Goal: Task Accomplishment & Management: Manage account settings

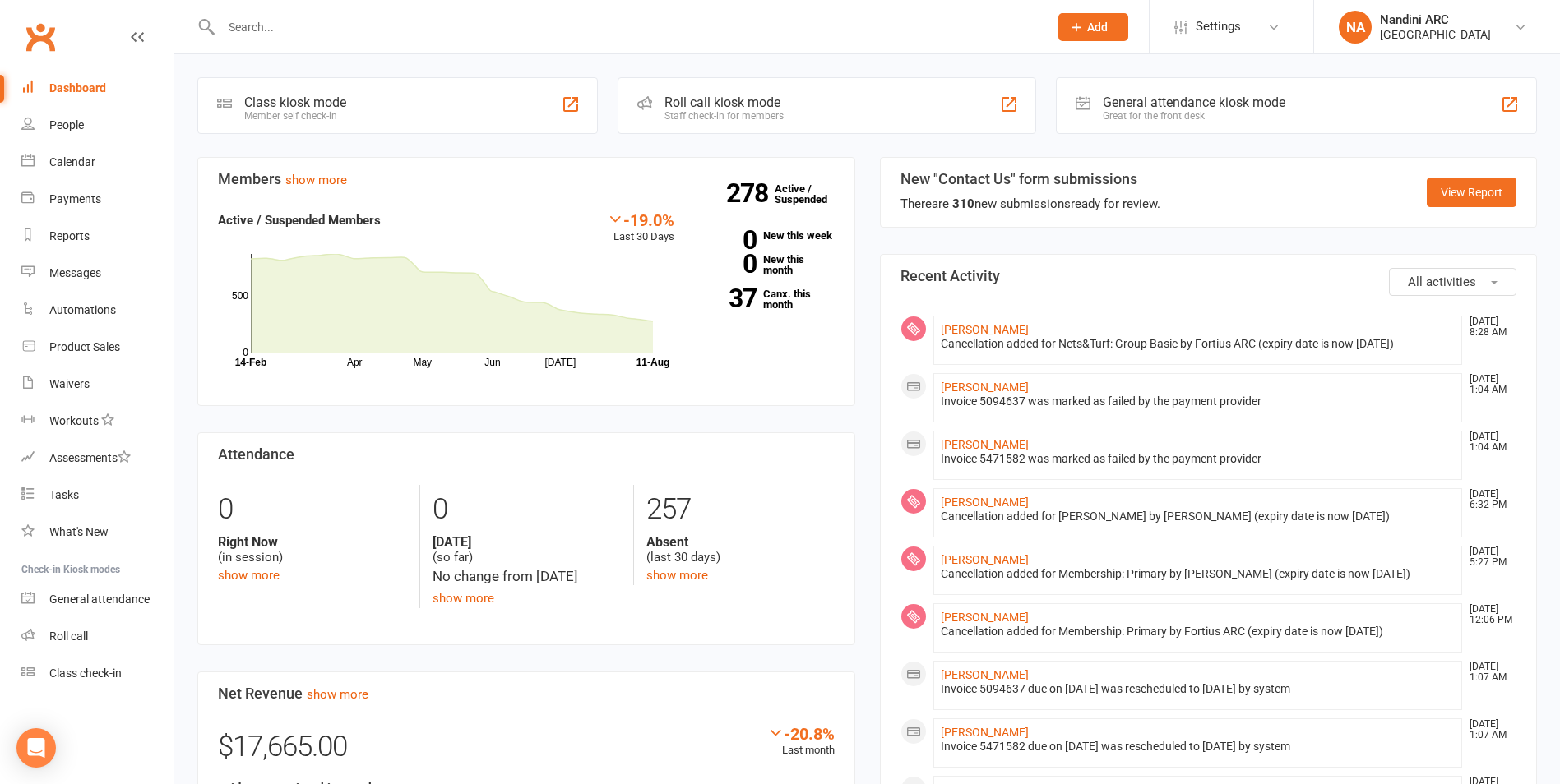
drag, startPoint x: 289, startPoint y: 3, endPoint x: 287, endPoint y: 15, distance: 12.2
click at [287, 14] on div at bounding box center [617, 26] width 839 height 53
click at [286, 23] on input "text" at bounding box center [626, 27] width 820 height 23
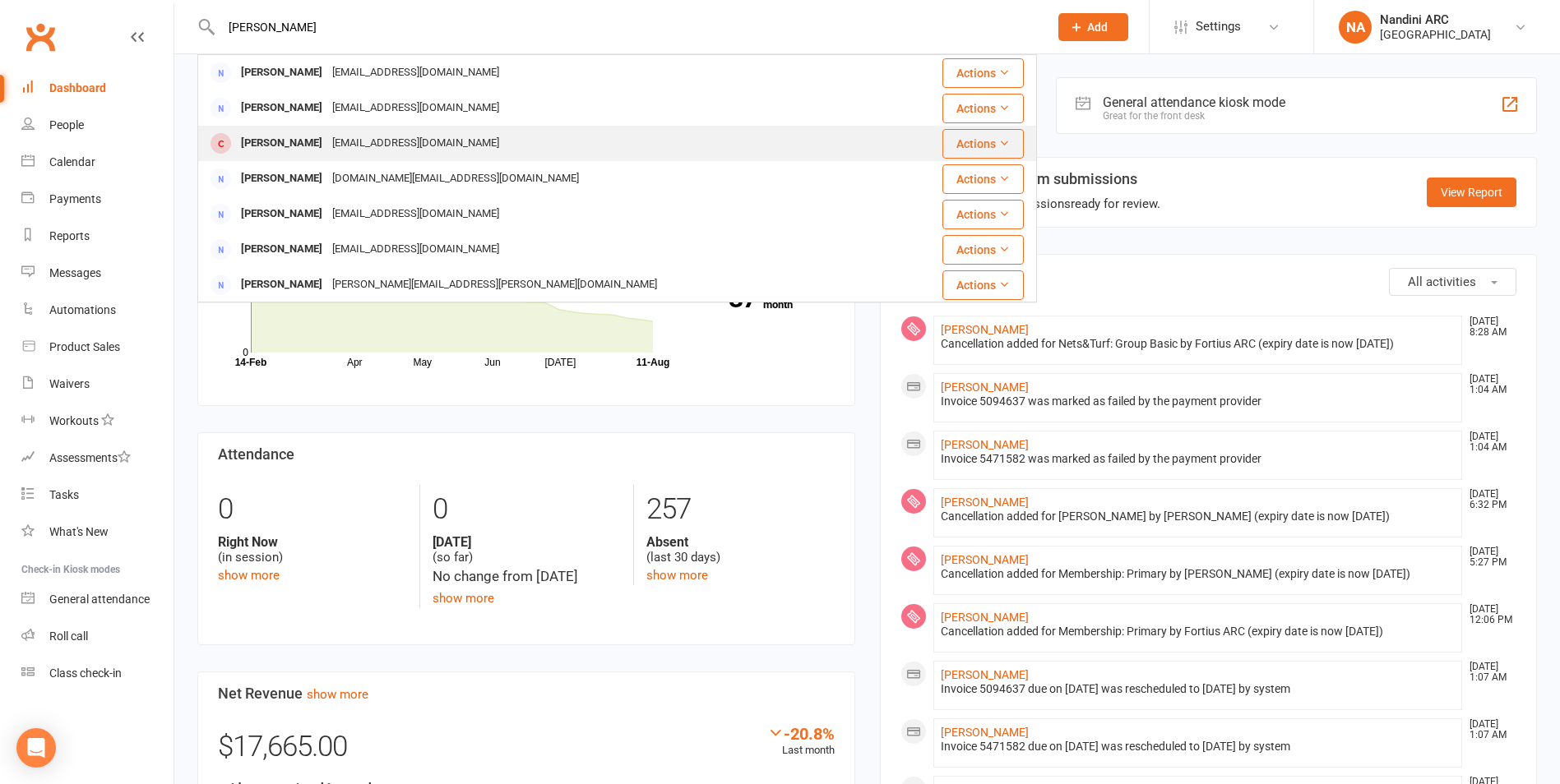
type input "[PERSON_NAME]"
click at [364, 135] on div "[EMAIL_ADDRESS][DOMAIN_NAME]" at bounding box center [415, 143] width 177 height 24
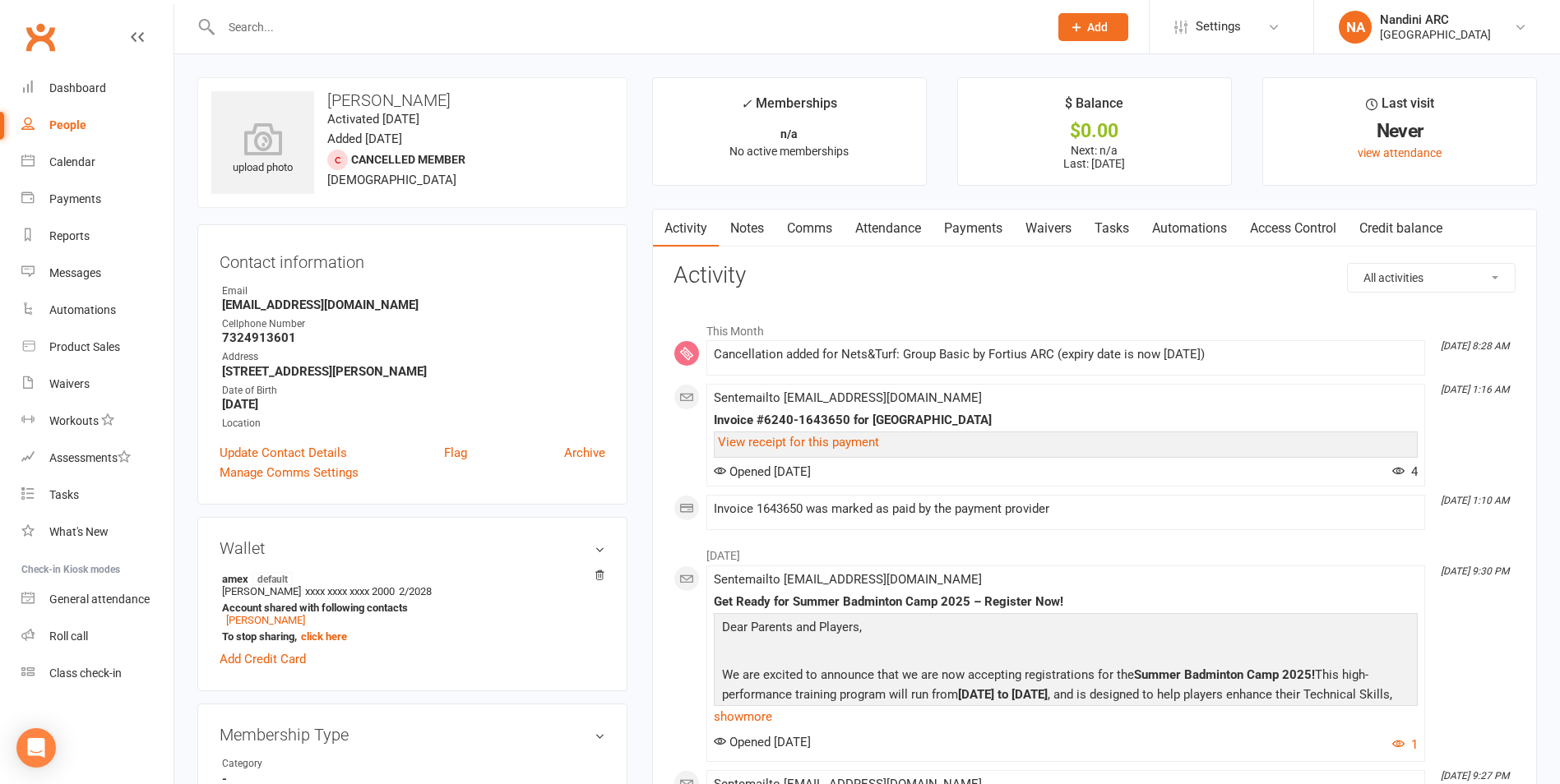
drag, startPoint x: 328, startPoint y: 94, endPoint x: 491, endPoint y: 88, distance: 163.1
click at [491, 88] on div "upload photo [PERSON_NAME] Velupalli Activated [DATE] Added [DATE] Cancelled me…" at bounding box center [413, 142] width 430 height 130
copy h3 "[PERSON_NAME]"
click at [506, 95] on h3 "[PERSON_NAME]" at bounding box center [412, 100] width 402 height 18
click at [364, 37] on input "text" at bounding box center [626, 27] width 820 height 23
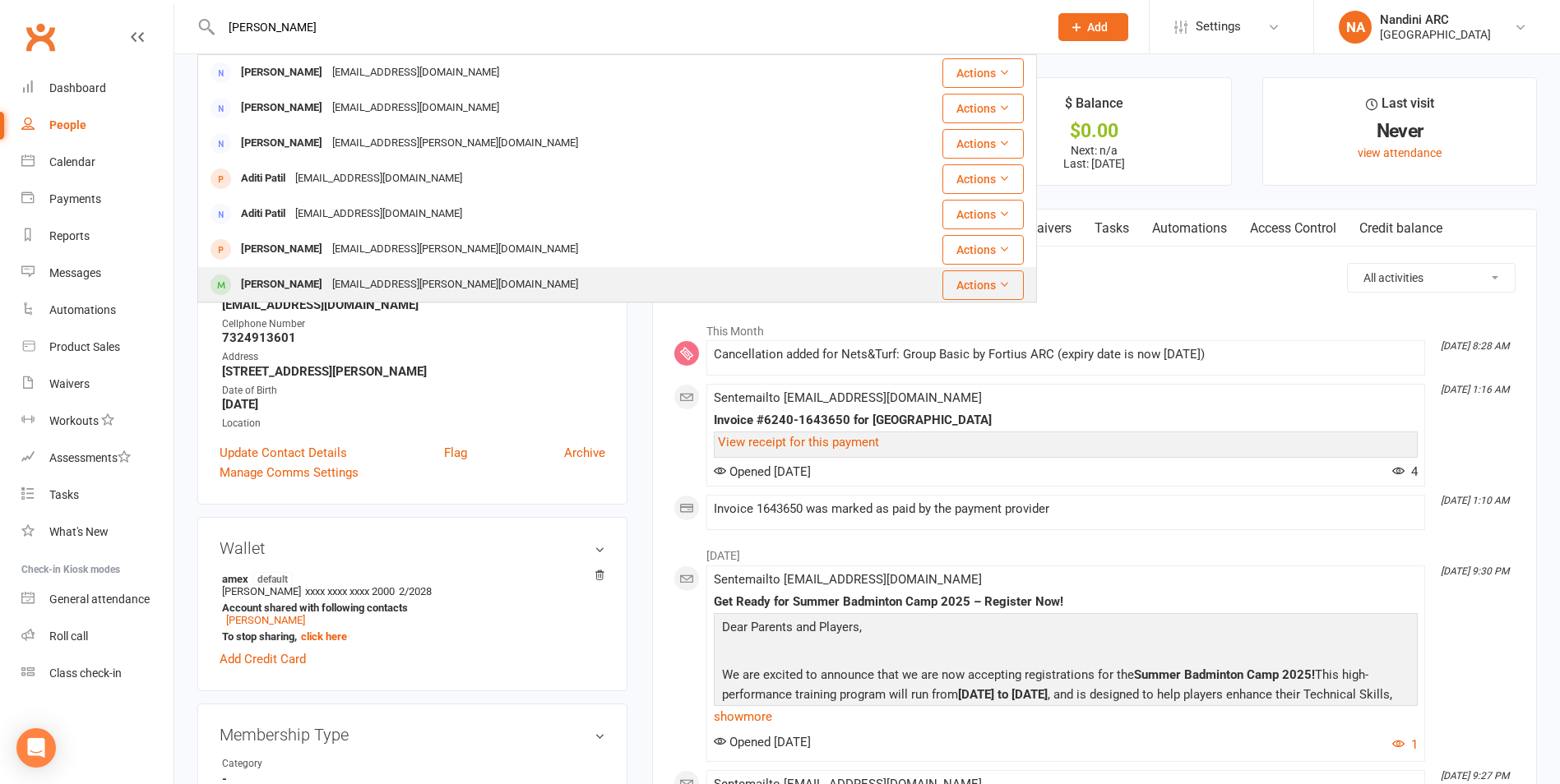
type input "[PERSON_NAME]"
click at [403, 279] on div "[EMAIL_ADDRESS][PERSON_NAME][DOMAIN_NAME]" at bounding box center [454, 284] width 256 height 24
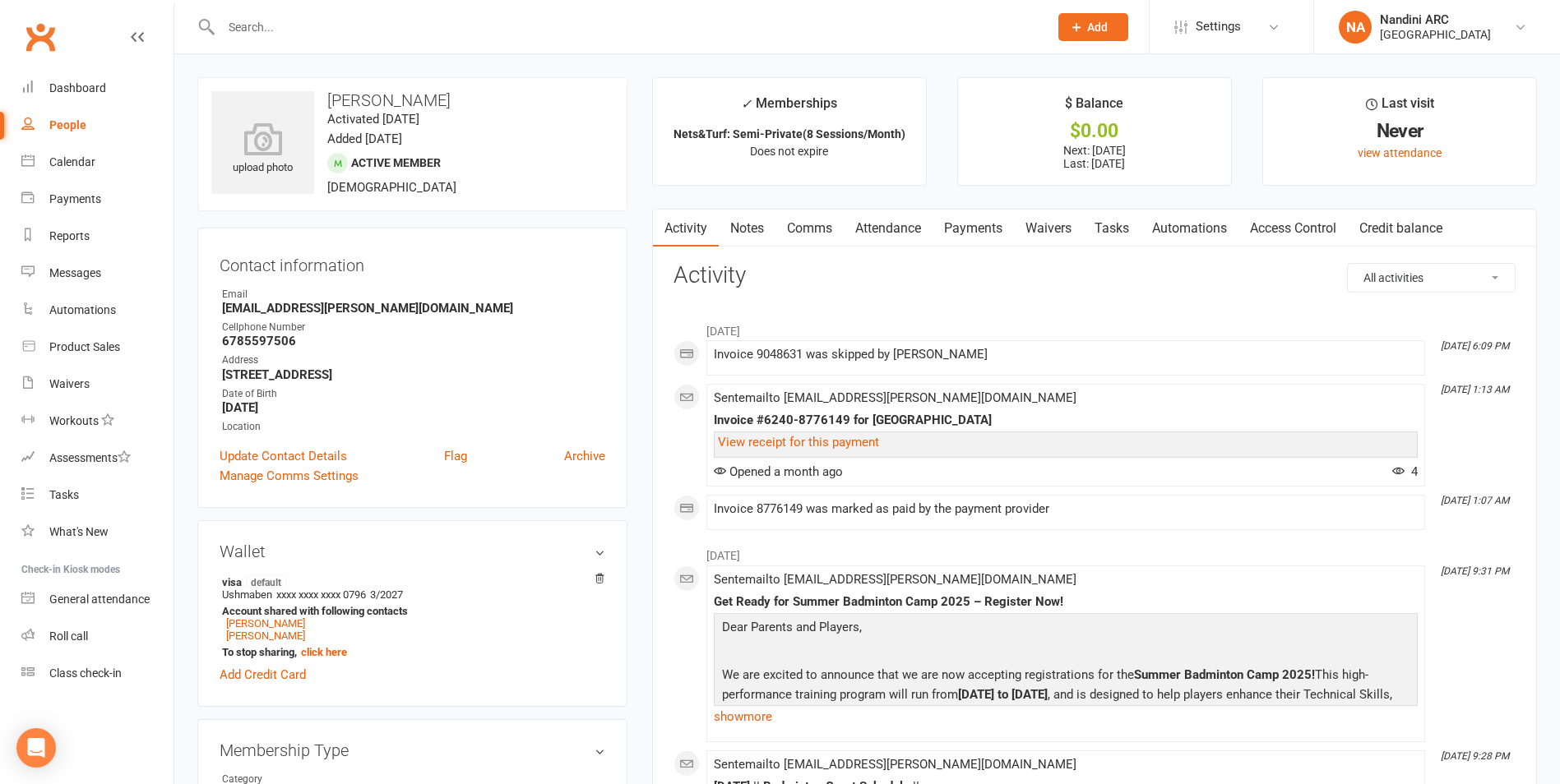
click at [981, 233] on link "Payments" at bounding box center [972, 228] width 81 height 38
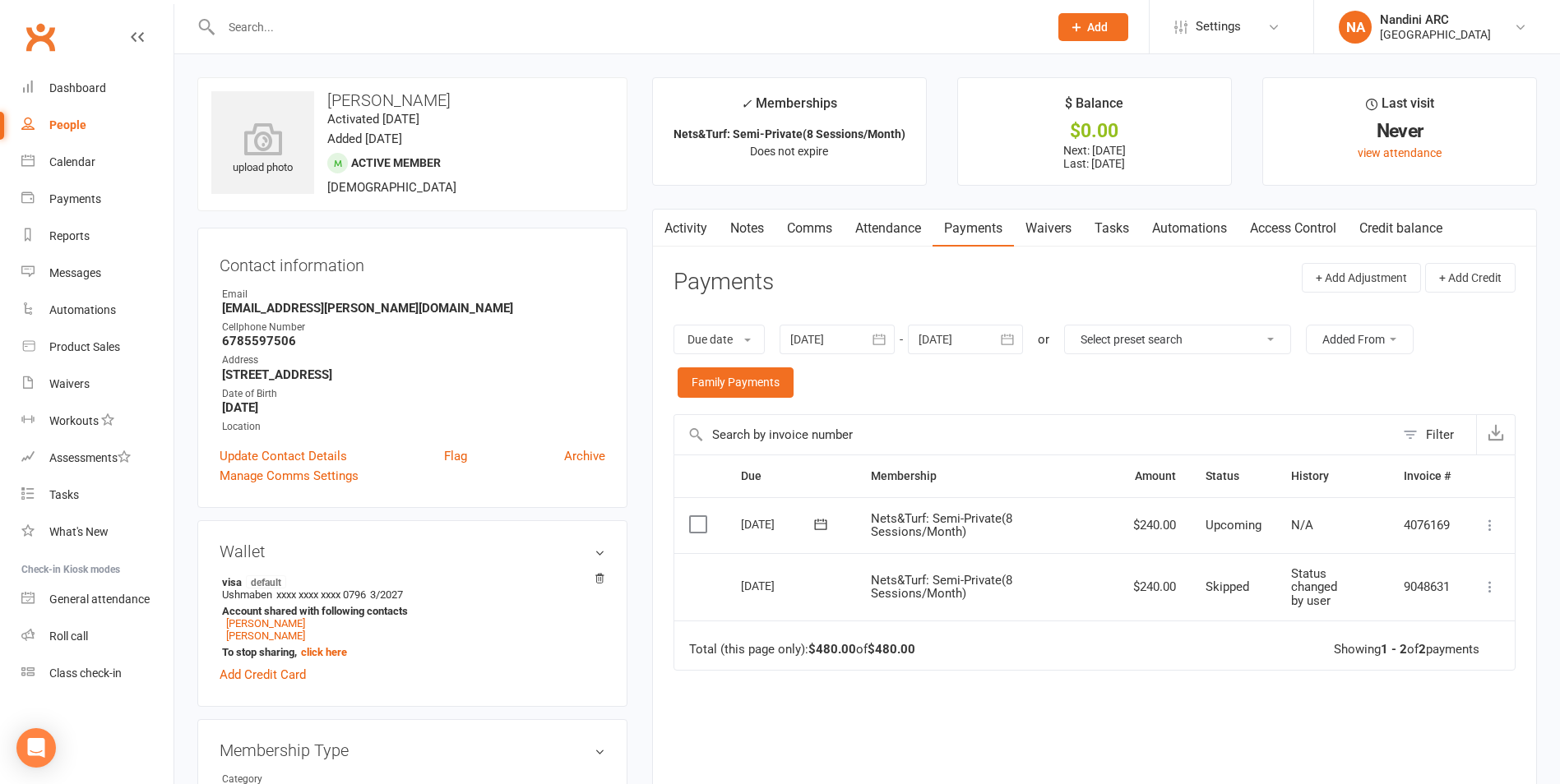
click at [871, 342] on button "button" at bounding box center [879, 339] width 30 height 30
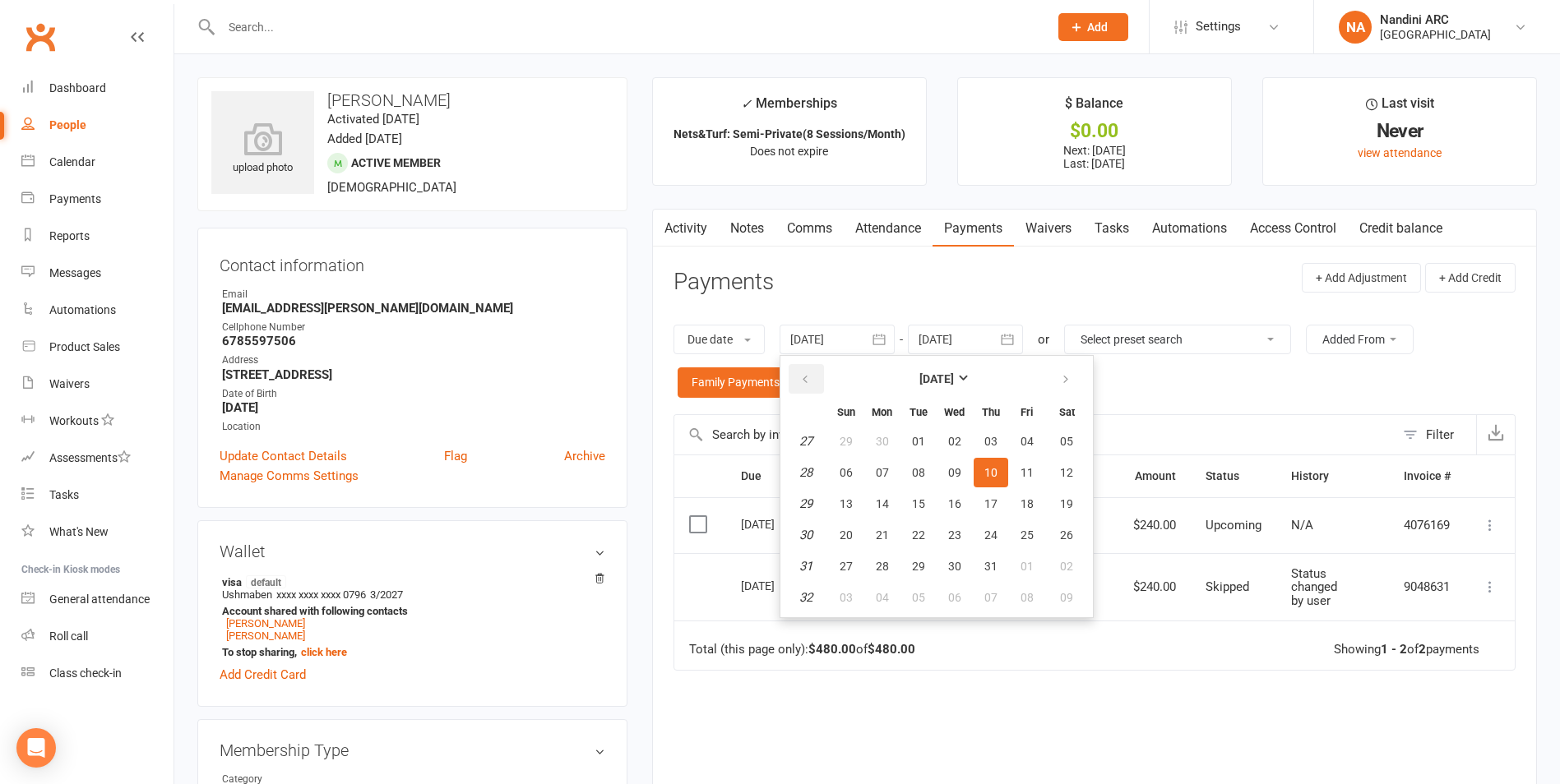
click at [818, 373] on button "button" at bounding box center [806, 379] width 36 height 30
click at [987, 438] on span "03" at bounding box center [991, 442] width 14 height 14
type input "[DATE]"
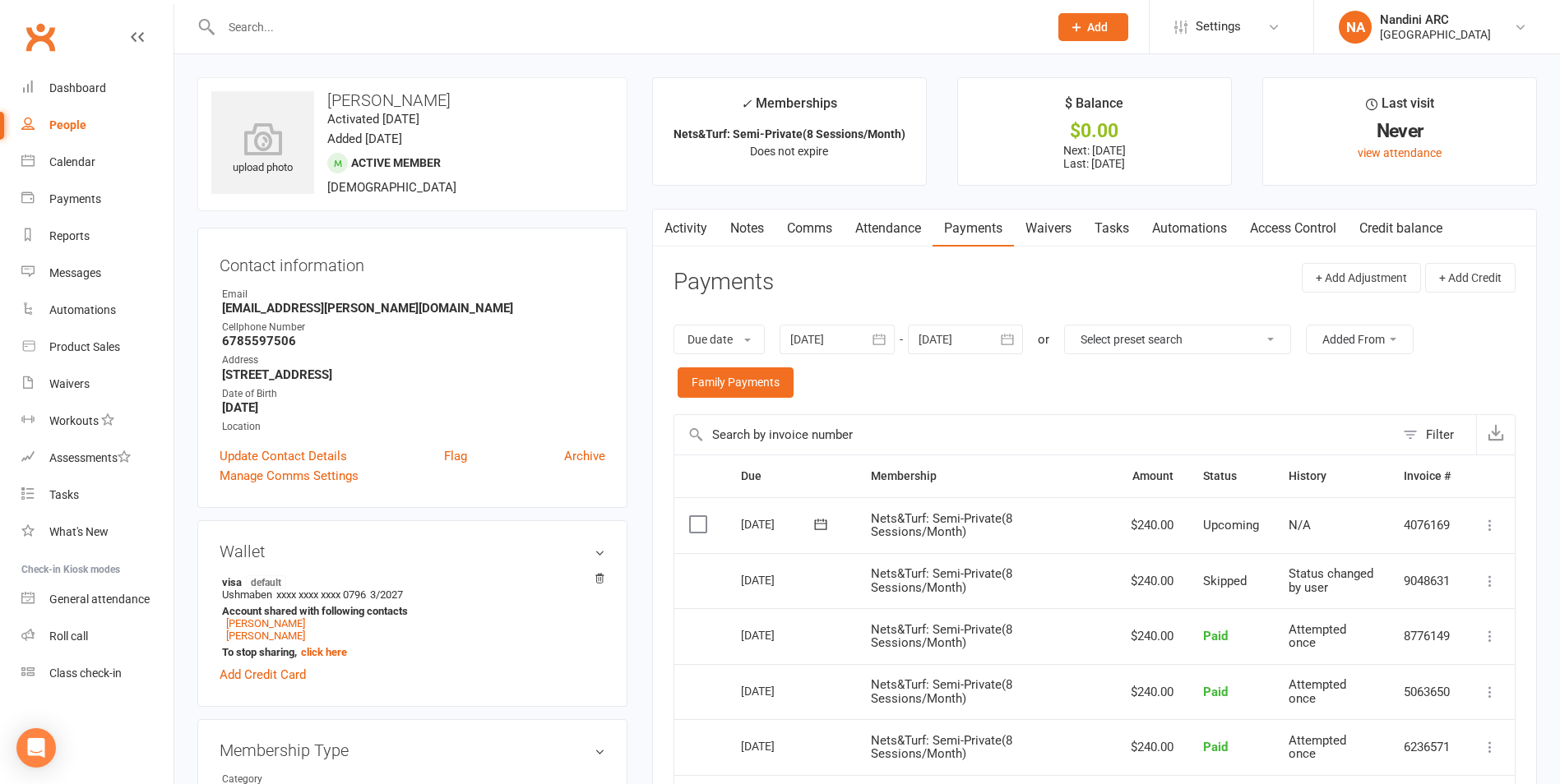
click at [353, 35] on input "text" at bounding box center [626, 27] width 820 height 23
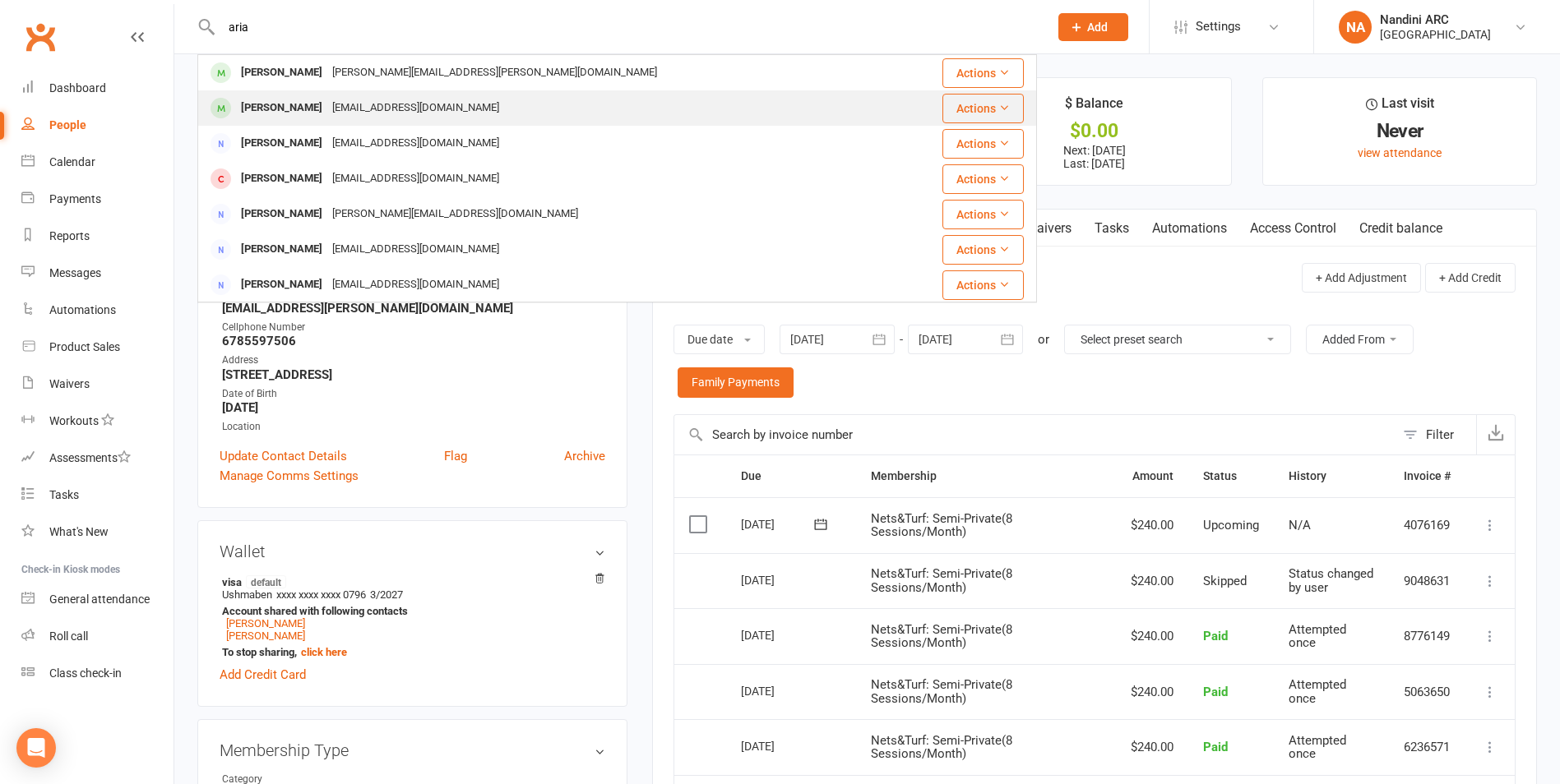
type input "aria"
click at [342, 106] on div "[EMAIL_ADDRESS][DOMAIN_NAME]" at bounding box center [415, 108] width 177 height 24
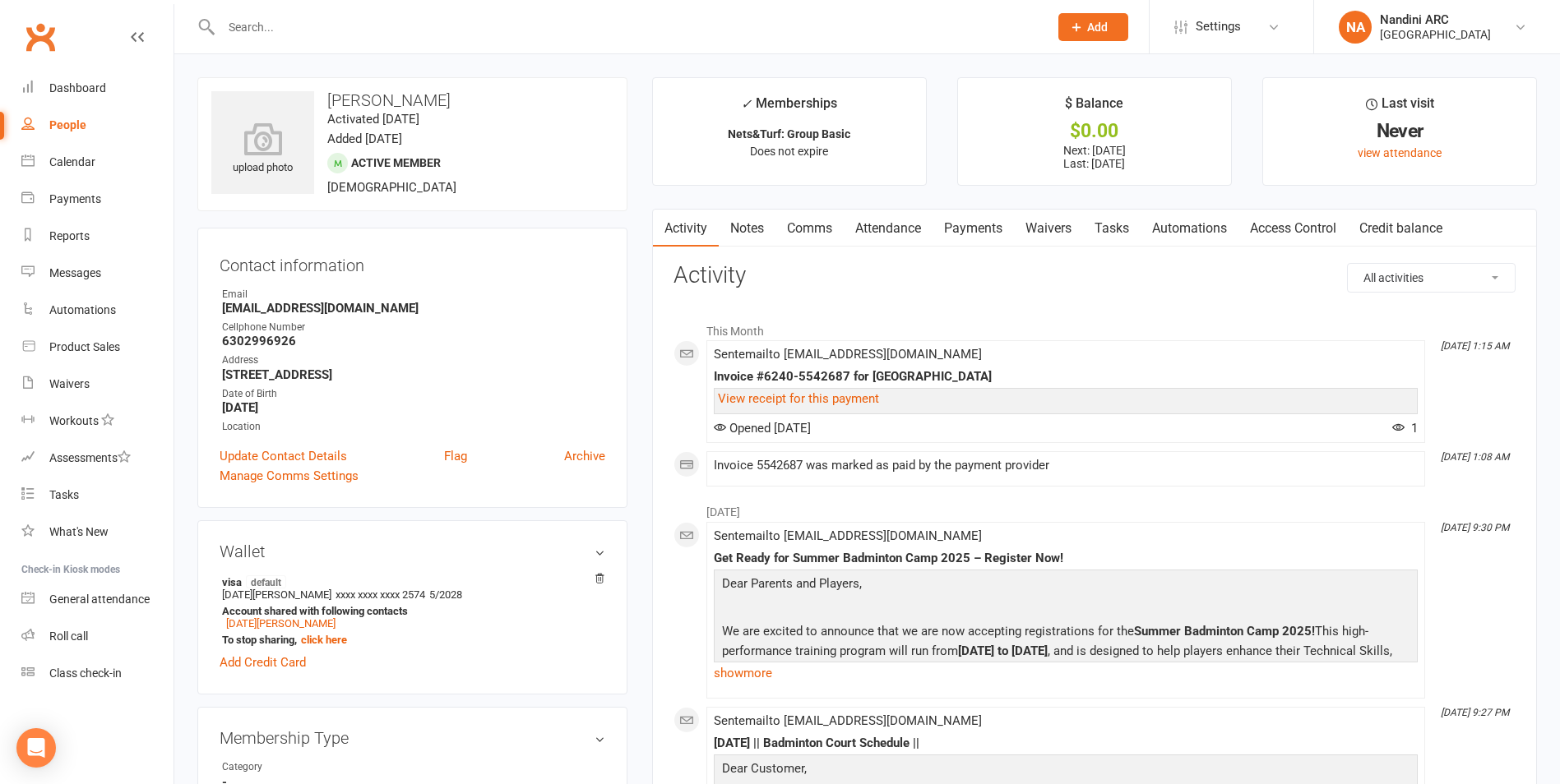
click at [969, 225] on link "Payments" at bounding box center [972, 228] width 81 height 38
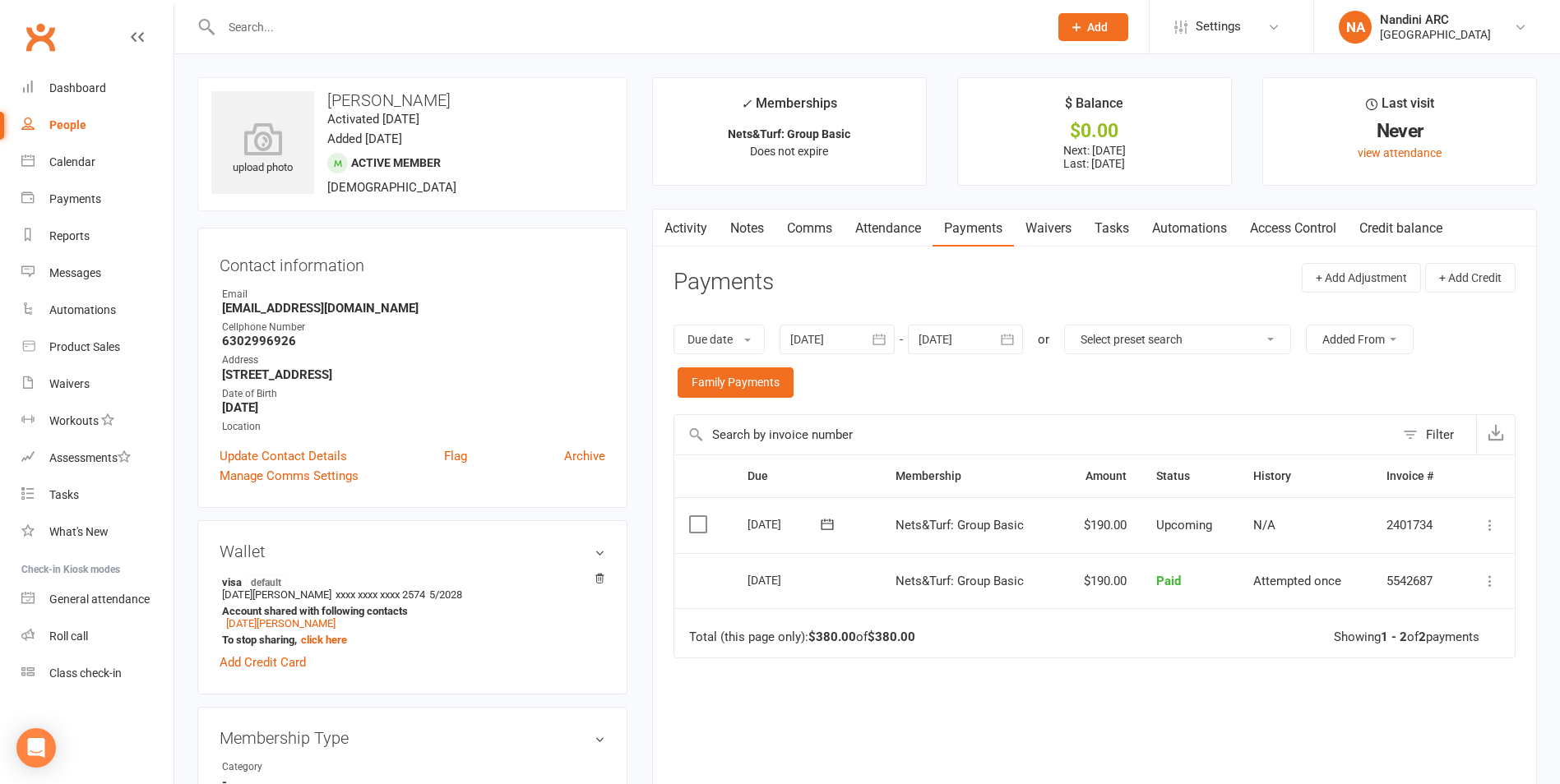
click at [876, 336] on icon "button" at bounding box center [878, 338] width 16 height 16
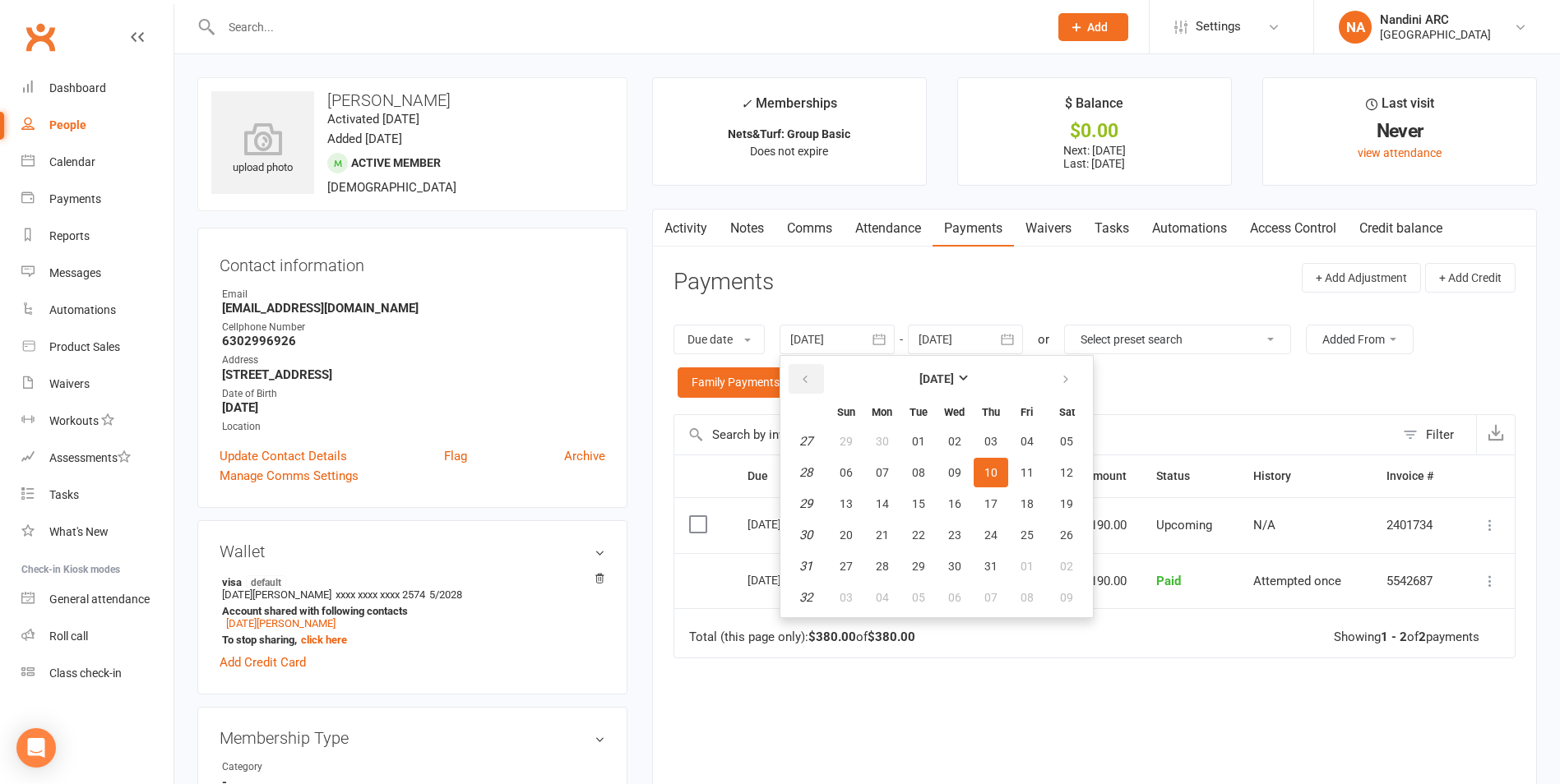
click at [805, 375] on icon "button" at bounding box center [805, 380] width 12 height 14
click at [982, 449] on button "01" at bounding box center [991, 441] width 35 height 30
type input "[DATE]"
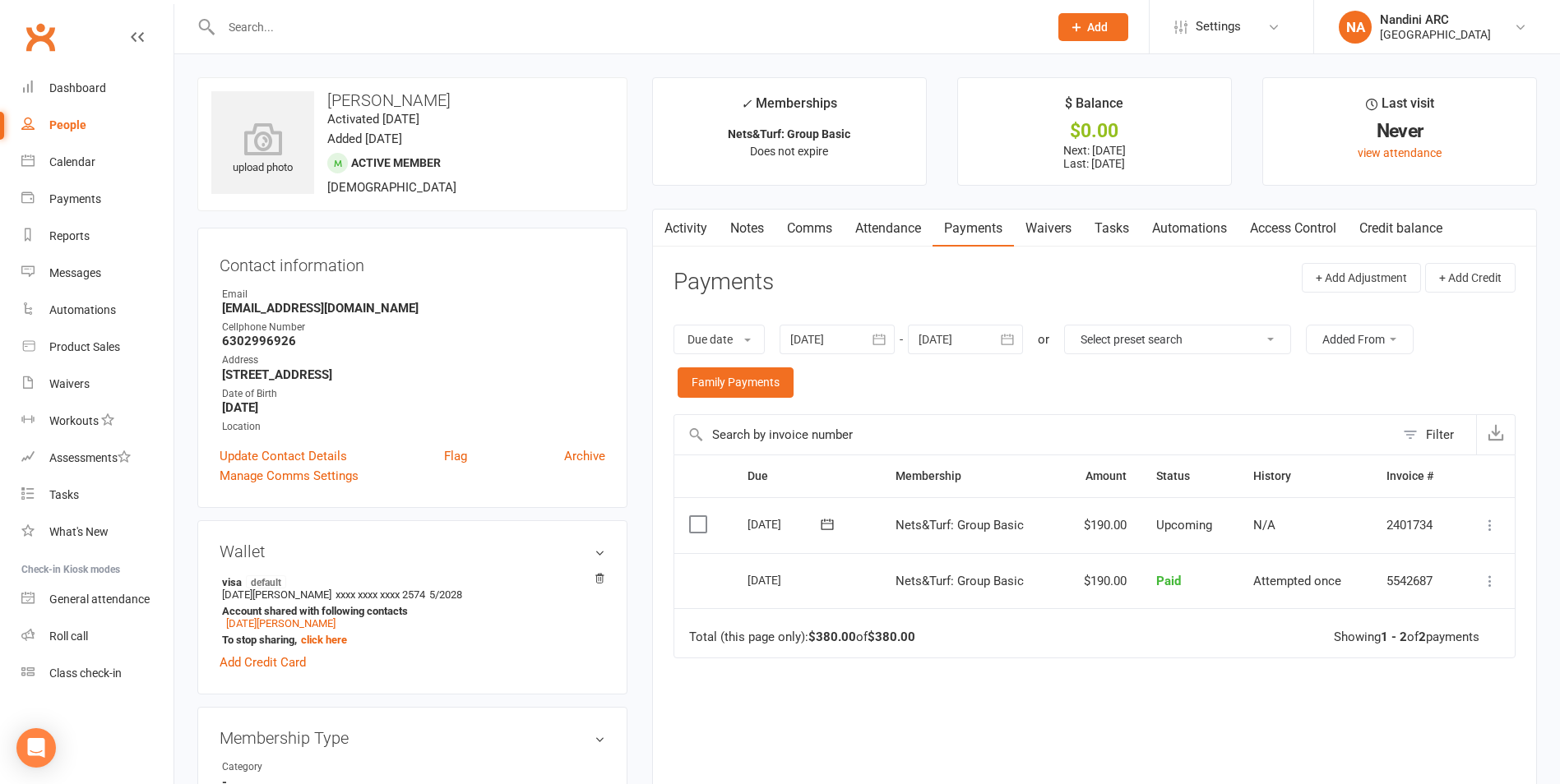
click at [1015, 339] on icon "button" at bounding box center [1006, 338] width 16 height 16
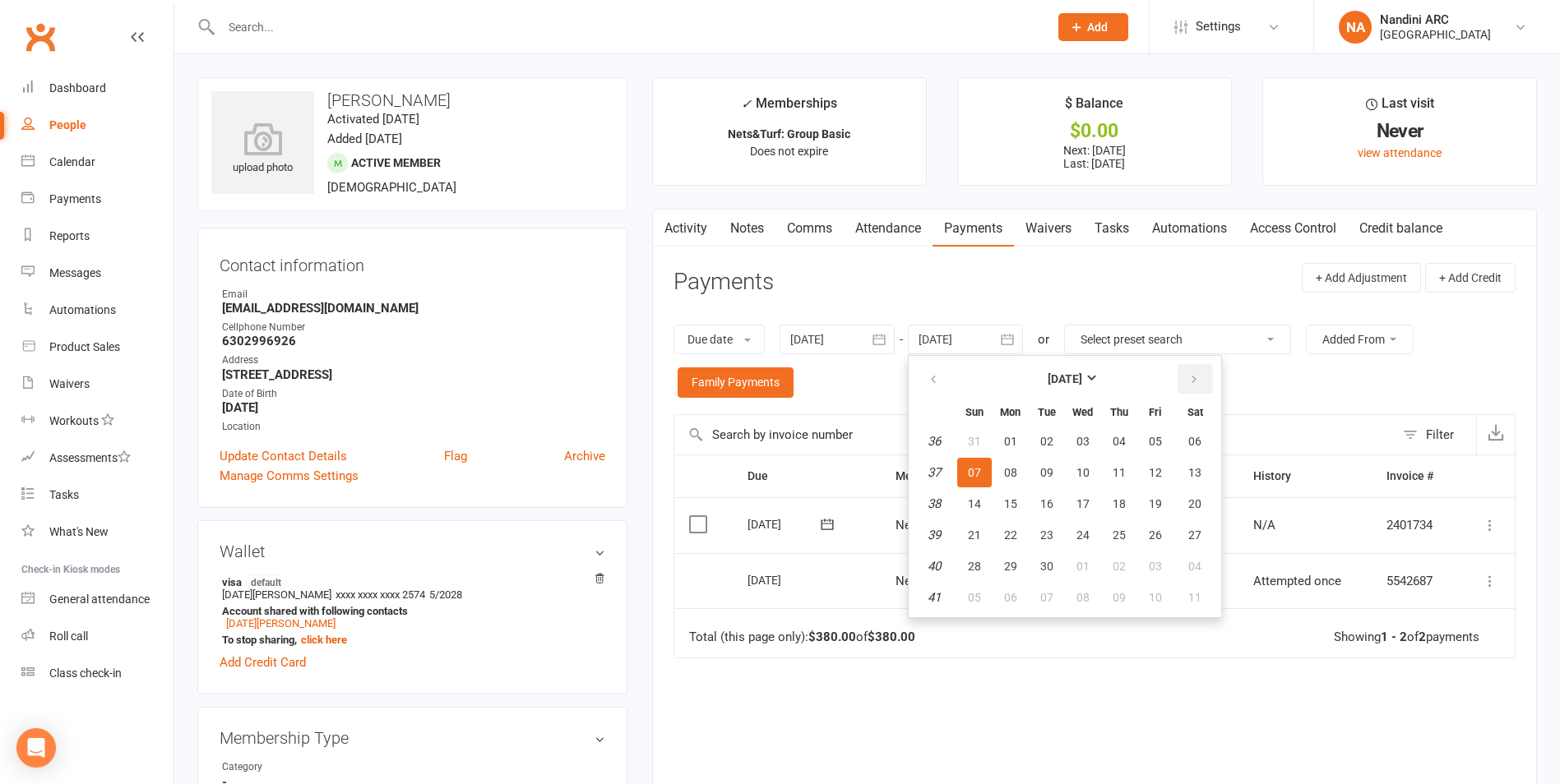
click at [1192, 381] on icon "button" at bounding box center [1193, 380] width 12 height 14
click at [1197, 433] on button "01" at bounding box center [1194, 441] width 41 height 30
type input "[DATE]"
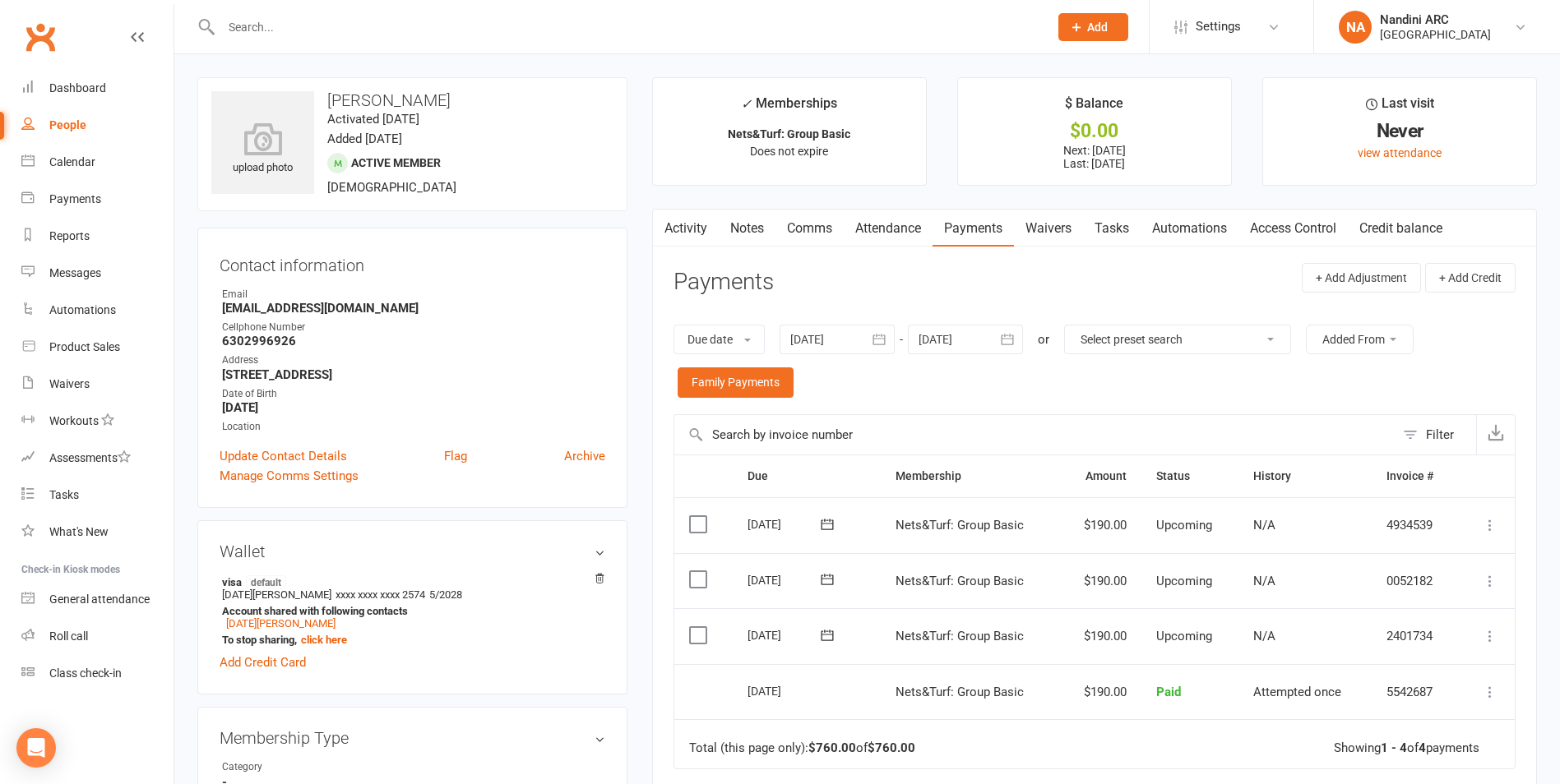
click at [342, 16] on input "text" at bounding box center [626, 27] width 820 height 23
paste input "[PERSON_NAME]"
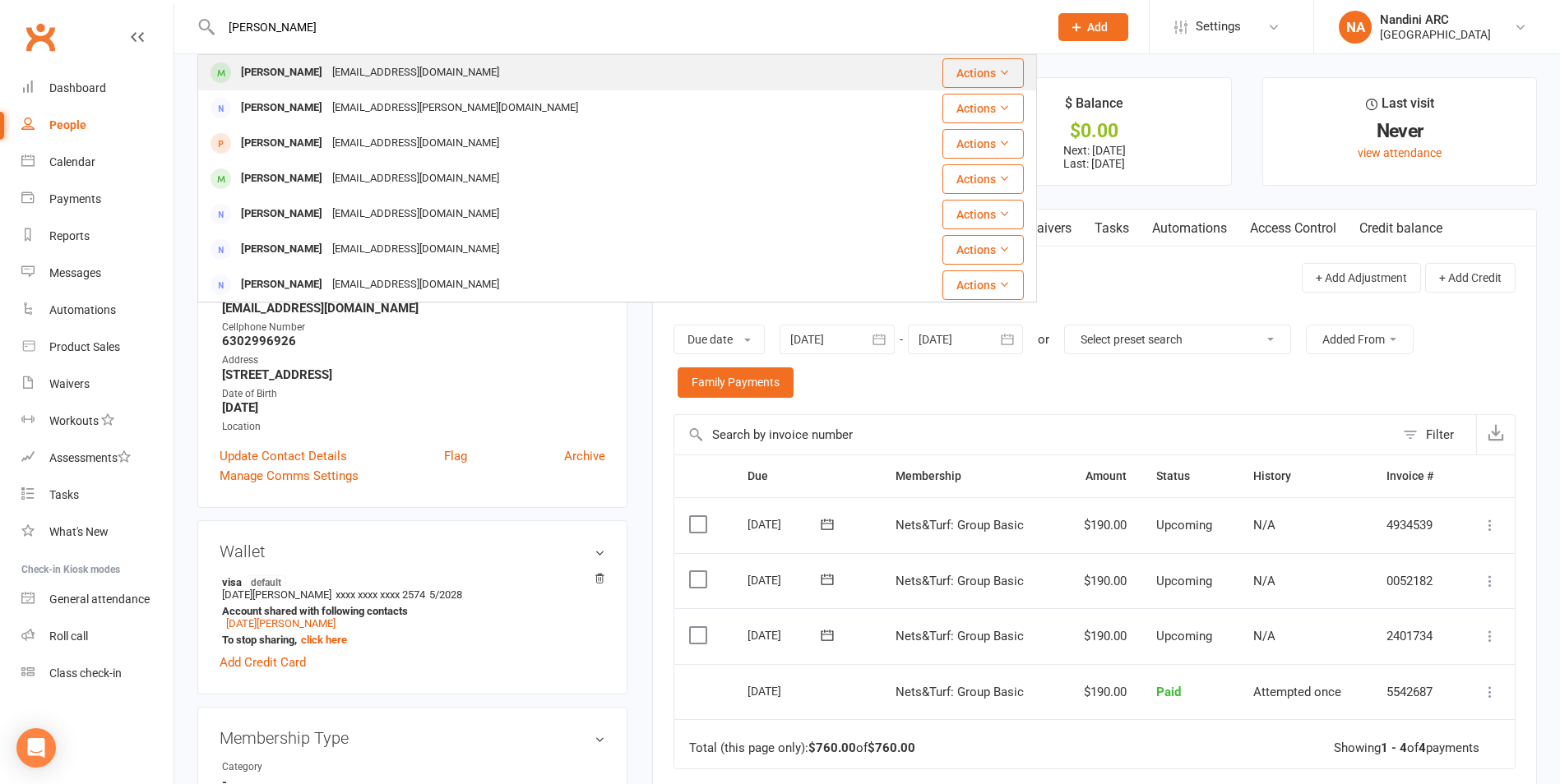
type input "[PERSON_NAME]"
click at [327, 77] on div "[PERSON_NAME]" at bounding box center [282, 72] width 92 height 24
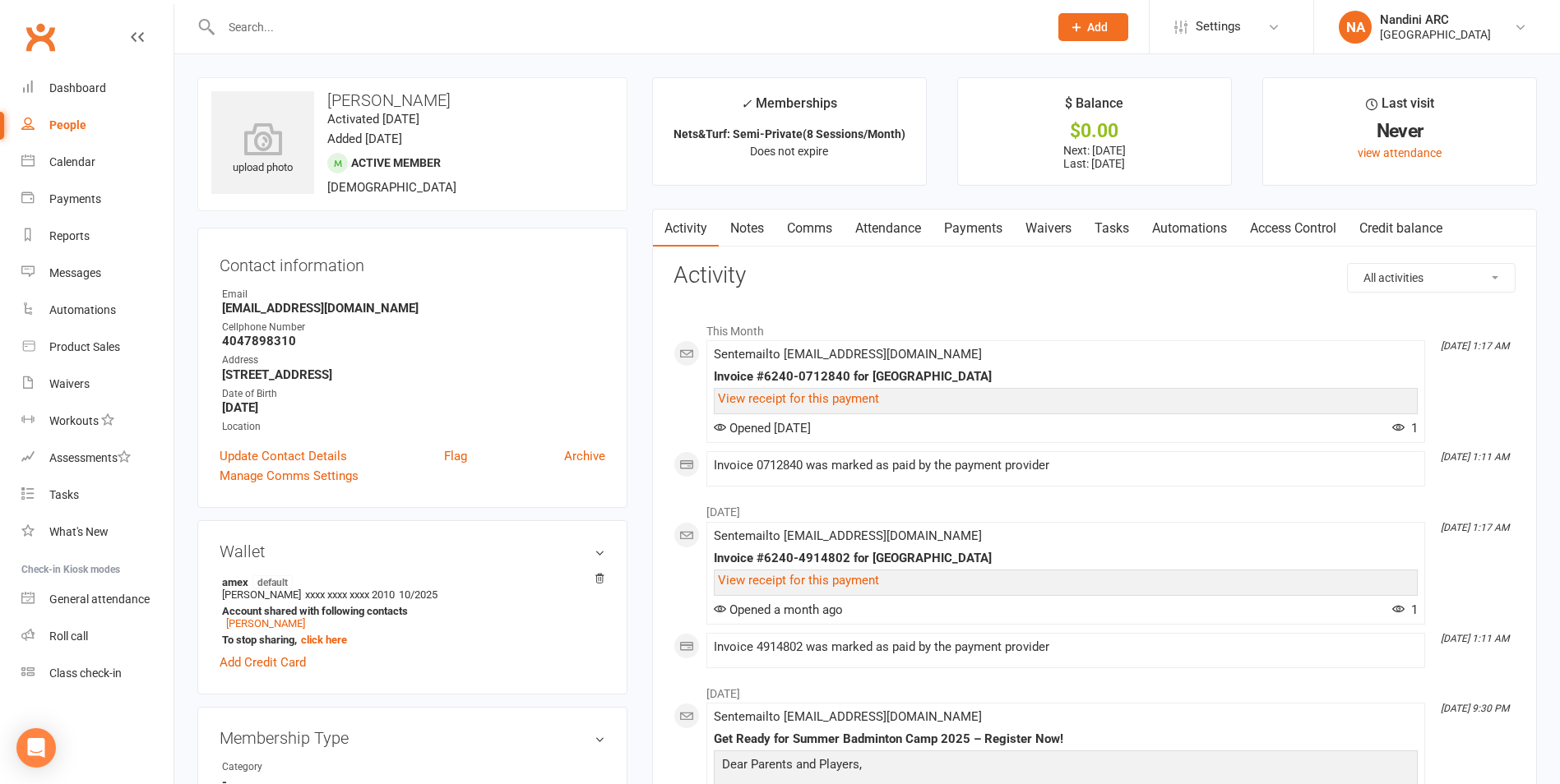
click at [964, 231] on link "Payments" at bounding box center [972, 228] width 81 height 38
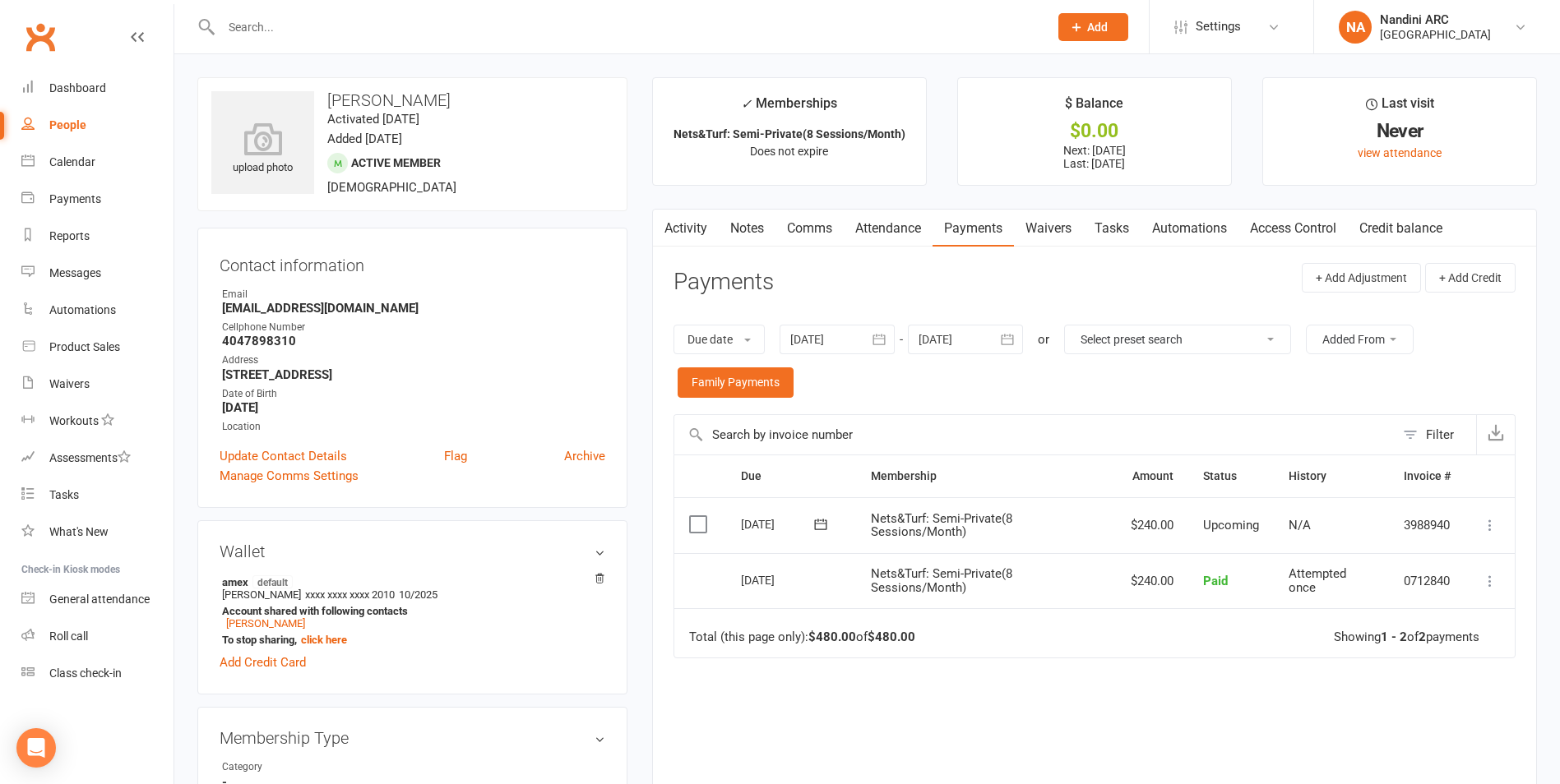
click at [262, 36] on input "text" at bounding box center [626, 27] width 820 height 23
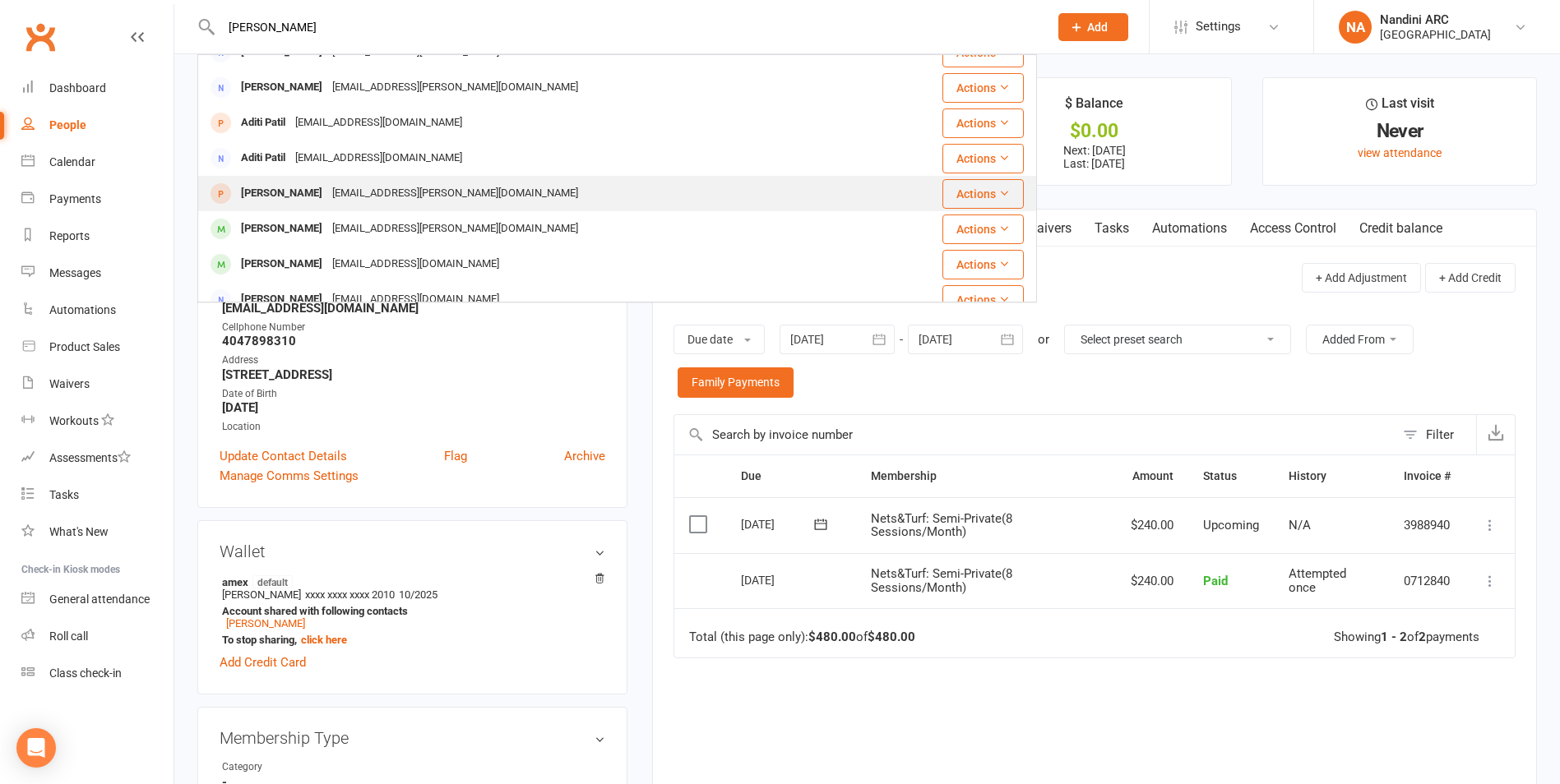
scroll to position [82, 0]
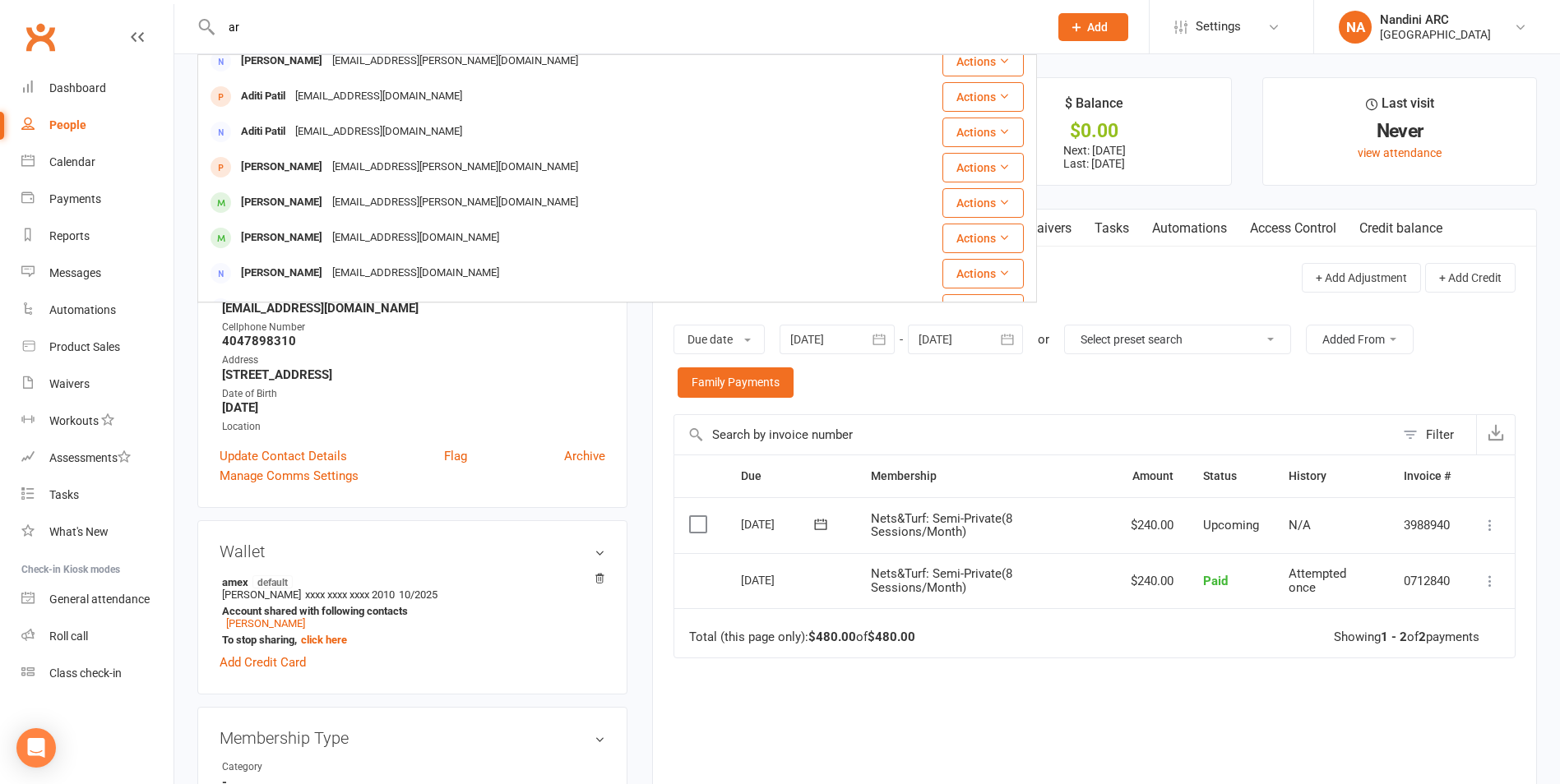
type input "a"
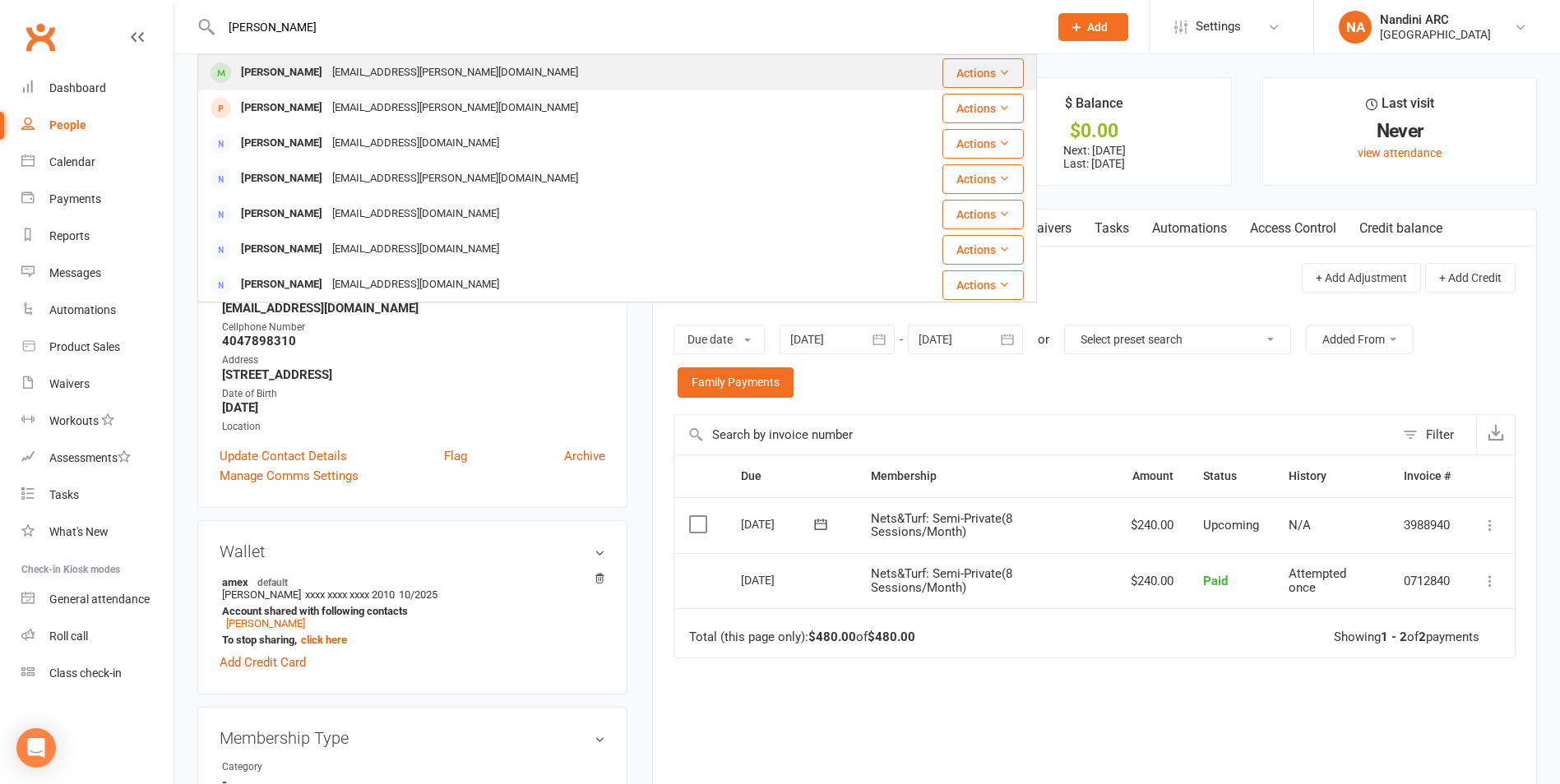
type input "[PERSON_NAME]"
click at [327, 63] on div "[EMAIL_ADDRESS][PERSON_NAME][DOMAIN_NAME]" at bounding box center [454, 72] width 256 height 24
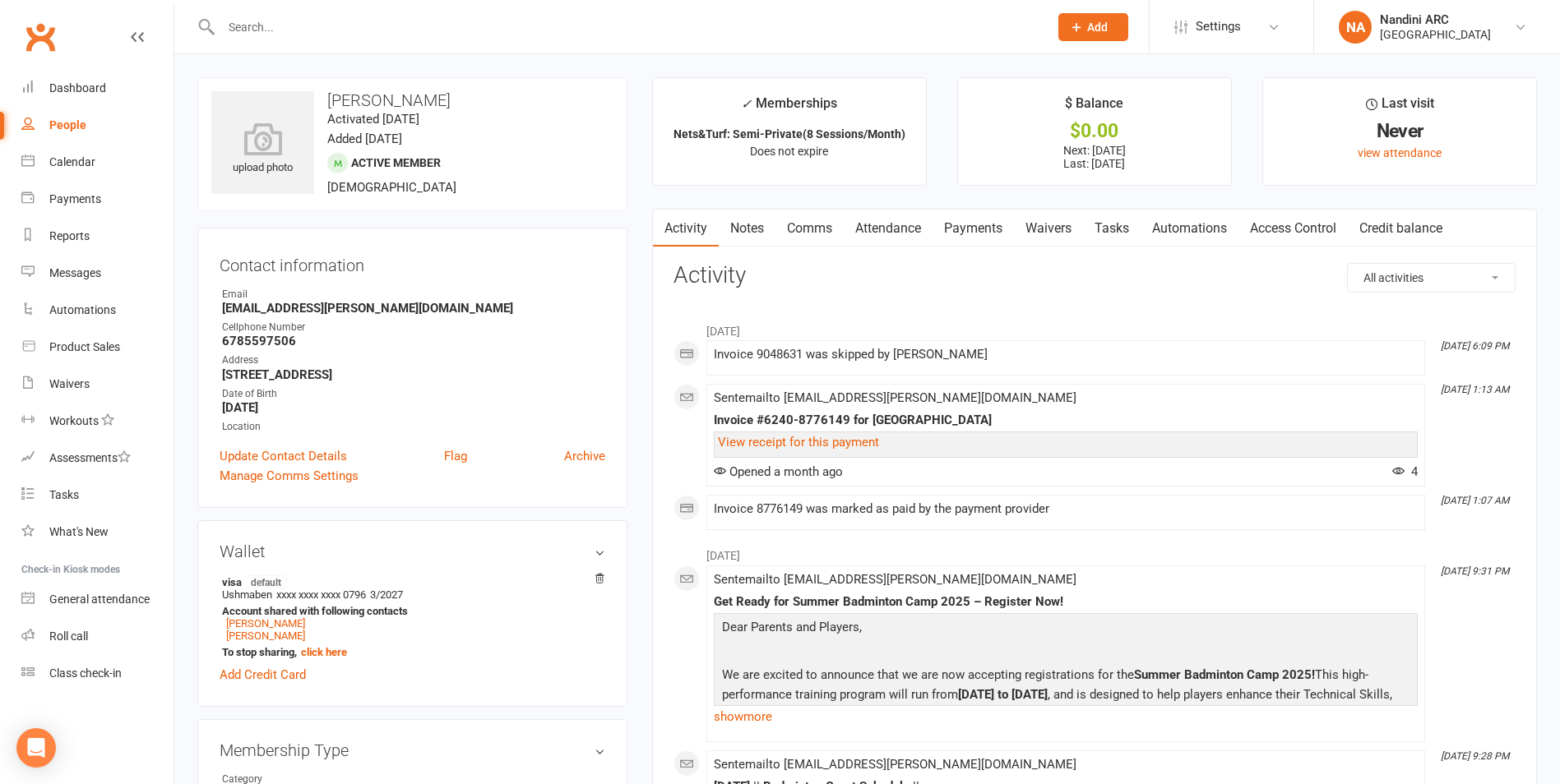
click at [984, 237] on link "Payments" at bounding box center [972, 228] width 81 height 38
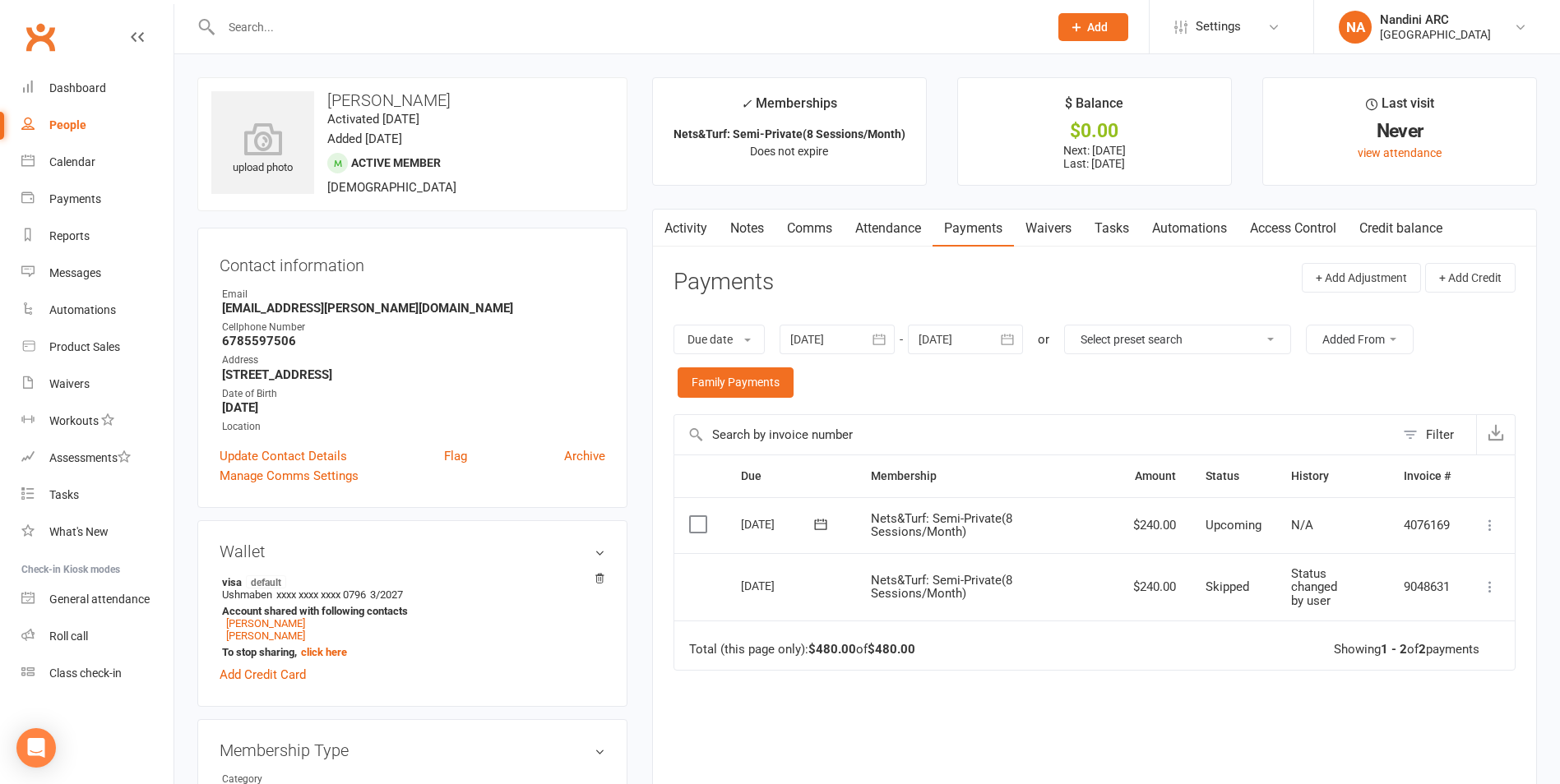
click at [884, 341] on icon "button" at bounding box center [878, 338] width 16 height 16
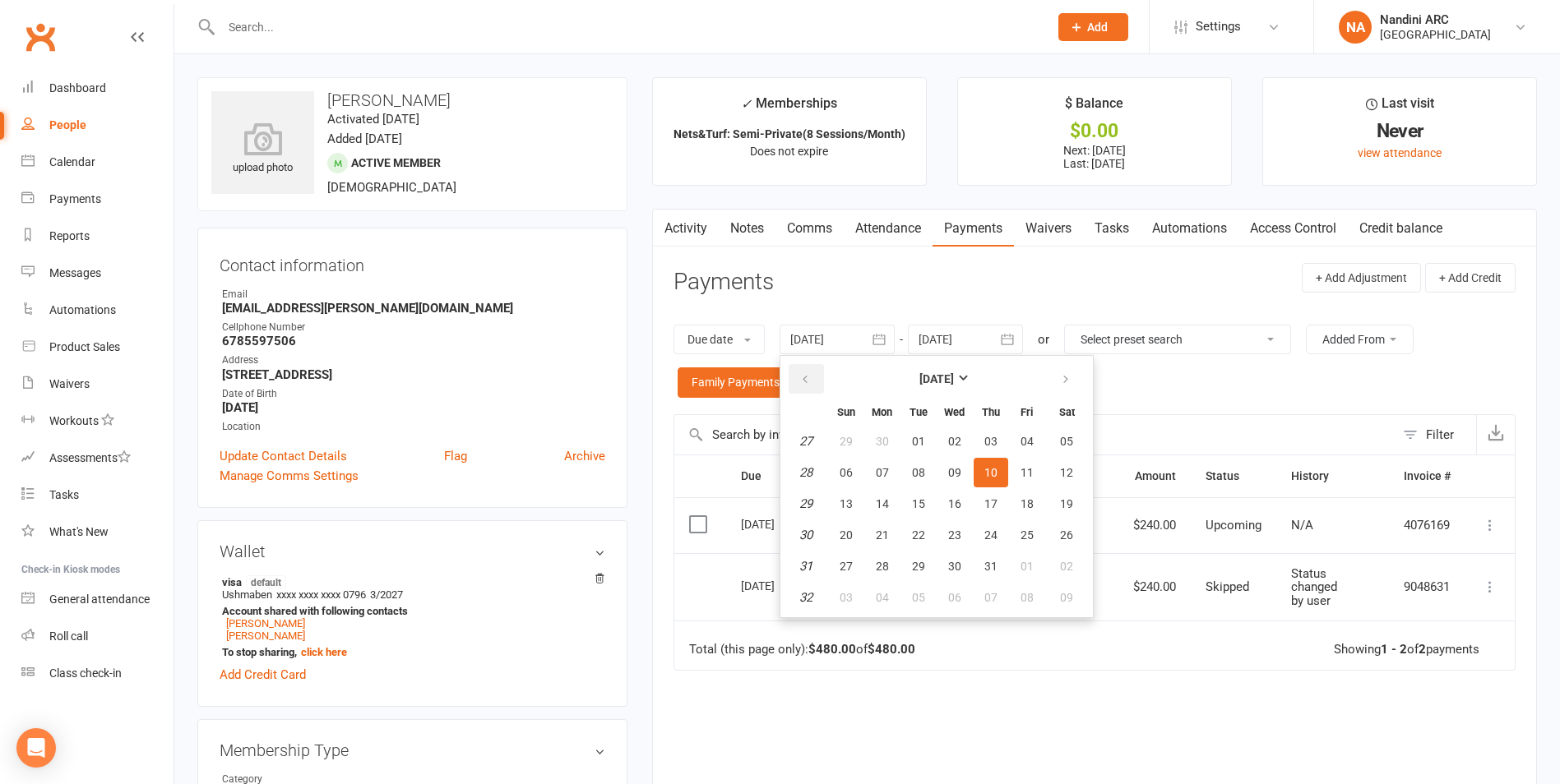
click at [810, 375] on icon "button" at bounding box center [805, 380] width 12 height 14
click at [993, 441] on span "01" at bounding box center [991, 442] width 14 height 14
type input "[DATE]"
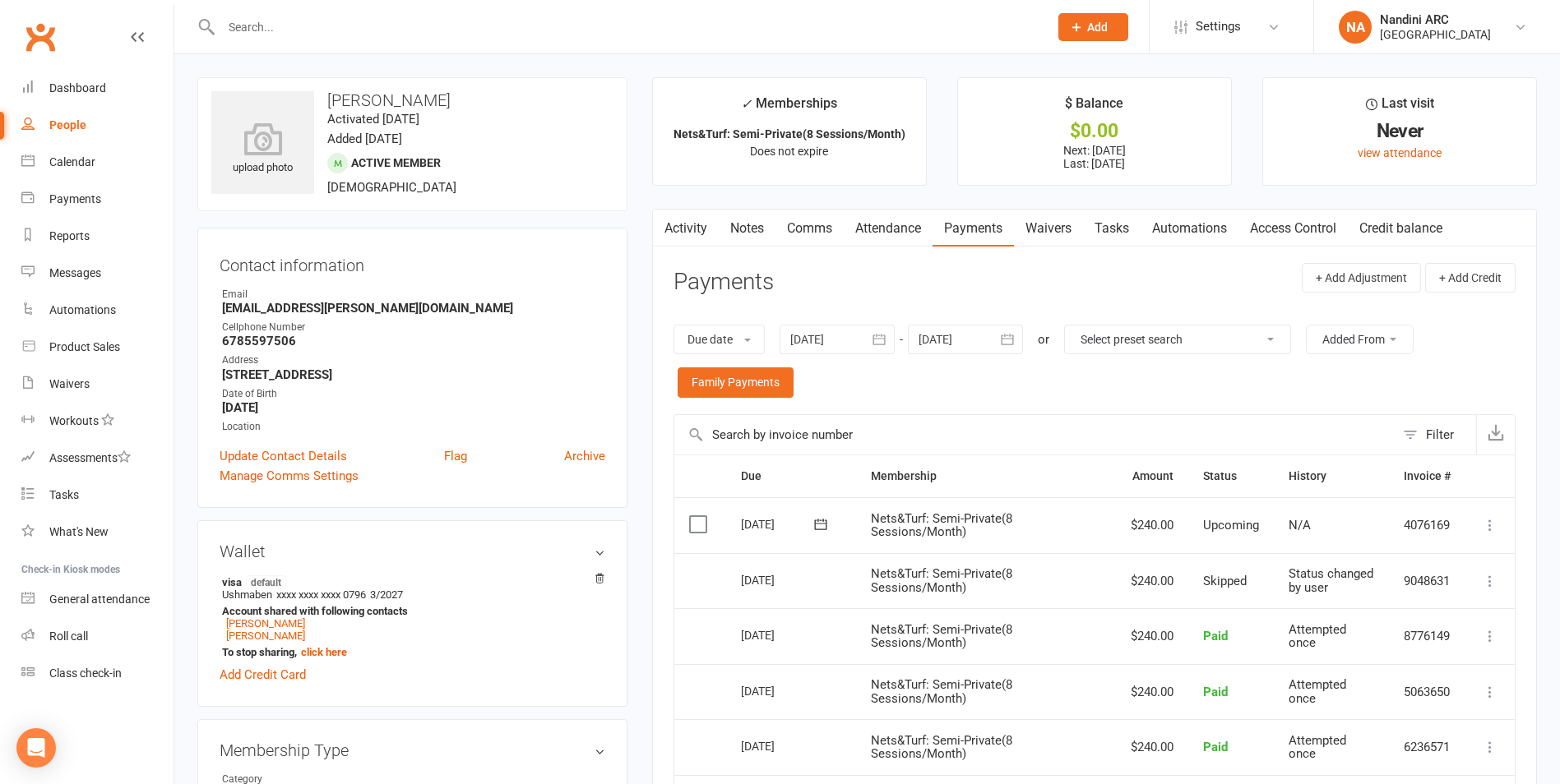
click at [369, 31] on input "text" at bounding box center [626, 27] width 820 height 23
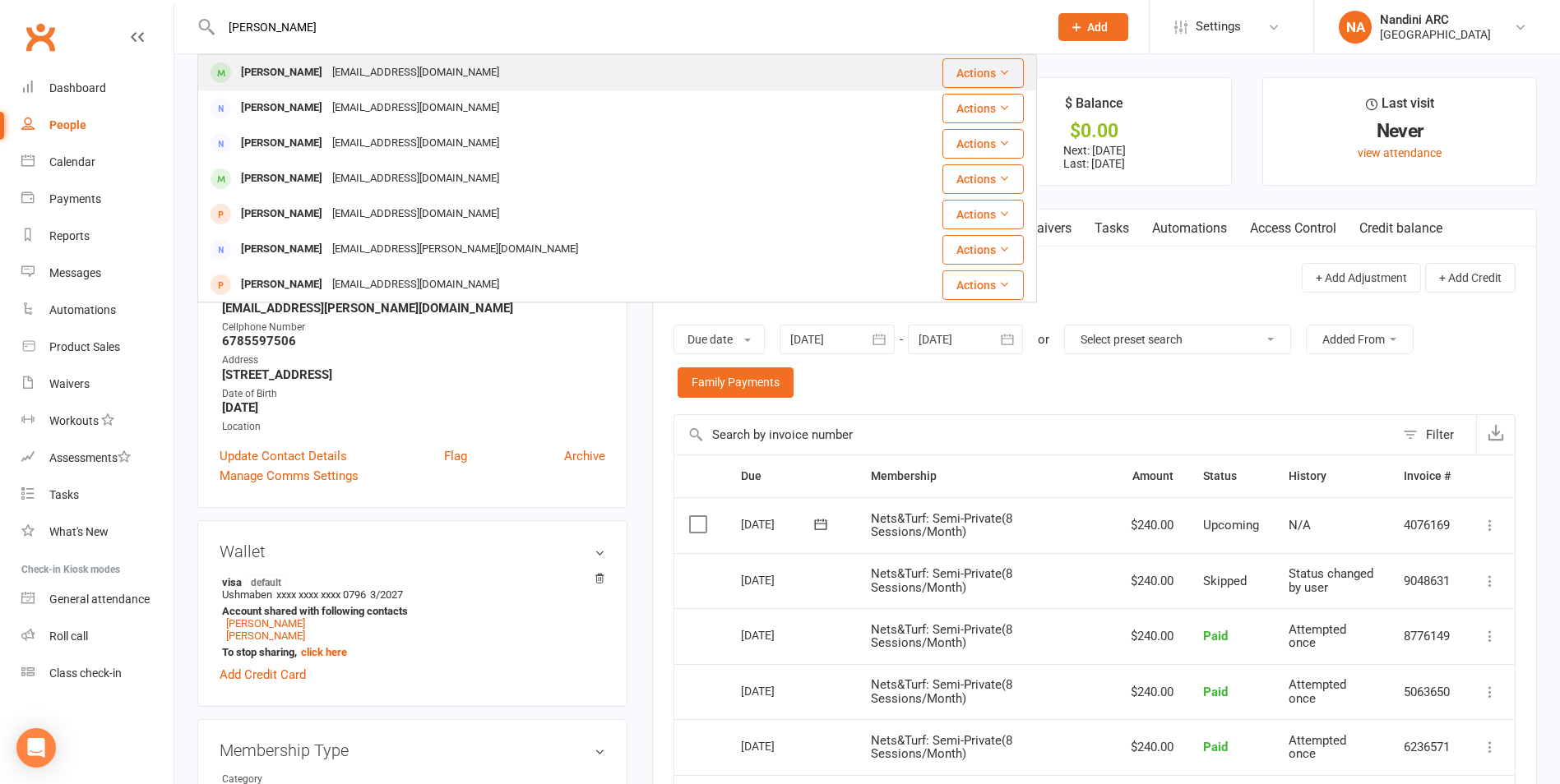
type input "[PERSON_NAME]"
click at [384, 67] on div "[EMAIL_ADDRESS][DOMAIN_NAME]" at bounding box center [415, 72] width 177 height 24
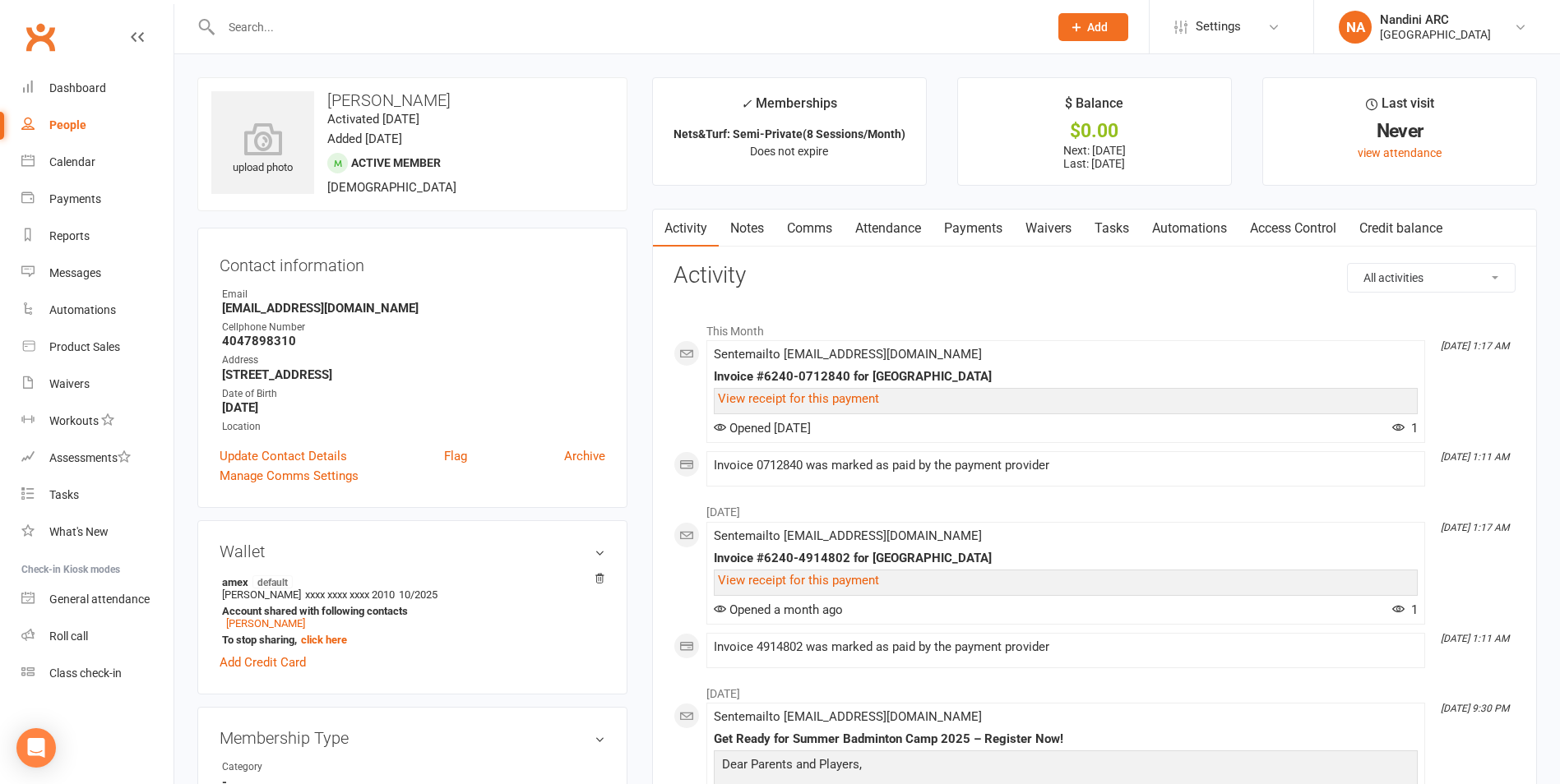
click at [981, 231] on link "Payments" at bounding box center [972, 228] width 81 height 38
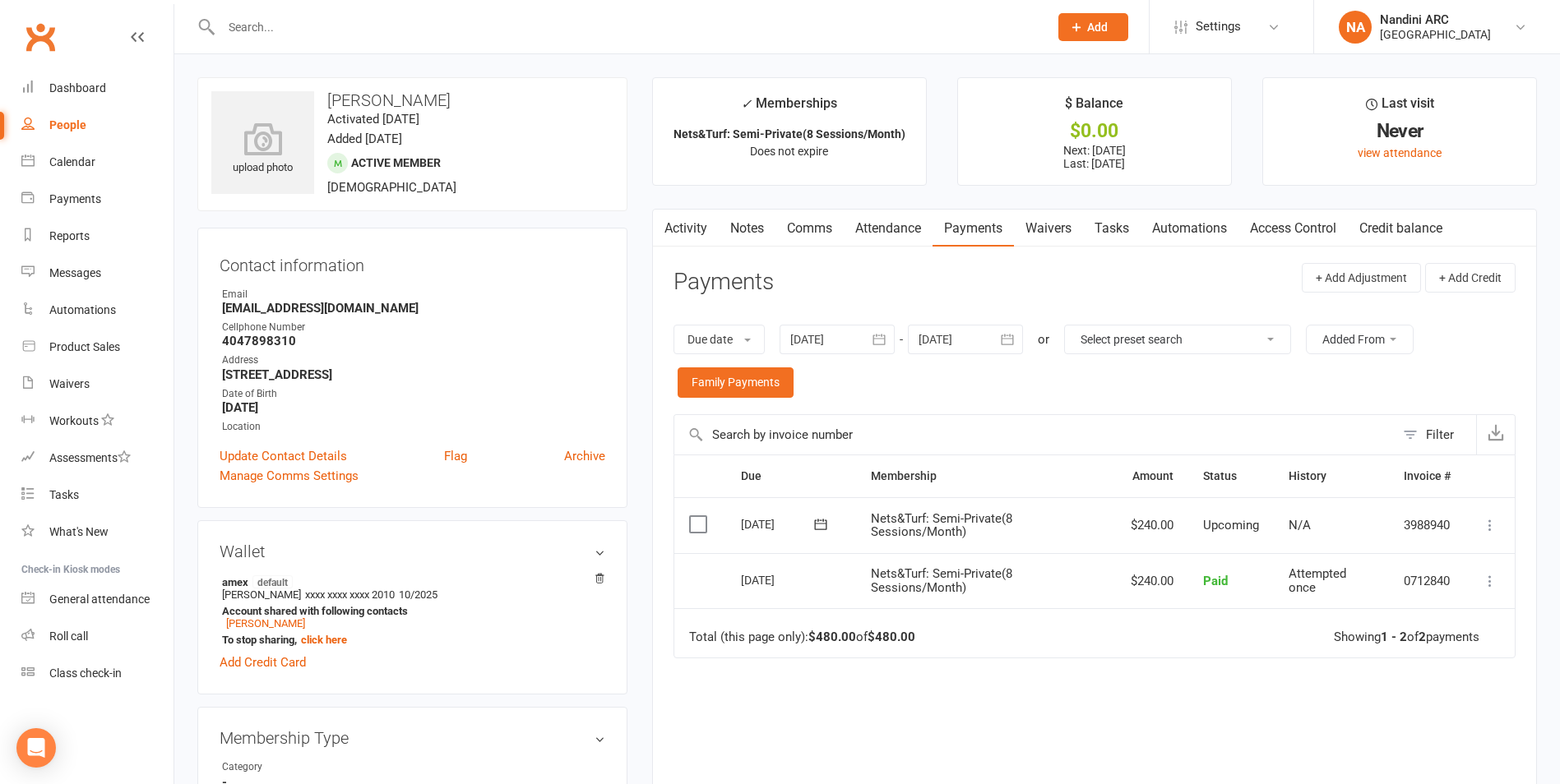
click at [332, 21] on input "text" at bounding box center [626, 27] width 820 height 23
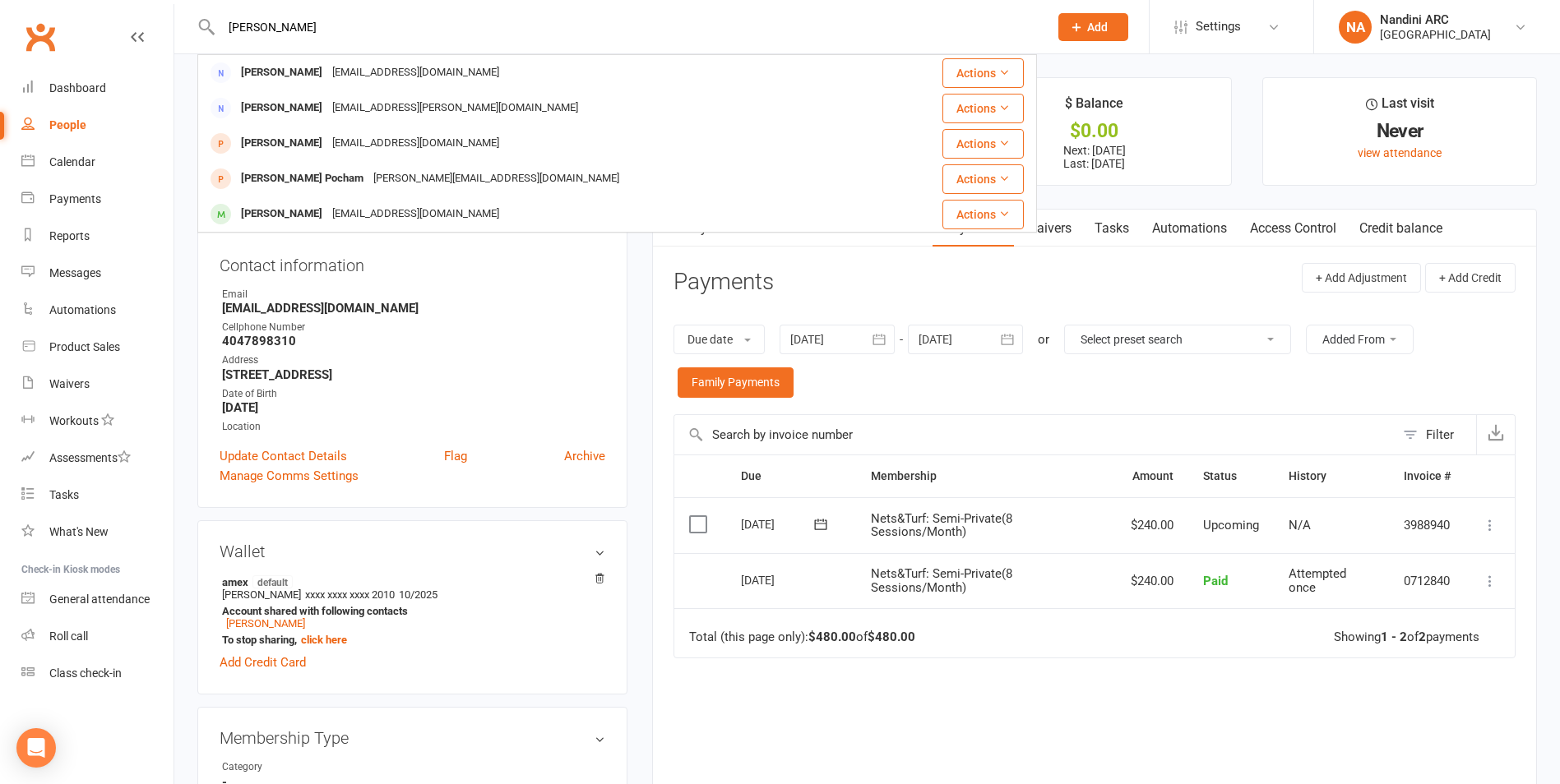
type input "[PERSON_NAME]"
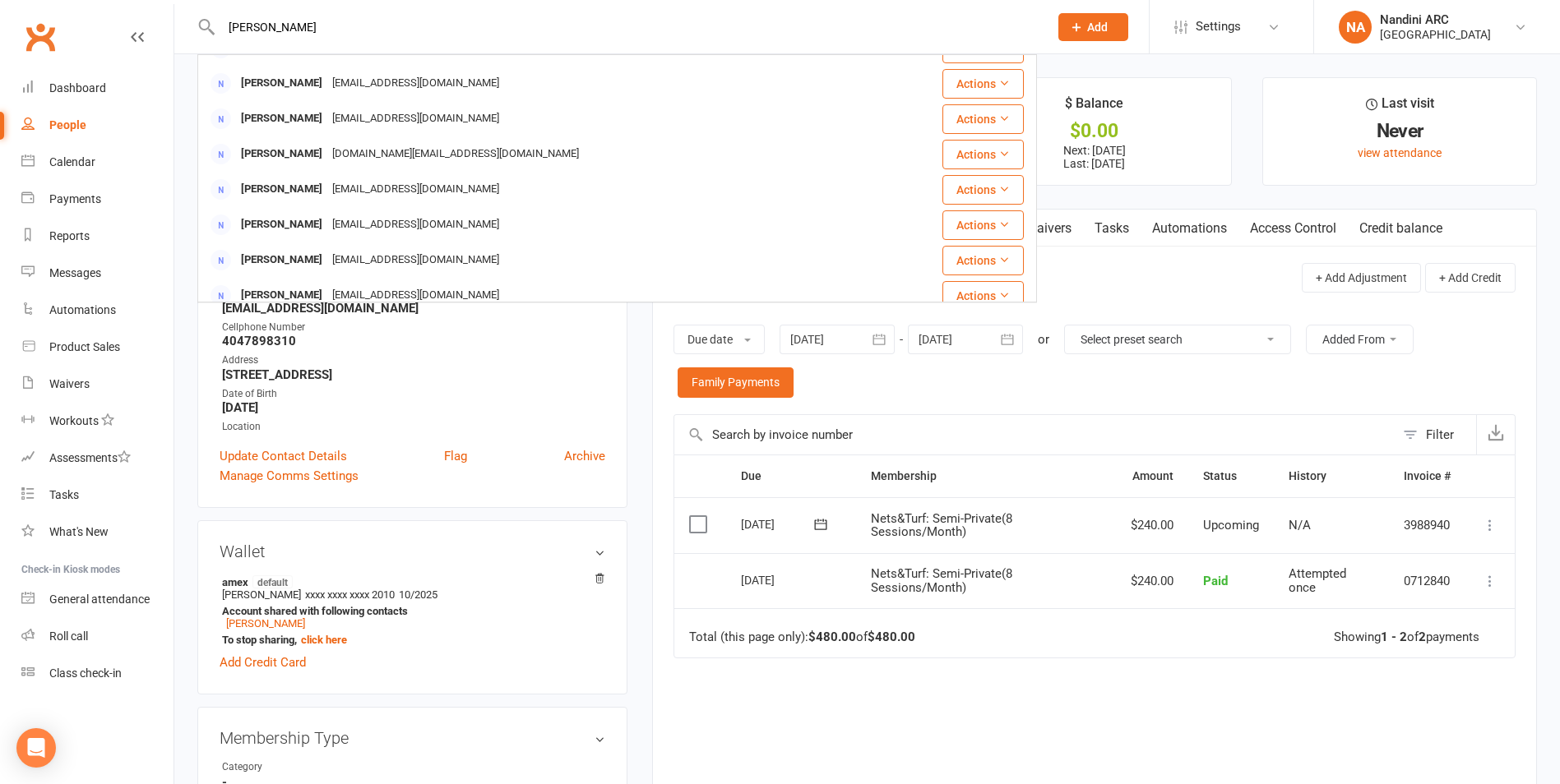
scroll to position [214, 0]
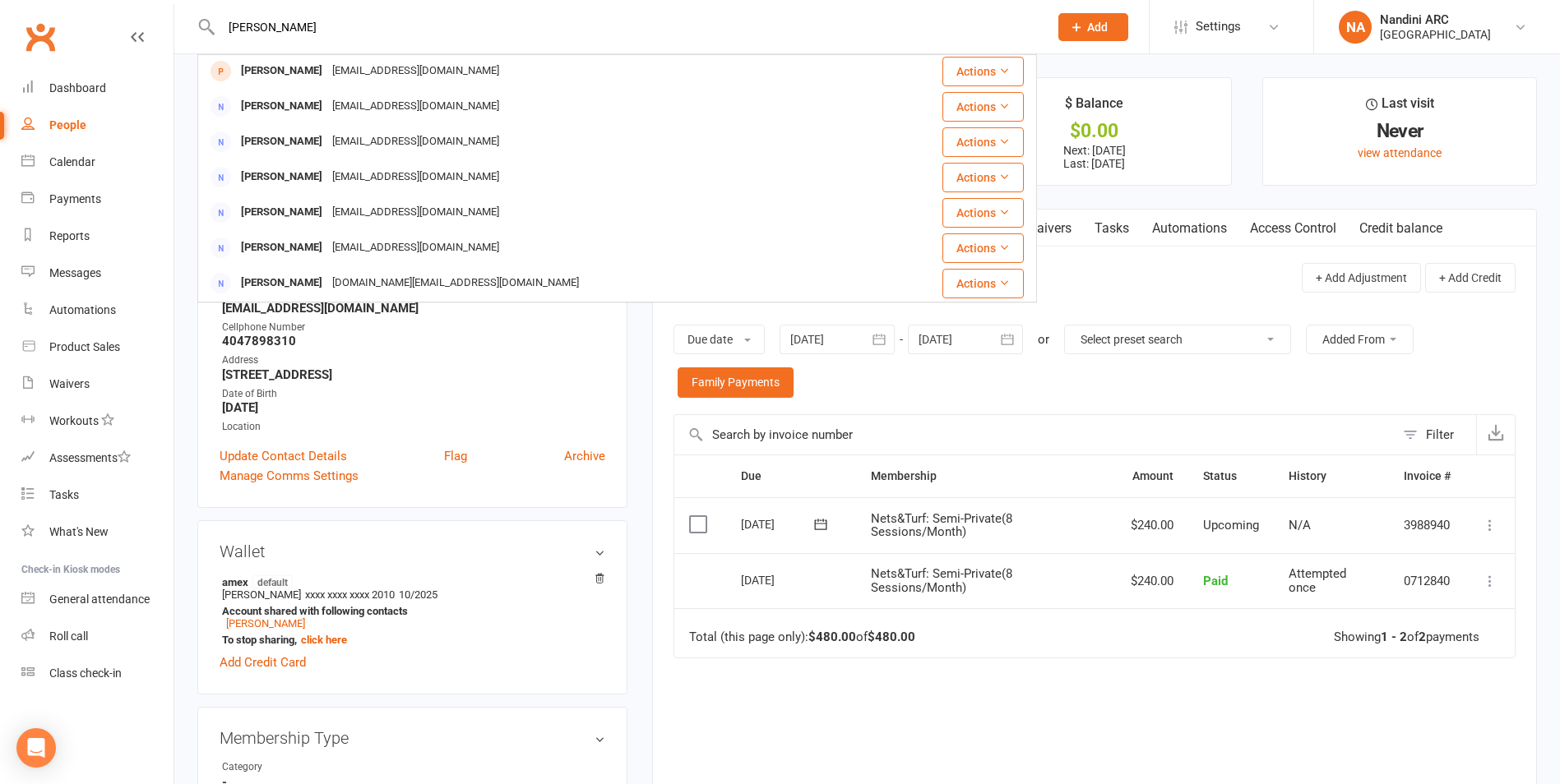
drag, startPoint x: 278, startPoint y: 24, endPoint x: 215, endPoint y: 31, distance: 63.4
click at [215, 31] on div "[PERSON_NAME] [PERSON_NAME] [EMAIL_ADDRESS][PERSON_NAME][DOMAIN_NAME] Actions […" at bounding box center [617, 26] width 839 height 53
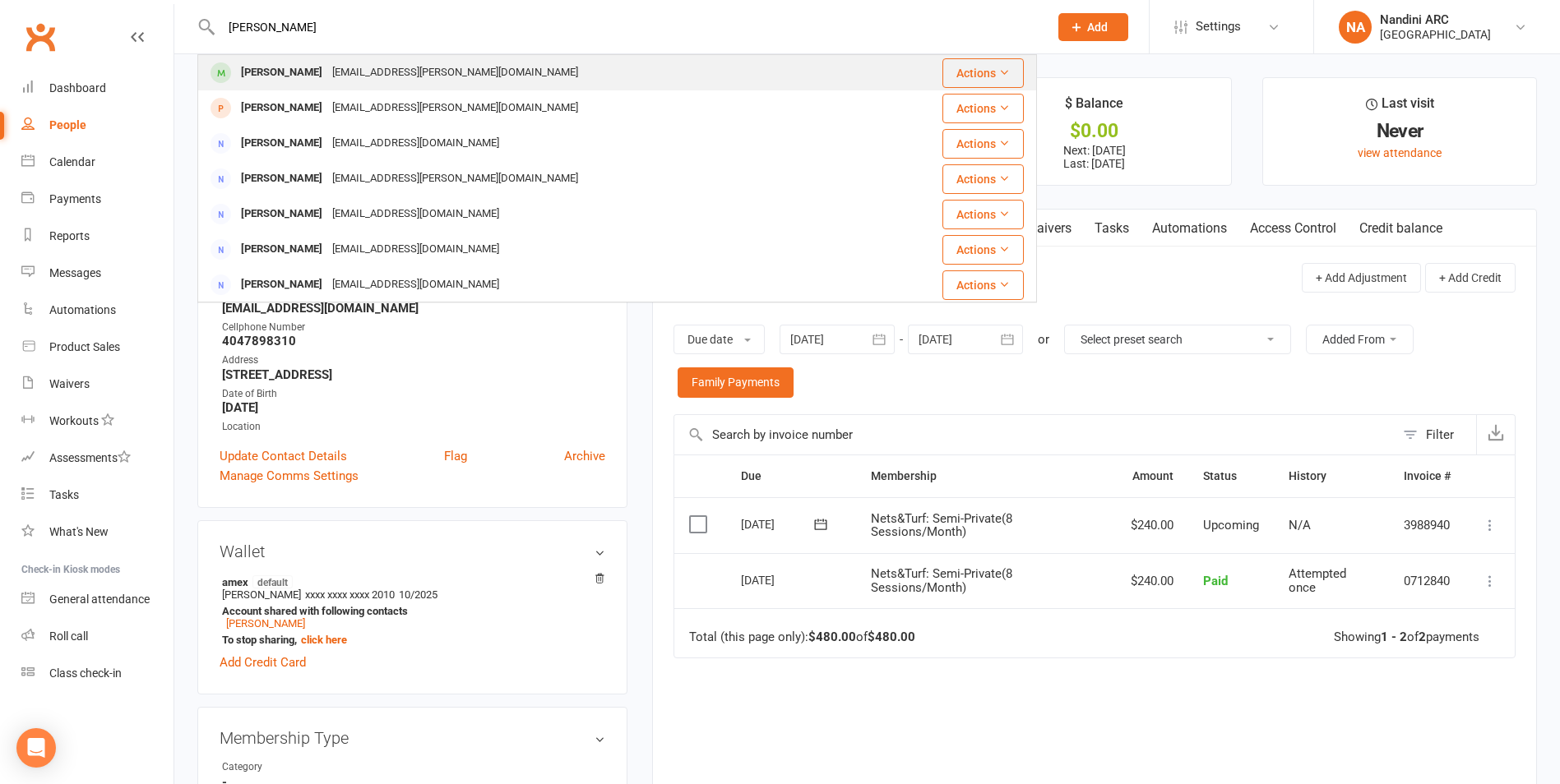
type input "[PERSON_NAME]"
click at [341, 65] on div "[EMAIL_ADDRESS][PERSON_NAME][DOMAIN_NAME]" at bounding box center [454, 72] width 256 height 24
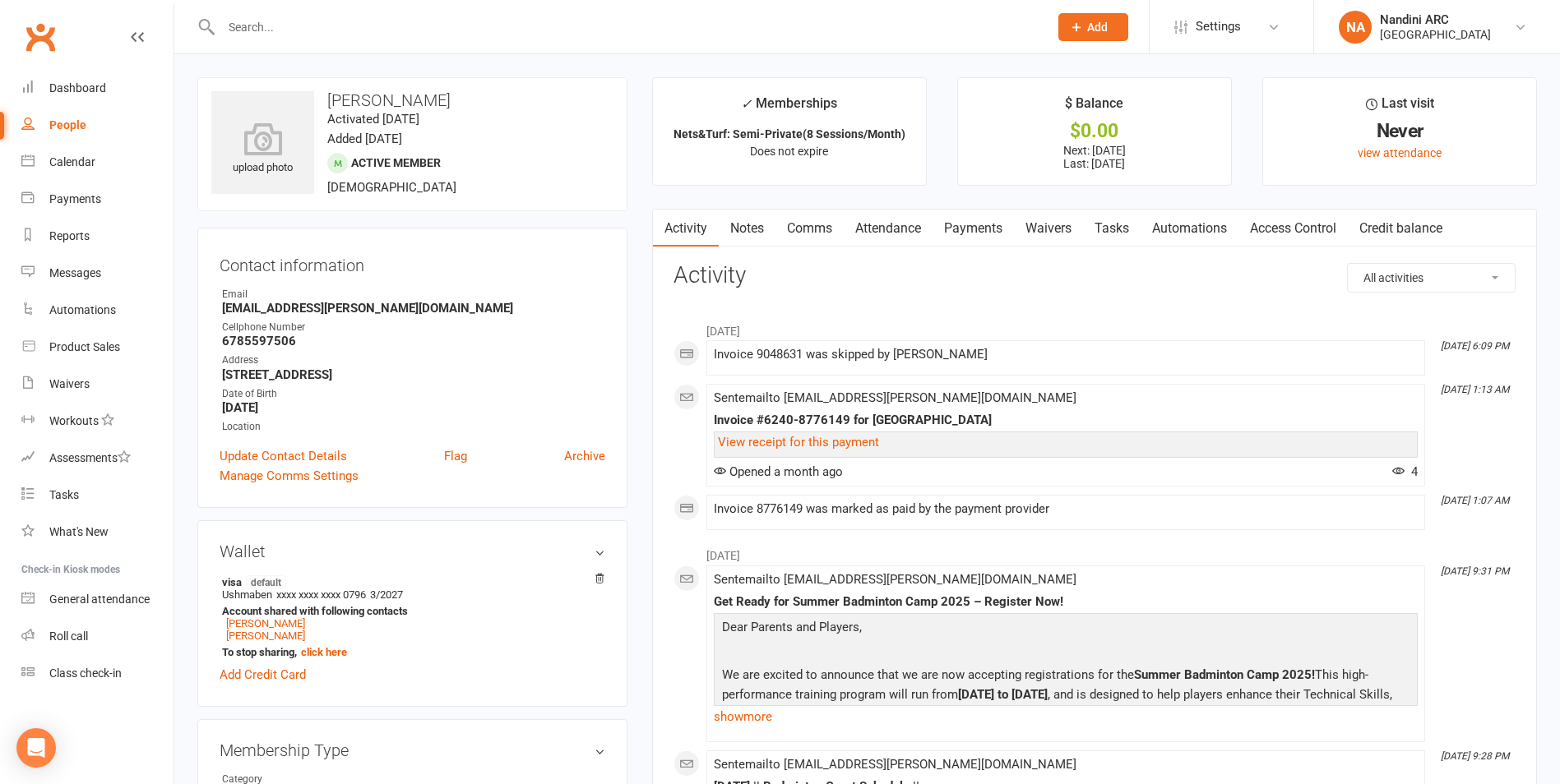
click at [978, 228] on link "Payments" at bounding box center [972, 228] width 81 height 38
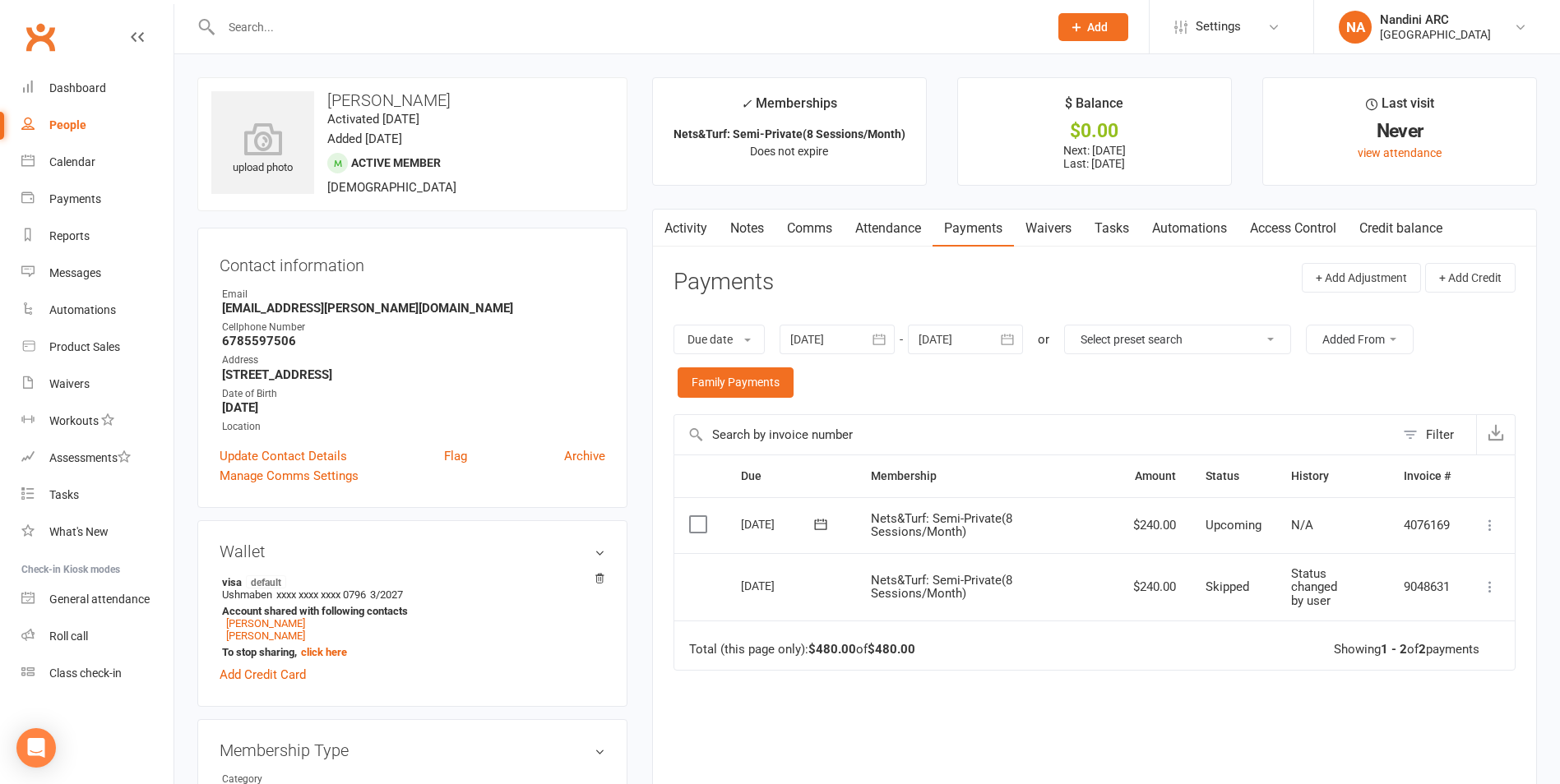
click at [286, 29] on input "text" at bounding box center [626, 27] width 820 height 23
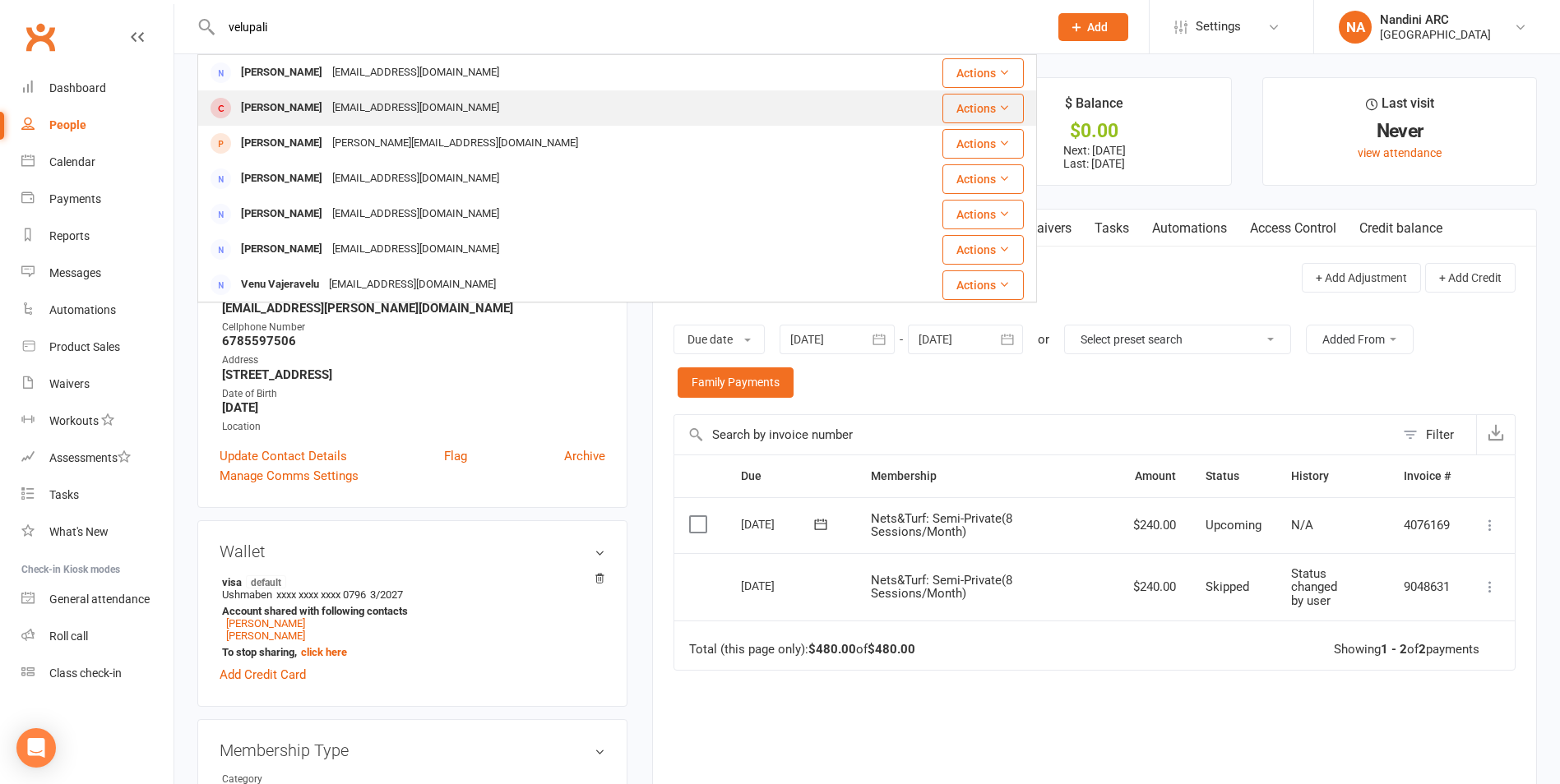
type input "velupali"
click at [359, 109] on div "[EMAIL_ADDRESS][DOMAIN_NAME]" at bounding box center [415, 108] width 177 height 24
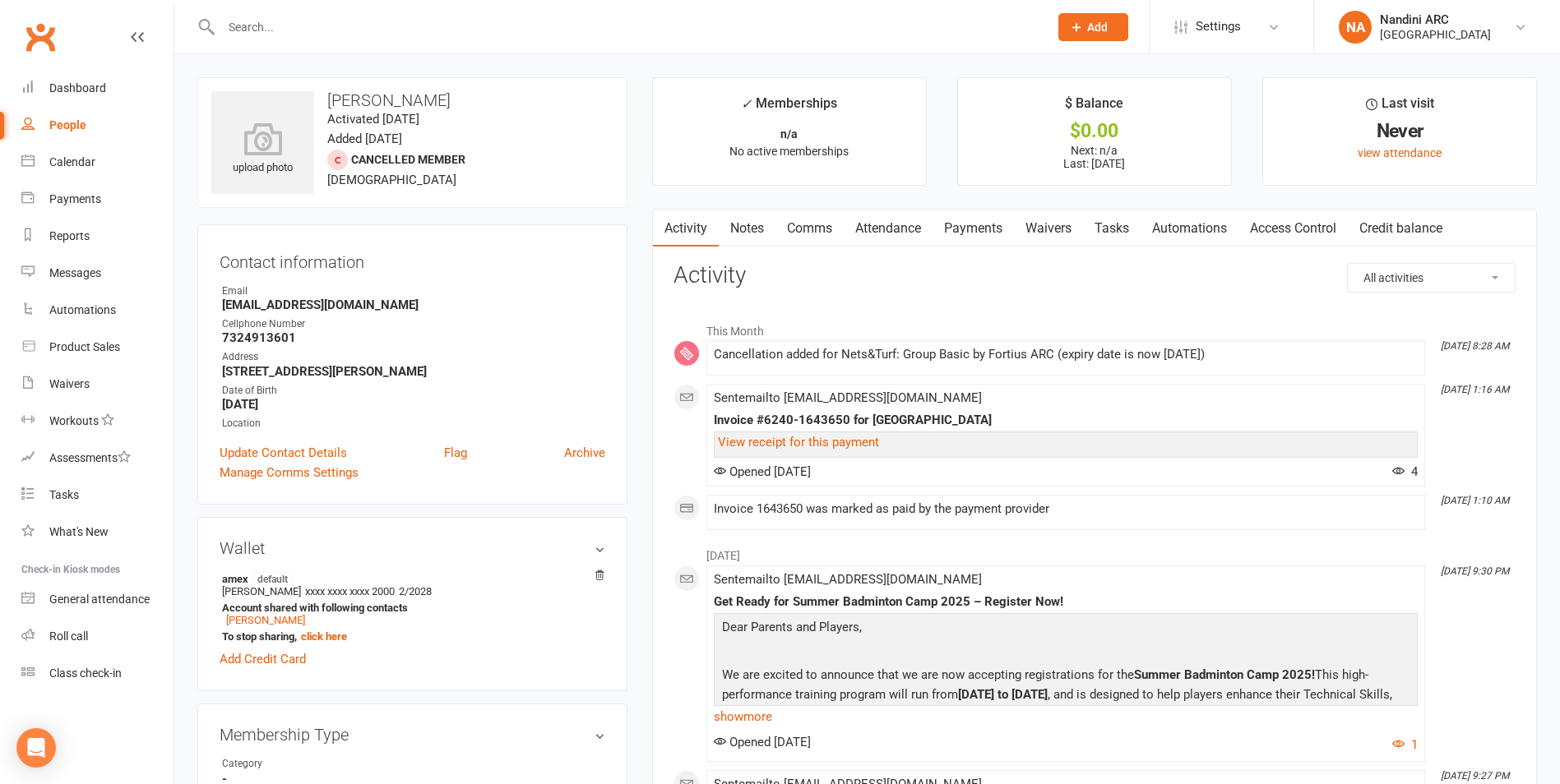
drag, startPoint x: 323, startPoint y: 103, endPoint x: 442, endPoint y: 99, distance: 119.1
click at [442, 99] on h3 "[PERSON_NAME]" at bounding box center [412, 100] width 402 height 18
drag, startPoint x: 442, startPoint y: 99, endPoint x: 586, endPoint y: 211, distance: 182.4
click at [586, 211] on contact-information "upload photo [PERSON_NAME] Activated [DATE] Added [DATE] Cancelled member [DEMO…" at bounding box center [413, 290] width 430 height 427
drag, startPoint x: 328, startPoint y: 92, endPoint x: 479, endPoint y: 89, distance: 151.0
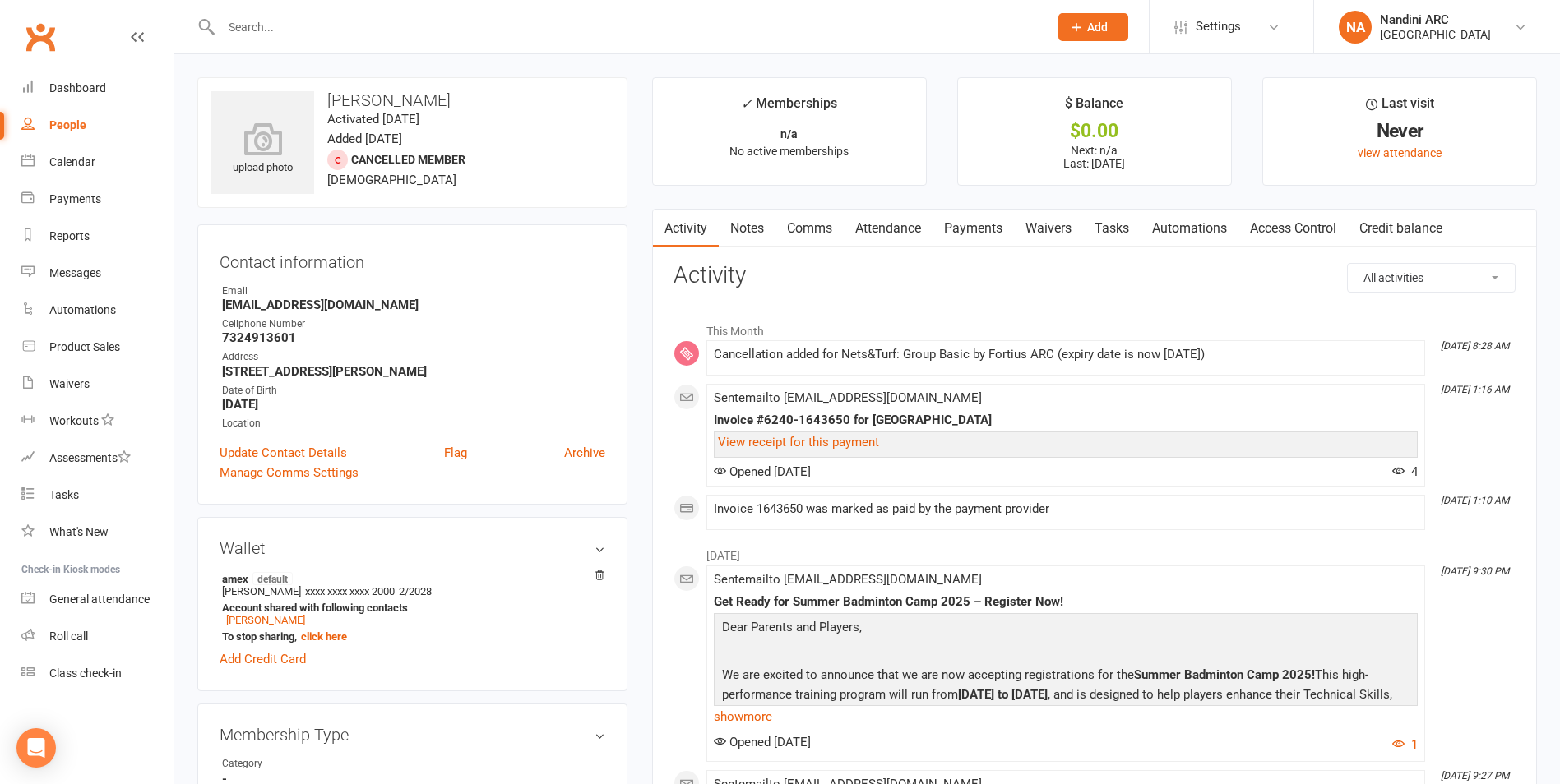
click at [479, 89] on div "upload photo [PERSON_NAME] Velupalli Activated [DATE] Added [DATE] Cancelled me…" at bounding box center [413, 142] width 430 height 130
copy h3 "[PERSON_NAME]"
click at [479, 89] on div "upload photo [PERSON_NAME] Velupalli Activated [DATE] Added [DATE] Cancelled me…" at bounding box center [413, 142] width 430 height 130
click at [975, 233] on link "Payments" at bounding box center [972, 228] width 81 height 38
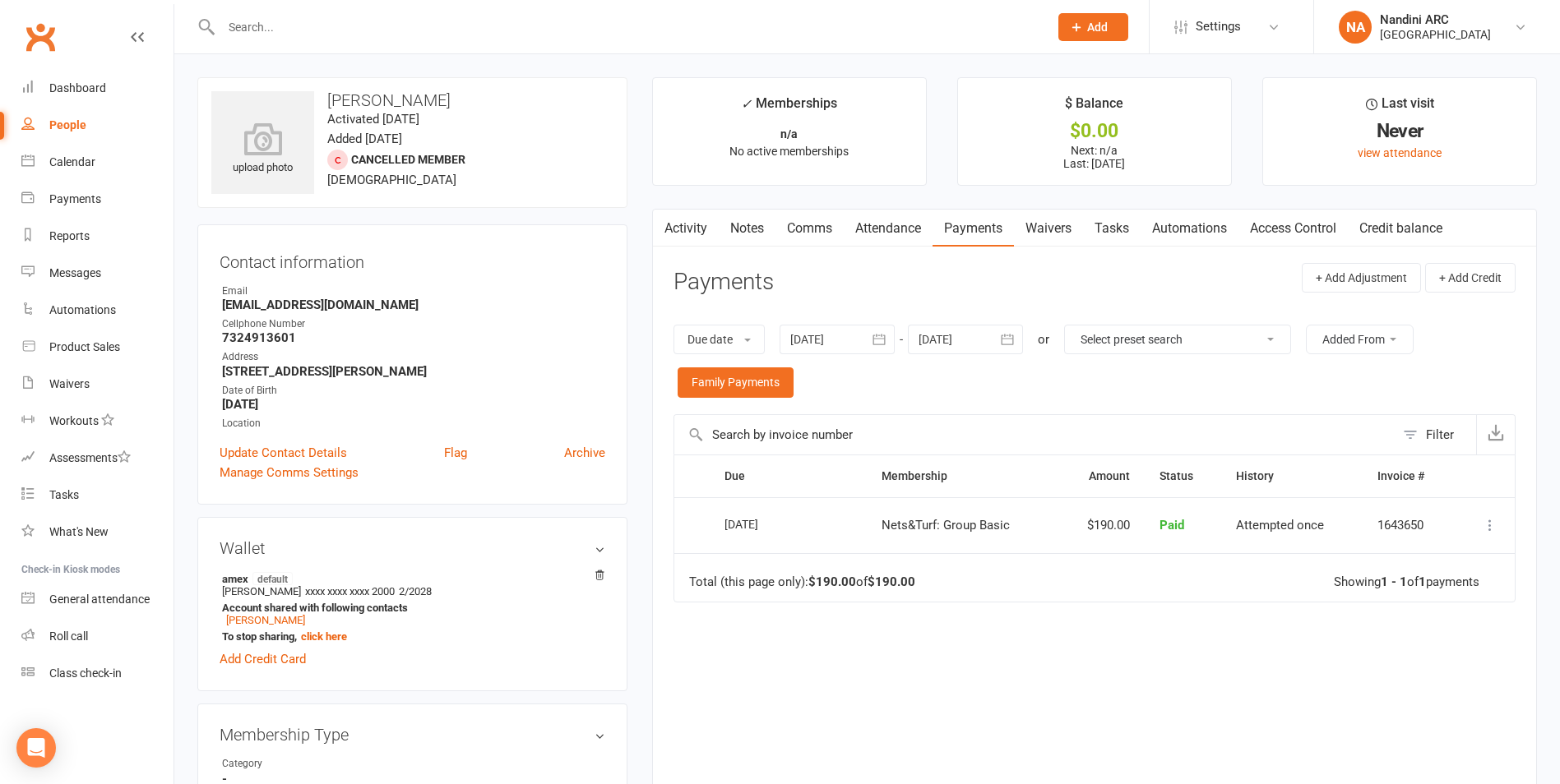
click at [868, 344] on button "button" at bounding box center [879, 339] width 30 height 30
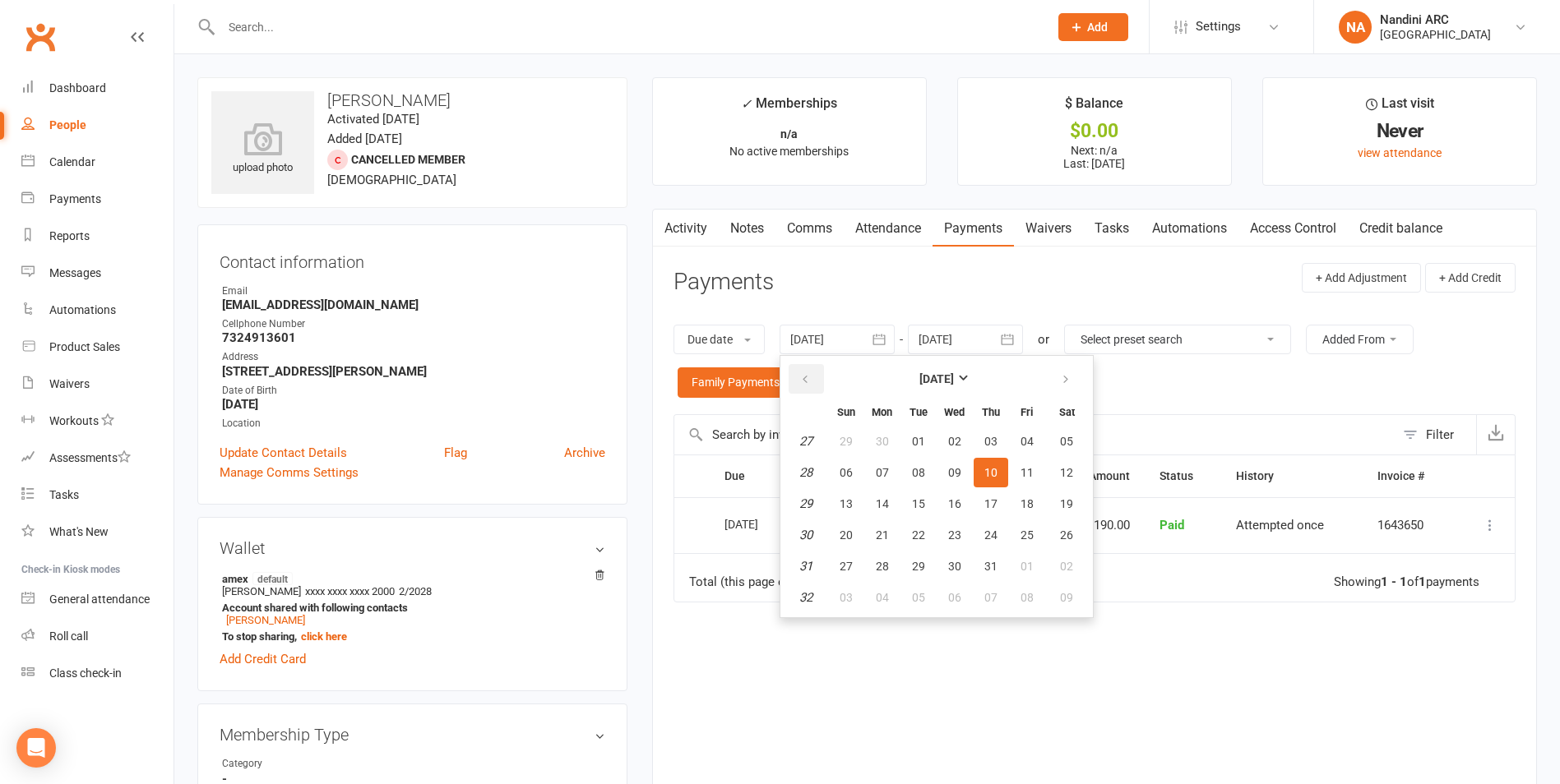
click at [813, 369] on button "button" at bounding box center [806, 379] width 36 height 30
click at [811, 369] on button "button" at bounding box center [806, 379] width 36 height 30
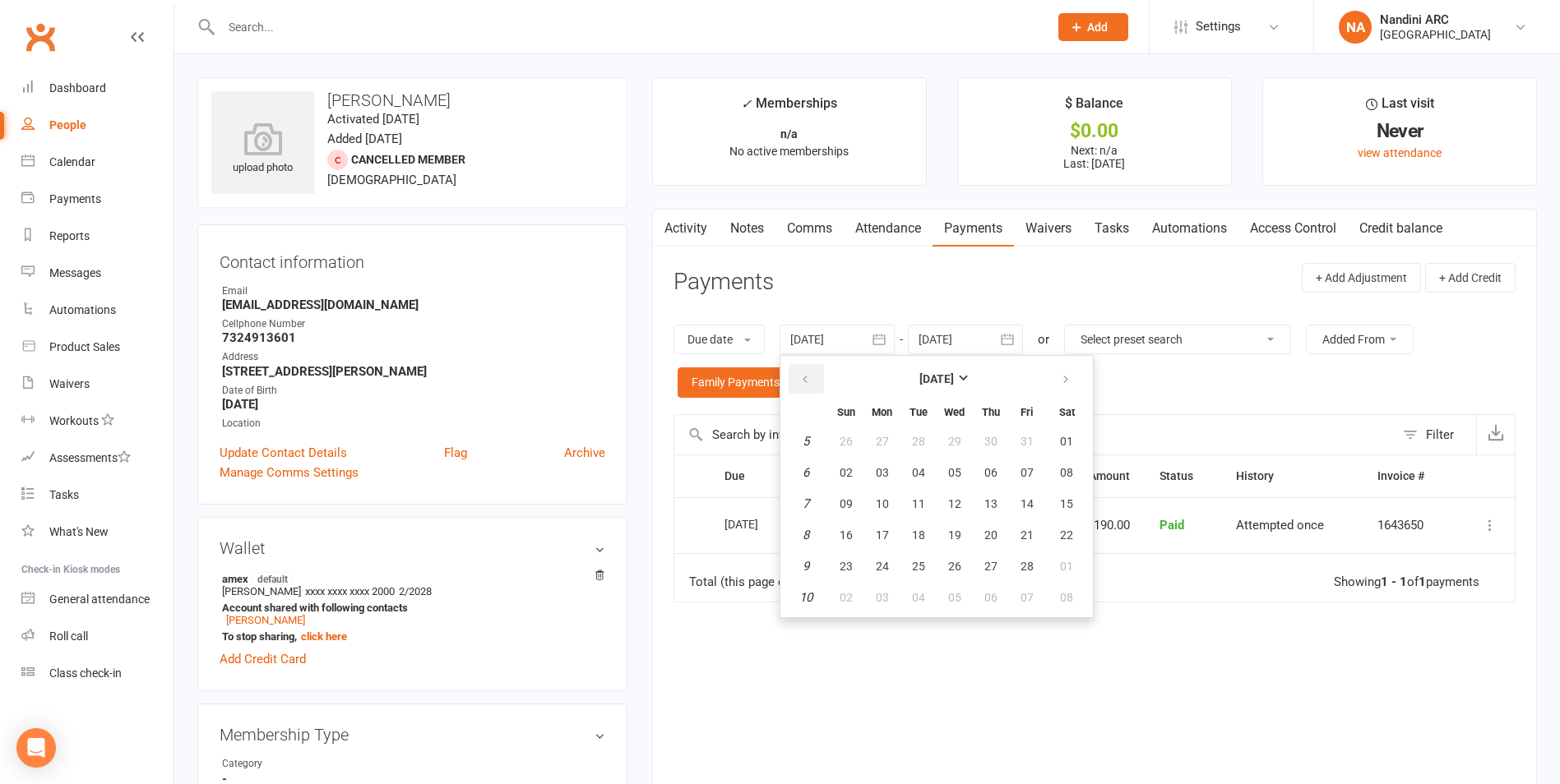
click at [811, 369] on button "button" at bounding box center [806, 379] width 36 height 30
click at [1008, 444] on button "05" at bounding box center [991, 441] width 35 height 30
type input "[DATE]"
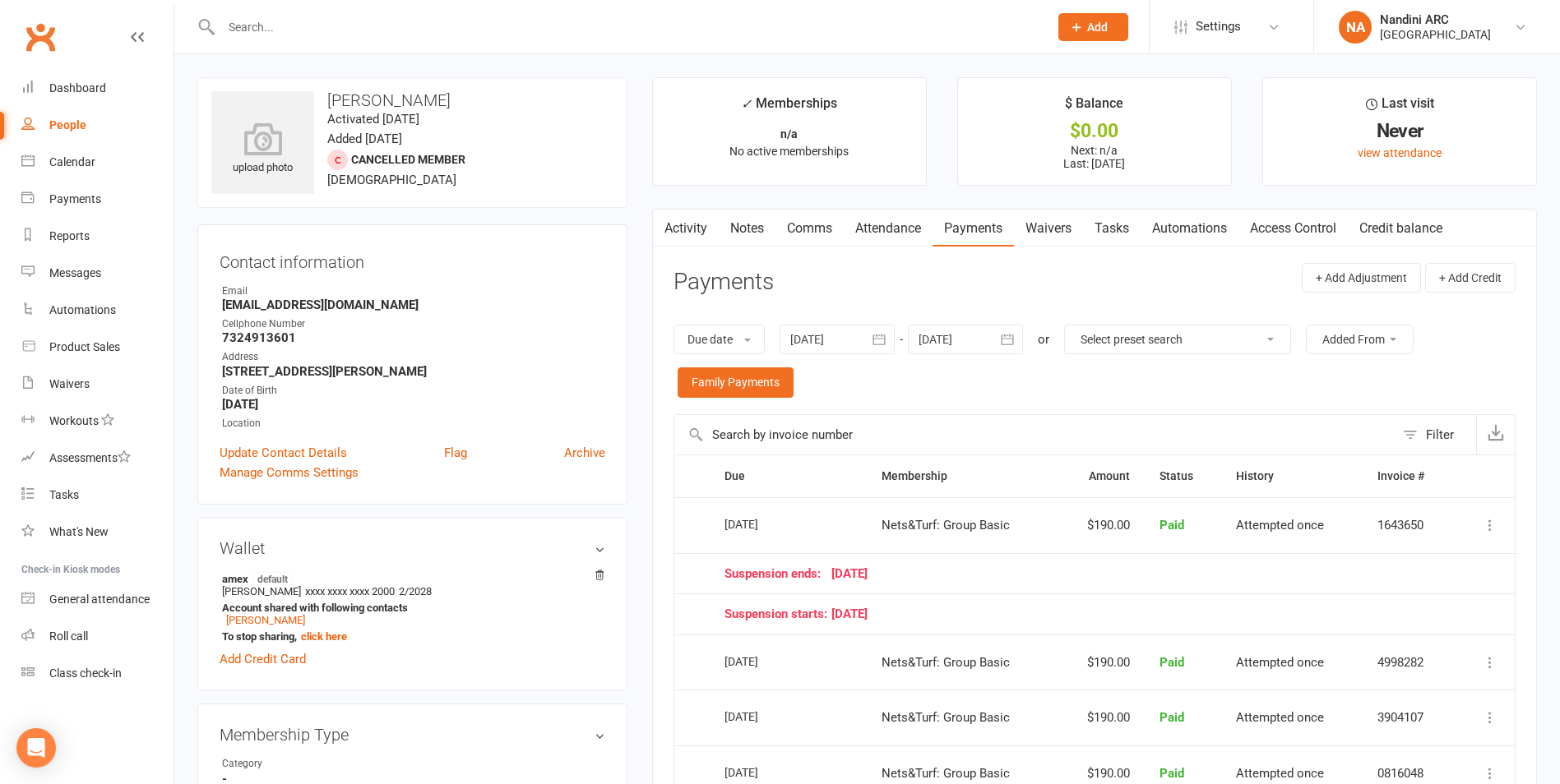
click at [307, 33] on input "text" at bounding box center [626, 27] width 820 height 23
paste input "[PERSON_NAME]"
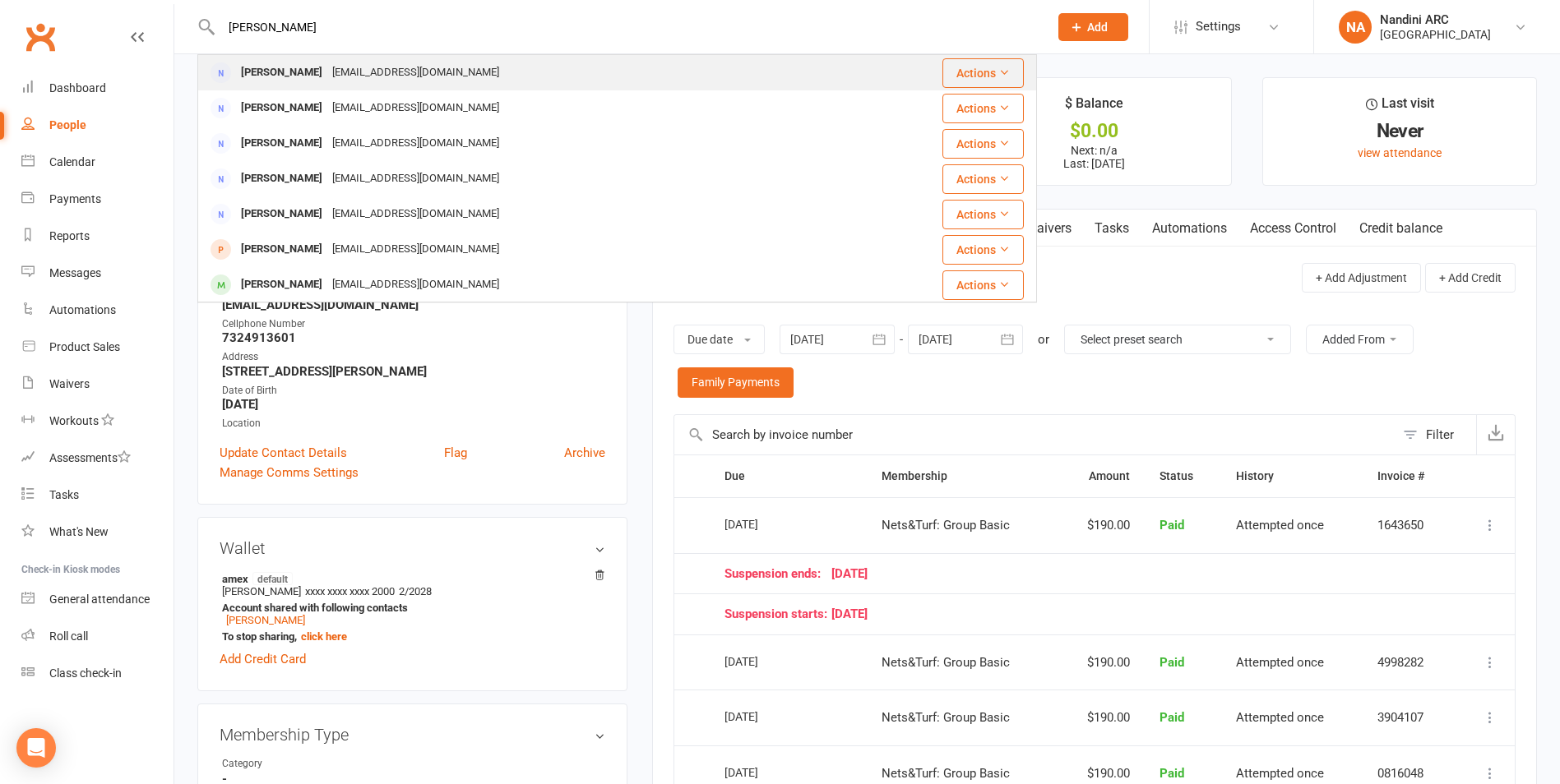
type input "[PERSON_NAME]"
click at [317, 71] on div "[PERSON_NAME]" at bounding box center [282, 72] width 92 height 24
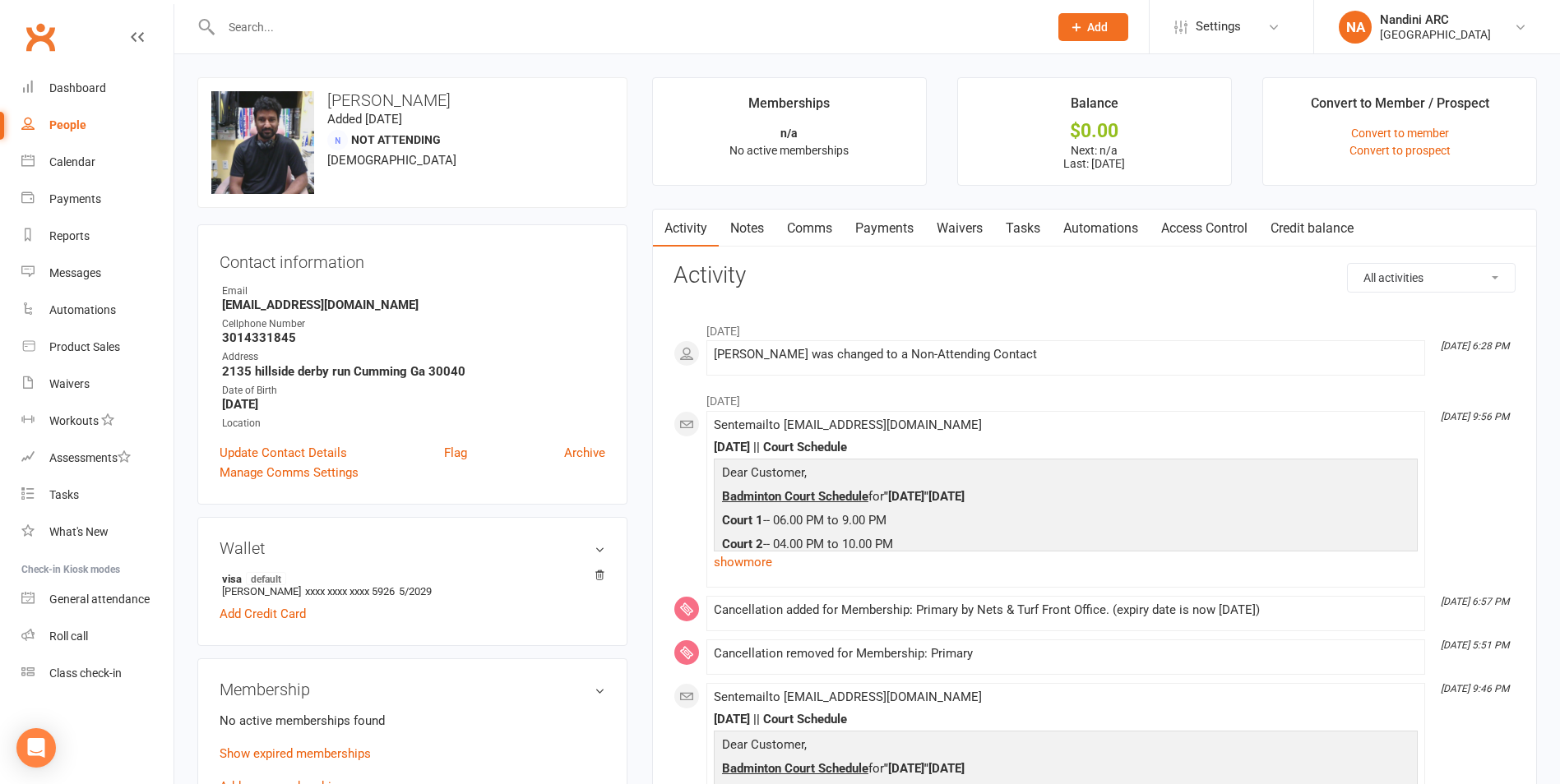
click at [386, 35] on input "text" at bounding box center [626, 27] width 820 height 23
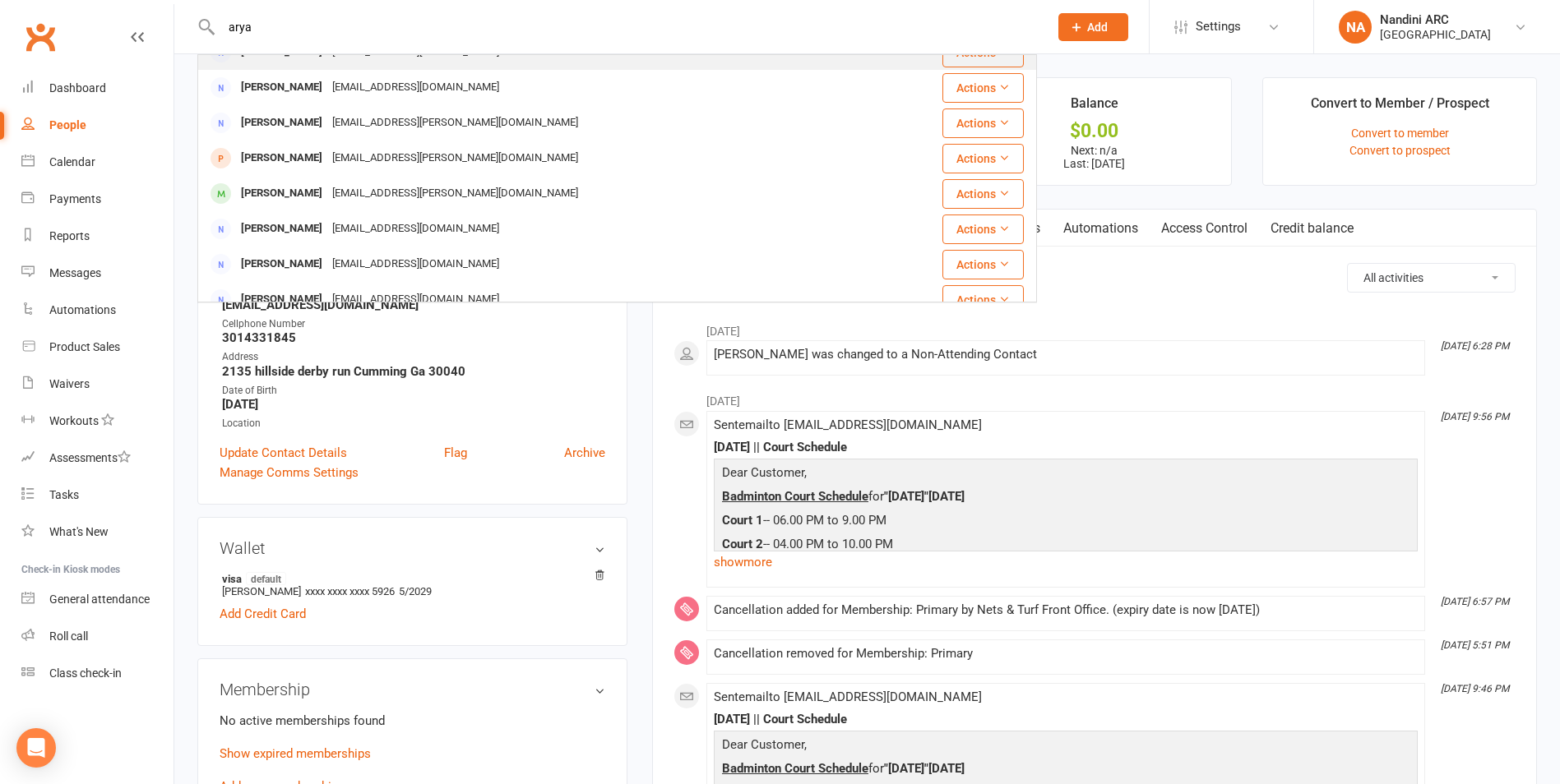
scroll to position [411, 0]
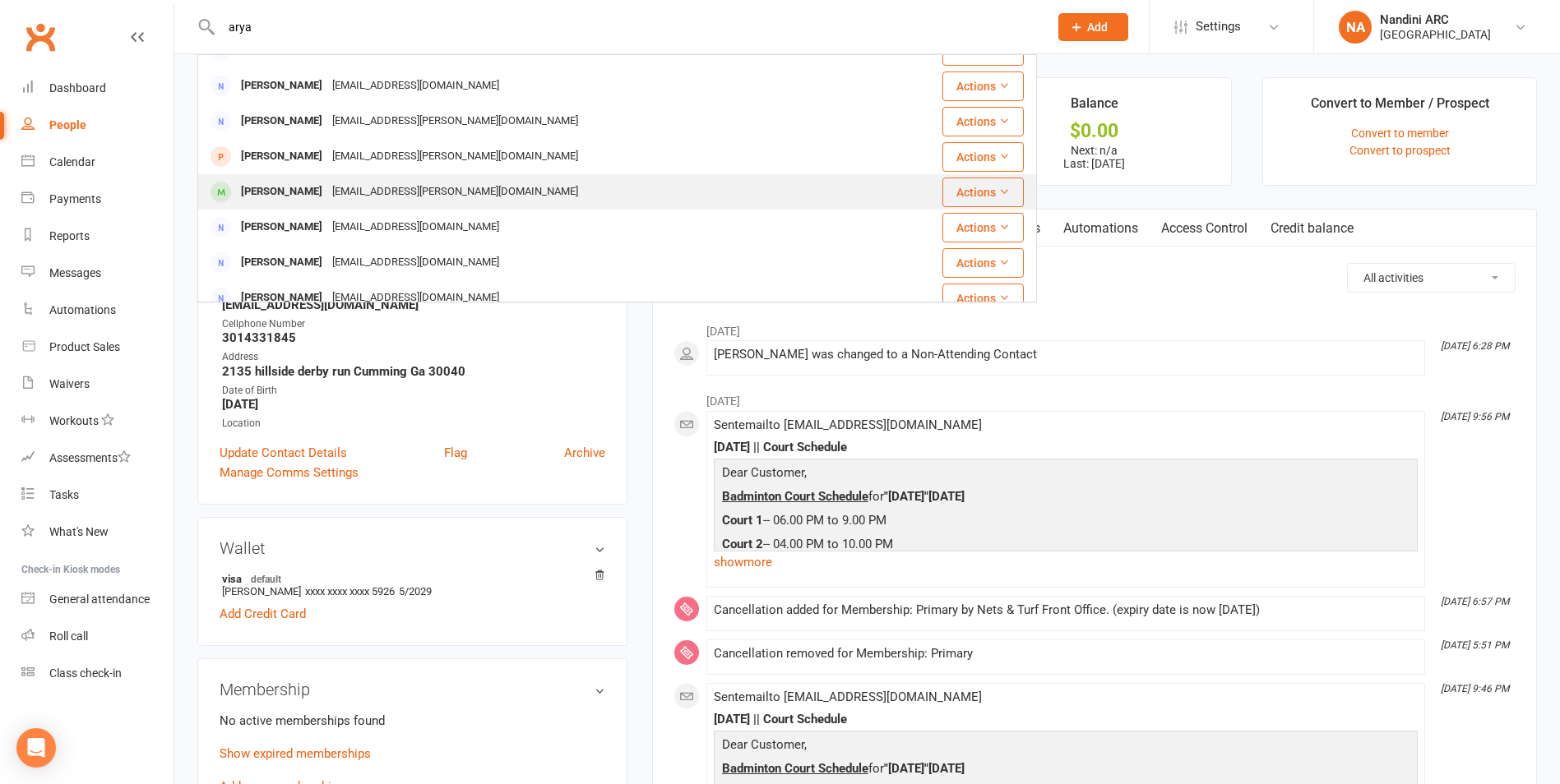
type input "arya"
click at [375, 203] on div "[EMAIL_ADDRESS][PERSON_NAME][DOMAIN_NAME]" at bounding box center [454, 192] width 256 height 24
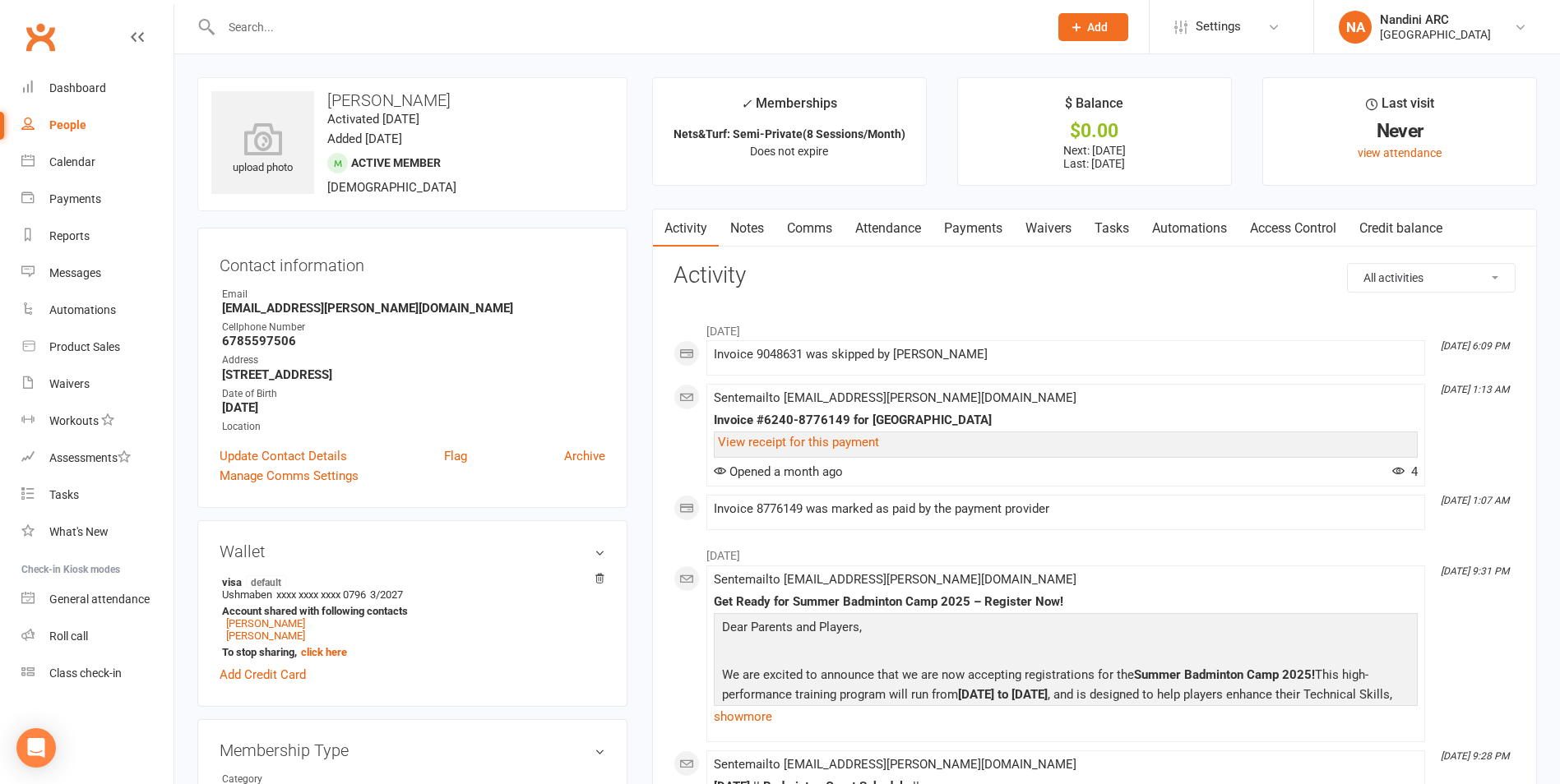
click at [956, 236] on link "Payments" at bounding box center [972, 228] width 81 height 38
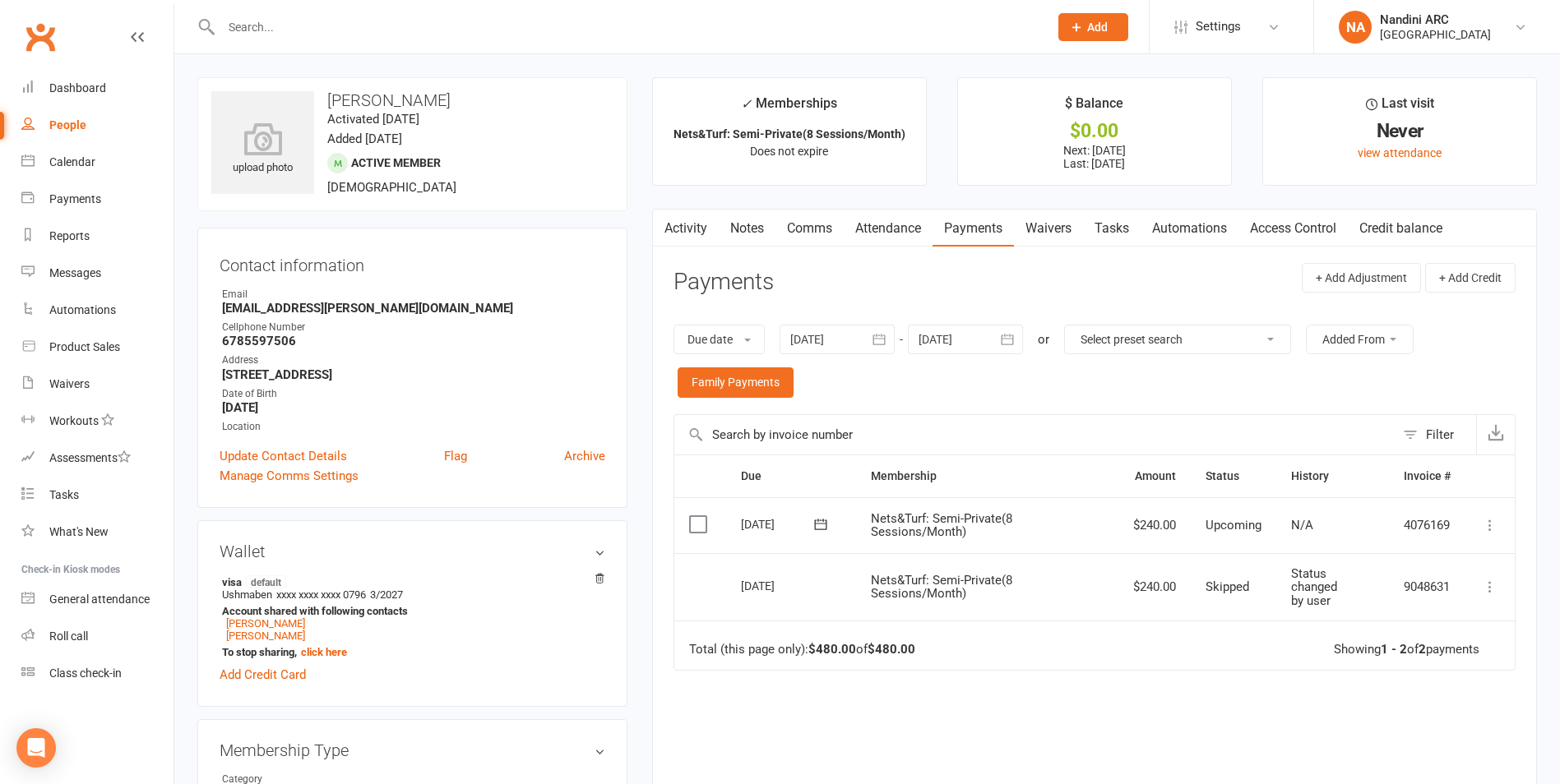
click at [686, 221] on link "Activity" at bounding box center [686, 228] width 66 height 38
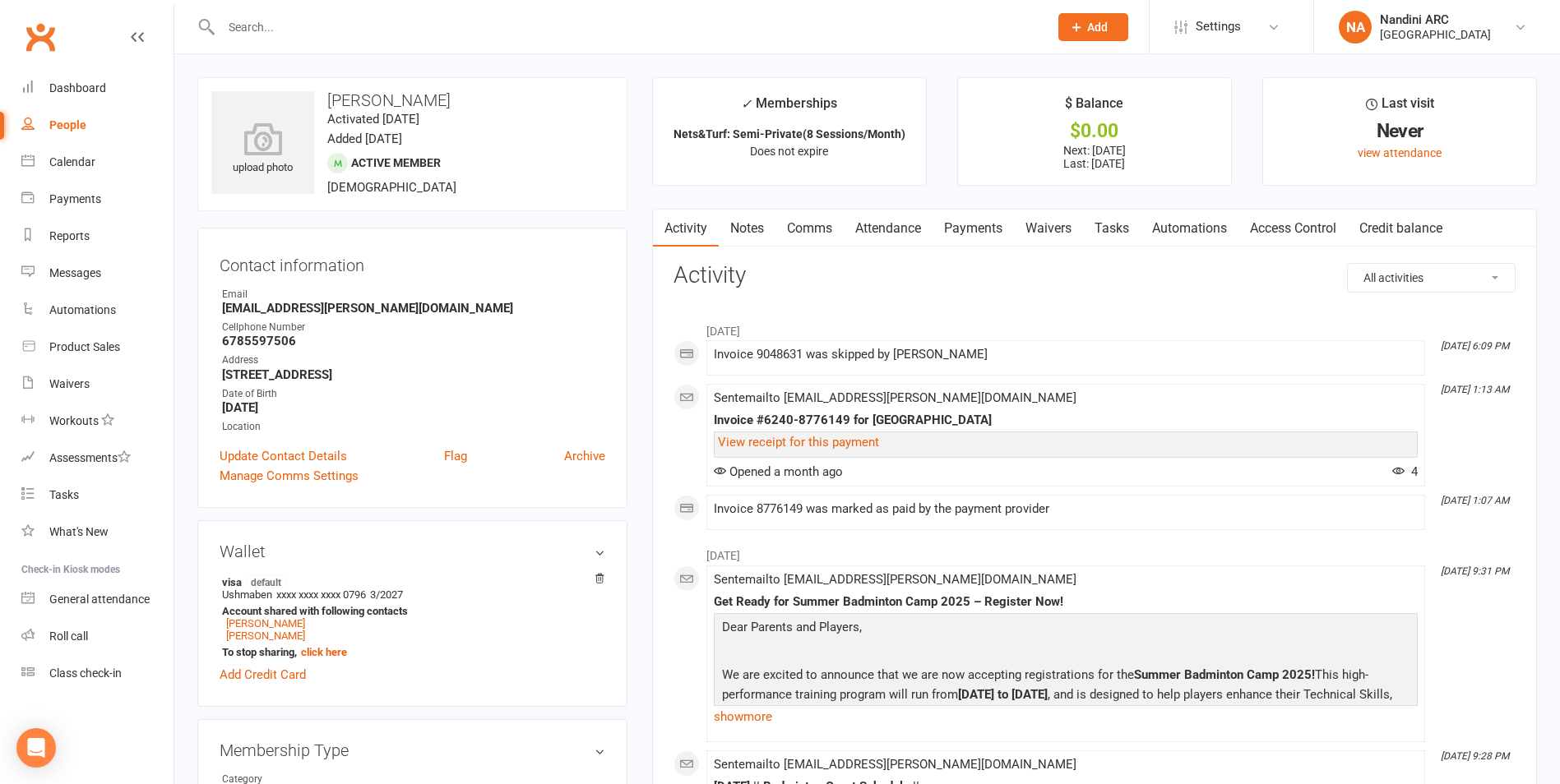
click at [973, 222] on link "Payments" at bounding box center [972, 228] width 81 height 38
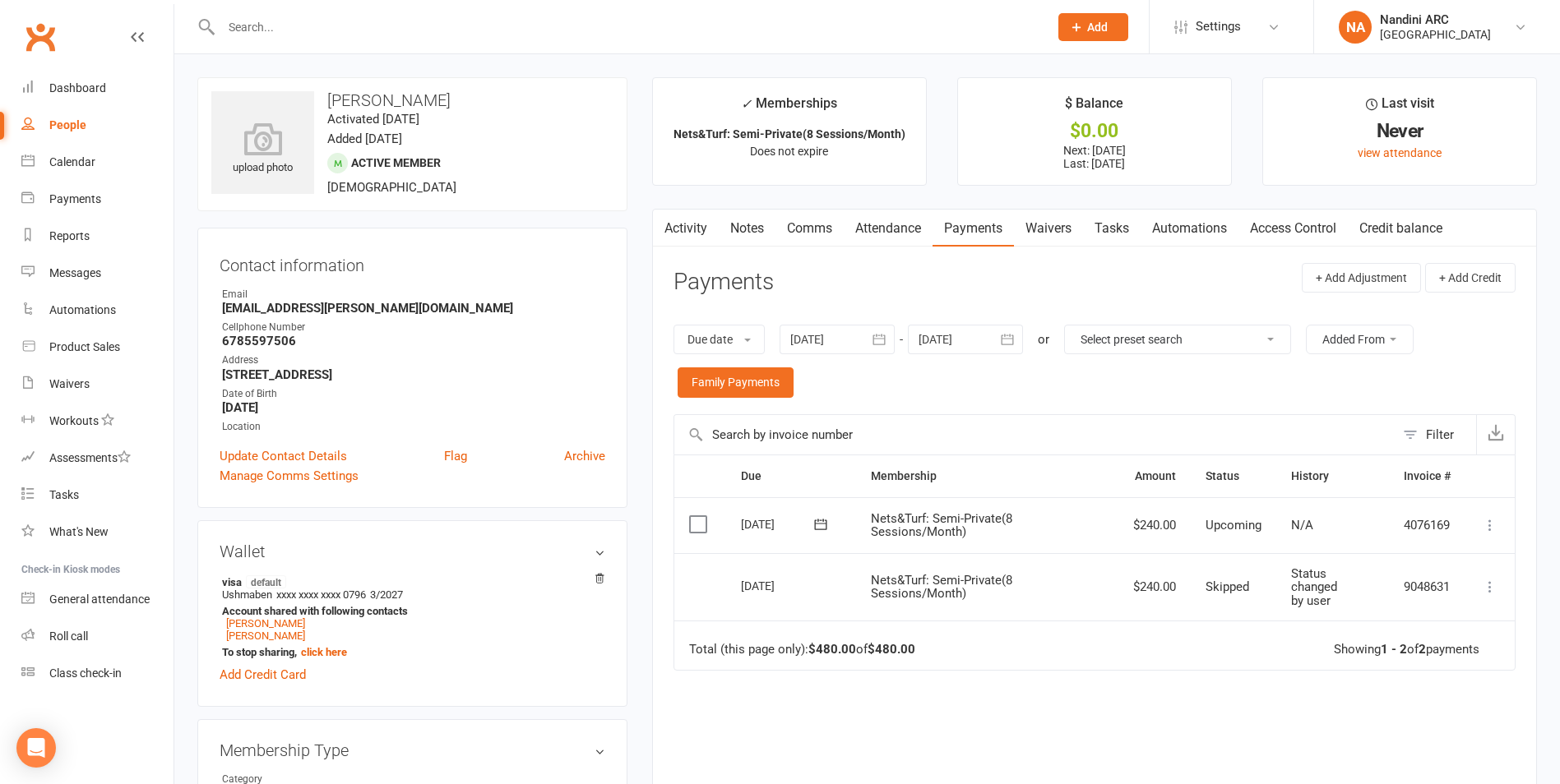
click at [887, 335] on icon "button" at bounding box center [878, 338] width 16 height 16
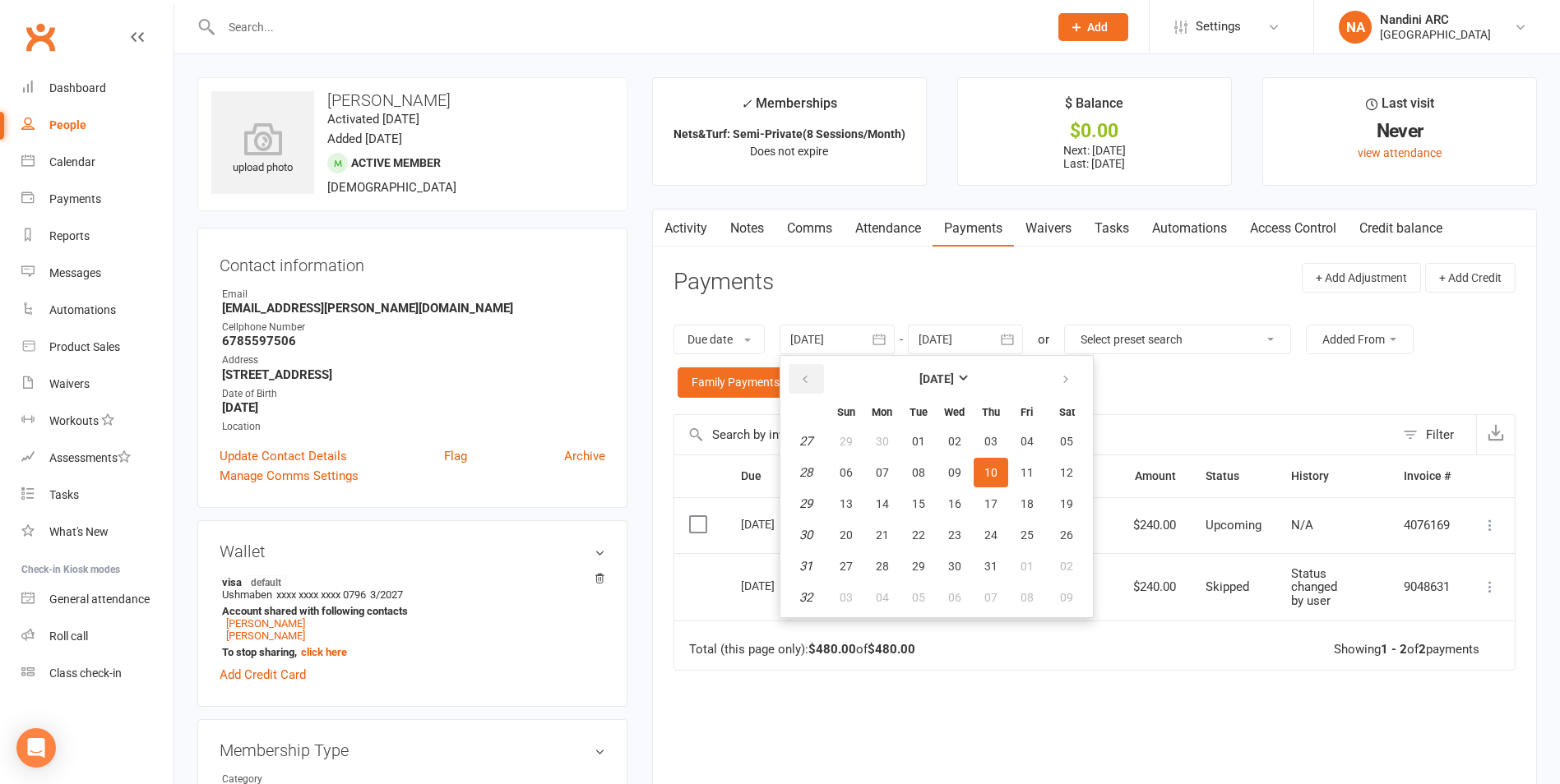
click at [810, 384] on icon "button" at bounding box center [805, 380] width 12 height 14
click at [959, 432] on button "02" at bounding box center [954, 441] width 35 height 30
type input "[DATE]"
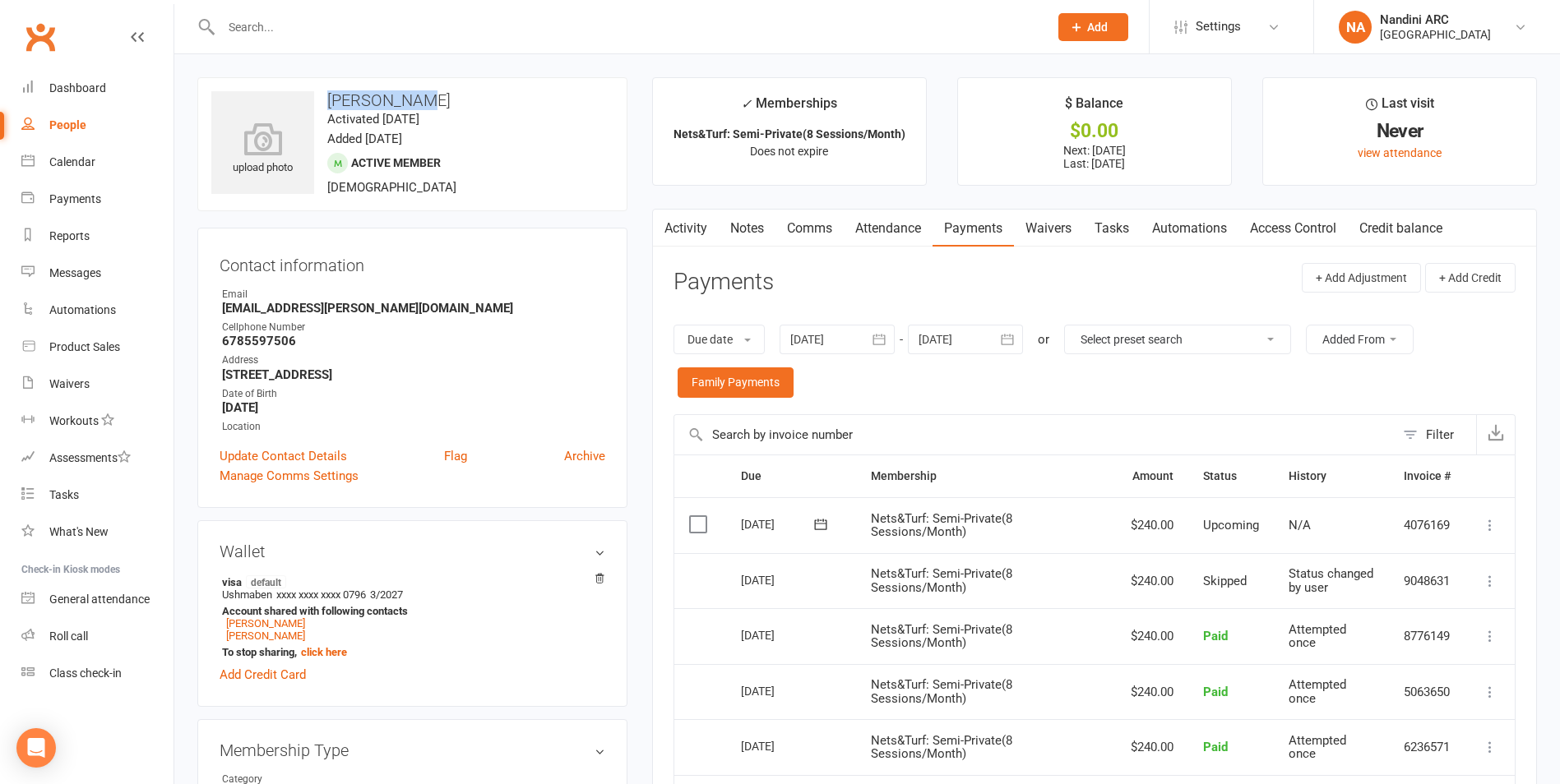
drag, startPoint x: 319, startPoint y: 101, endPoint x: 416, endPoint y: 92, distance: 97.4
click at [416, 92] on h3 "[PERSON_NAME]" at bounding box center [412, 100] width 402 height 18
copy h3 "[PERSON_NAME]"
click at [439, 81] on div "upload photo [PERSON_NAME] Activated [DATE] Added [DATE] Active member [DEMOGRA…" at bounding box center [413, 144] width 430 height 134
click at [298, 25] on input "text" at bounding box center [626, 27] width 820 height 23
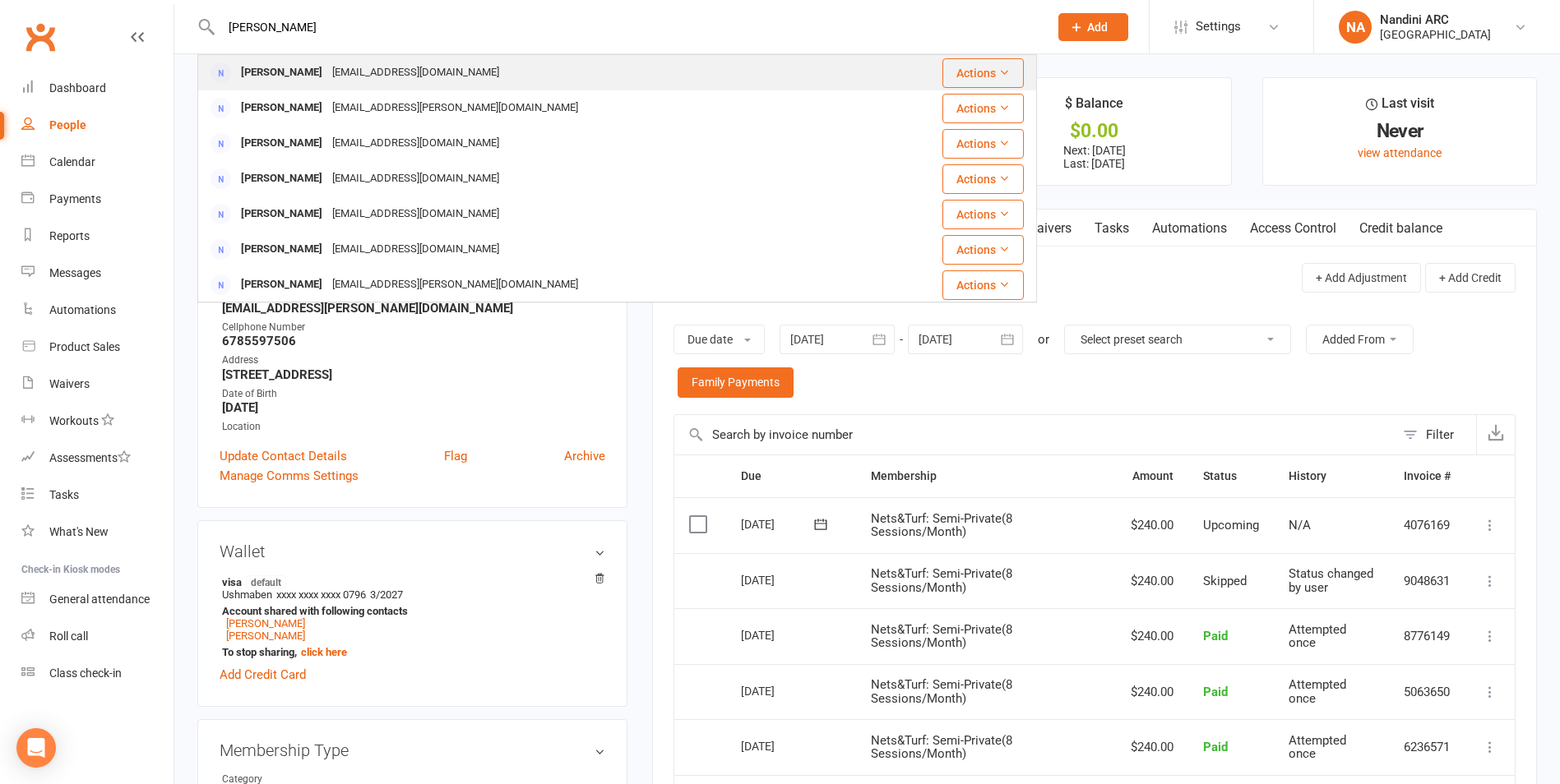
type input "[PERSON_NAME]"
click at [387, 67] on div "[EMAIL_ADDRESS][DOMAIN_NAME]" at bounding box center [415, 72] width 177 height 24
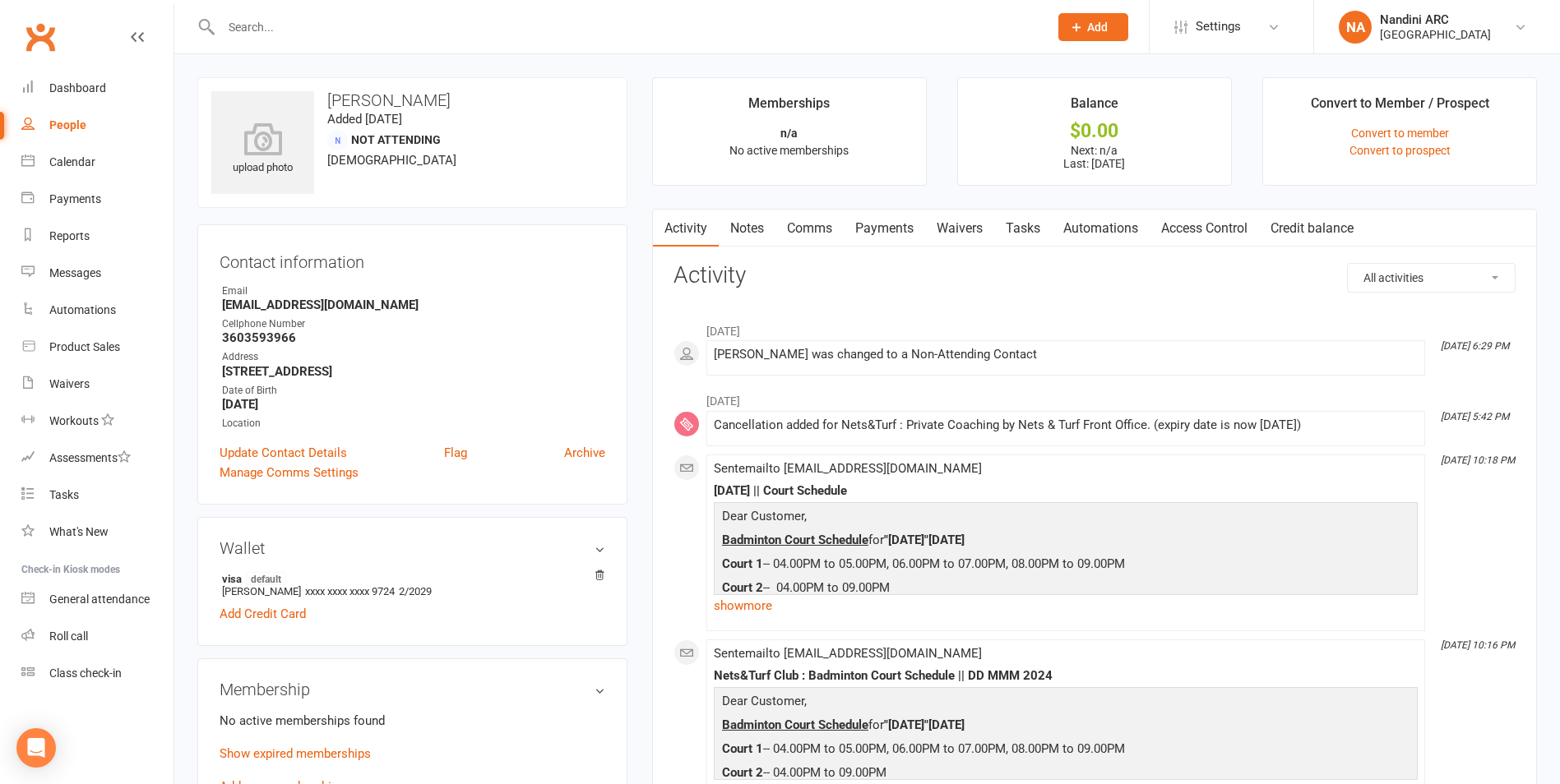
click at [953, 224] on link "Waivers" at bounding box center [960, 228] width 69 height 38
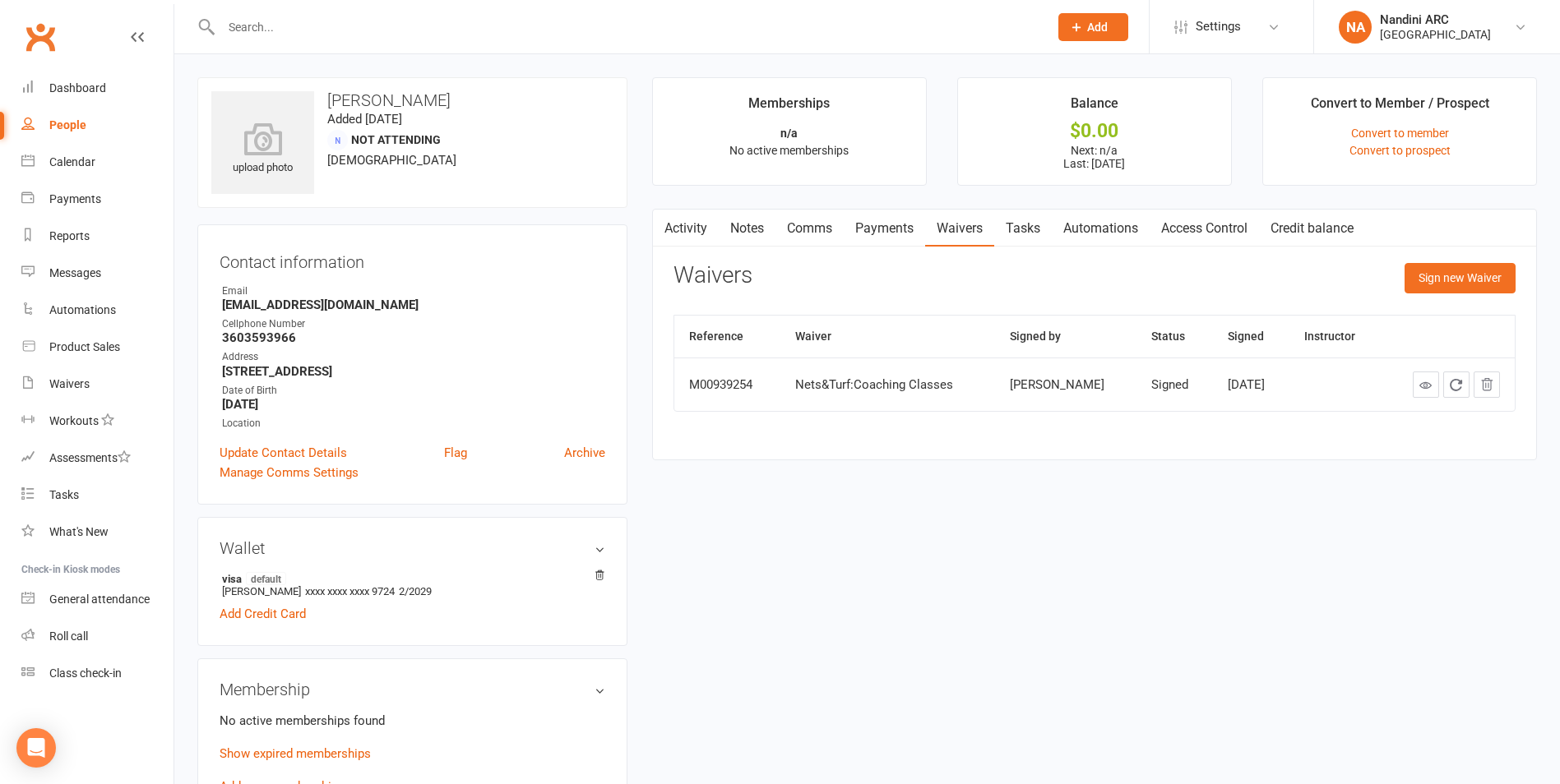
click at [888, 230] on link "Payments" at bounding box center [884, 228] width 81 height 38
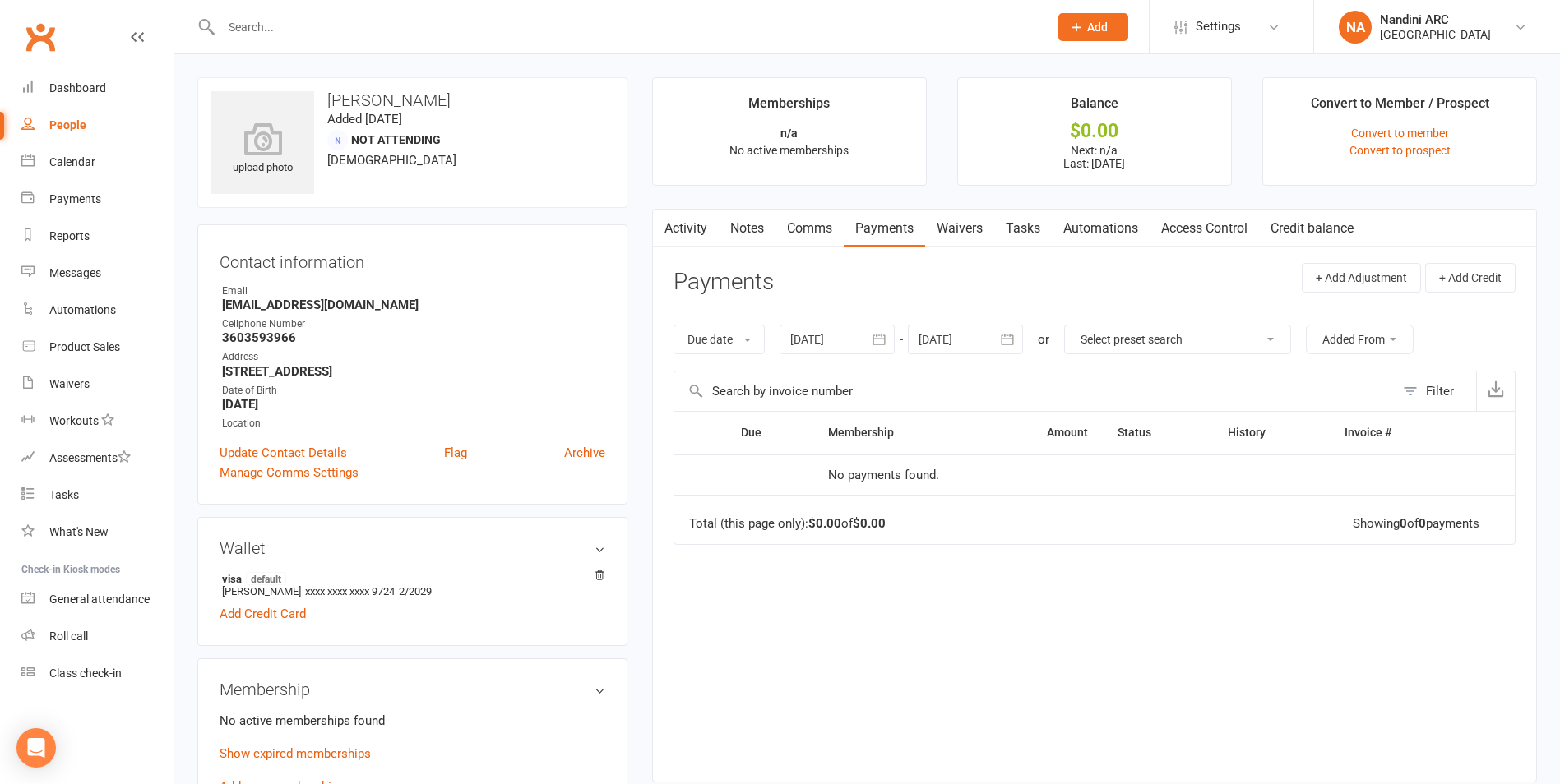
click at [878, 335] on icon "button" at bounding box center [878, 338] width 16 height 16
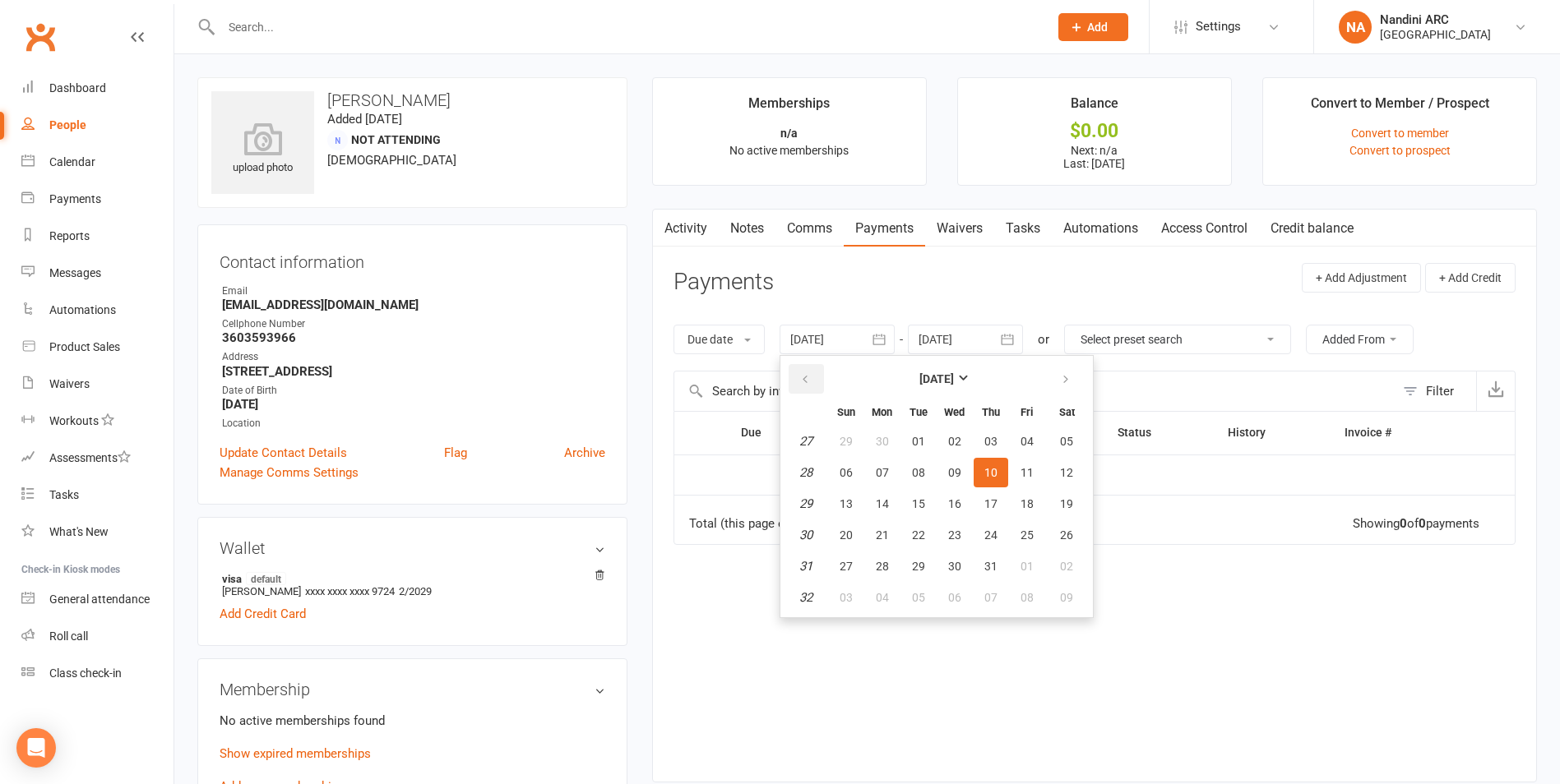
click at [815, 376] on button "button" at bounding box center [806, 379] width 36 height 30
click at [988, 441] on span "03" at bounding box center [991, 442] width 14 height 14
type input "[DATE]"
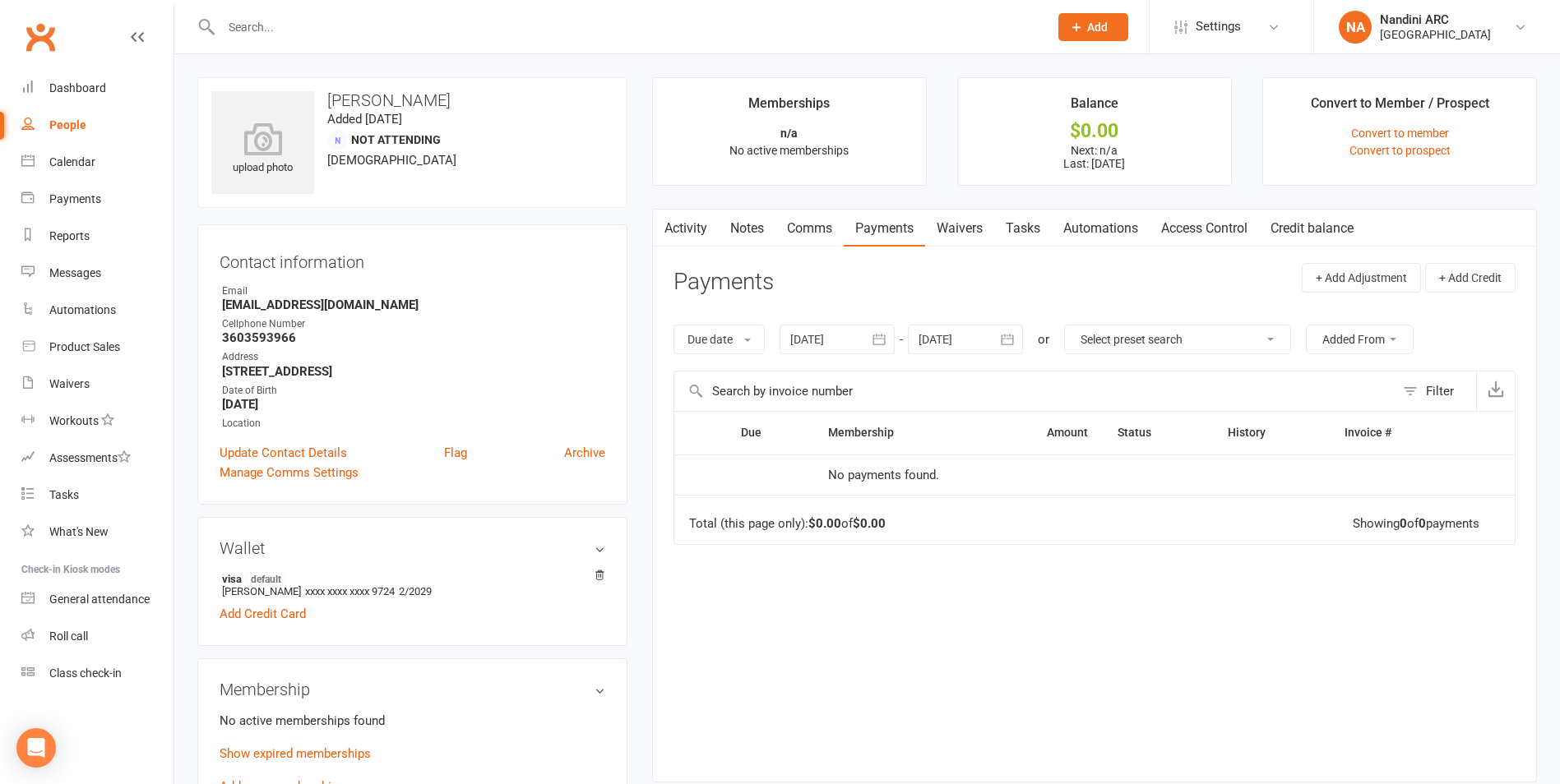
click at [404, 27] on input "text" at bounding box center [626, 27] width 820 height 23
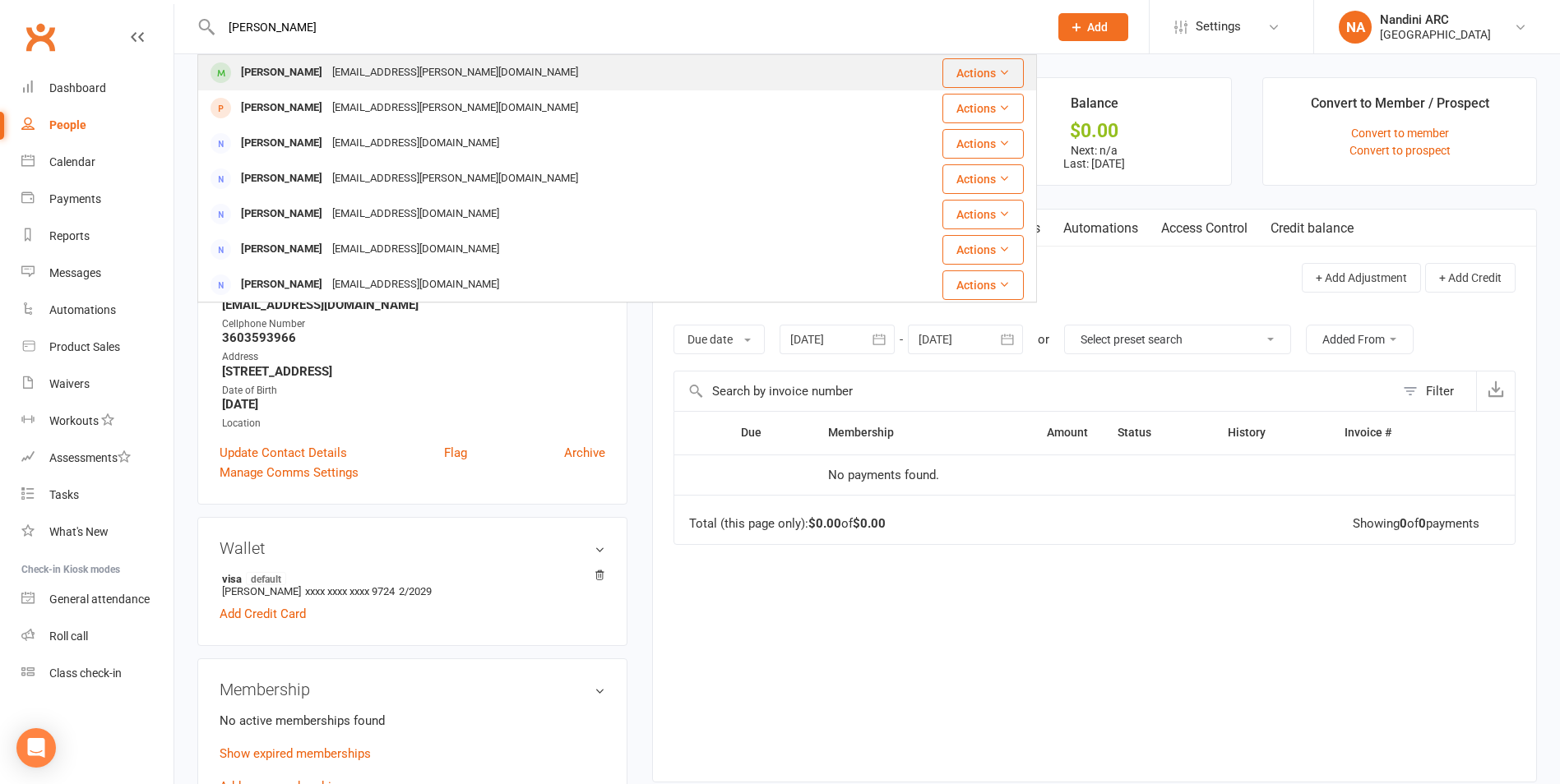
type input "[PERSON_NAME]"
click at [399, 67] on div "[EMAIL_ADDRESS][PERSON_NAME][DOMAIN_NAME]" at bounding box center [454, 72] width 256 height 24
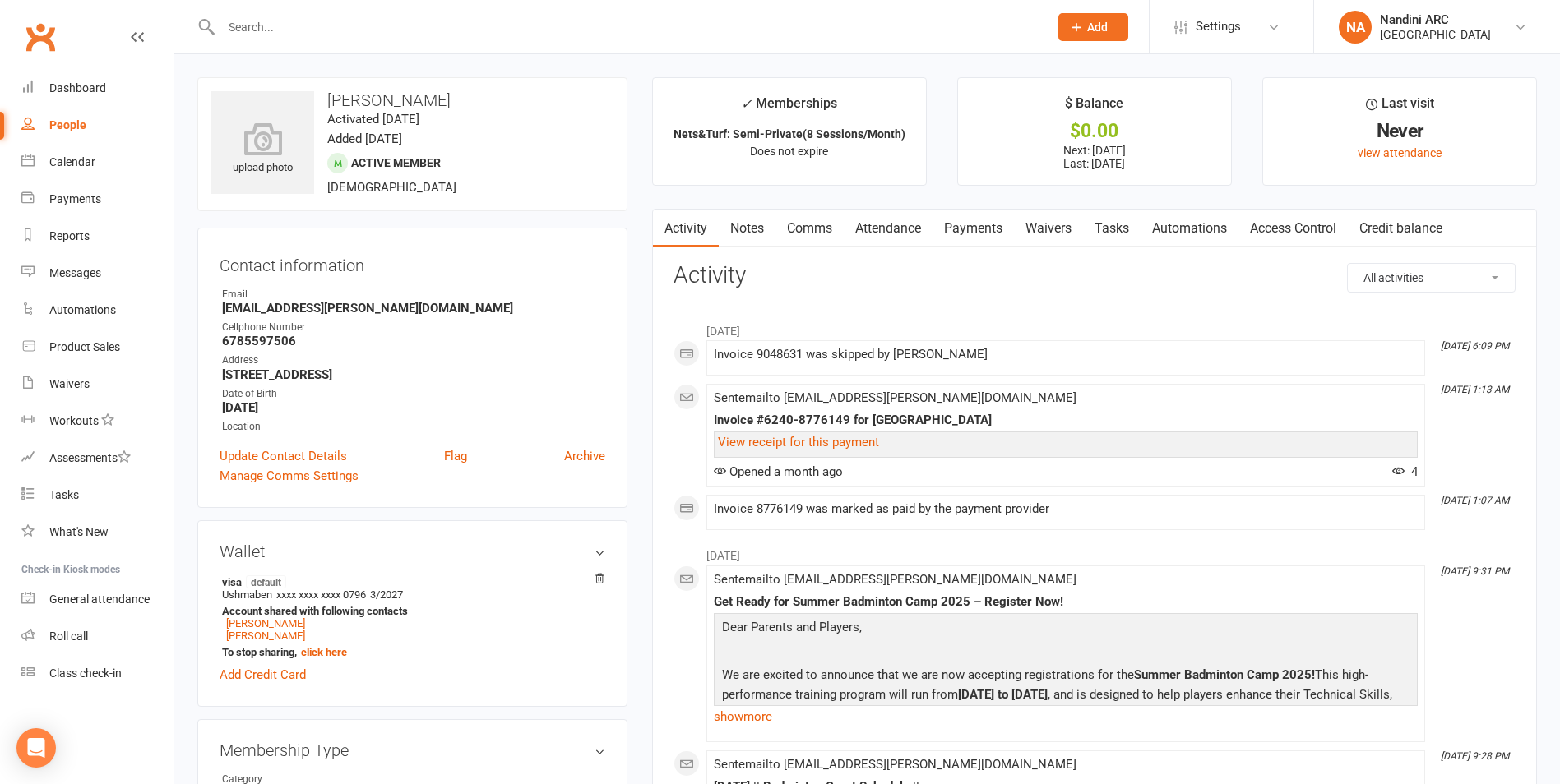
click at [965, 231] on link "Payments" at bounding box center [972, 228] width 81 height 38
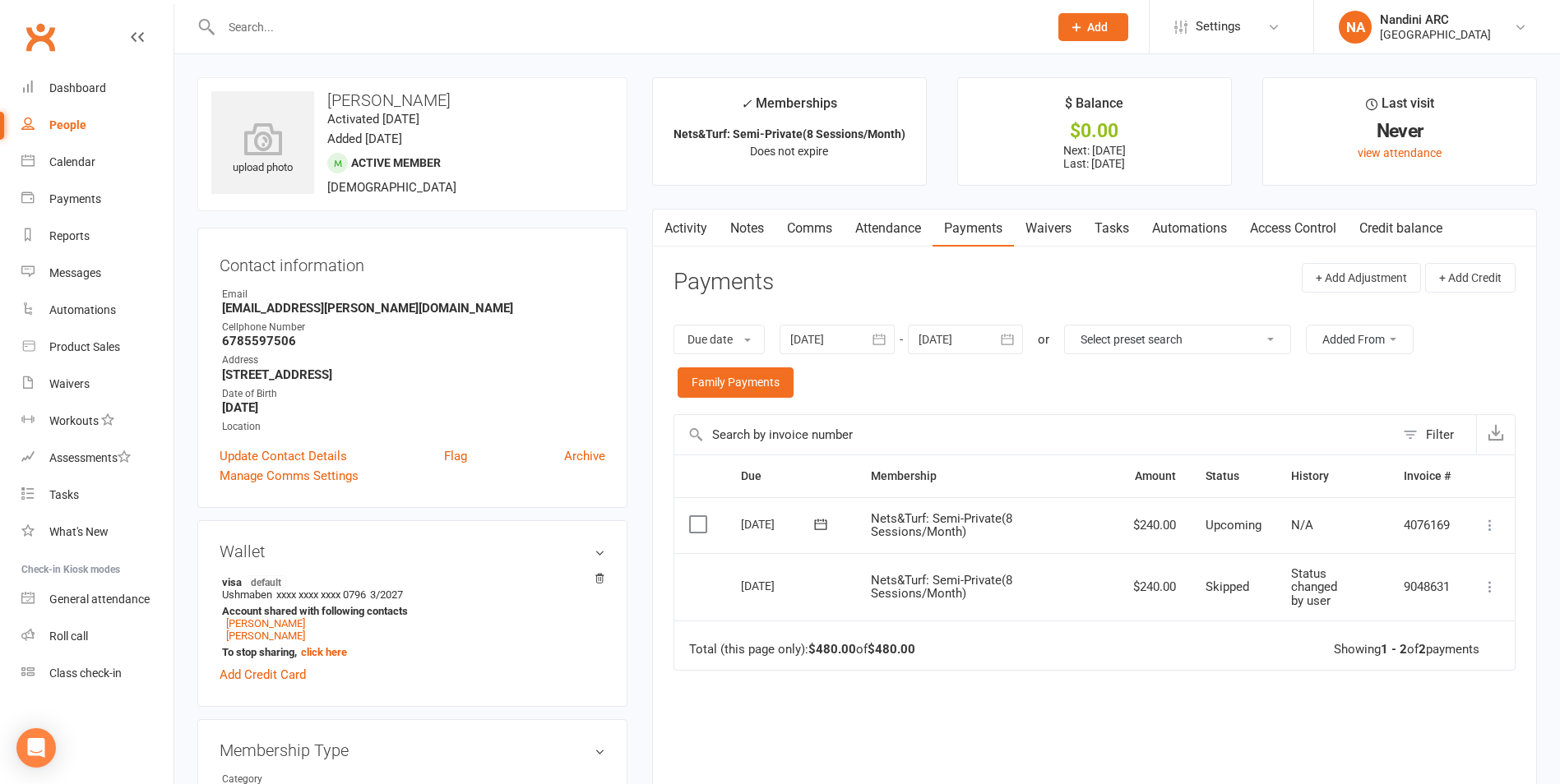
click at [352, 31] on input "text" at bounding box center [626, 27] width 820 height 23
click at [390, 25] on input "text" at bounding box center [626, 27] width 820 height 23
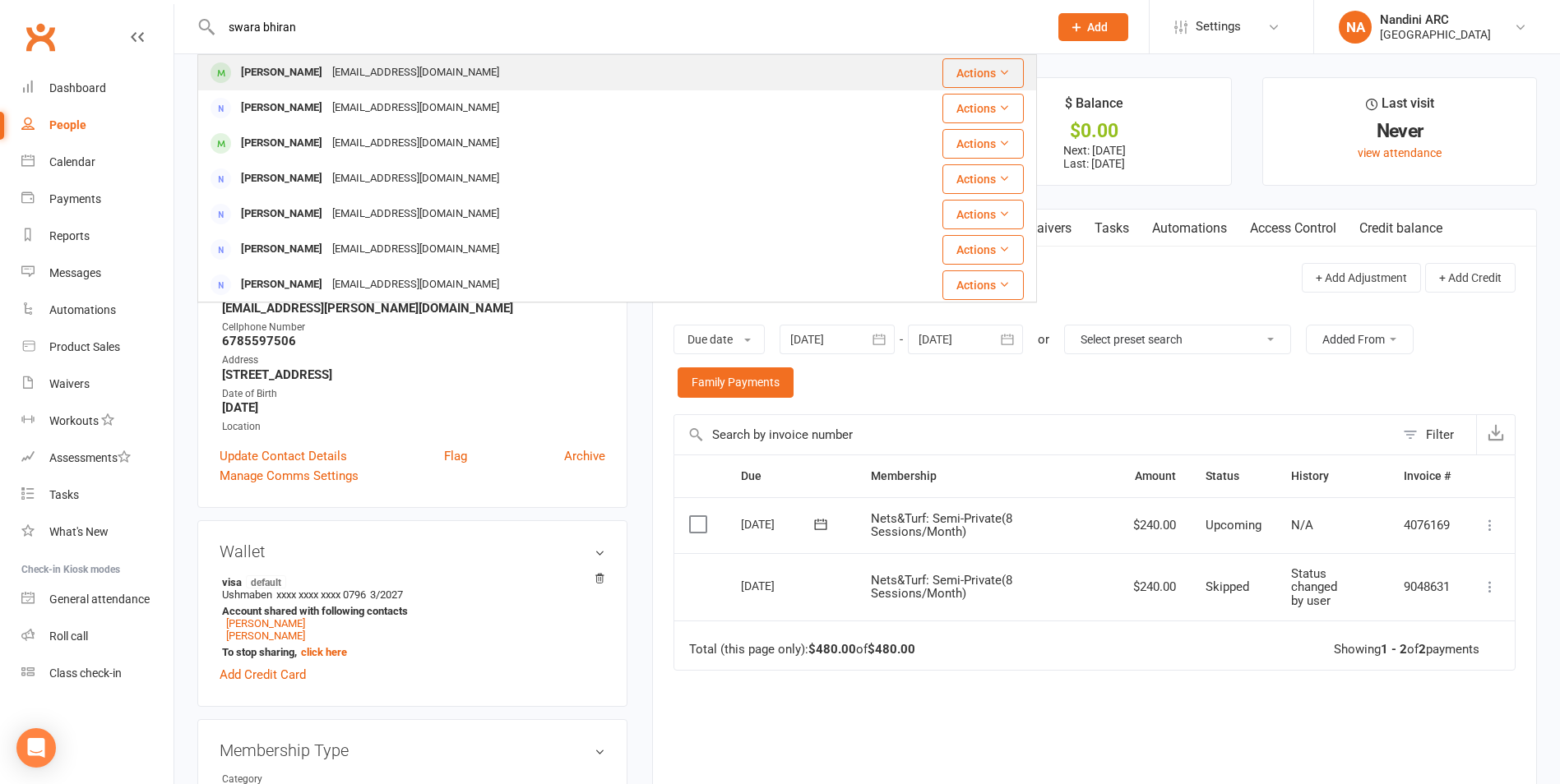
type input "swara bhiran"
click at [387, 68] on div "[EMAIL_ADDRESS][DOMAIN_NAME]" at bounding box center [415, 72] width 177 height 24
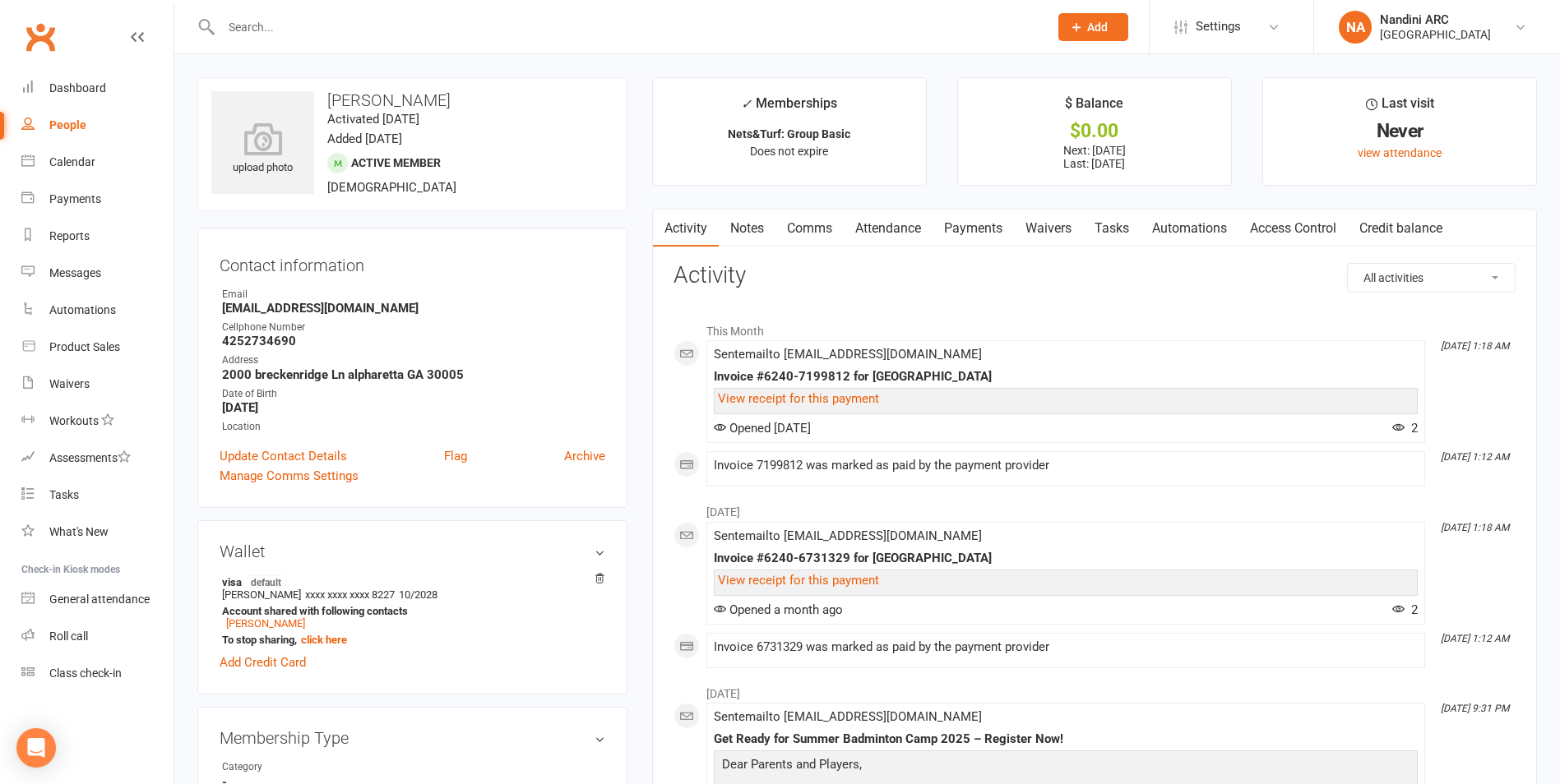
click at [969, 233] on link "Payments" at bounding box center [972, 228] width 81 height 38
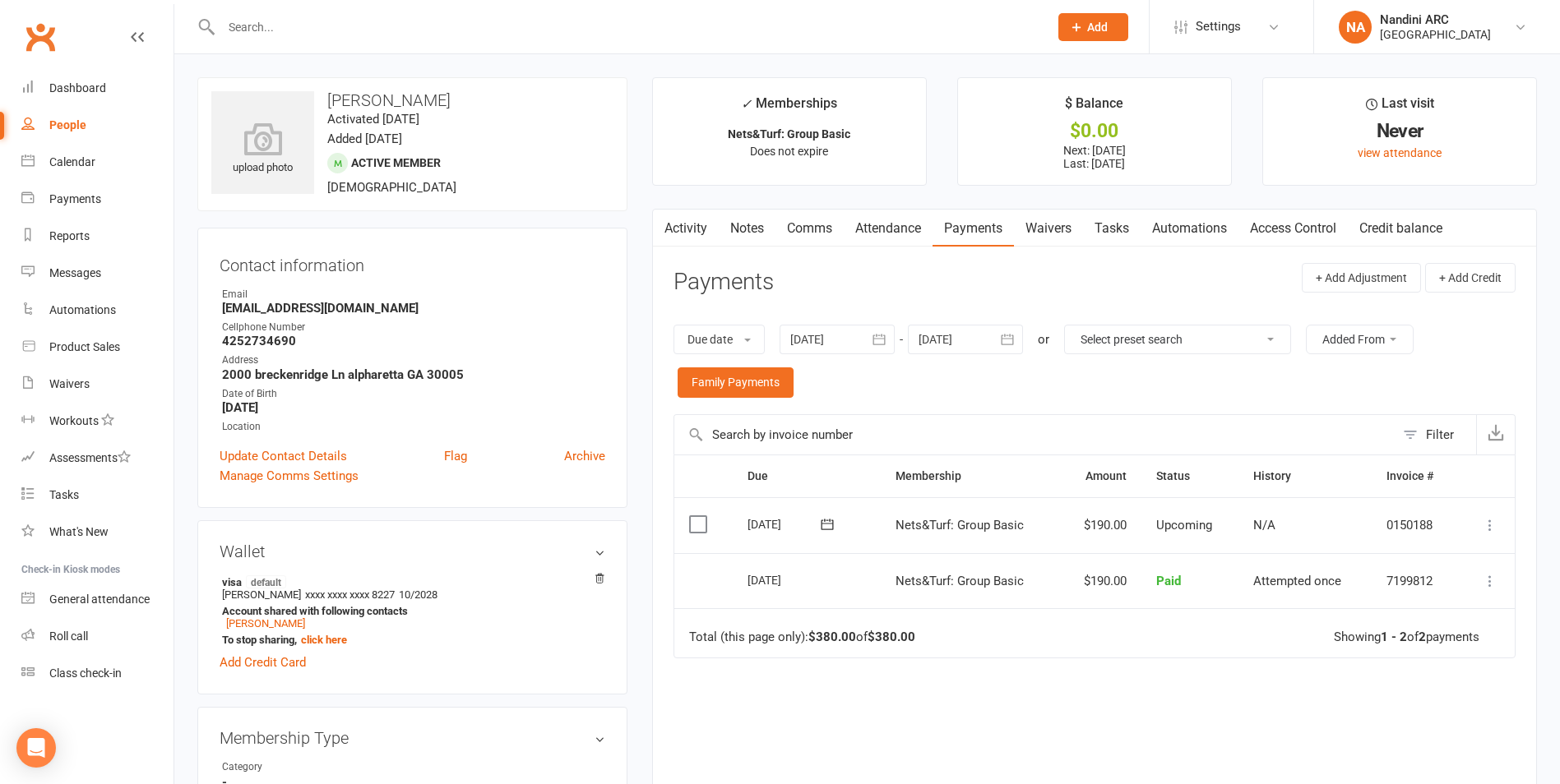
click at [326, 30] on input "text" at bounding box center [626, 27] width 820 height 23
click at [325, 29] on input "text" at bounding box center [626, 27] width 820 height 23
type input "p"
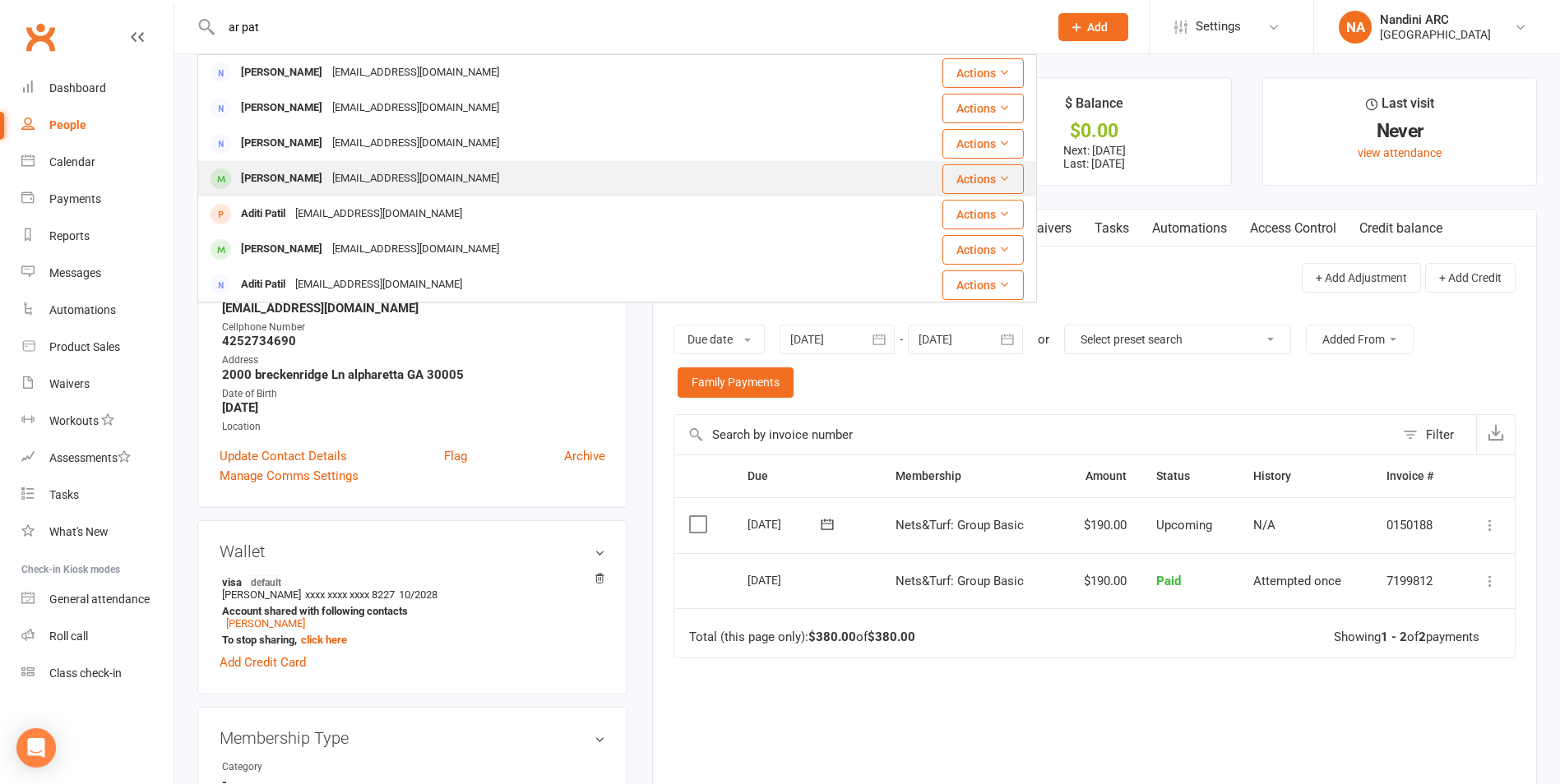
type input "ar pat"
click at [334, 176] on div "[EMAIL_ADDRESS][DOMAIN_NAME]" at bounding box center [415, 178] width 177 height 24
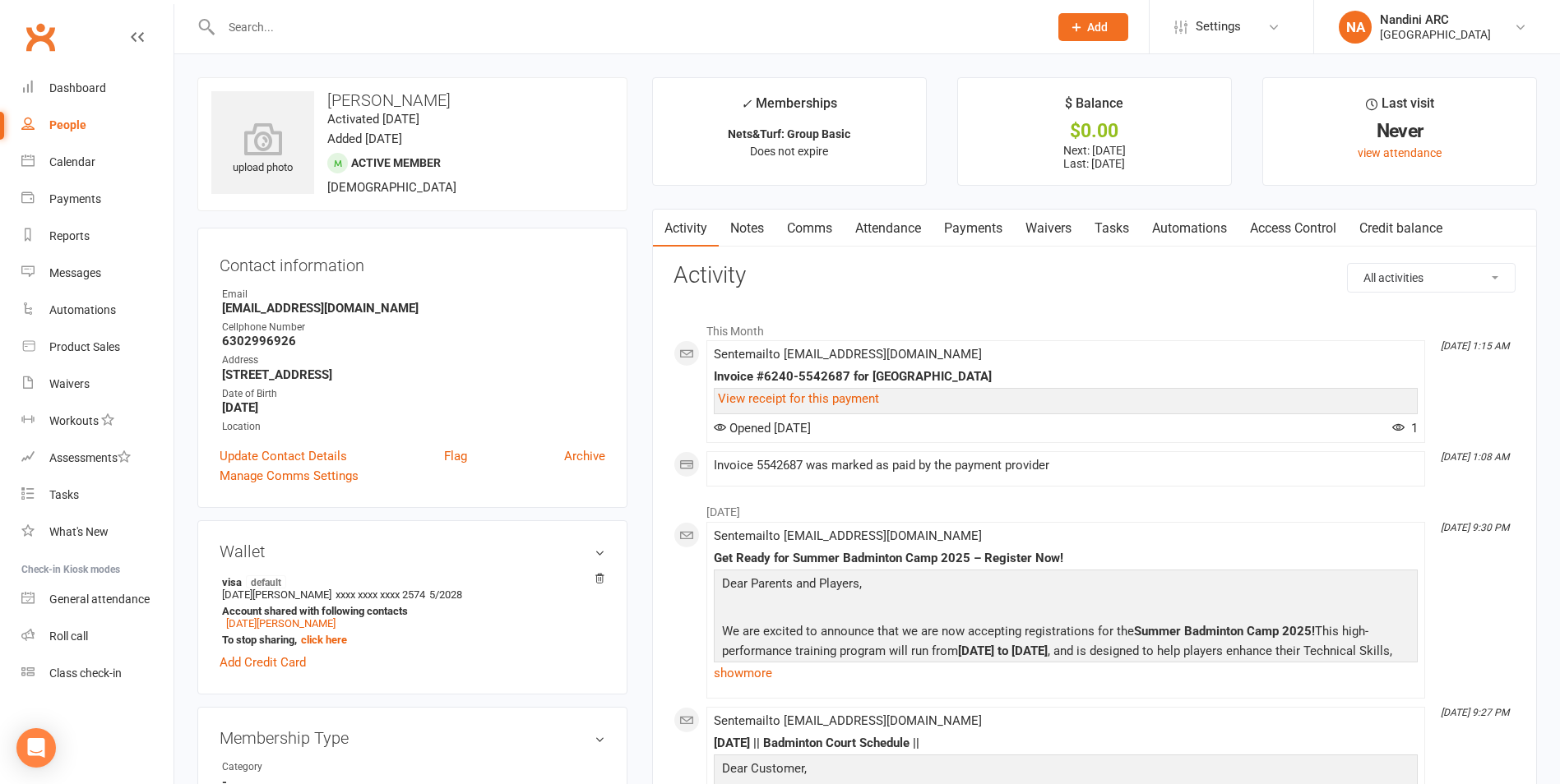
click at [965, 219] on link "Payments" at bounding box center [972, 228] width 81 height 38
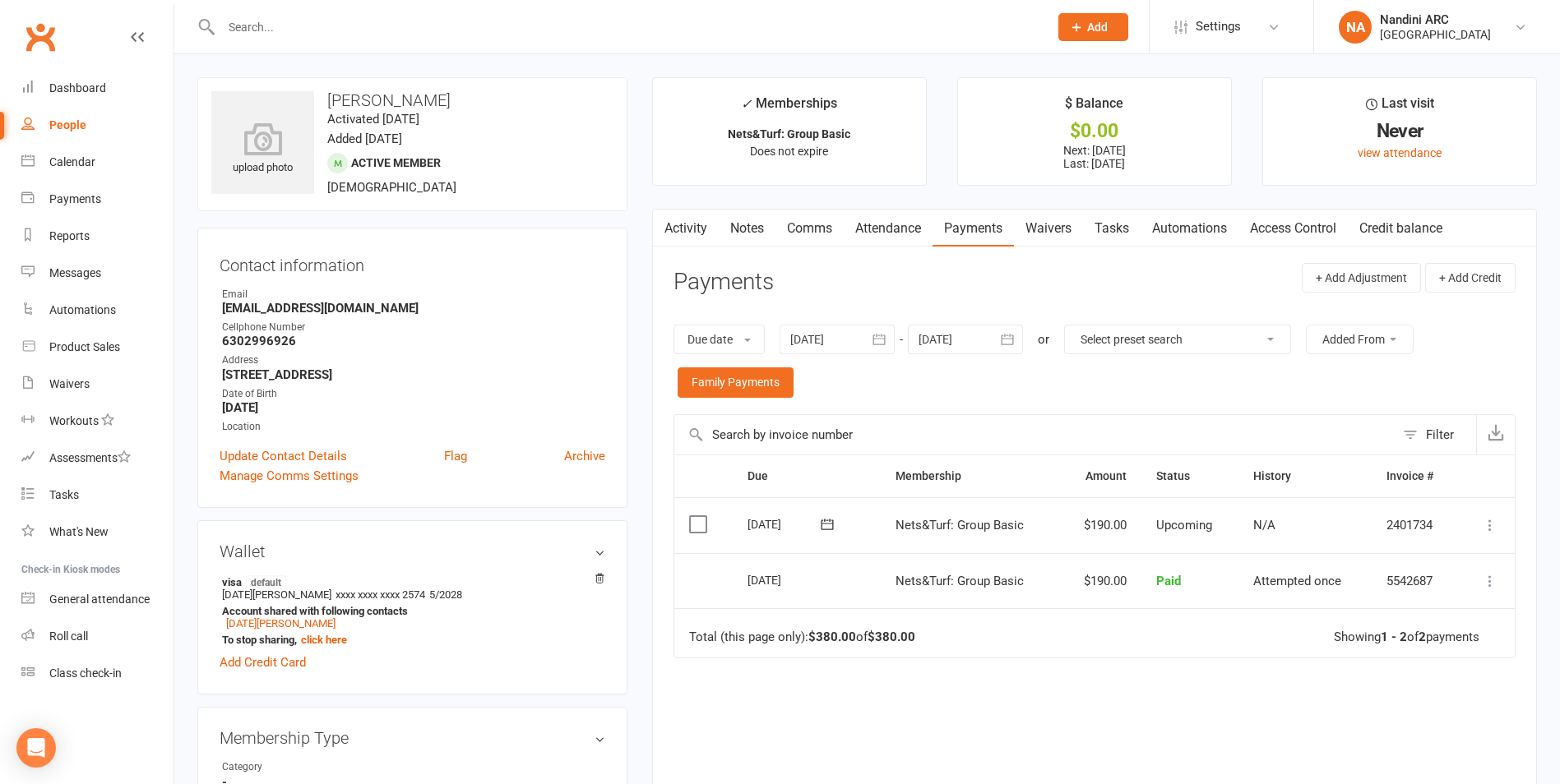
click at [344, 21] on input "text" at bounding box center [626, 27] width 820 height 23
type input "[PERSON_NAME]"
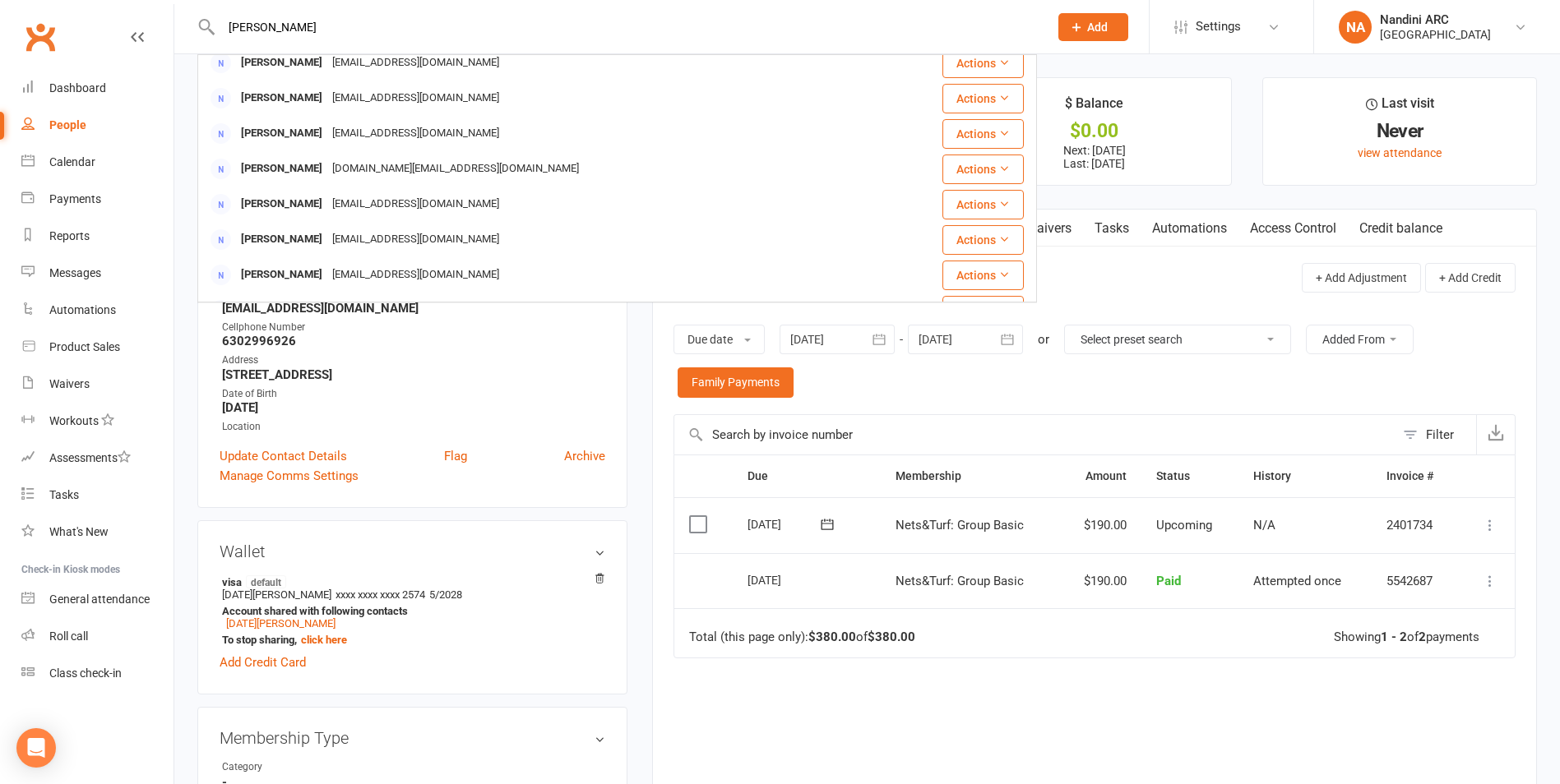
scroll to position [460, 0]
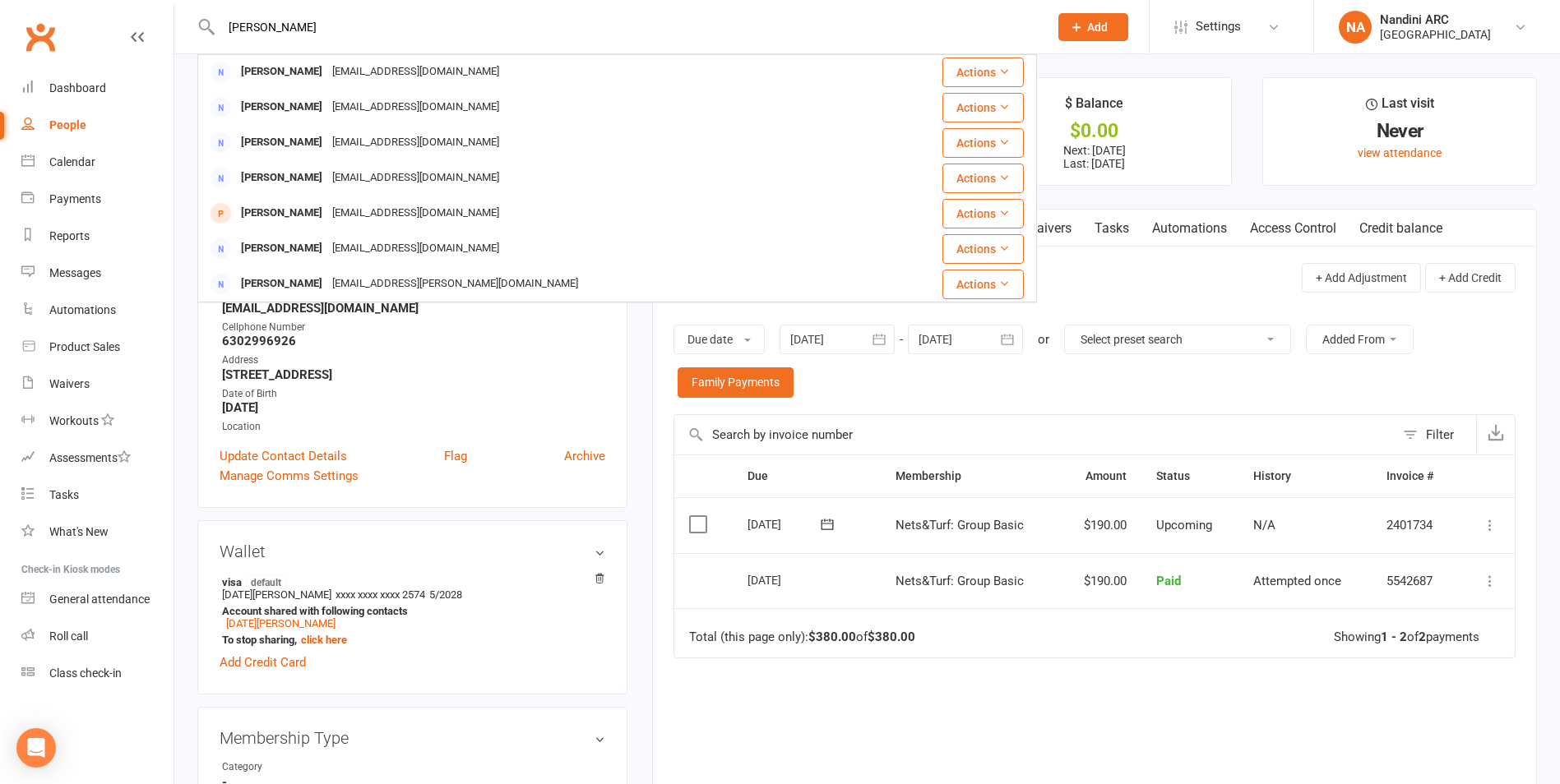
drag, startPoint x: 203, startPoint y: 33, endPoint x: 180, endPoint y: 33, distance: 23.0
click at [181, 33] on react-component "[PERSON_NAME] [PERSON_NAME] [EMAIL_ADDRESS][PERSON_NAME][DOMAIN_NAME] Actions […" at bounding box center [518, 26] width 1037 height 53
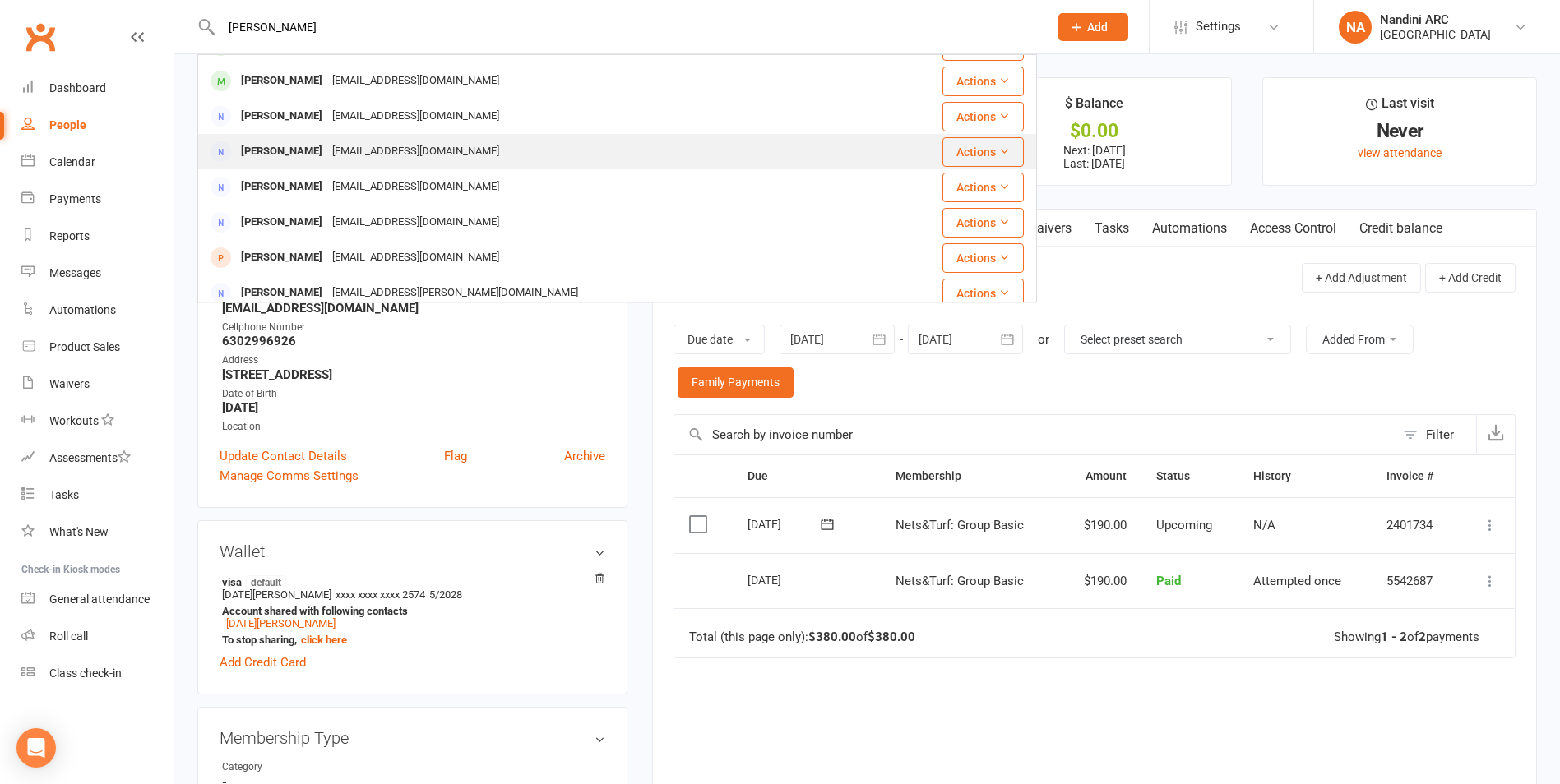
scroll to position [247, 0]
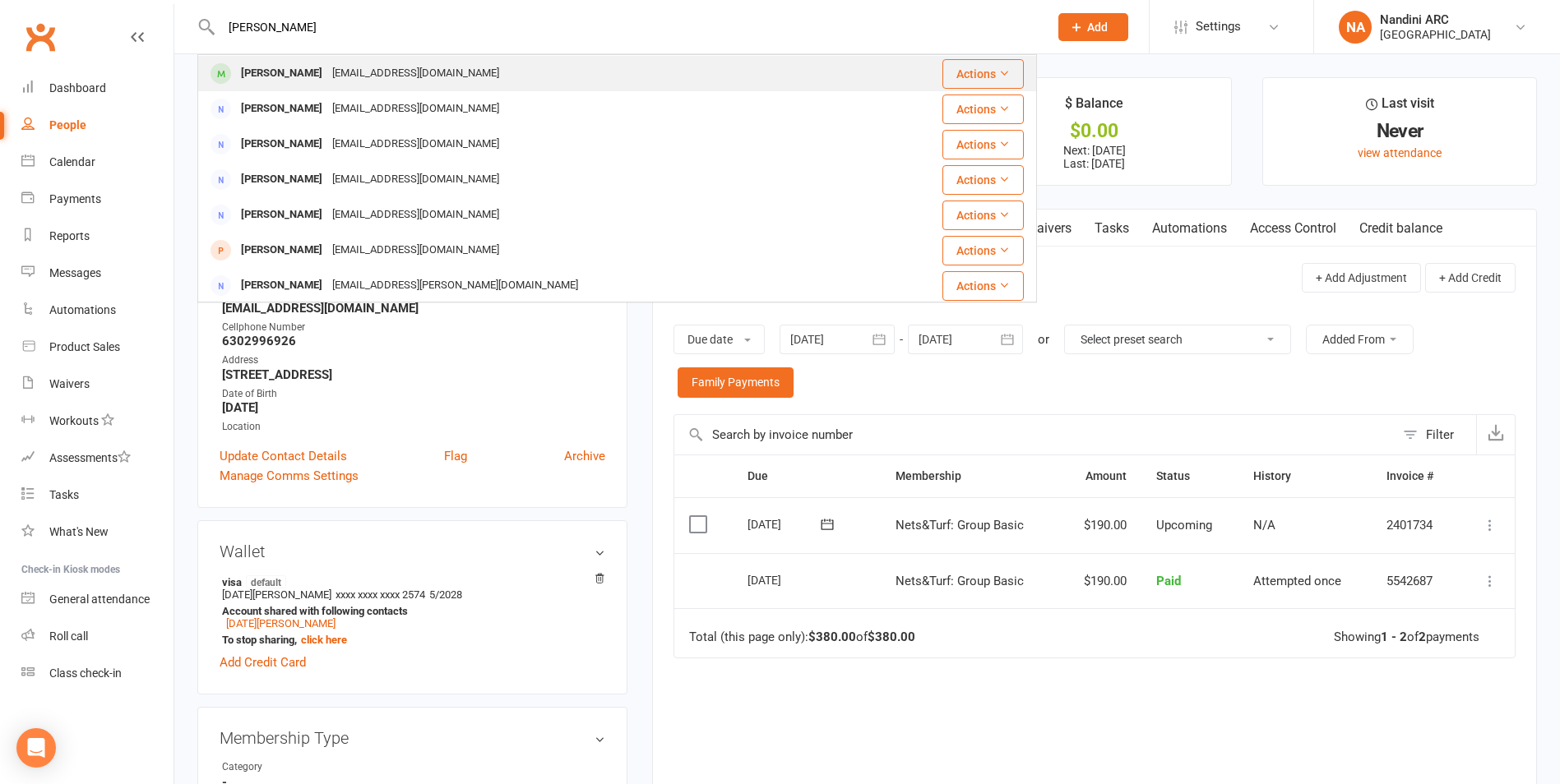
type input "[PERSON_NAME]"
click at [327, 78] on div "[EMAIL_ADDRESS][DOMAIN_NAME]" at bounding box center [415, 73] width 177 height 24
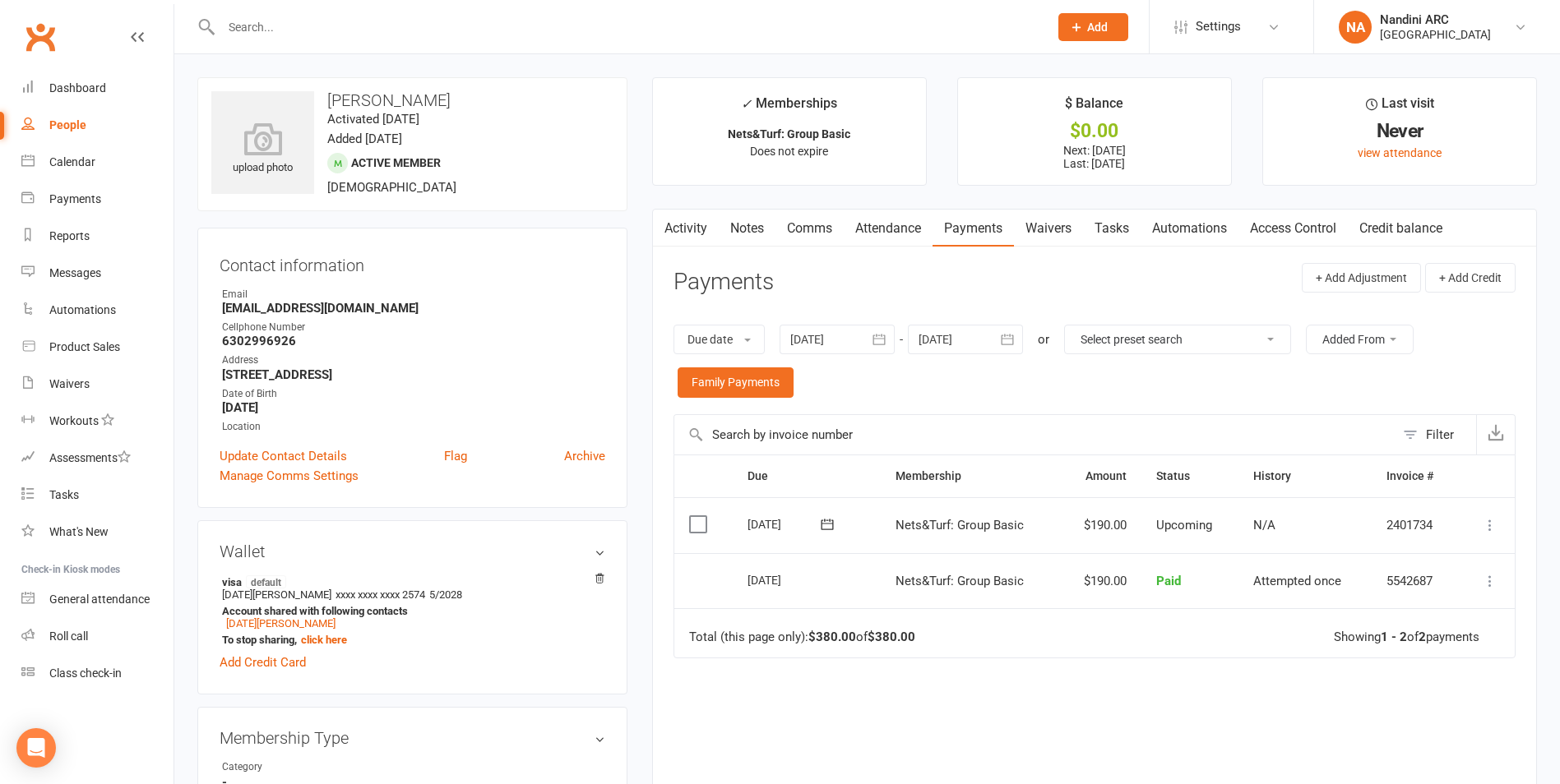
click at [289, 19] on input "text" at bounding box center [626, 27] width 820 height 23
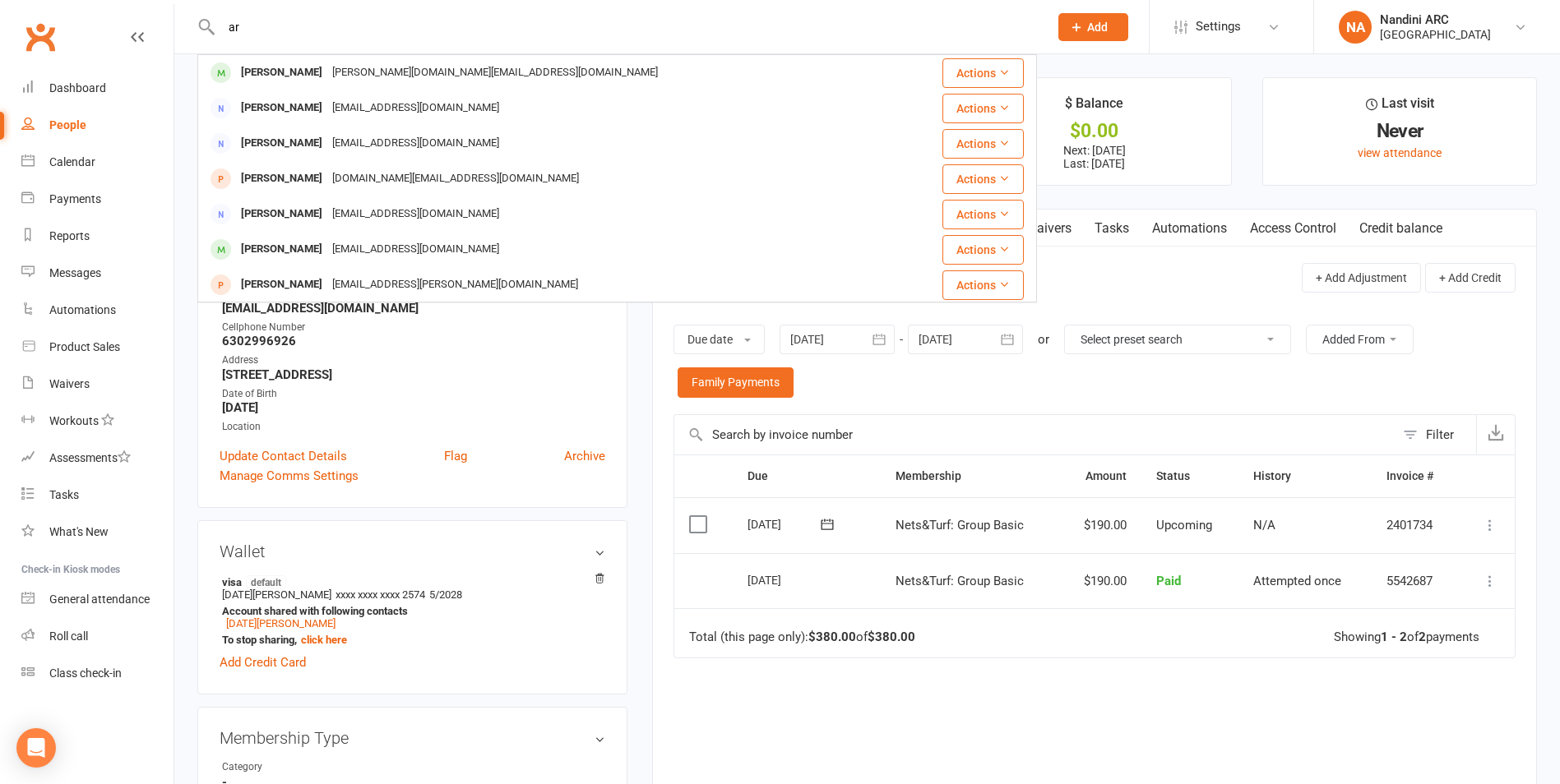
type input "a"
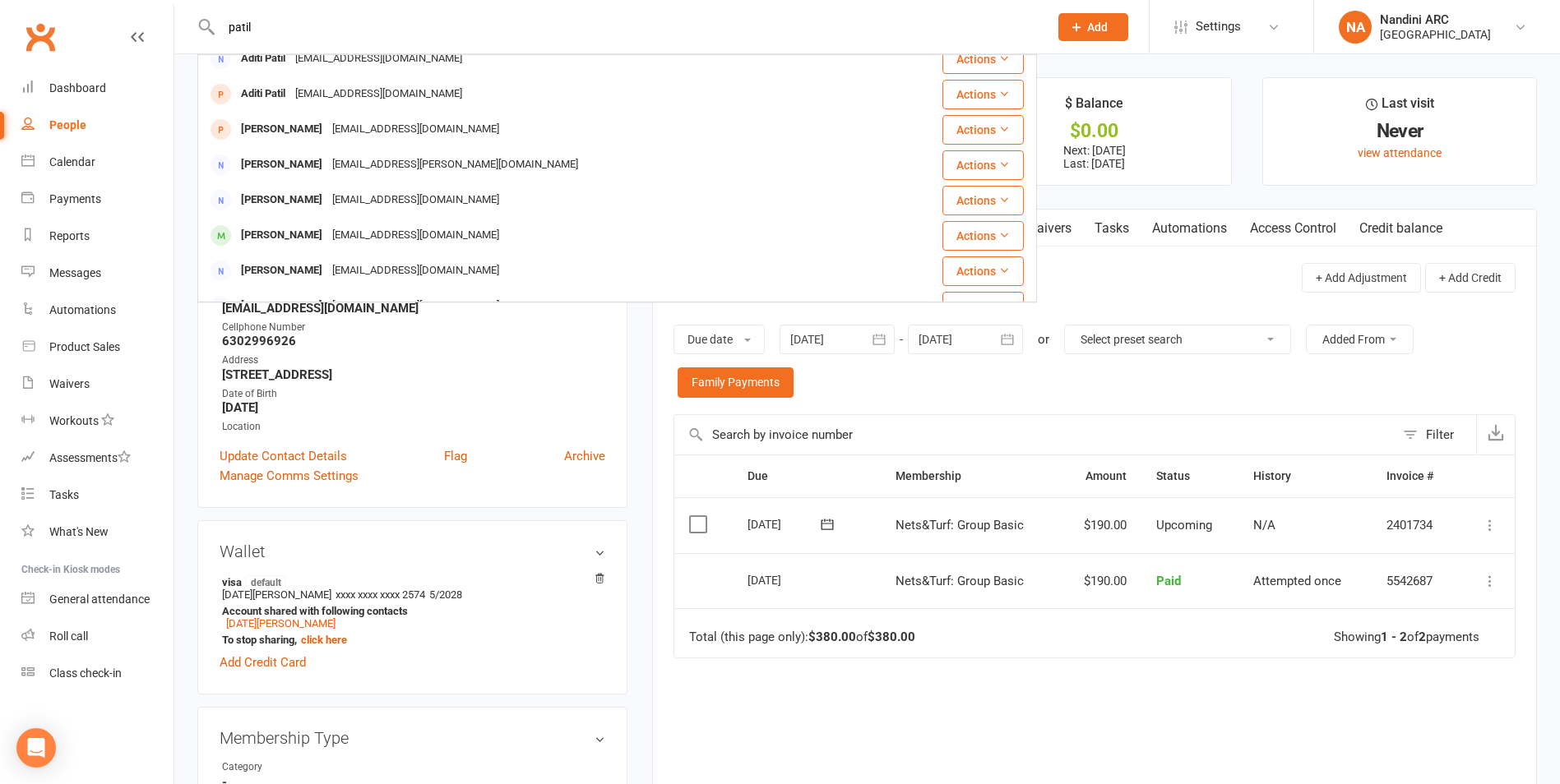
scroll to position [131, 0]
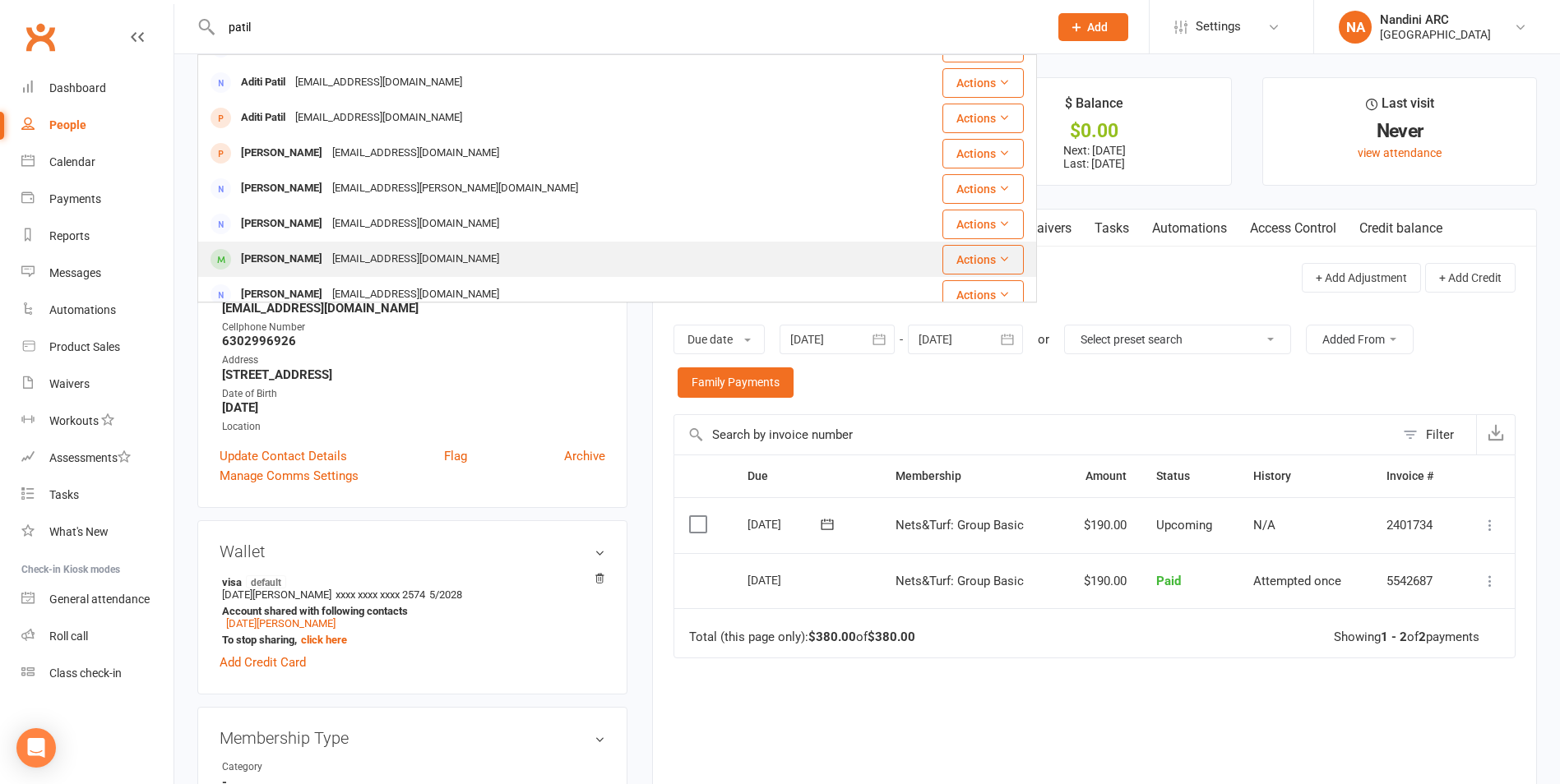
type input "patil"
click at [344, 257] on div "[EMAIL_ADDRESS][DOMAIN_NAME]" at bounding box center [415, 259] width 177 height 24
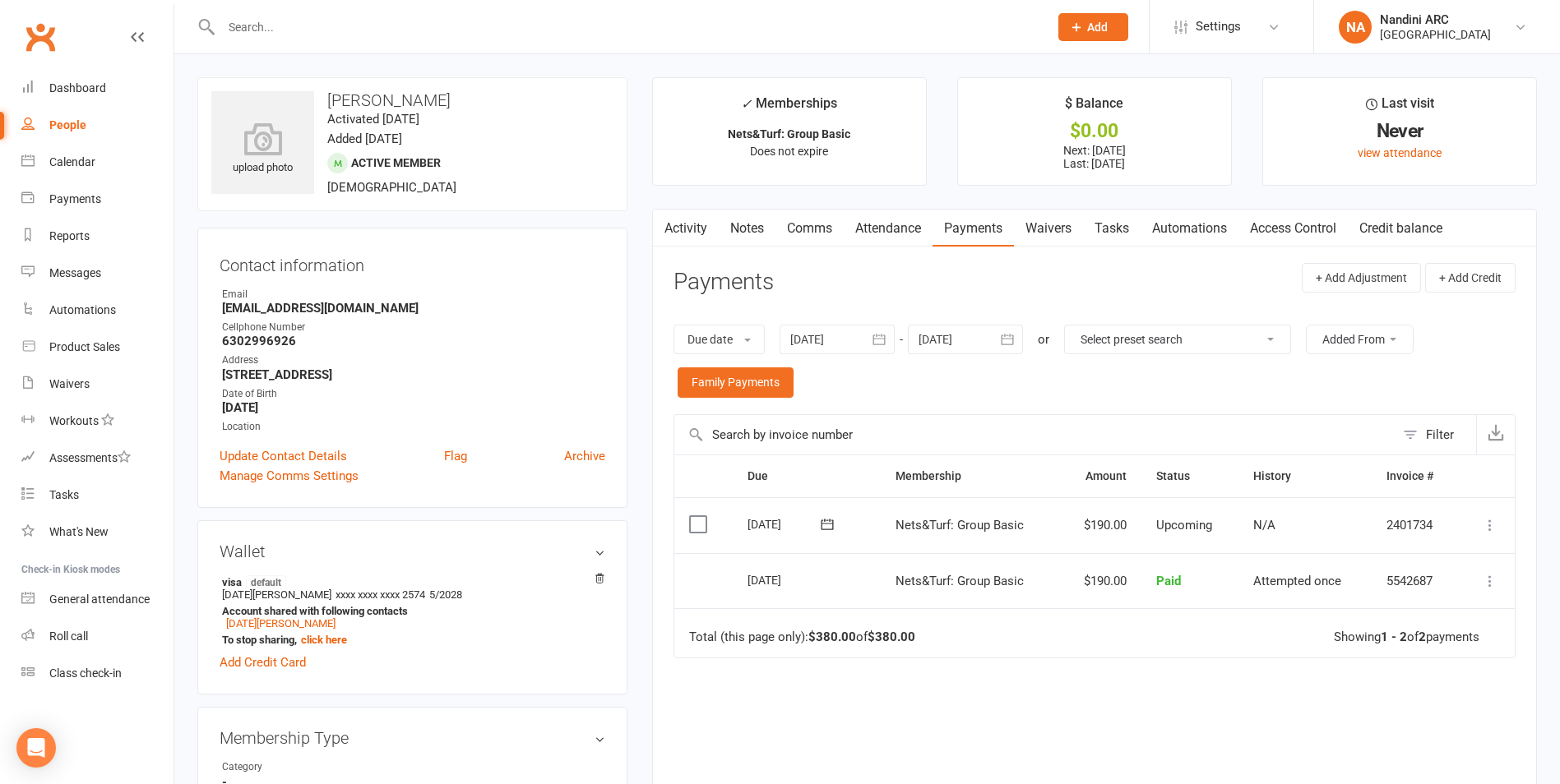
click at [291, 31] on input "text" at bounding box center [626, 27] width 820 height 23
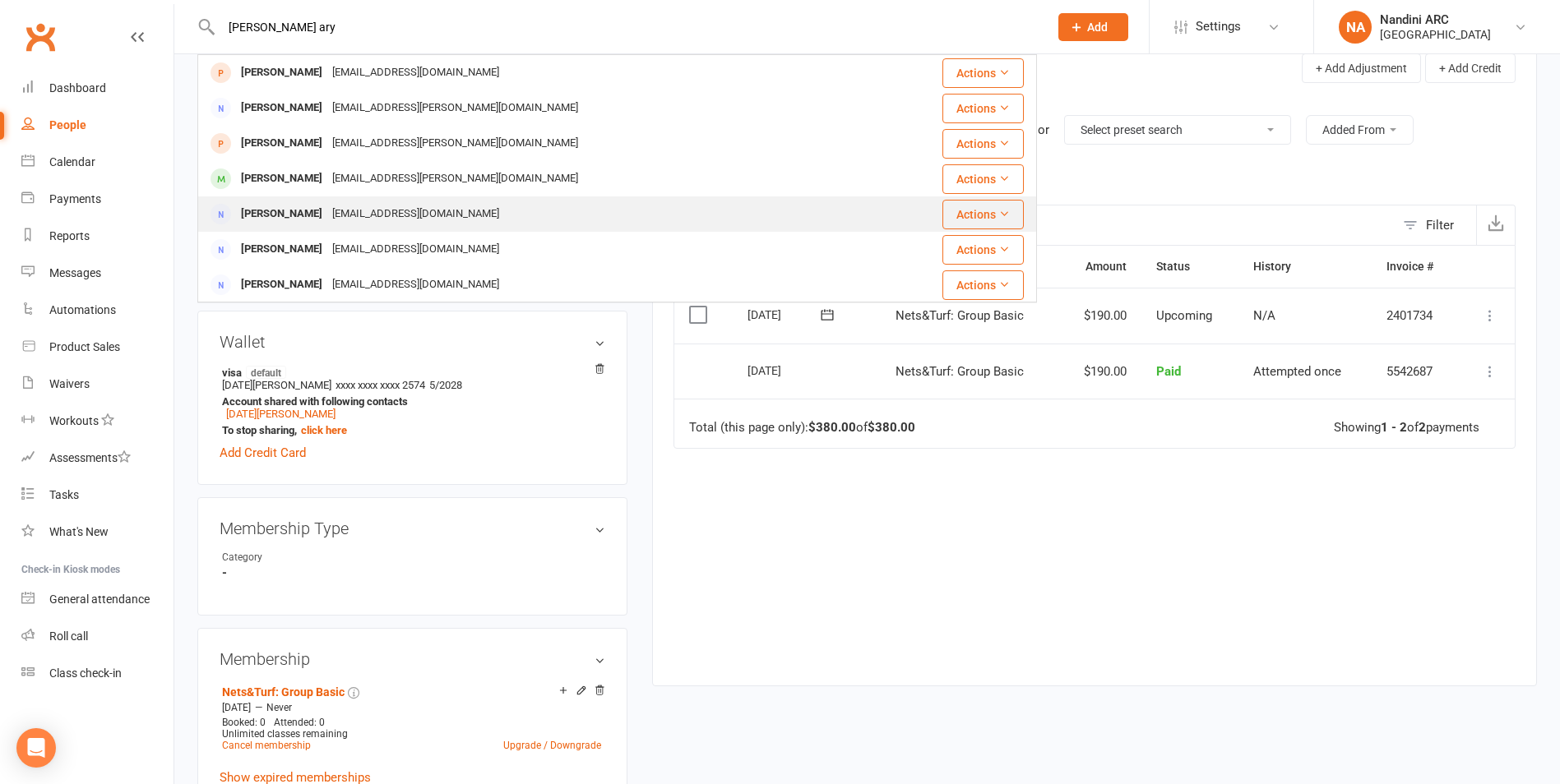
scroll to position [164, 0]
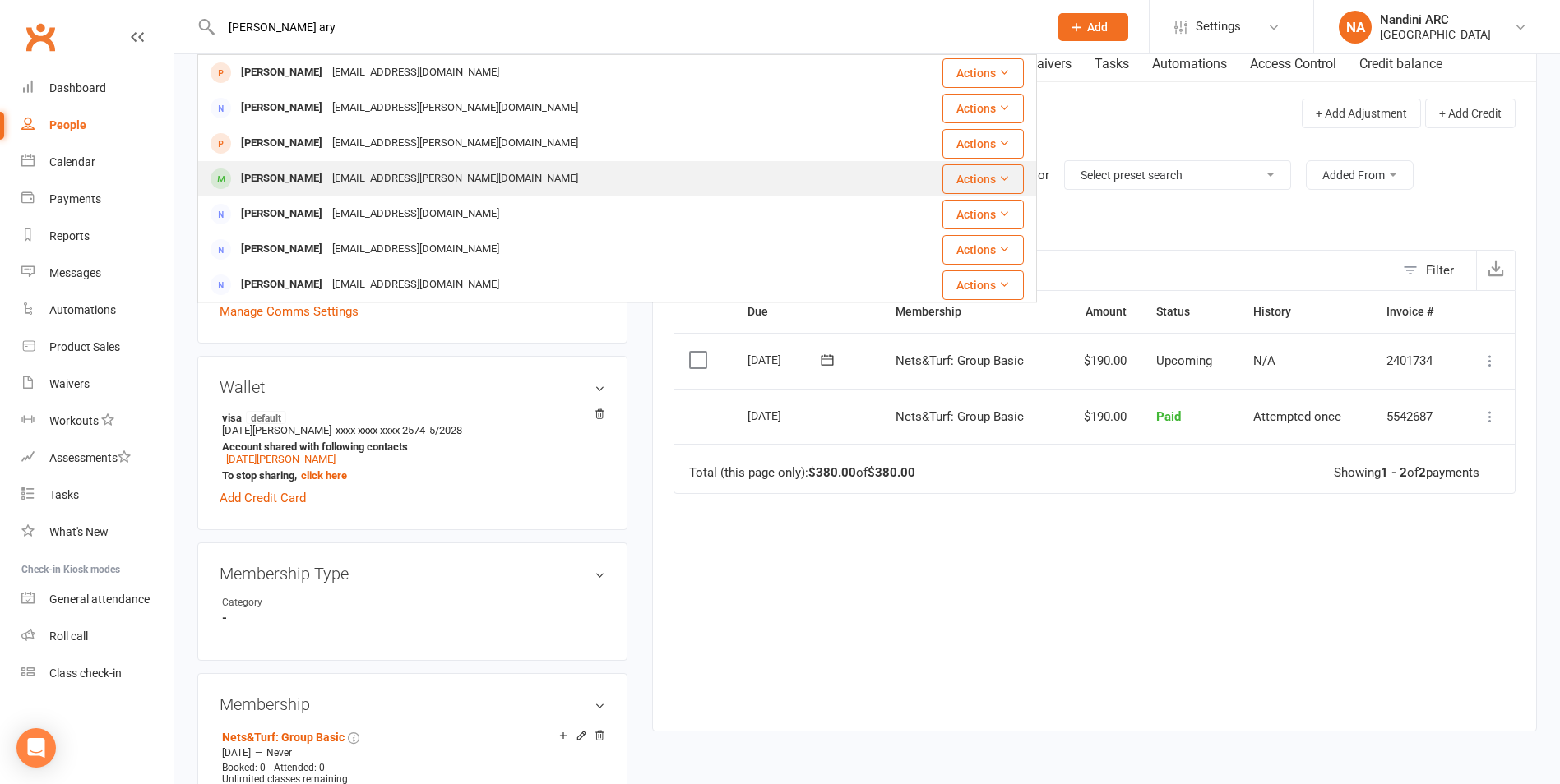
type input "[PERSON_NAME] ary"
click at [400, 181] on div "[EMAIL_ADDRESS][PERSON_NAME][DOMAIN_NAME]" at bounding box center [454, 178] width 256 height 24
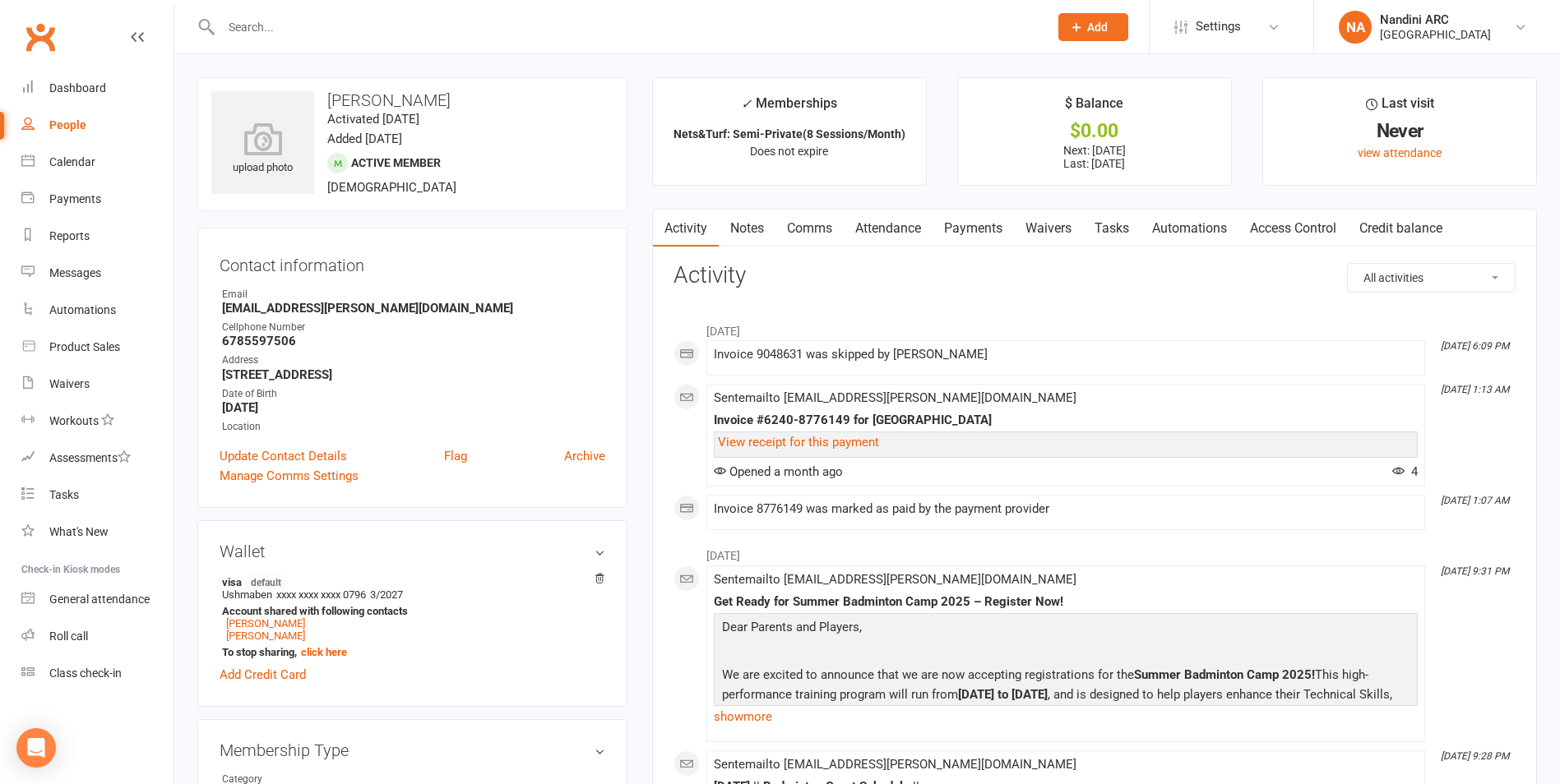
click at [975, 231] on link "Payments" at bounding box center [972, 228] width 81 height 38
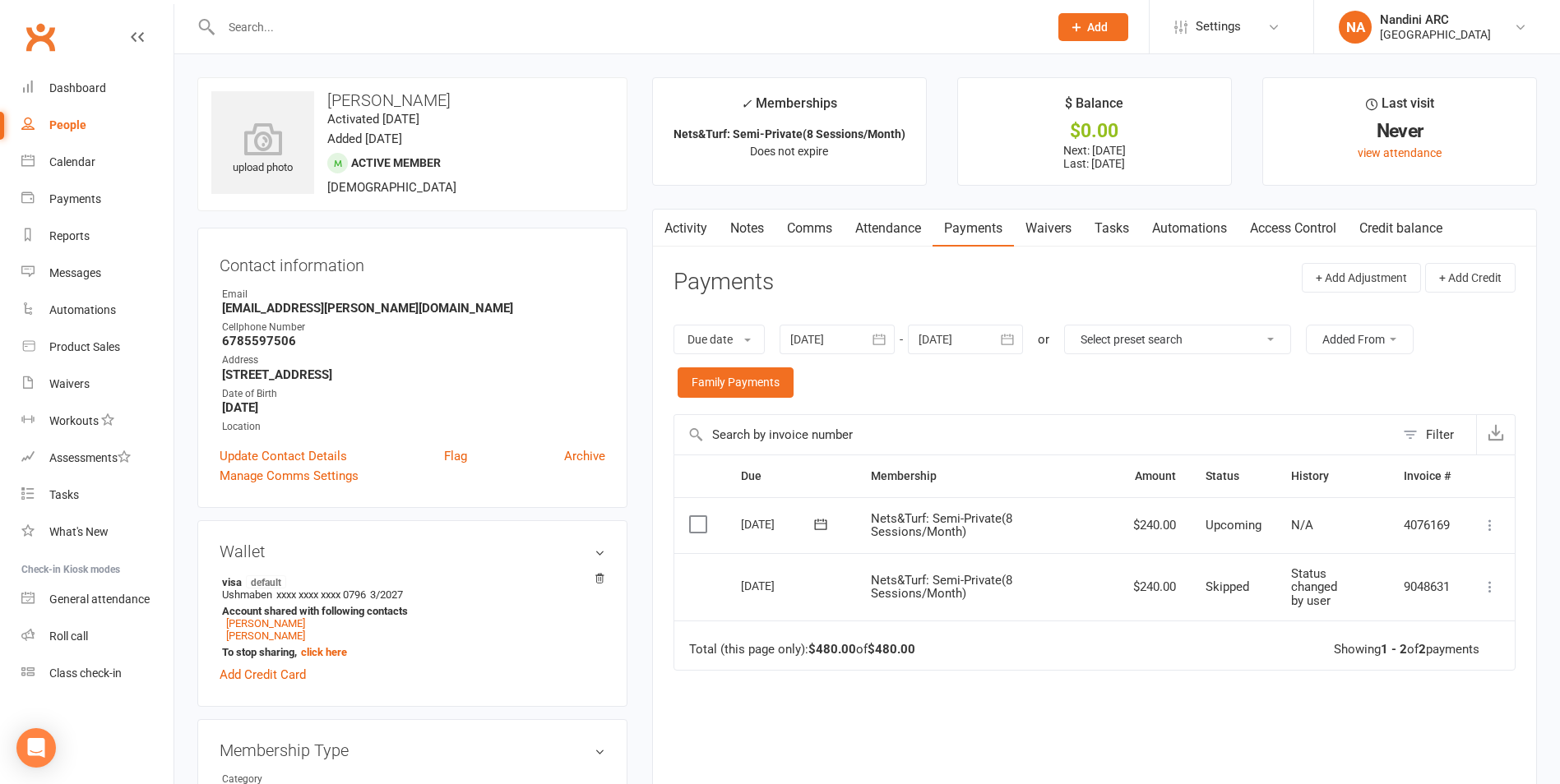
click at [298, 23] on input "text" at bounding box center [626, 27] width 820 height 23
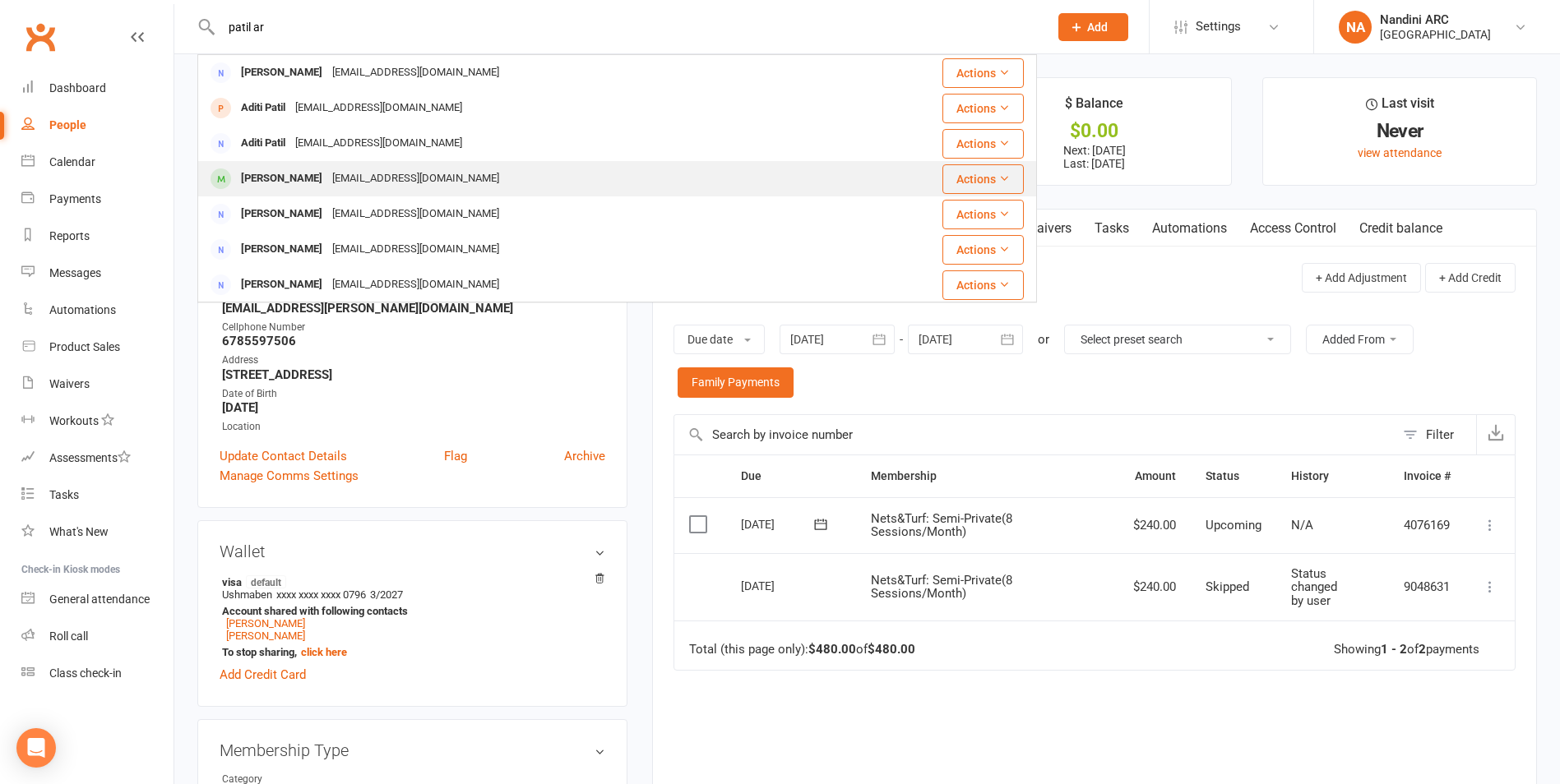
type input "patil ar"
click at [338, 180] on div "[EMAIL_ADDRESS][DOMAIN_NAME]" at bounding box center [415, 178] width 177 height 24
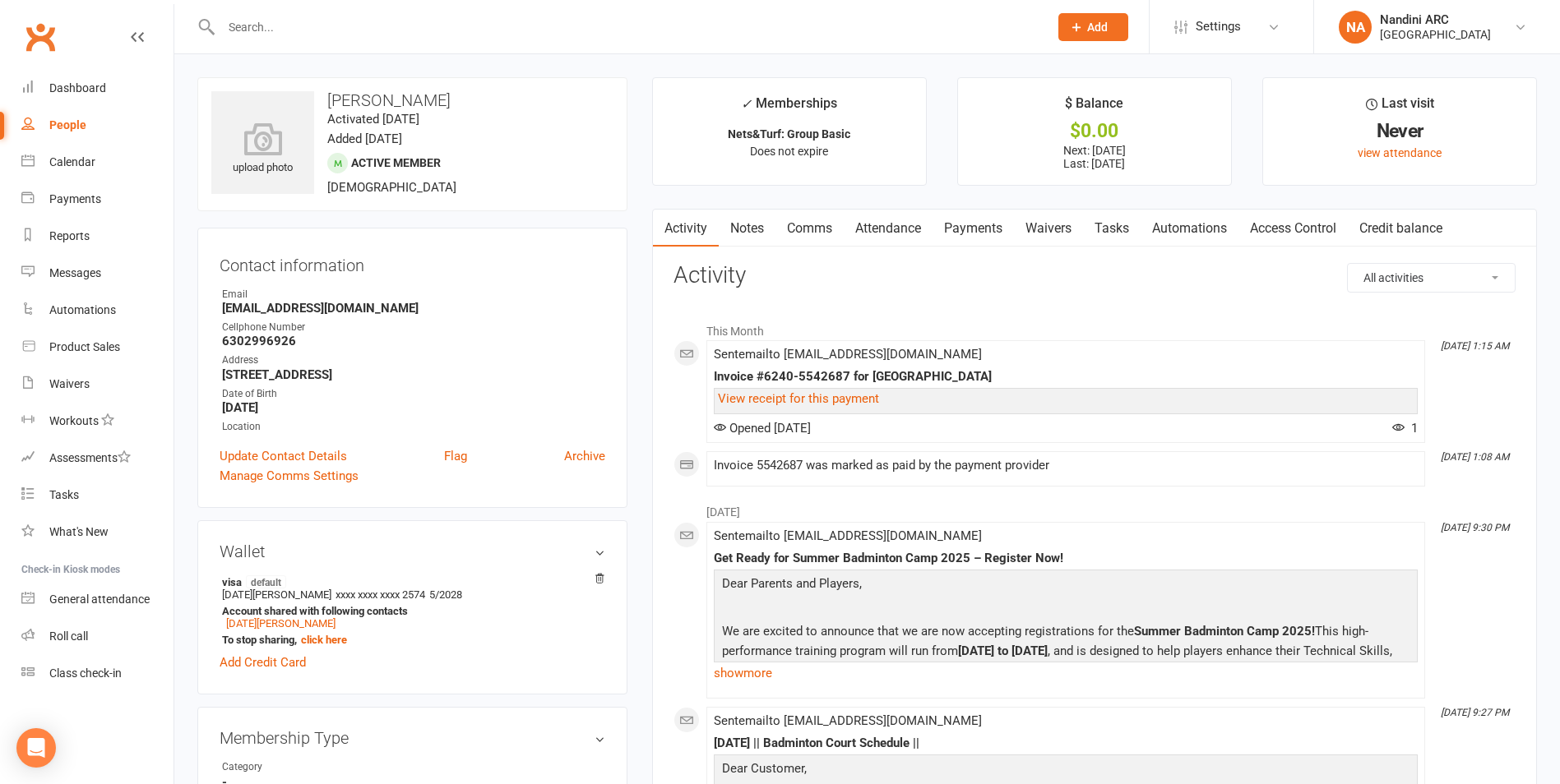
click at [962, 220] on link "Payments" at bounding box center [972, 228] width 81 height 38
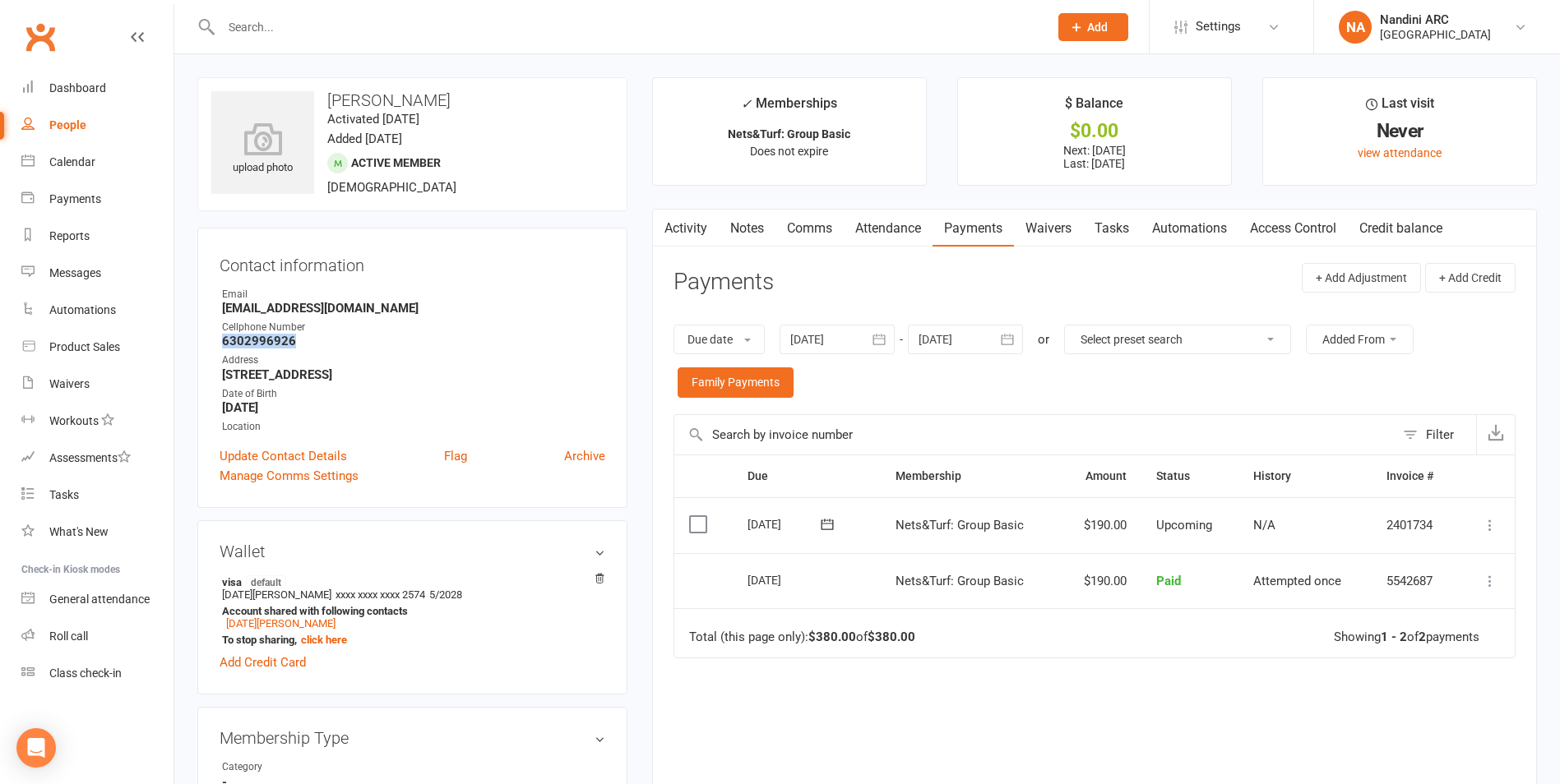
drag, startPoint x: 309, startPoint y: 341, endPoint x: 209, endPoint y: 348, distance: 100.2
click at [209, 348] on div "Contact information Owner Email [EMAIL_ADDRESS][DOMAIN_NAME] Cellphone Number […" at bounding box center [413, 367] width 430 height 281
drag, startPoint x: 209, startPoint y: 348, endPoint x: 353, endPoint y: 338, distance: 144.3
click at [353, 338] on strong "6302996926" at bounding box center [413, 340] width 383 height 14
click at [256, 16] on input "text" at bounding box center [626, 27] width 820 height 23
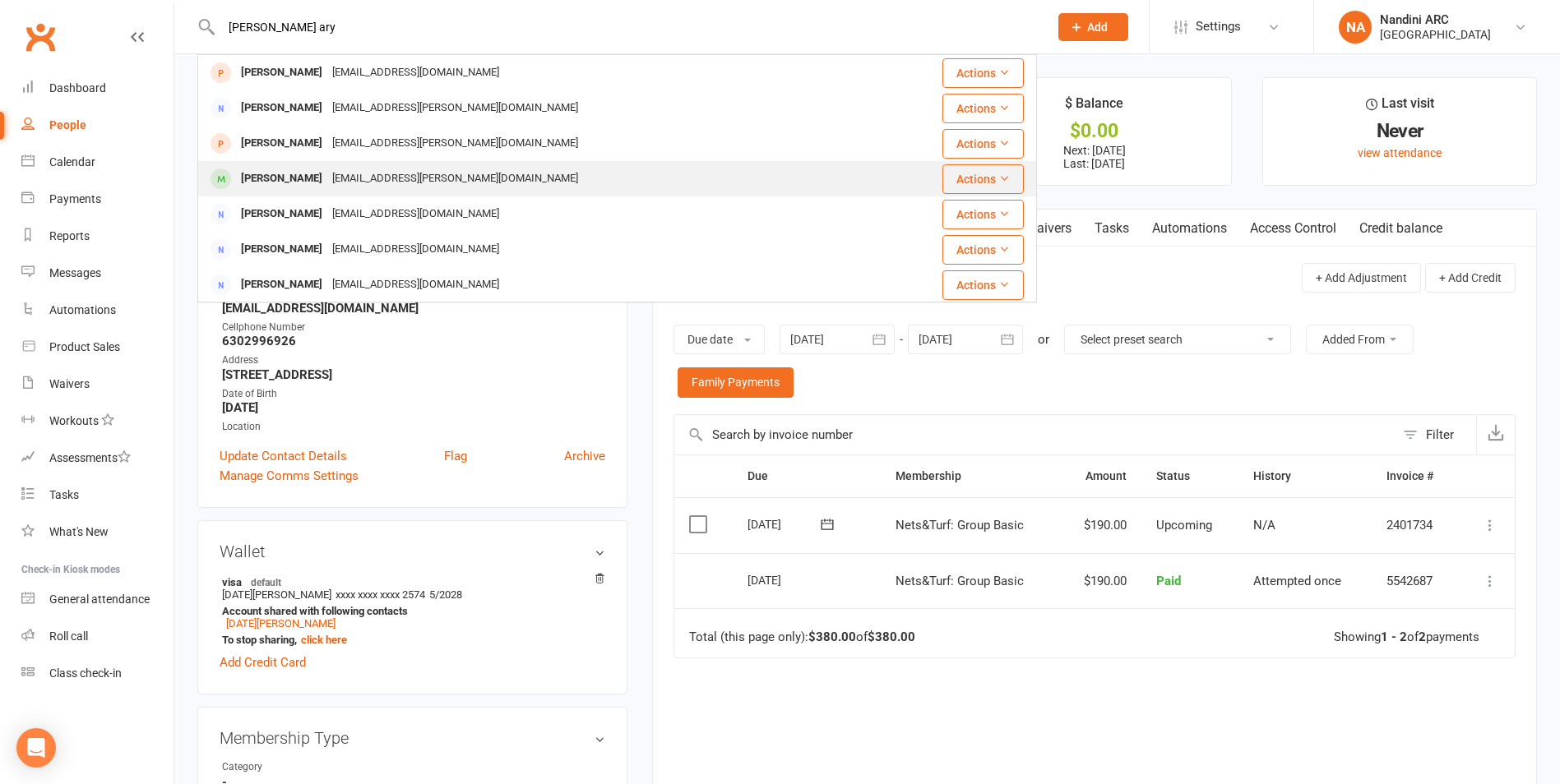
type input "[PERSON_NAME] ary"
click at [397, 181] on div "[EMAIL_ADDRESS][PERSON_NAME][DOMAIN_NAME]" at bounding box center [454, 178] width 256 height 24
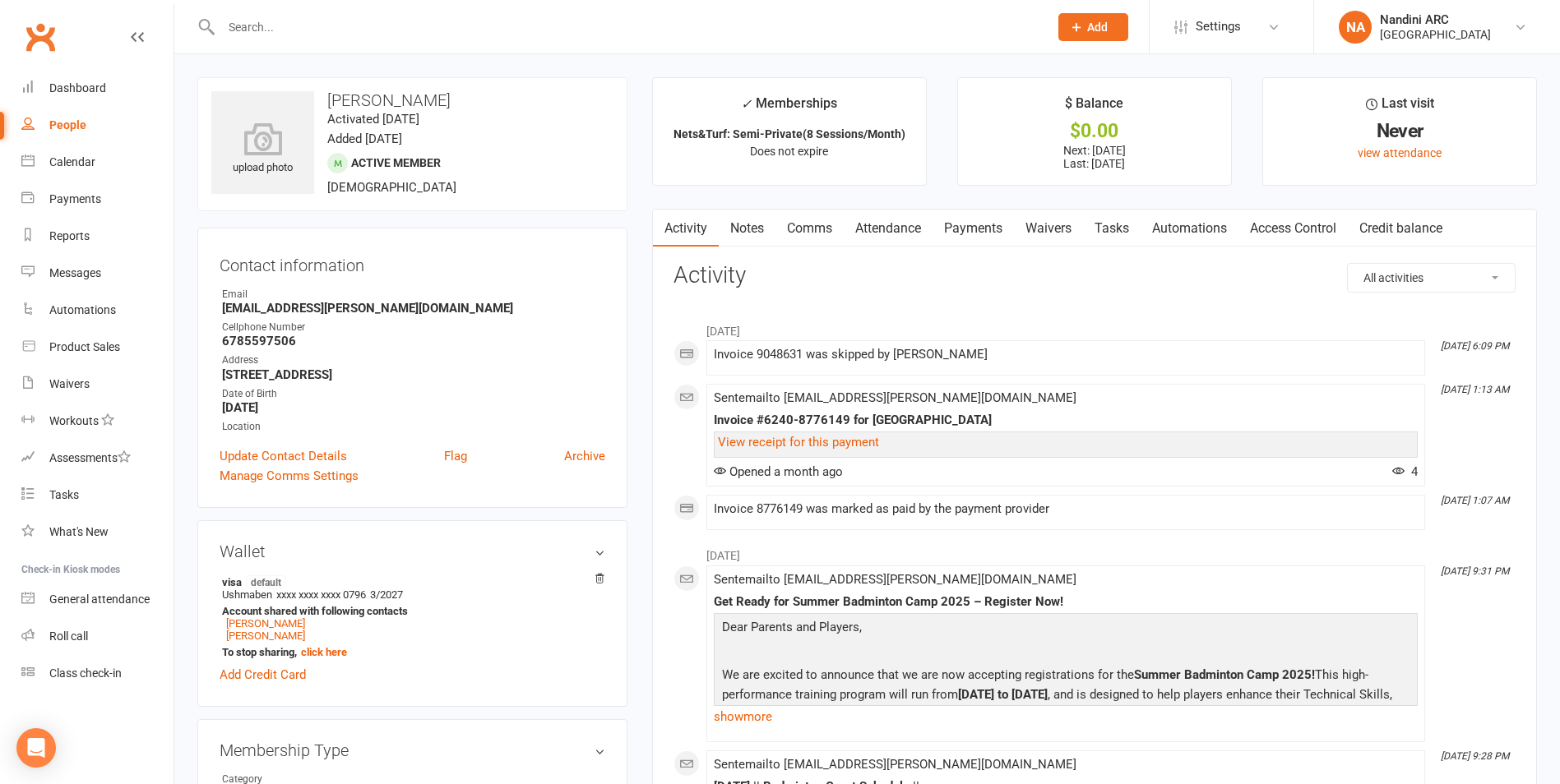
click at [979, 219] on link "Payments" at bounding box center [972, 228] width 81 height 38
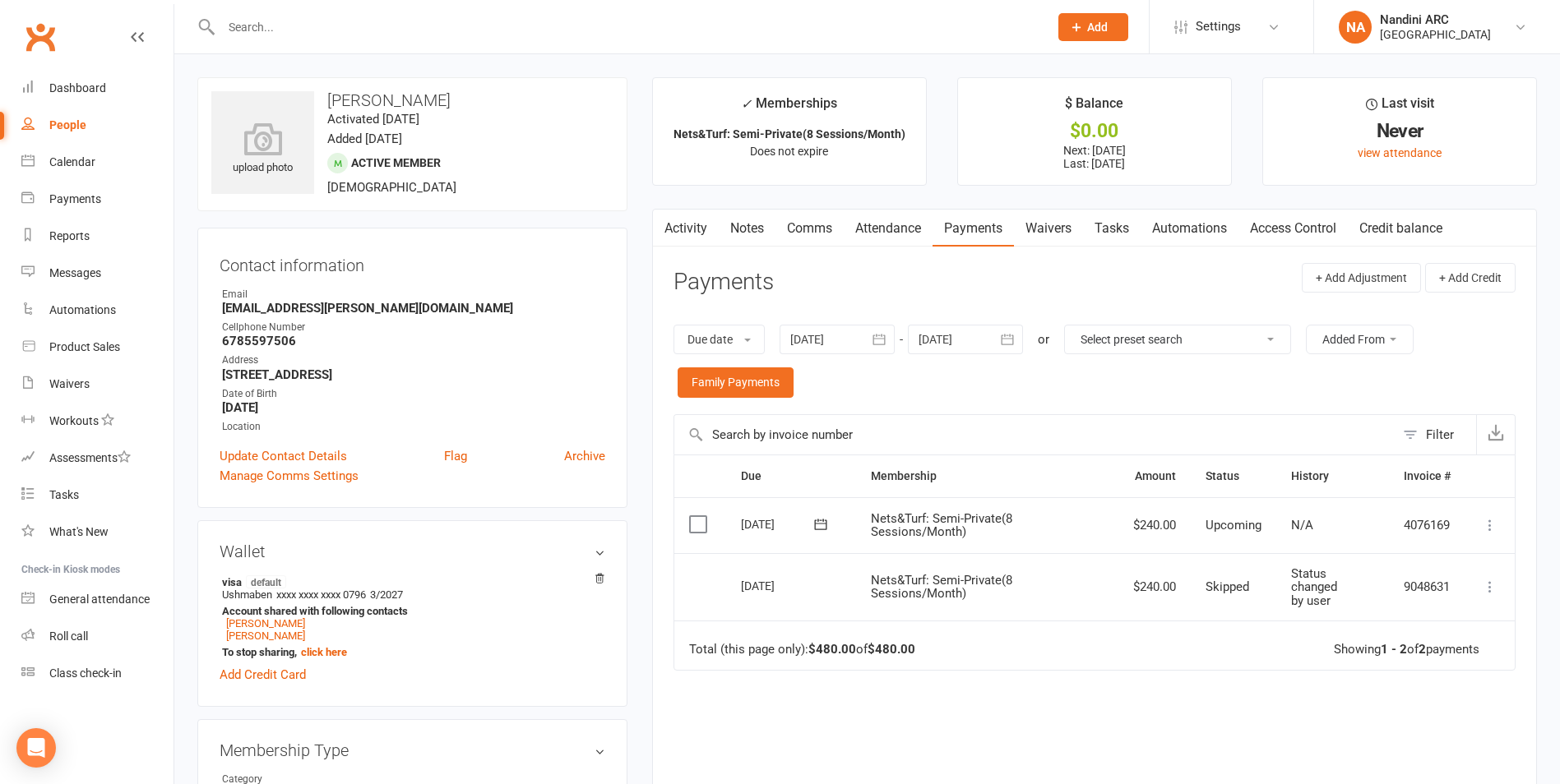
click at [703, 227] on link "Activity" at bounding box center [686, 228] width 66 height 38
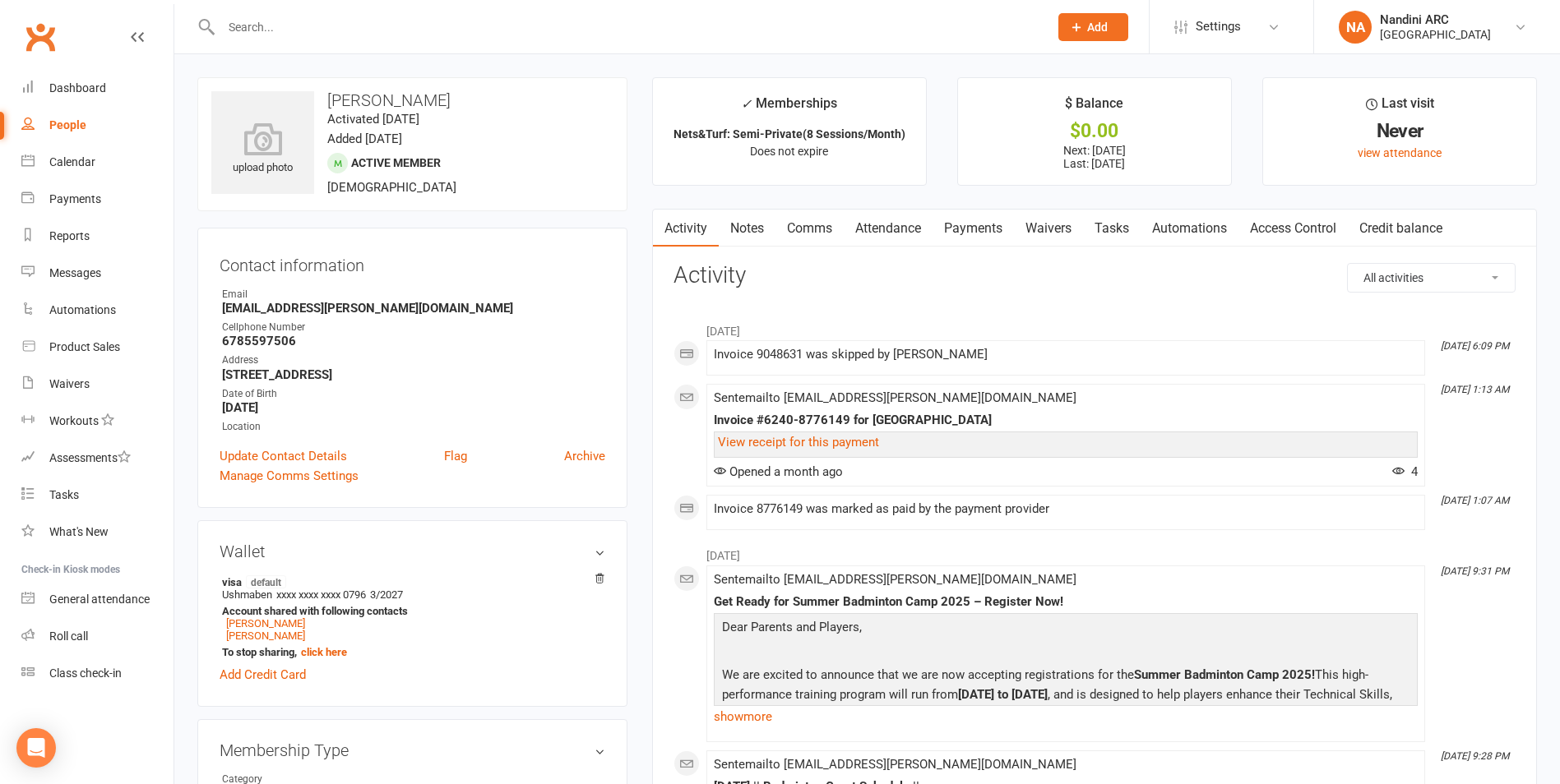
click at [947, 233] on link "Payments" at bounding box center [972, 228] width 81 height 38
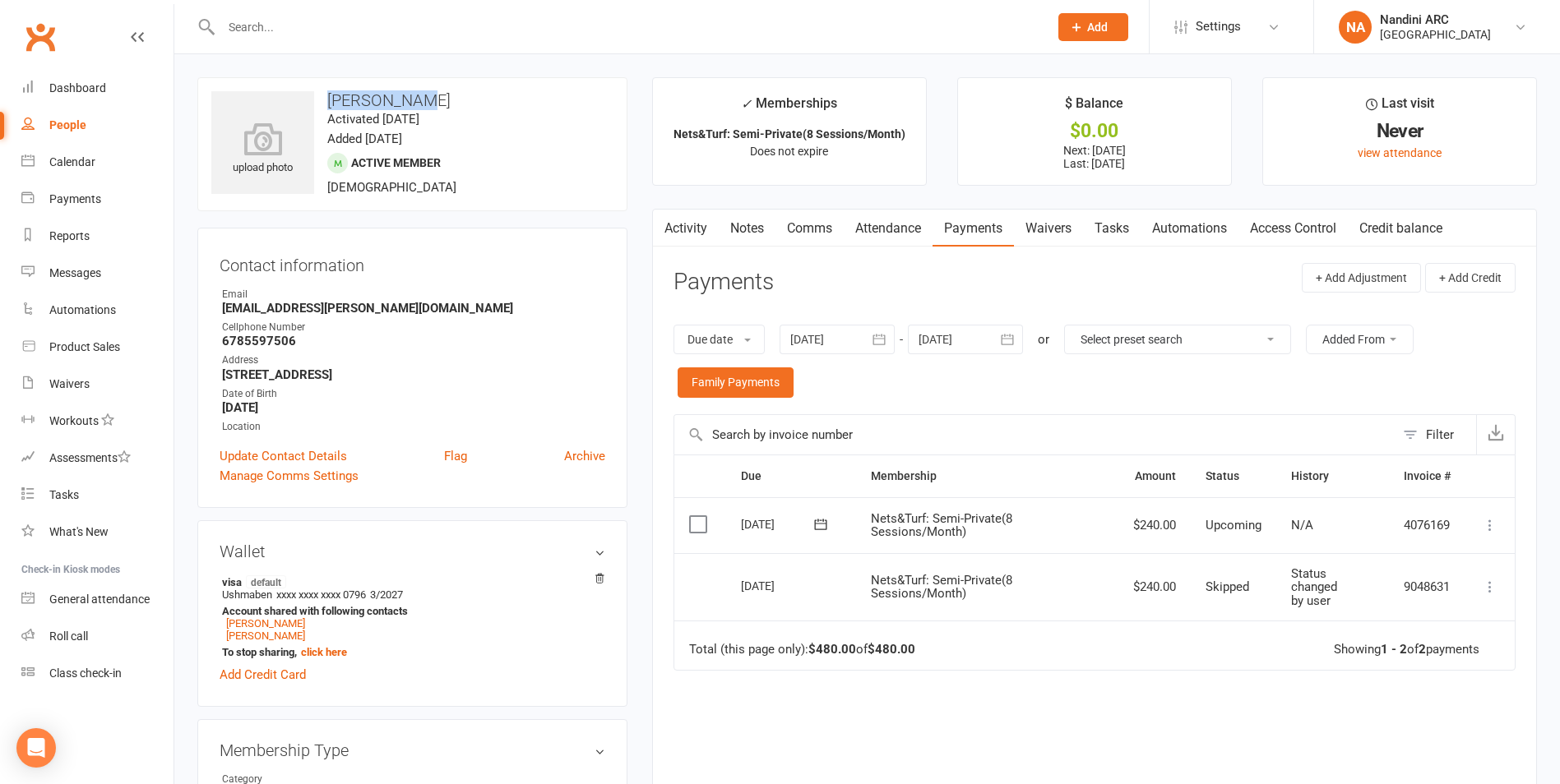
drag, startPoint x: 319, startPoint y: 97, endPoint x: 428, endPoint y: 100, distance: 109.0
click at [427, 100] on h3 "[PERSON_NAME]" at bounding box center [412, 100] width 402 height 18
copy h3 "[PERSON_NAME]"
click at [428, 100] on h3 "[PERSON_NAME]" at bounding box center [412, 100] width 402 height 18
click at [337, 27] on input "text" at bounding box center [626, 27] width 820 height 23
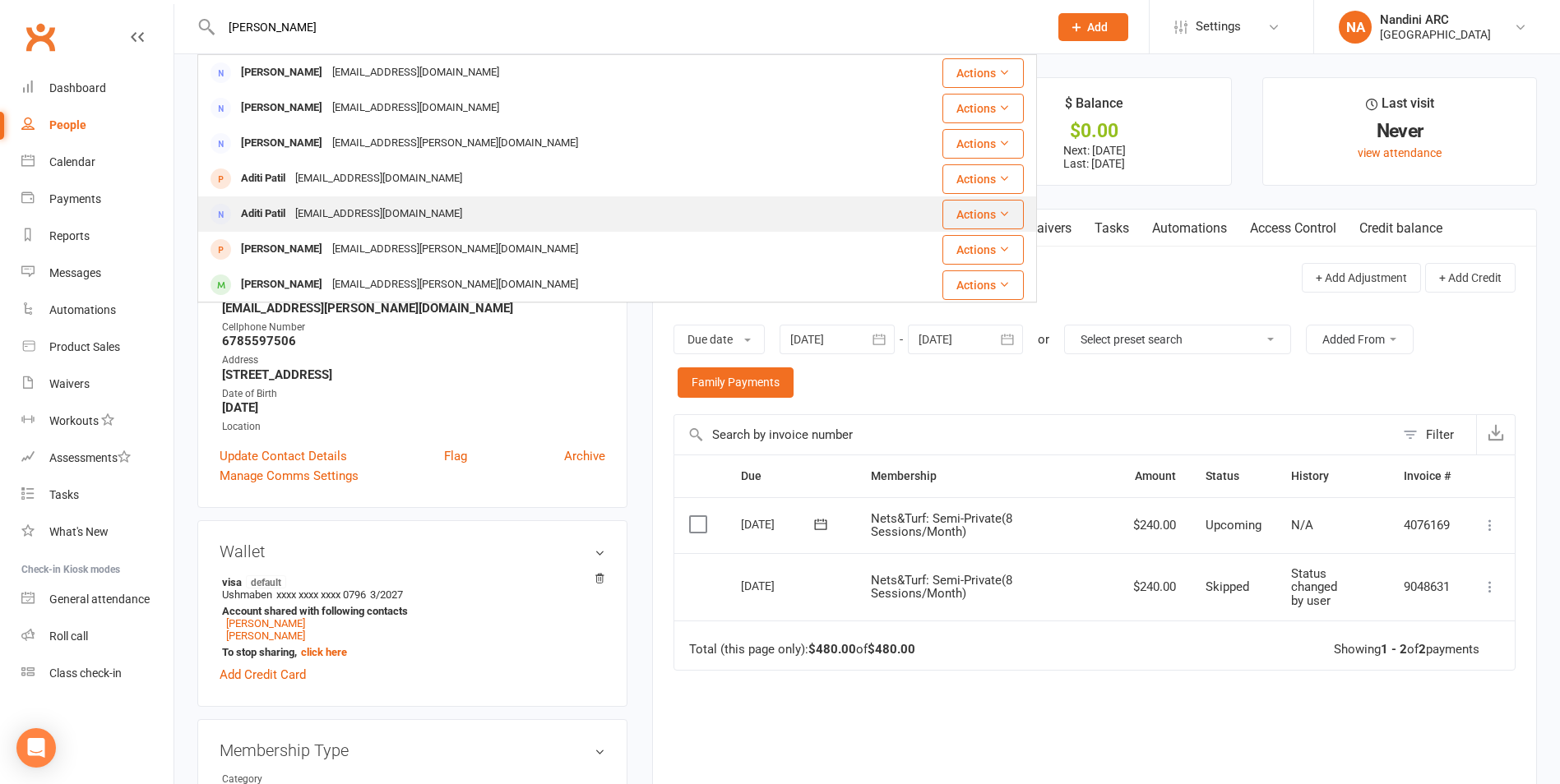
scroll to position [82, 0]
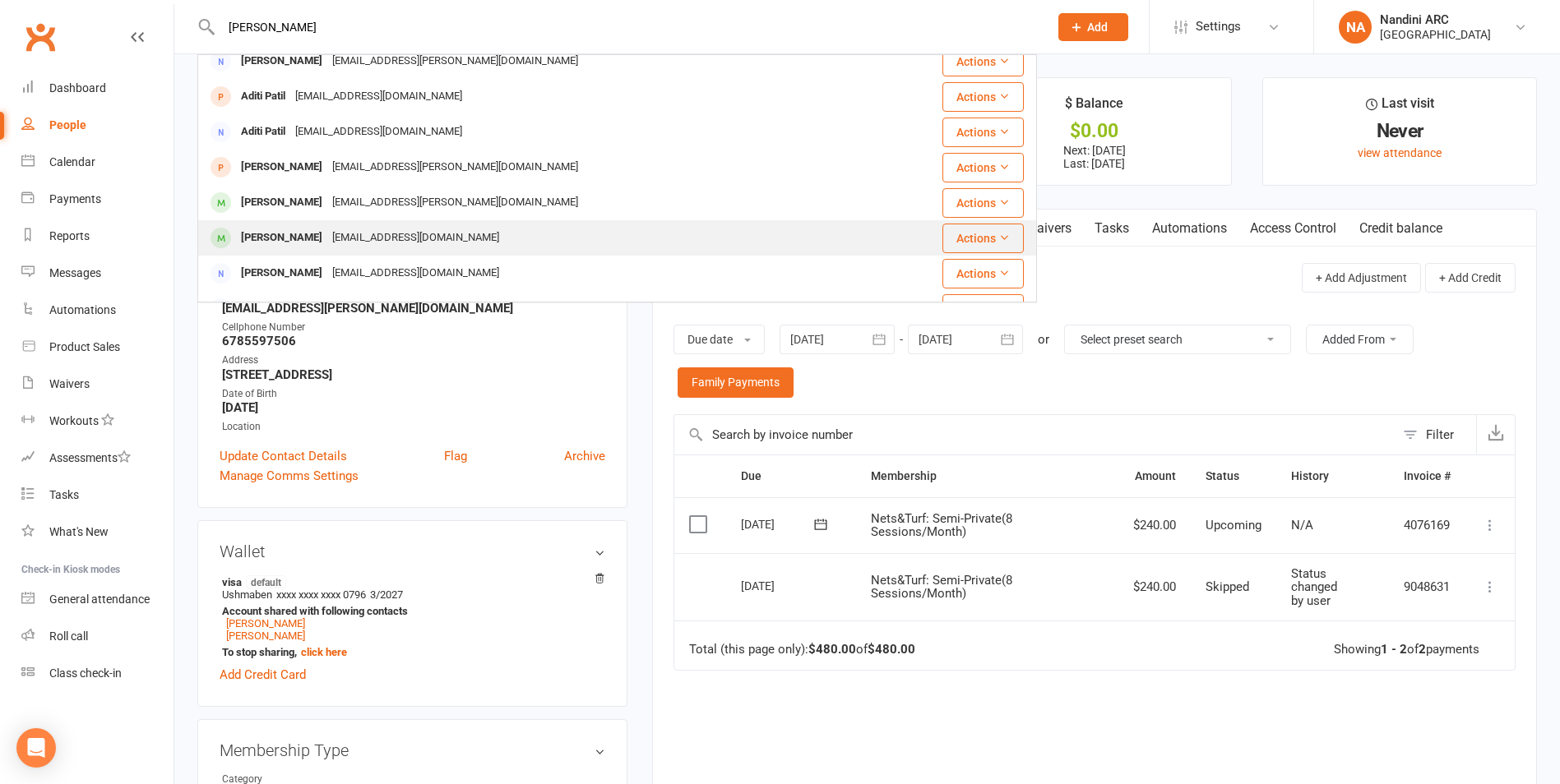
type input "[PERSON_NAME]"
click at [387, 224] on div "[PERSON_NAME] [EMAIL_ADDRESS][DOMAIN_NAME]" at bounding box center [547, 237] width 697 height 34
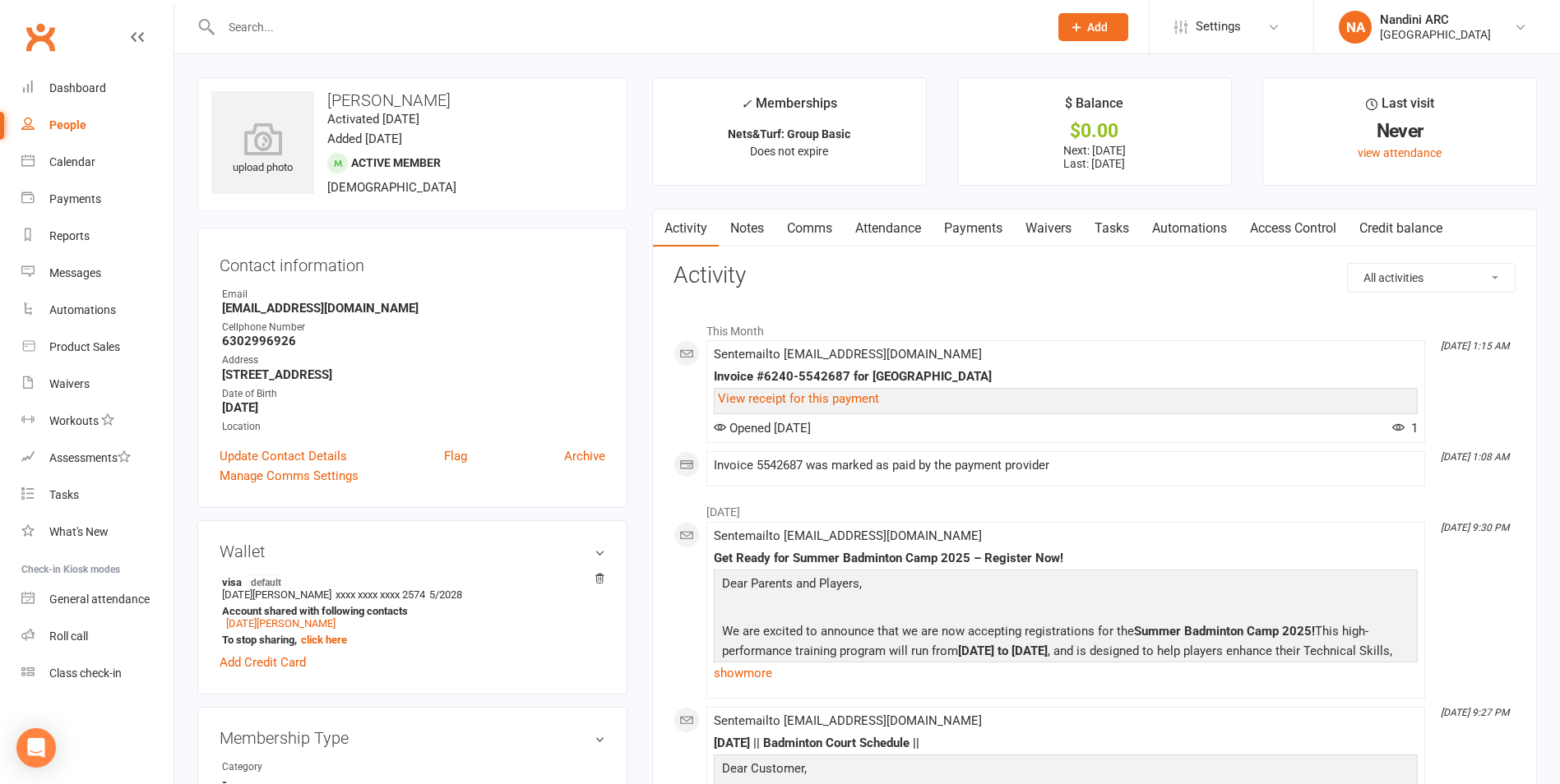
click at [951, 224] on link "Payments" at bounding box center [972, 228] width 81 height 38
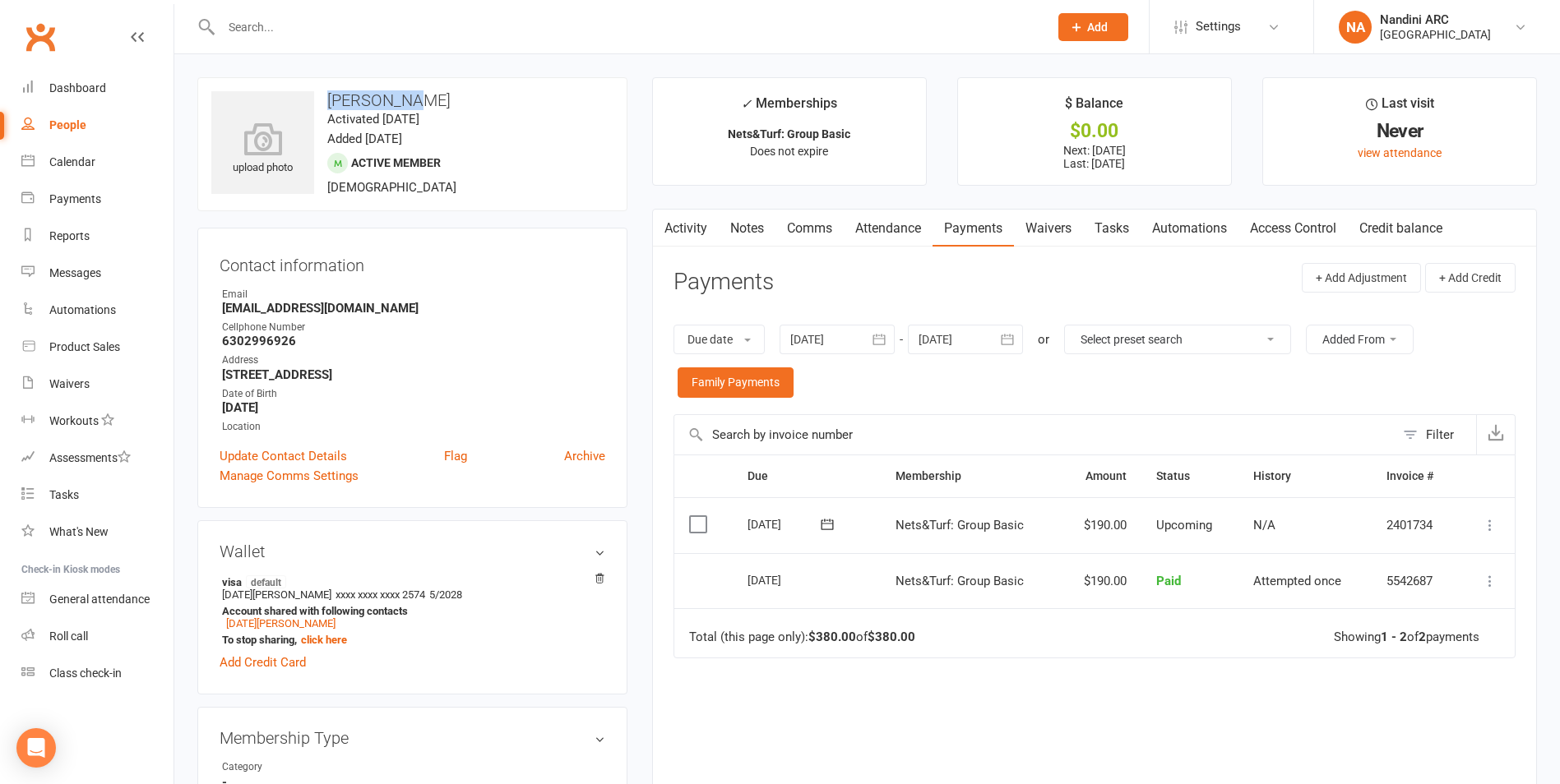
drag, startPoint x: 322, startPoint y: 99, endPoint x: 404, endPoint y: 97, distance: 82.0
click at [404, 97] on h3 "[PERSON_NAME]" at bounding box center [412, 100] width 402 height 18
copy h3 "[PERSON_NAME]"
click at [404, 97] on h3 "[PERSON_NAME]" at bounding box center [412, 100] width 402 height 18
click at [339, 29] on input "text" at bounding box center [626, 27] width 820 height 23
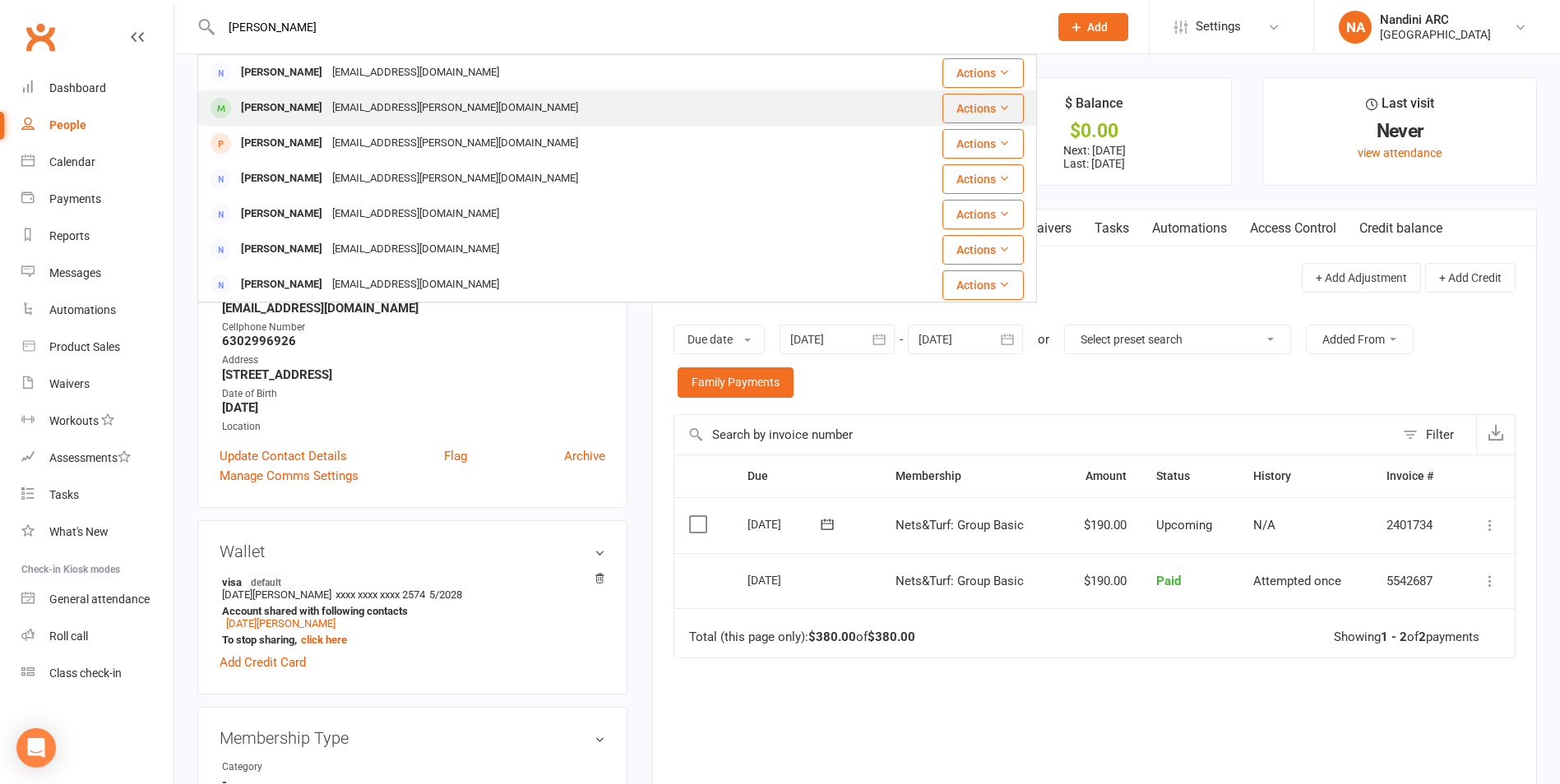
type input "[PERSON_NAME]"
click at [338, 108] on div "[EMAIL_ADDRESS][PERSON_NAME][DOMAIN_NAME]" at bounding box center [454, 108] width 256 height 24
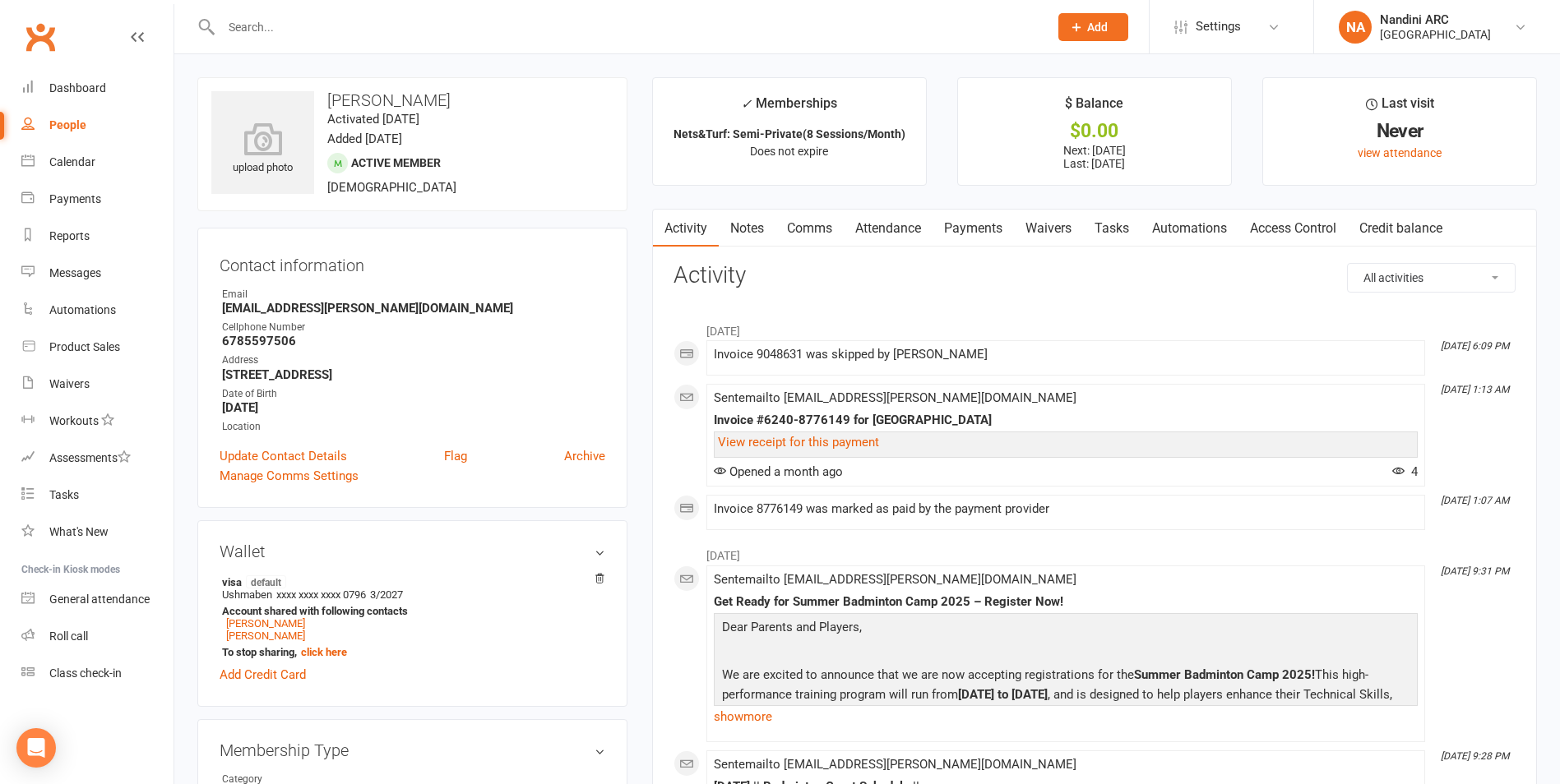
click at [959, 230] on link "Payments" at bounding box center [972, 228] width 81 height 38
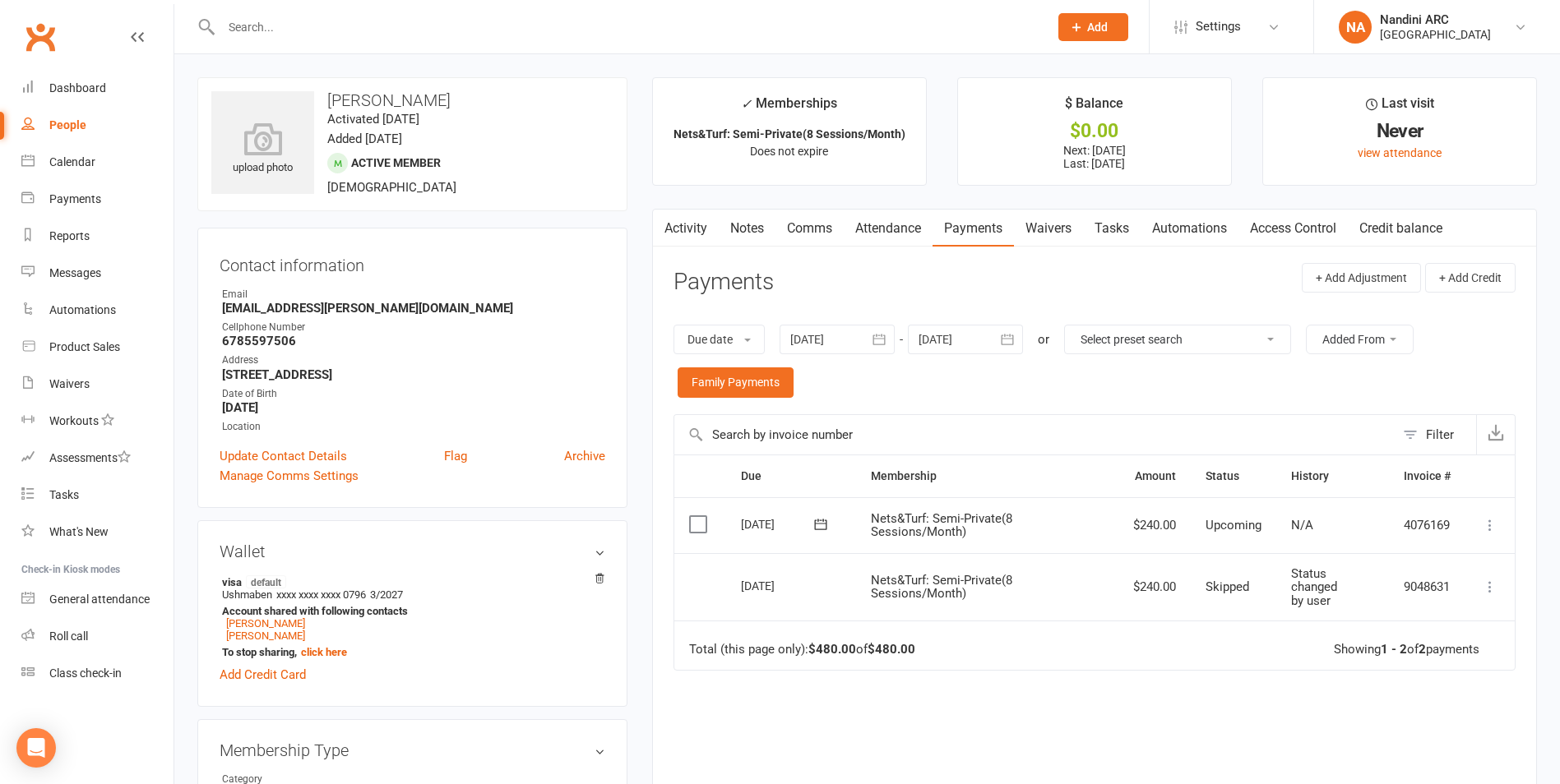
click at [871, 347] on button "button" at bounding box center [879, 339] width 30 height 30
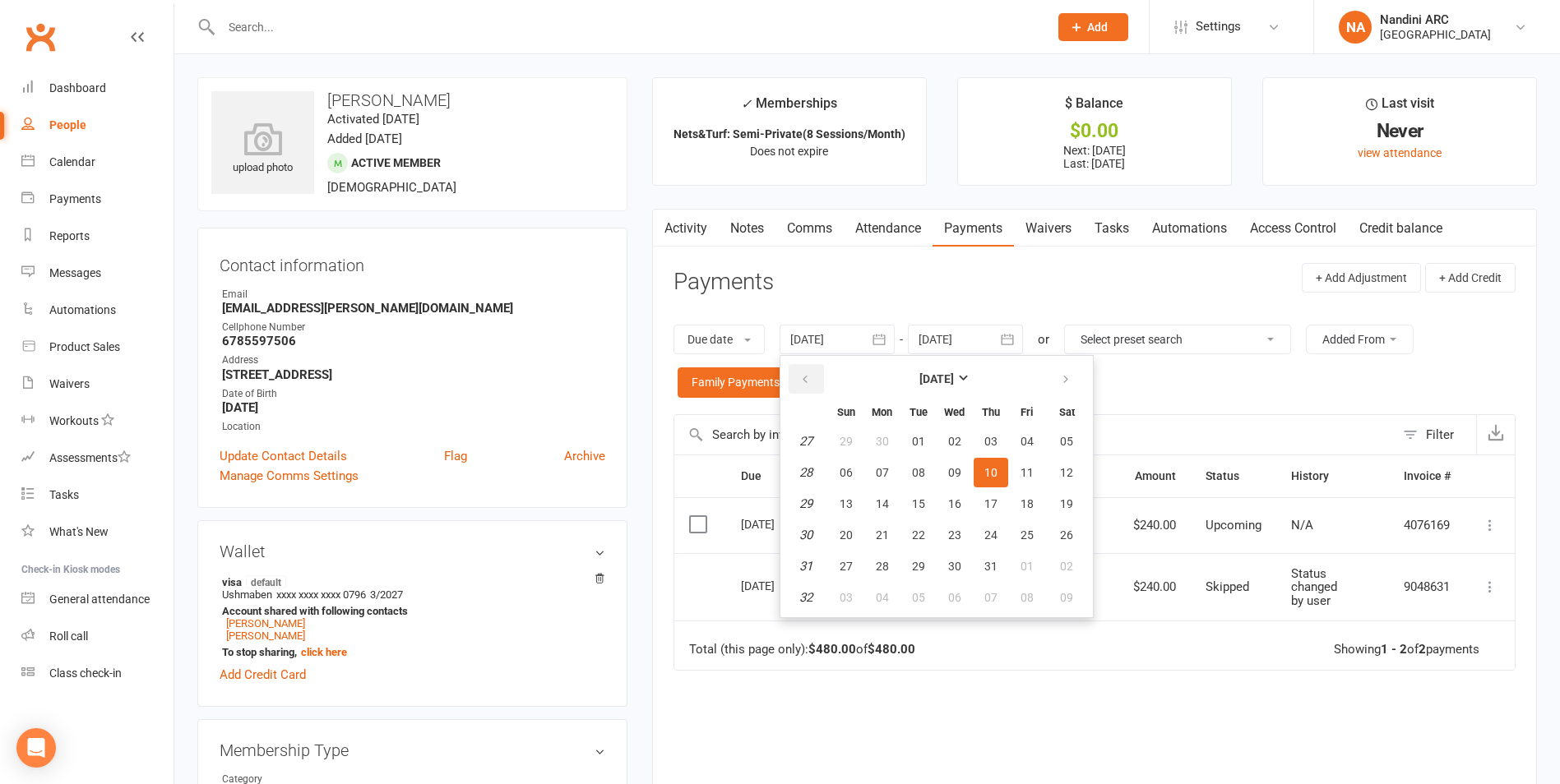
click at [809, 383] on icon "button" at bounding box center [805, 380] width 12 height 14
click at [979, 444] on button "03" at bounding box center [991, 441] width 35 height 30
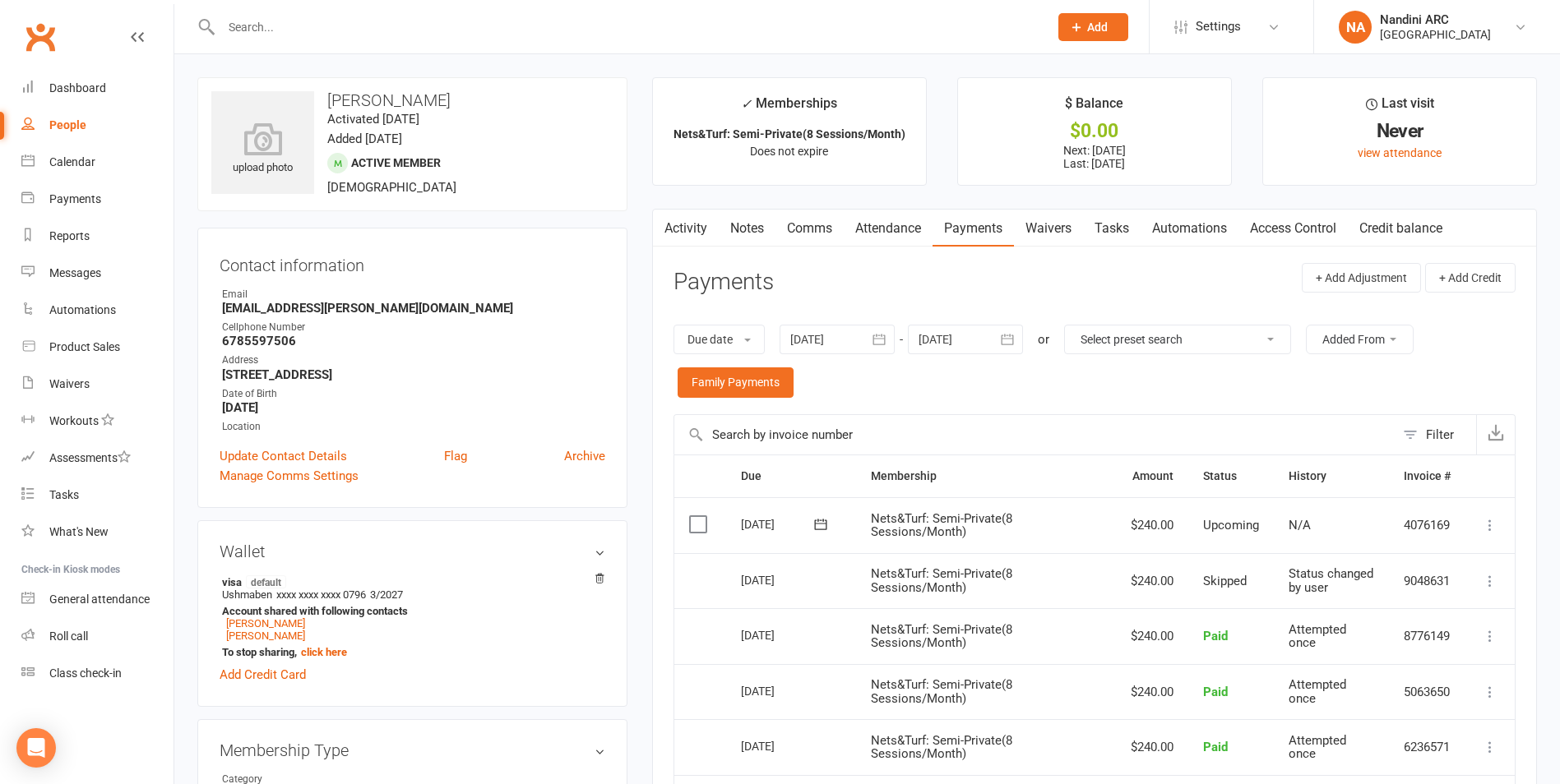
click at [883, 342] on icon "button" at bounding box center [878, 338] width 16 height 16
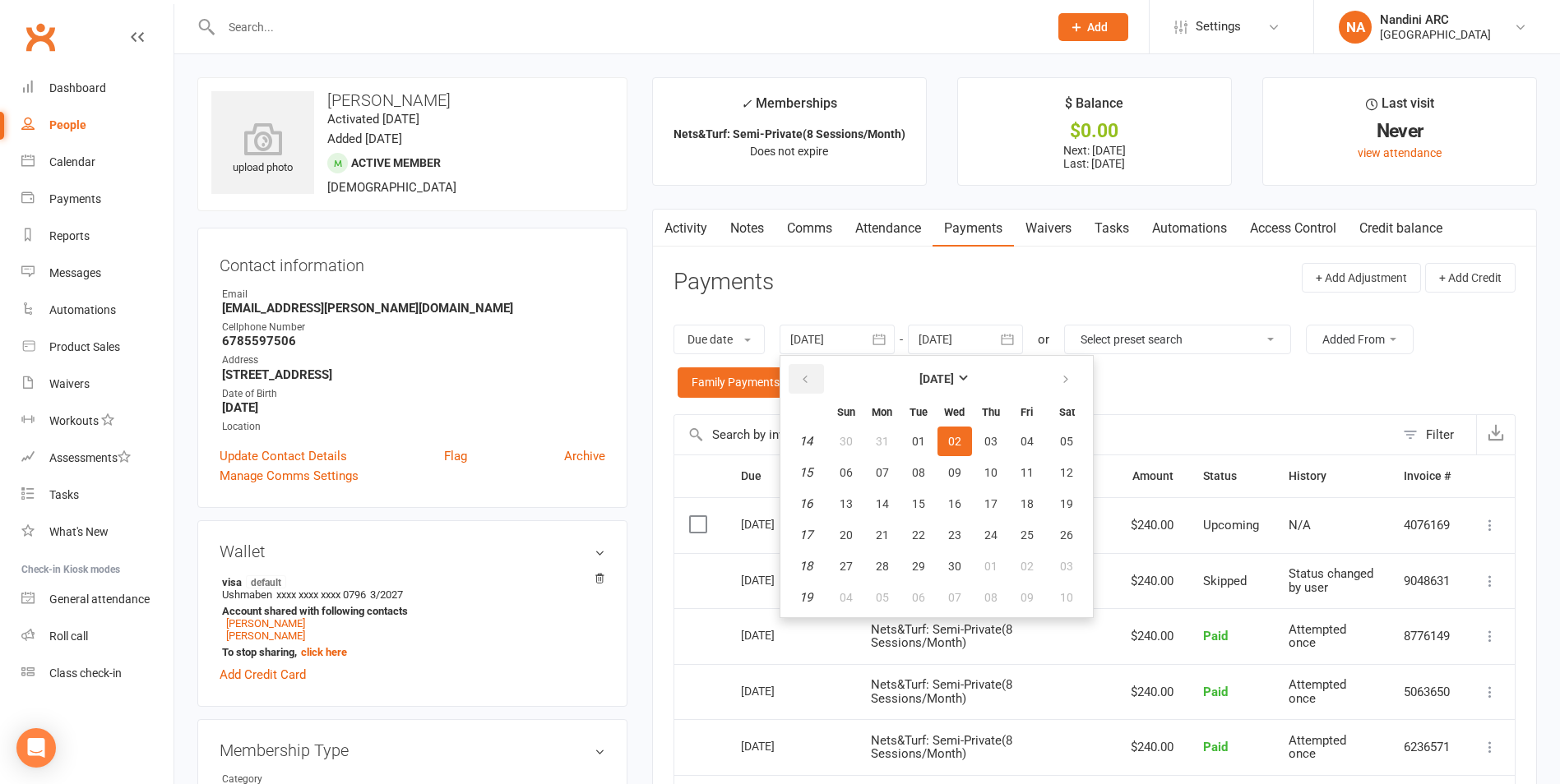
click at [814, 376] on button "button" at bounding box center [806, 379] width 36 height 30
click at [1059, 443] on button "01" at bounding box center [1066, 441] width 41 height 30
type input "[DATE]"
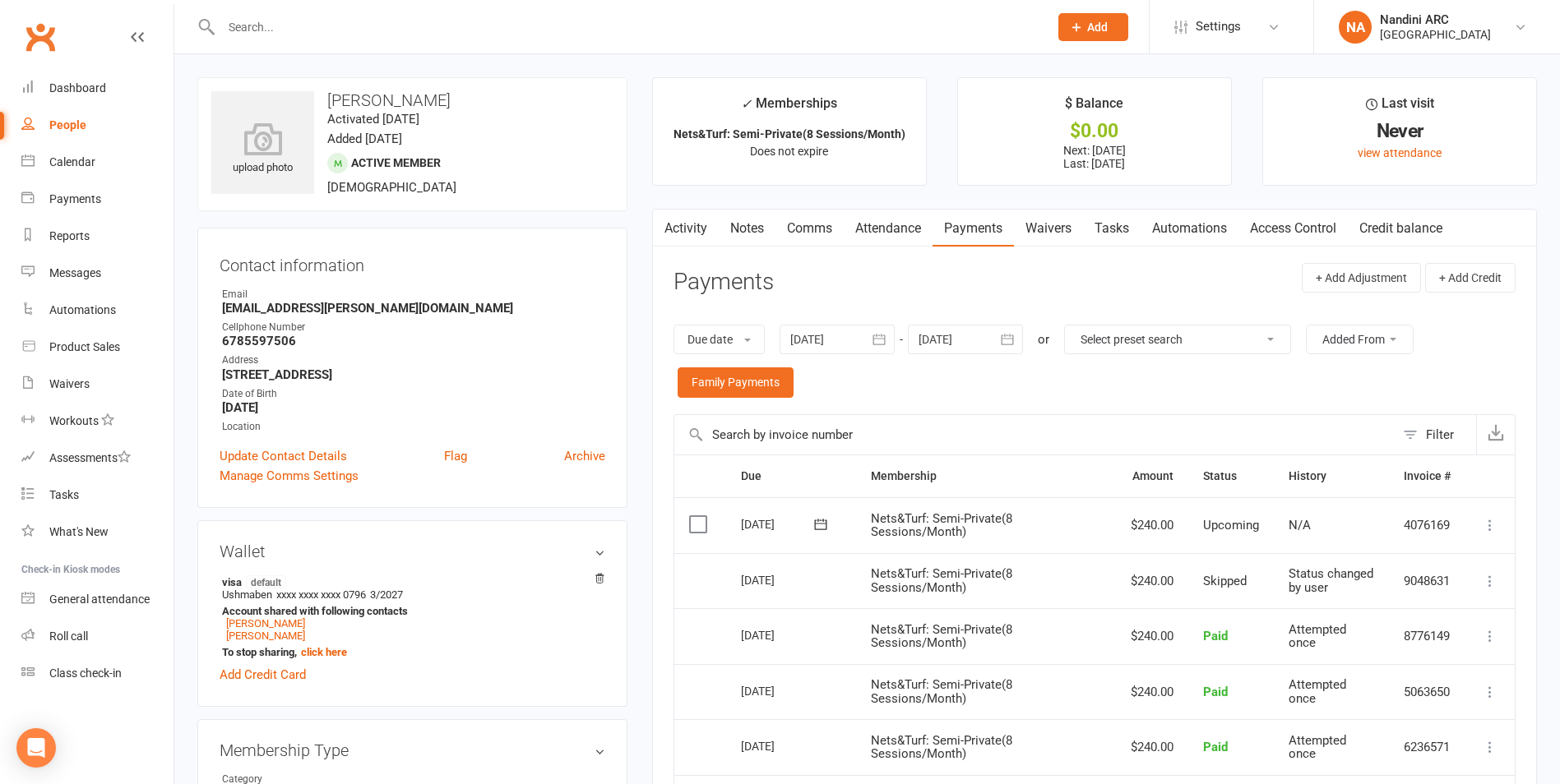
click at [695, 226] on link "Activity" at bounding box center [686, 228] width 66 height 38
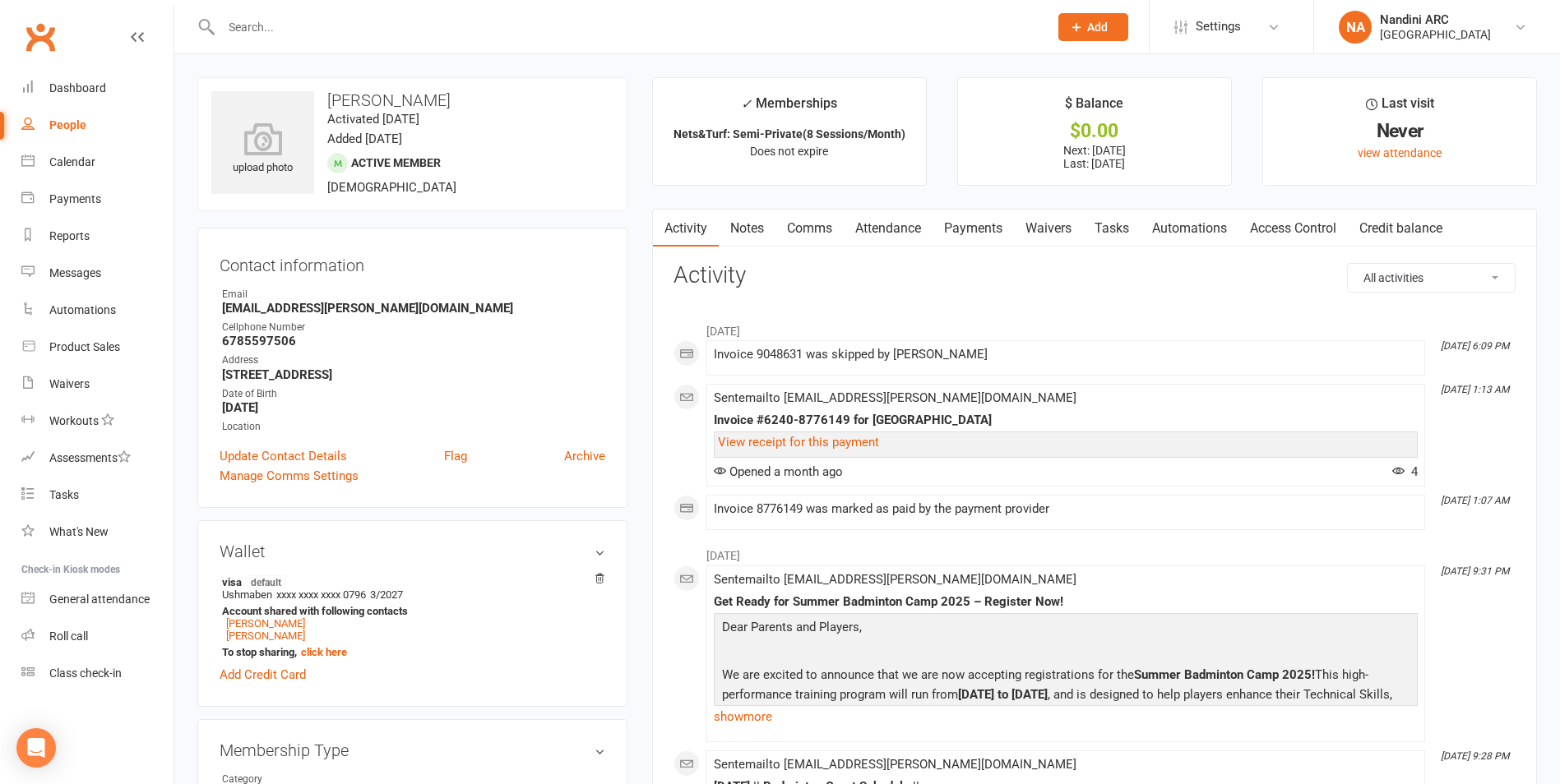
click at [743, 220] on link "Notes" at bounding box center [747, 228] width 57 height 38
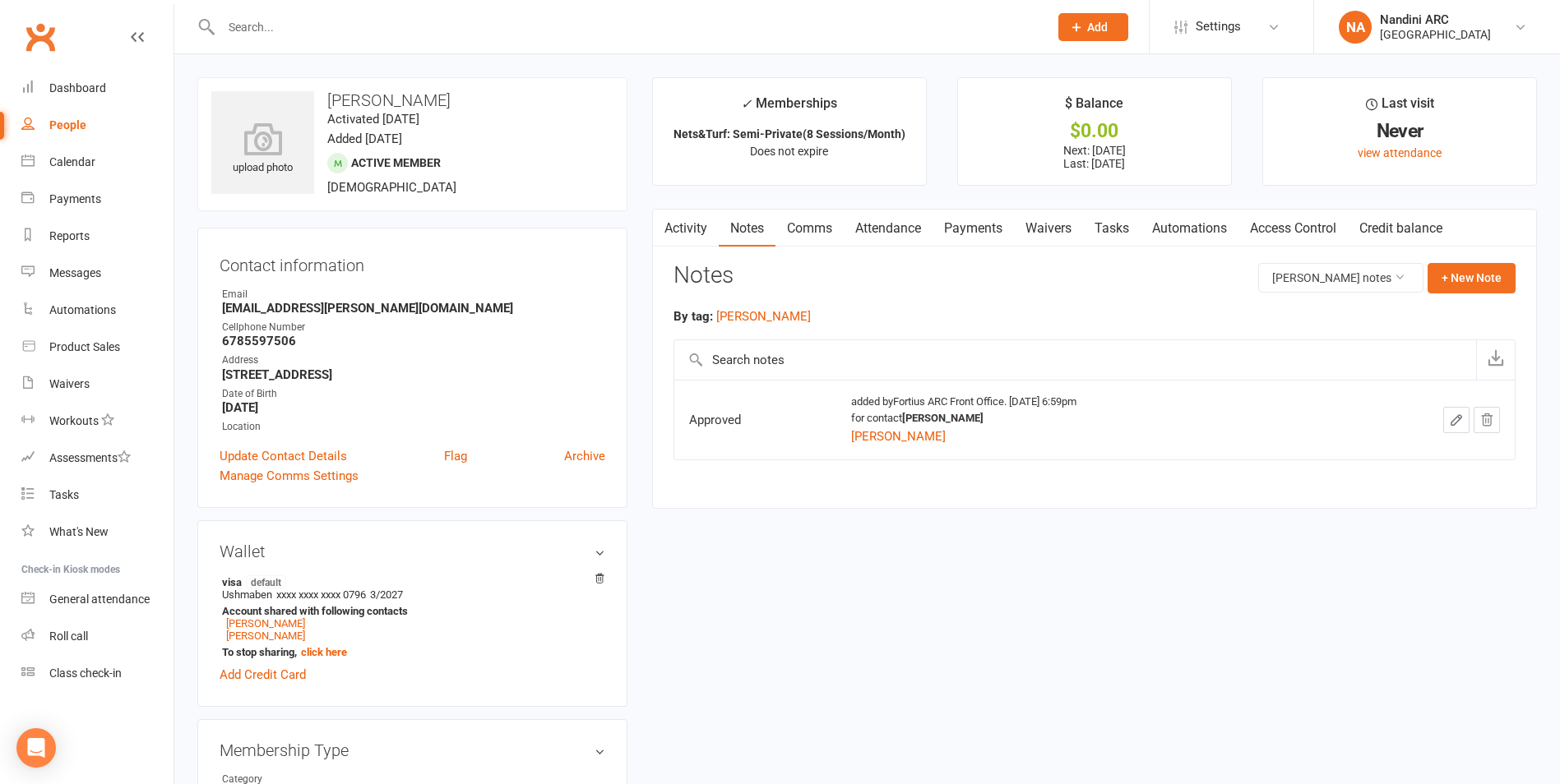
click at [977, 231] on link "Payments" at bounding box center [972, 228] width 81 height 38
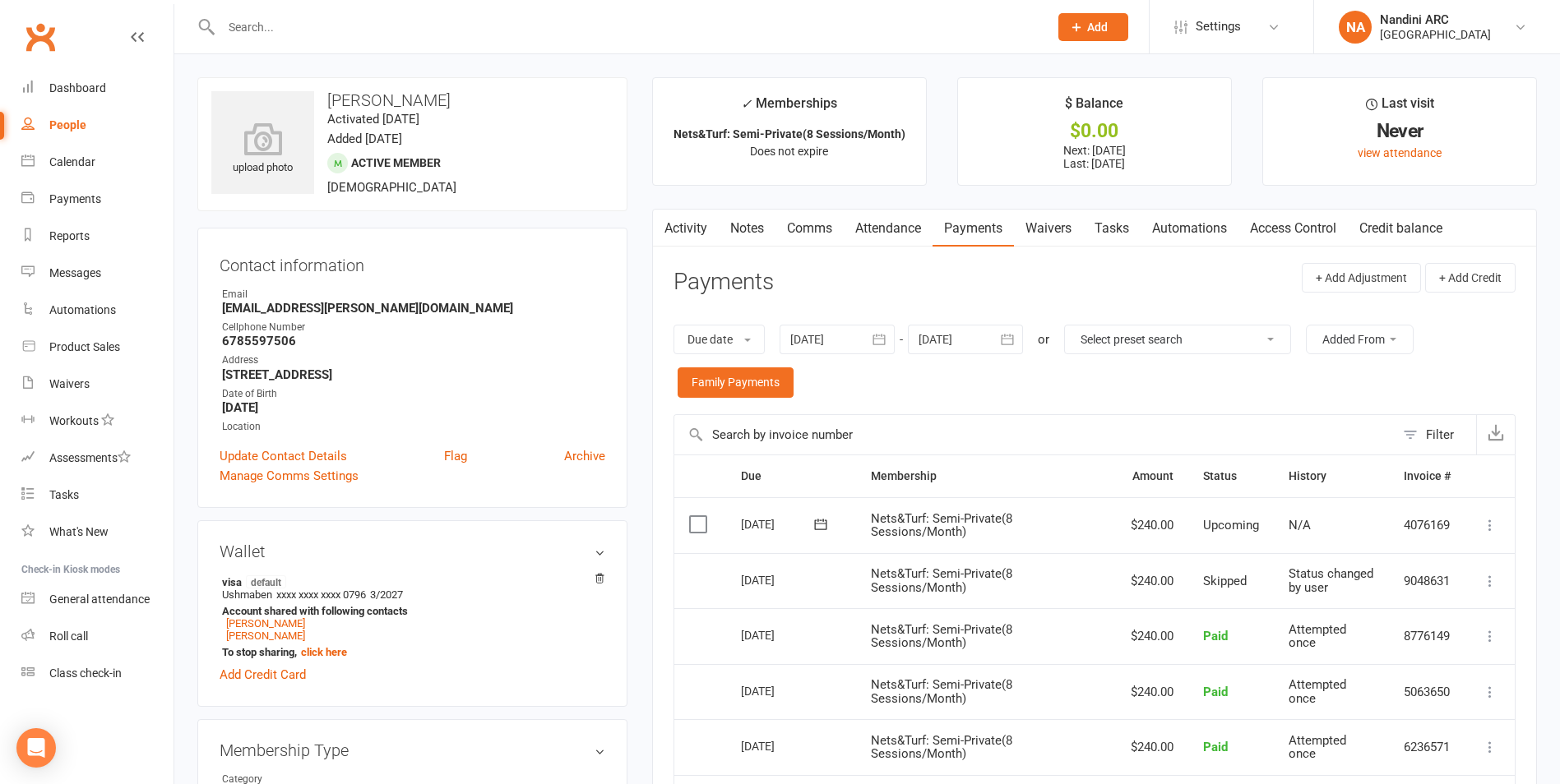
click at [687, 228] on link "Activity" at bounding box center [686, 228] width 66 height 38
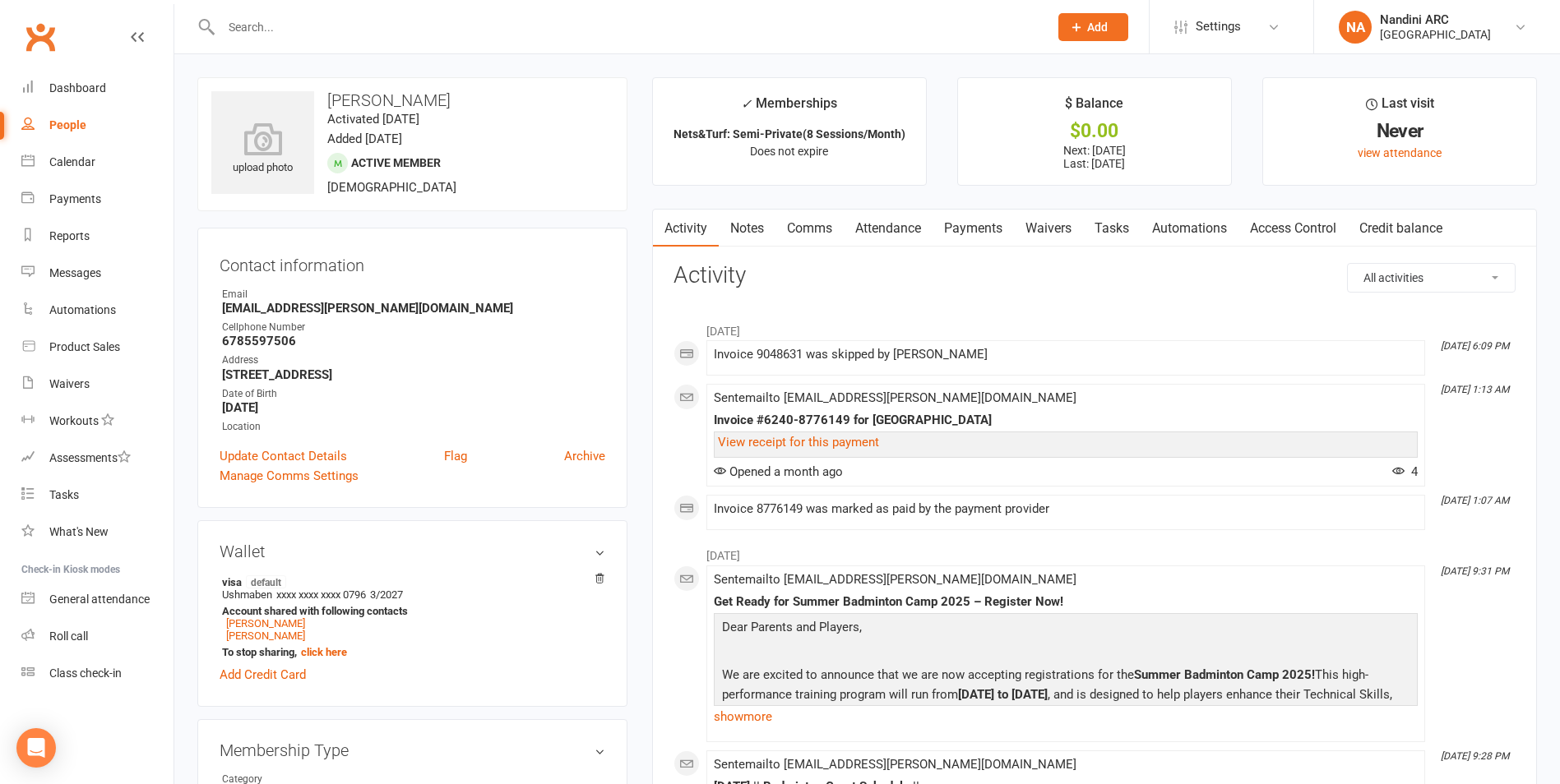
click at [972, 237] on link "Payments" at bounding box center [972, 228] width 81 height 38
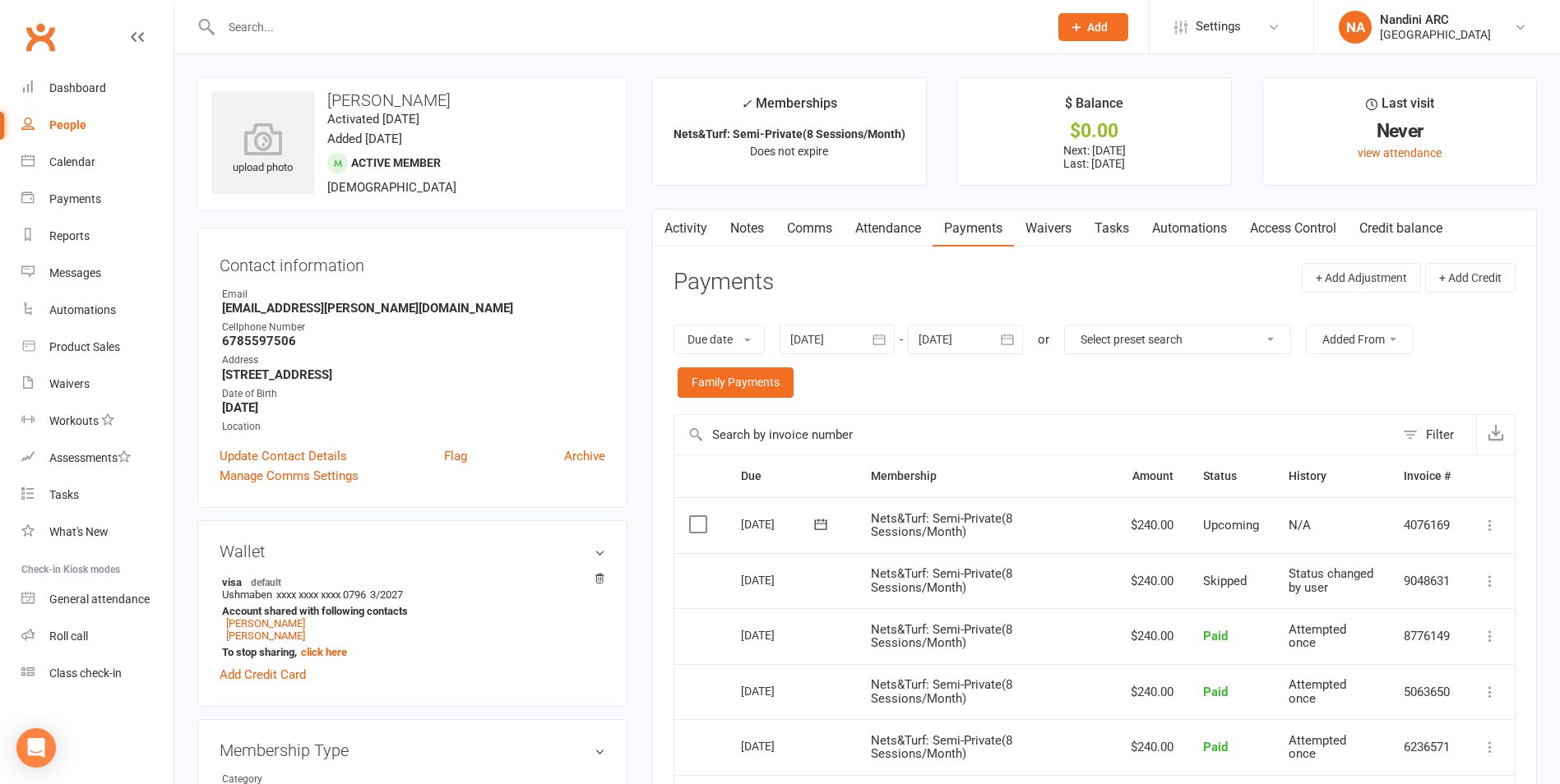
click at [362, 34] on input "text" at bounding box center [626, 27] width 820 height 23
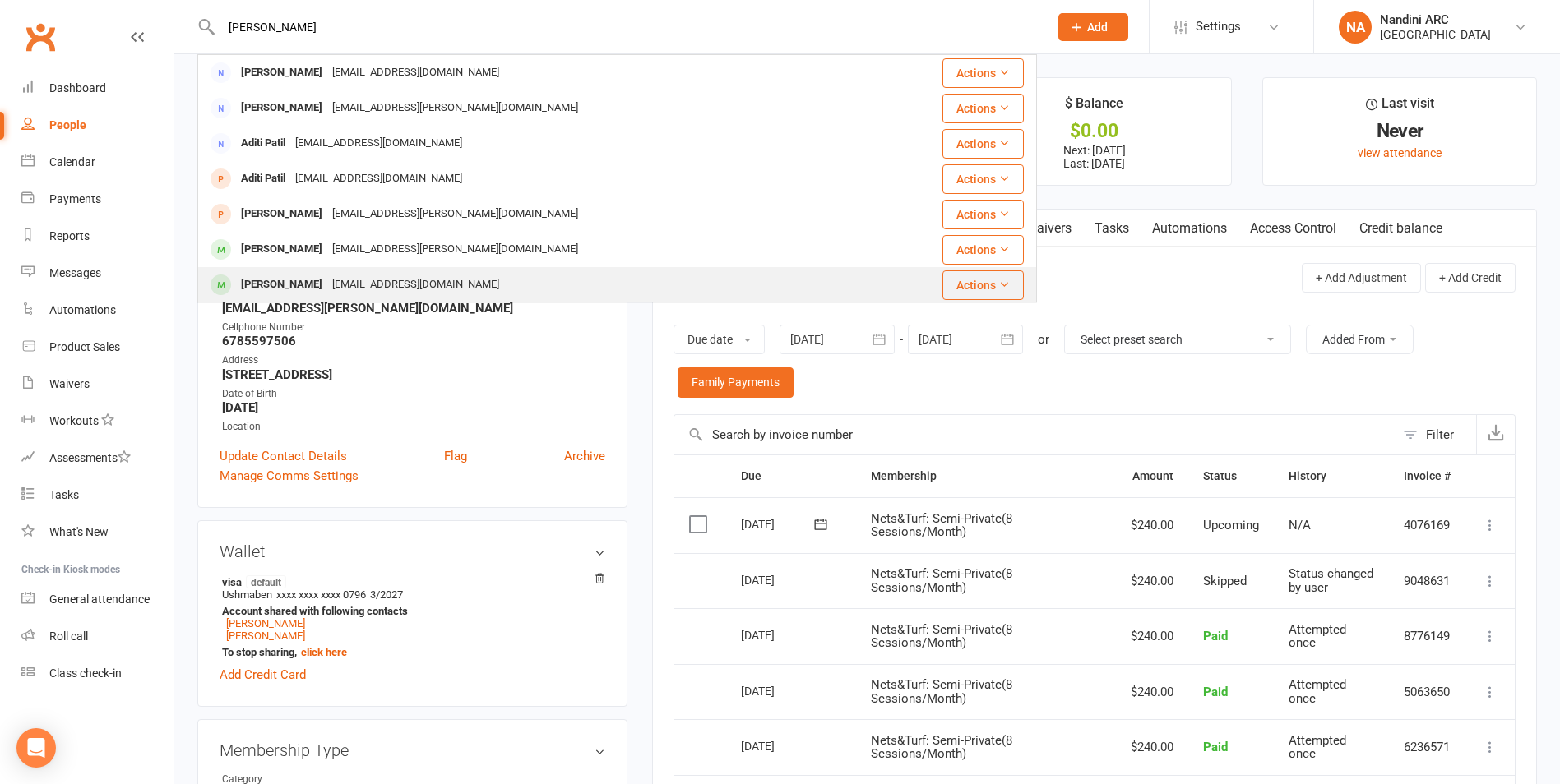
type input "[PERSON_NAME]"
click at [365, 284] on div "[EMAIL_ADDRESS][DOMAIN_NAME]" at bounding box center [415, 284] width 177 height 24
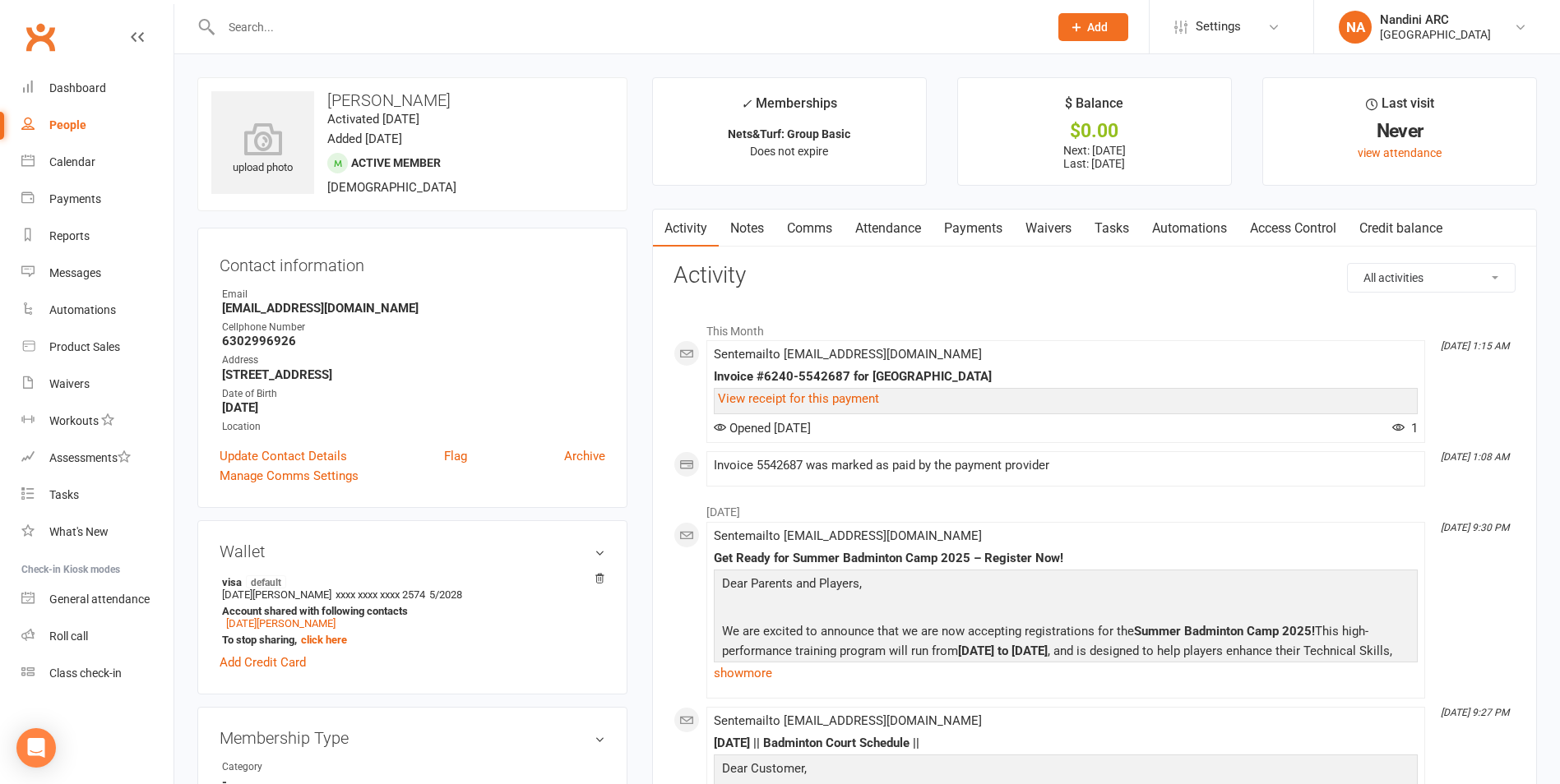
click at [976, 225] on link "Payments" at bounding box center [972, 228] width 81 height 38
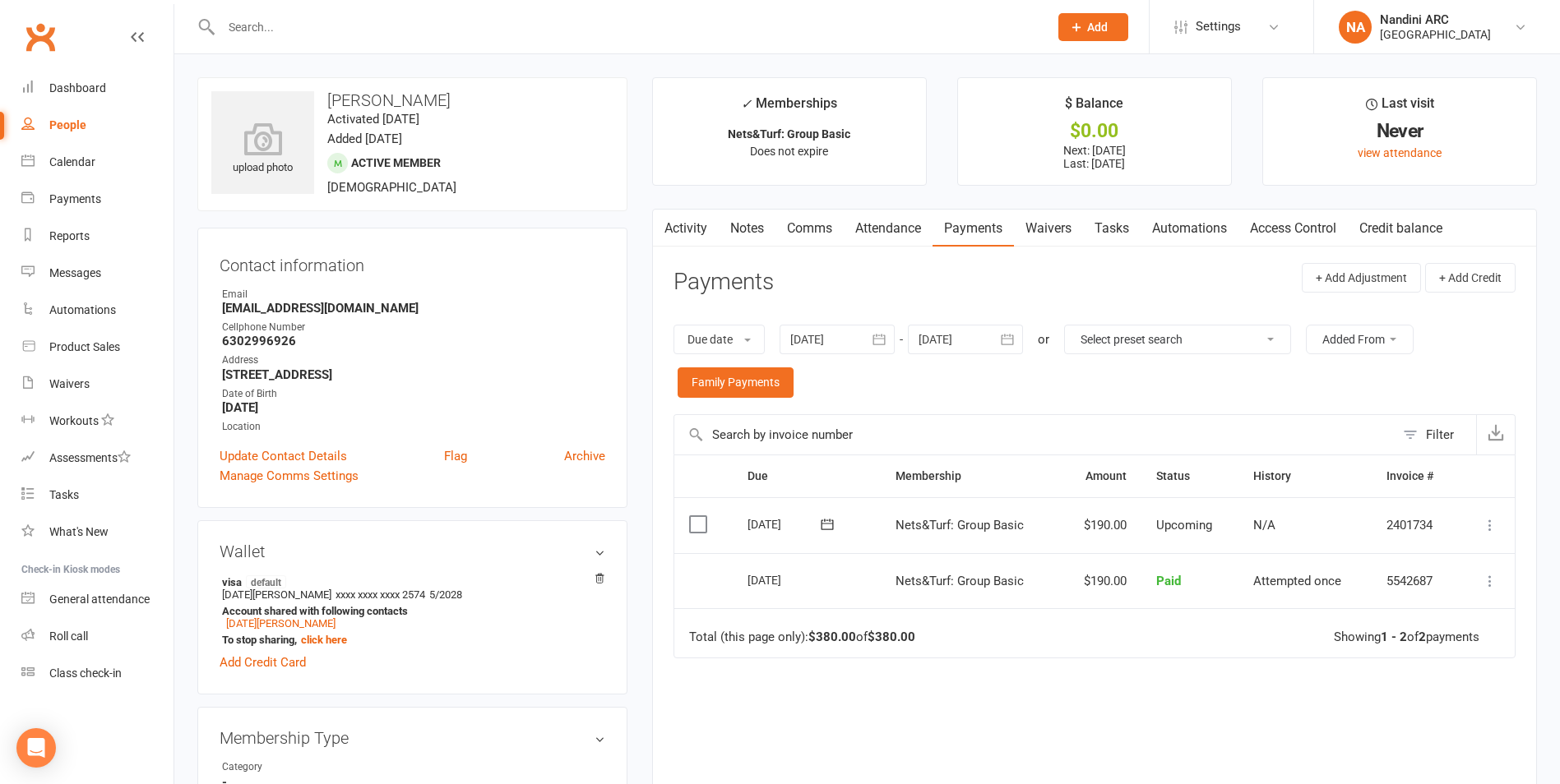
click at [676, 234] on link "Activity" at bounding box center [686, 228] width 66 height 38
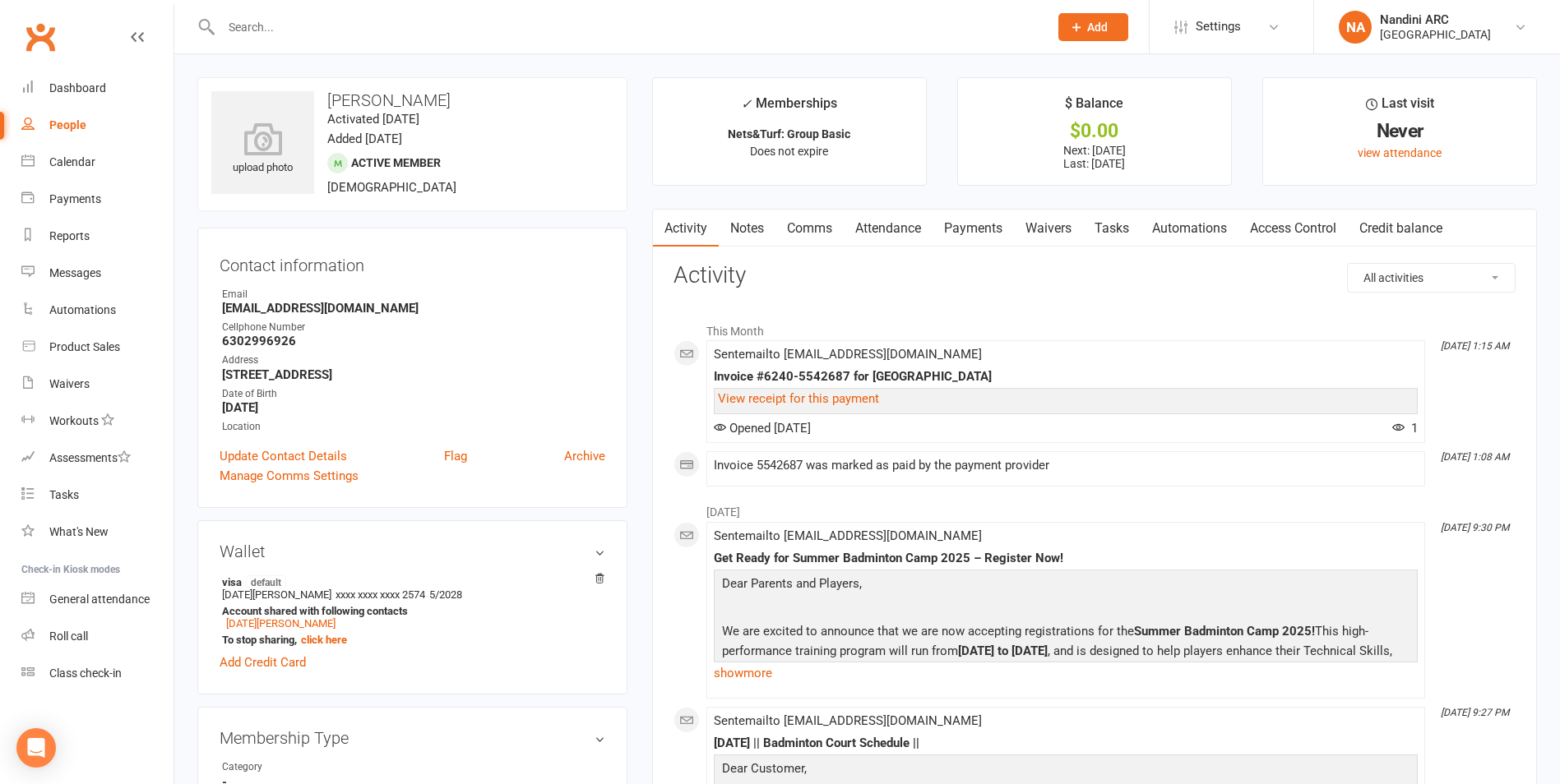
click at [947, 230] on link "Payments" at bounding box center [972, 228] width 81 height 38
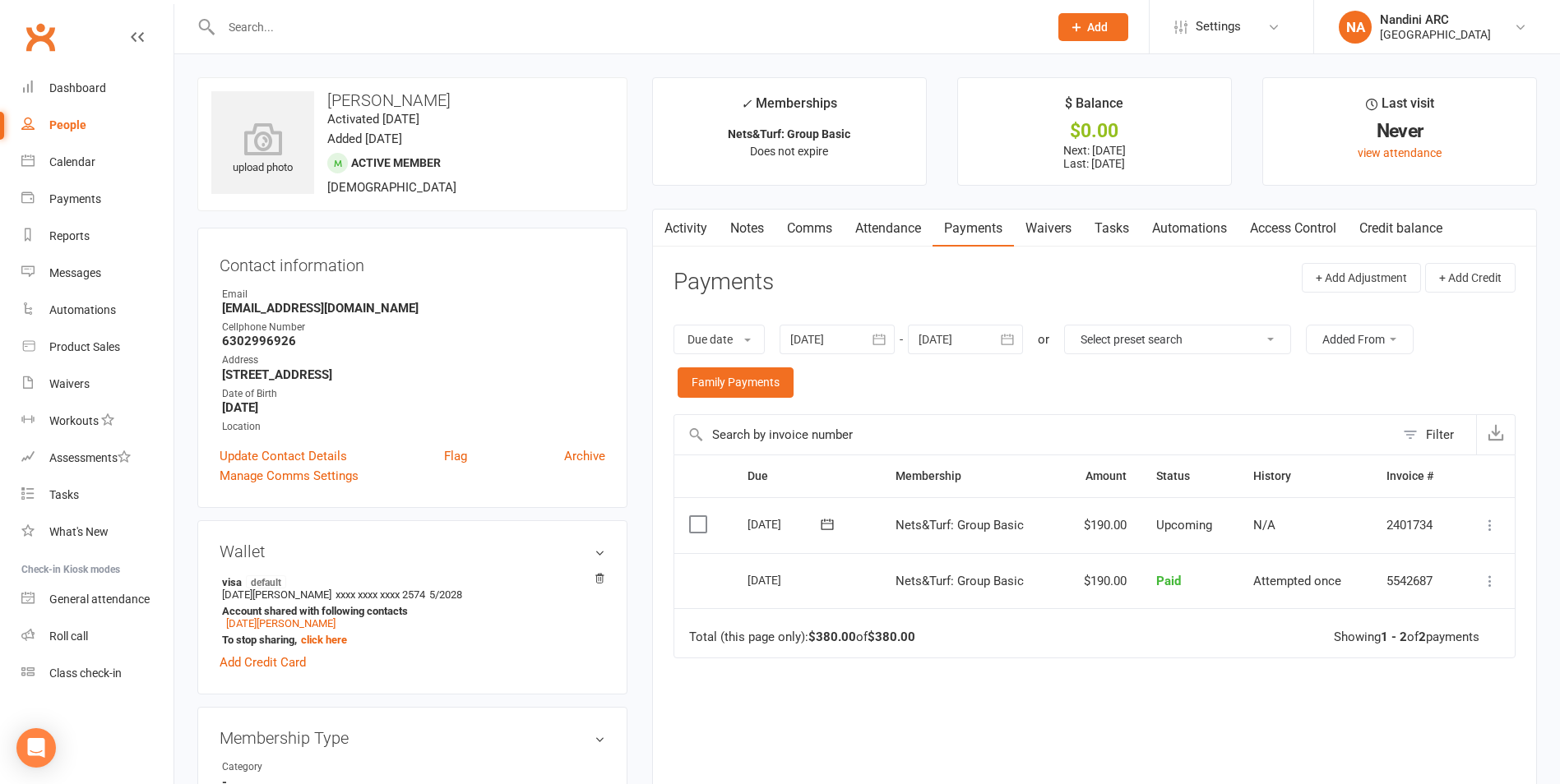
click at [880, 337] on icon "button" at bounding box center [879, 339] width 13 height 11
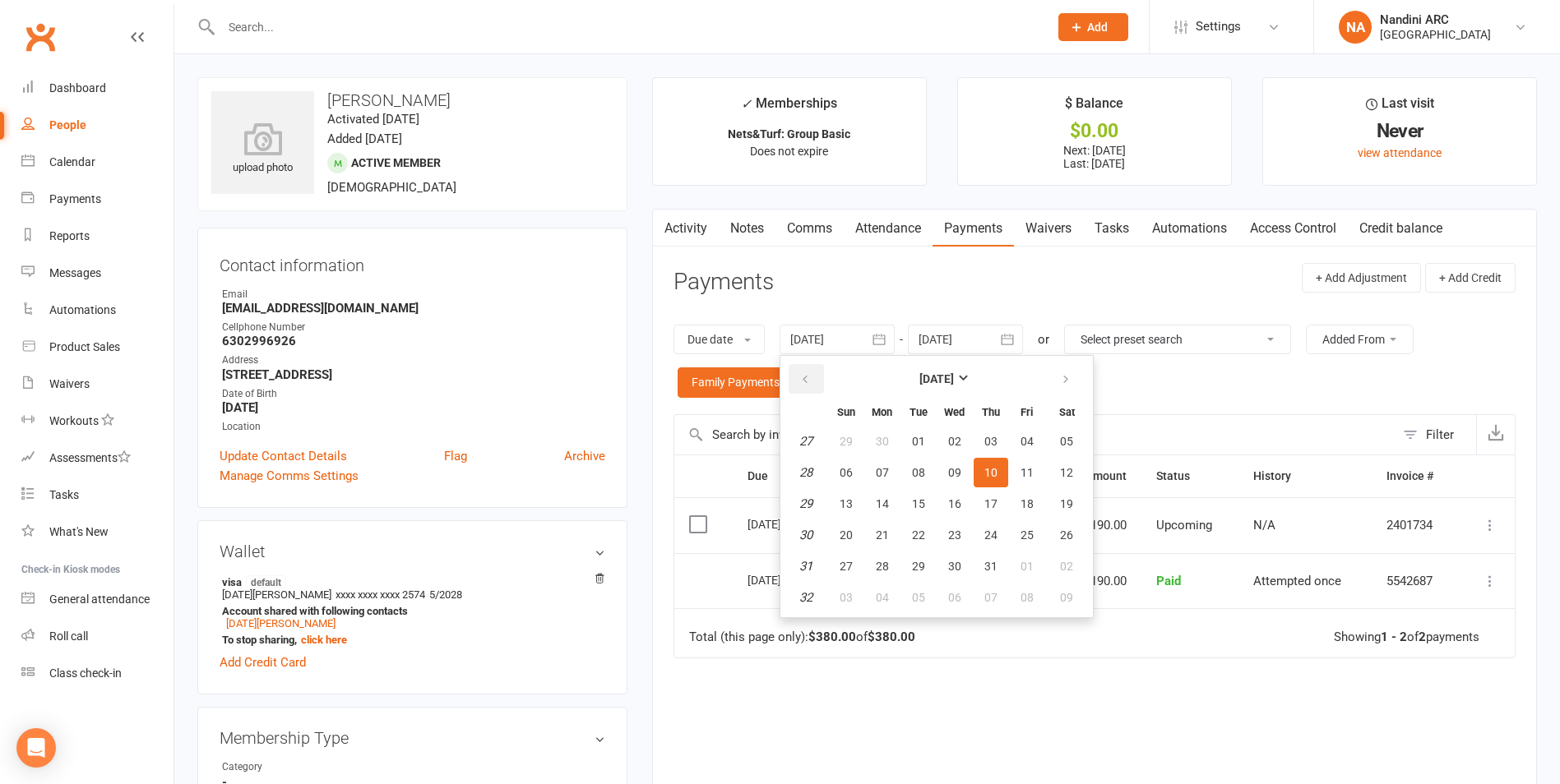
click at [817, 381] on button "button" at bounding box center [806, 379] width 36 height 30
click at [939, 440] on table "[DATE] Sun Mon Tue Wed Thu Fri Sat 14 30 31 01 02 03 04 05 15 06 07 08 09 10 11…" at bounding box center [936, 486] width 306 height 255
drag, startPoint x: 939, startPoint y: 440, endPoint x: 950, endPoint y: 446, distance: 12.5
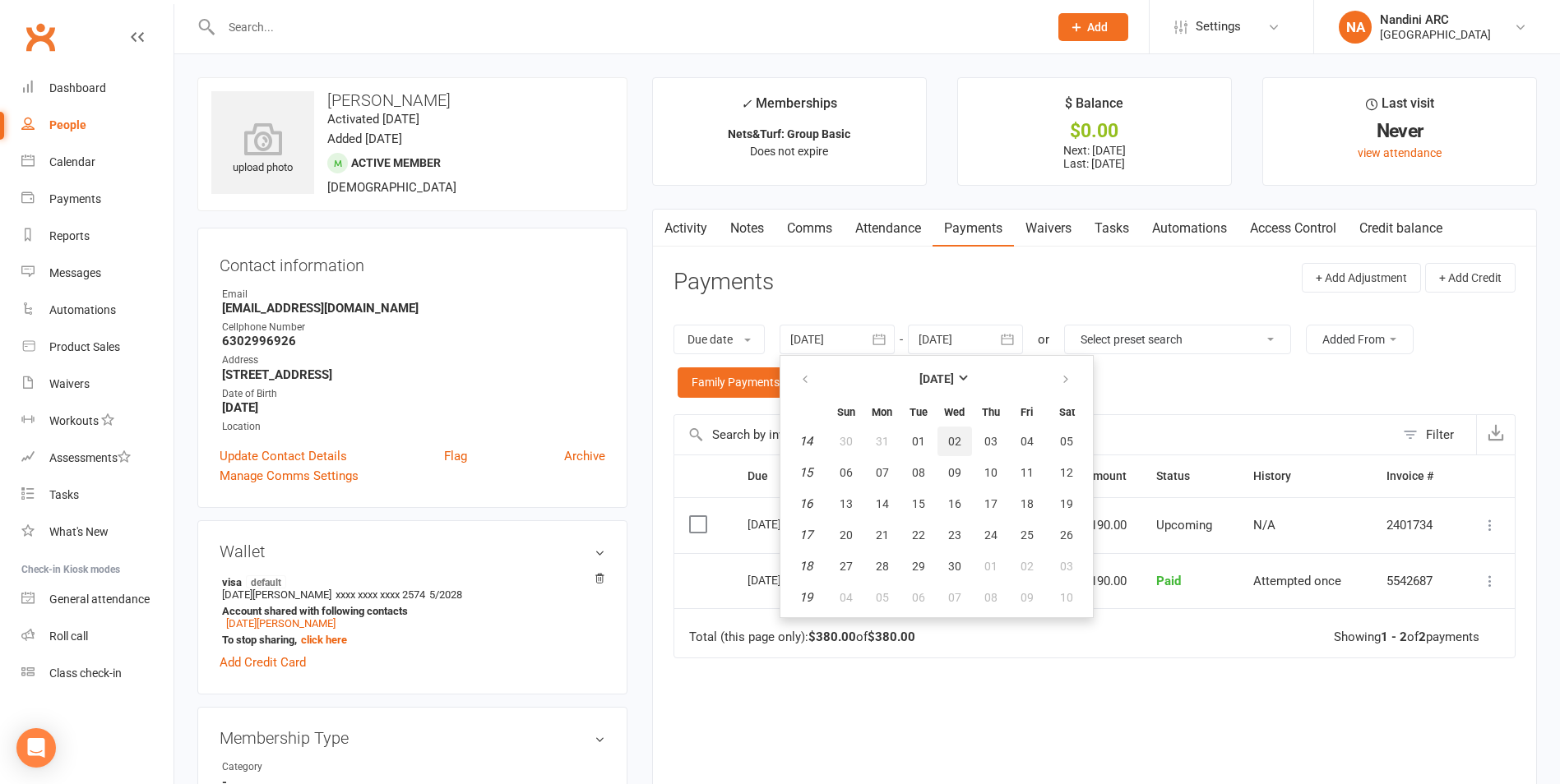
click at [940, 440] on table "[DATE] Sun Mon Tue Wed Thu Fri Sat 14 30 31 01 02 03 04 05 15 06 07 08 09 10 11…" at bounding box center [936, 486] width 306 height 255
click at [953, 445] on span "02" at bounding box center [955, 442] width 14 height 14
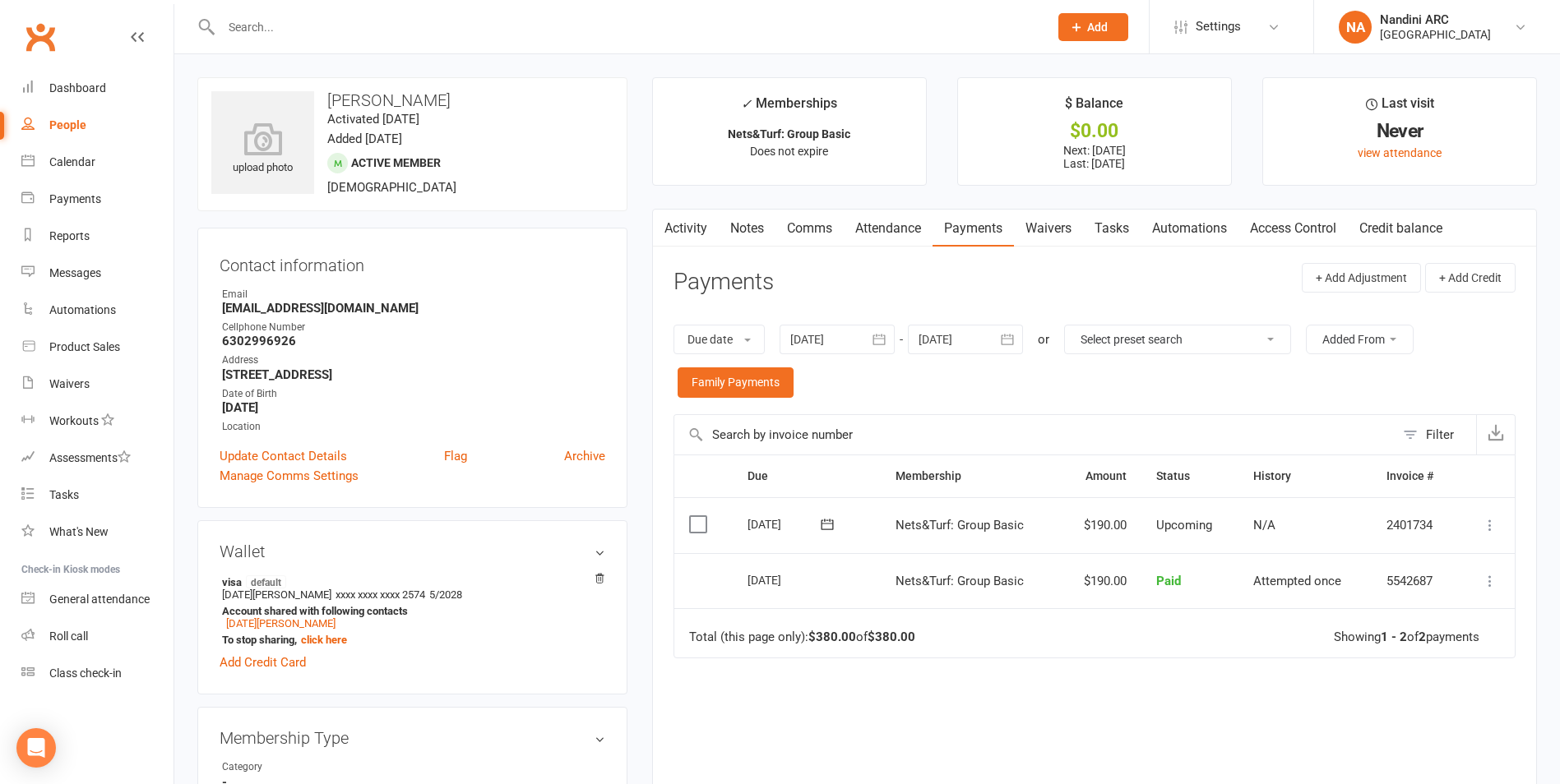
click at [877, 344] on icon "button" at bounding box center [879, 339] width 13 height 11
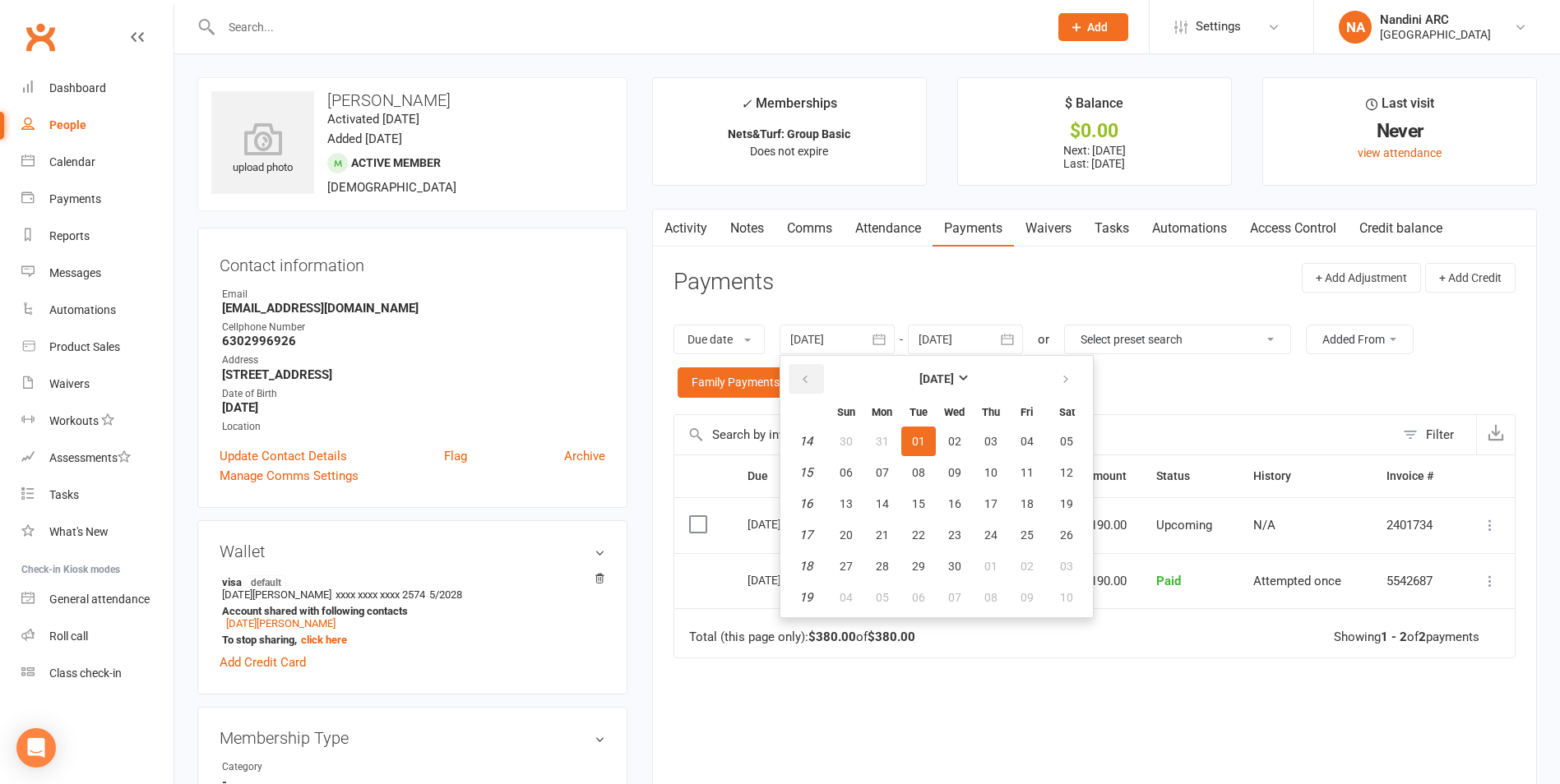
click at [804, 387] on button "button" at bounding box center [806, 379] width 36 height 30
click at [960, 442] on span "01" at bounding box center [955, 442] width 14 height 14
type input "[DATE]"
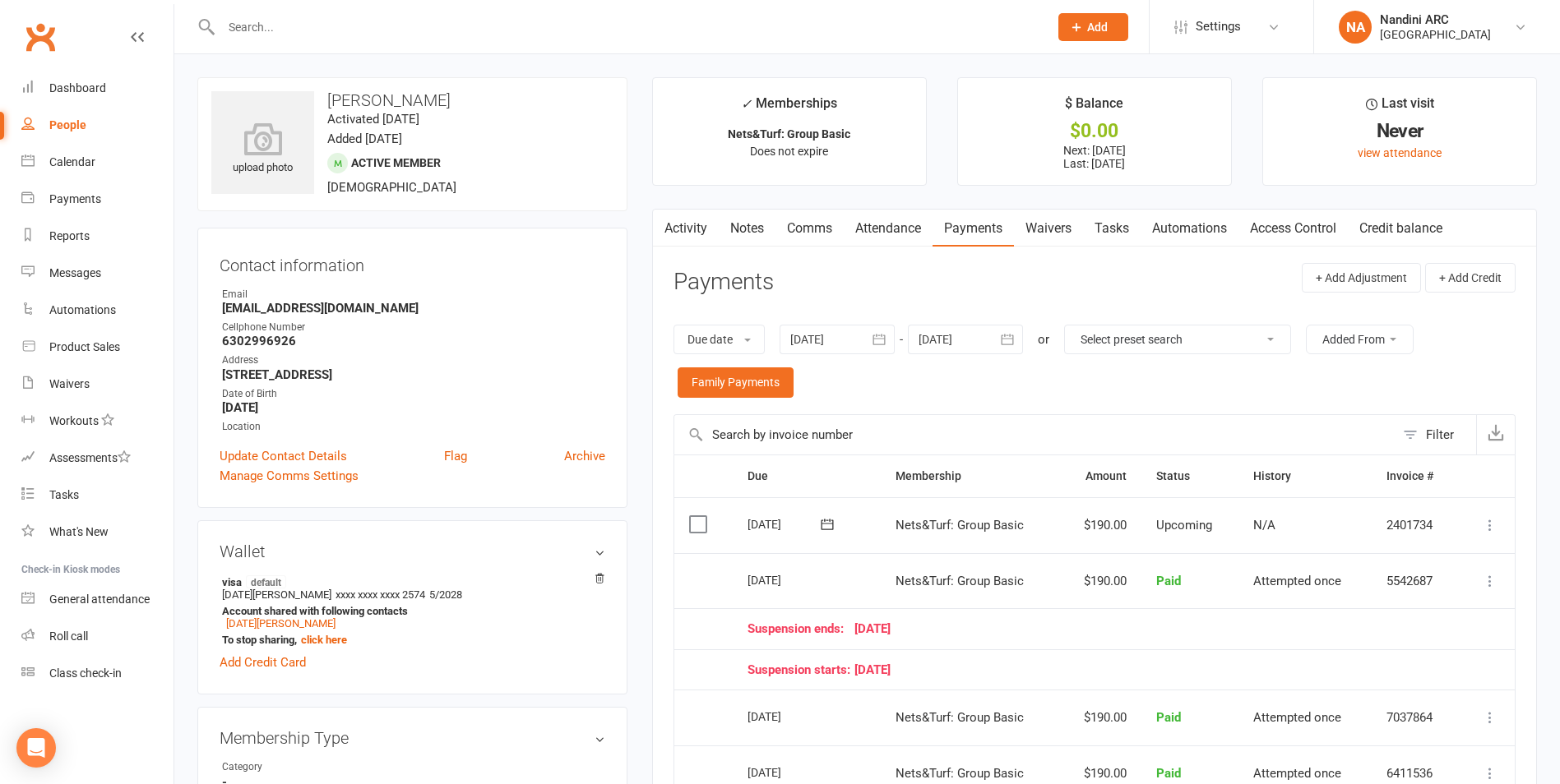
click at [1014, 345] on icon "button" at bounding box center [1007, 339] width 13 height 11
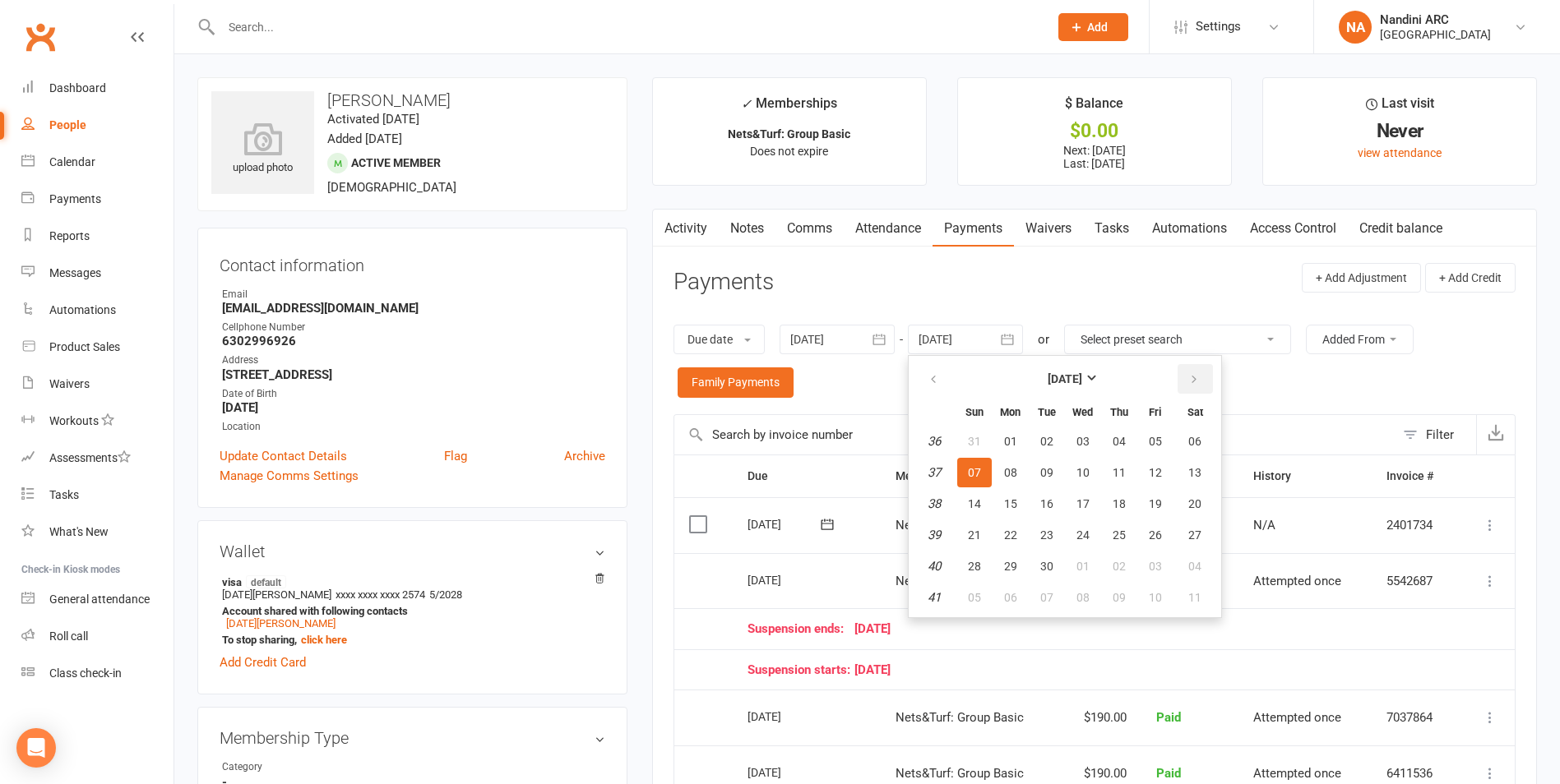
click at [1179, 381] on button "button" at bounding box center [1194, 379] width 36 height 30
click at [1194, 385] on icon "button" at bounding box center [1193, 380] width 12 height 14
click at [1198, 437] on span "01" at bounding box center [1194, 442] width 14 height 14
type input "[DATE]"
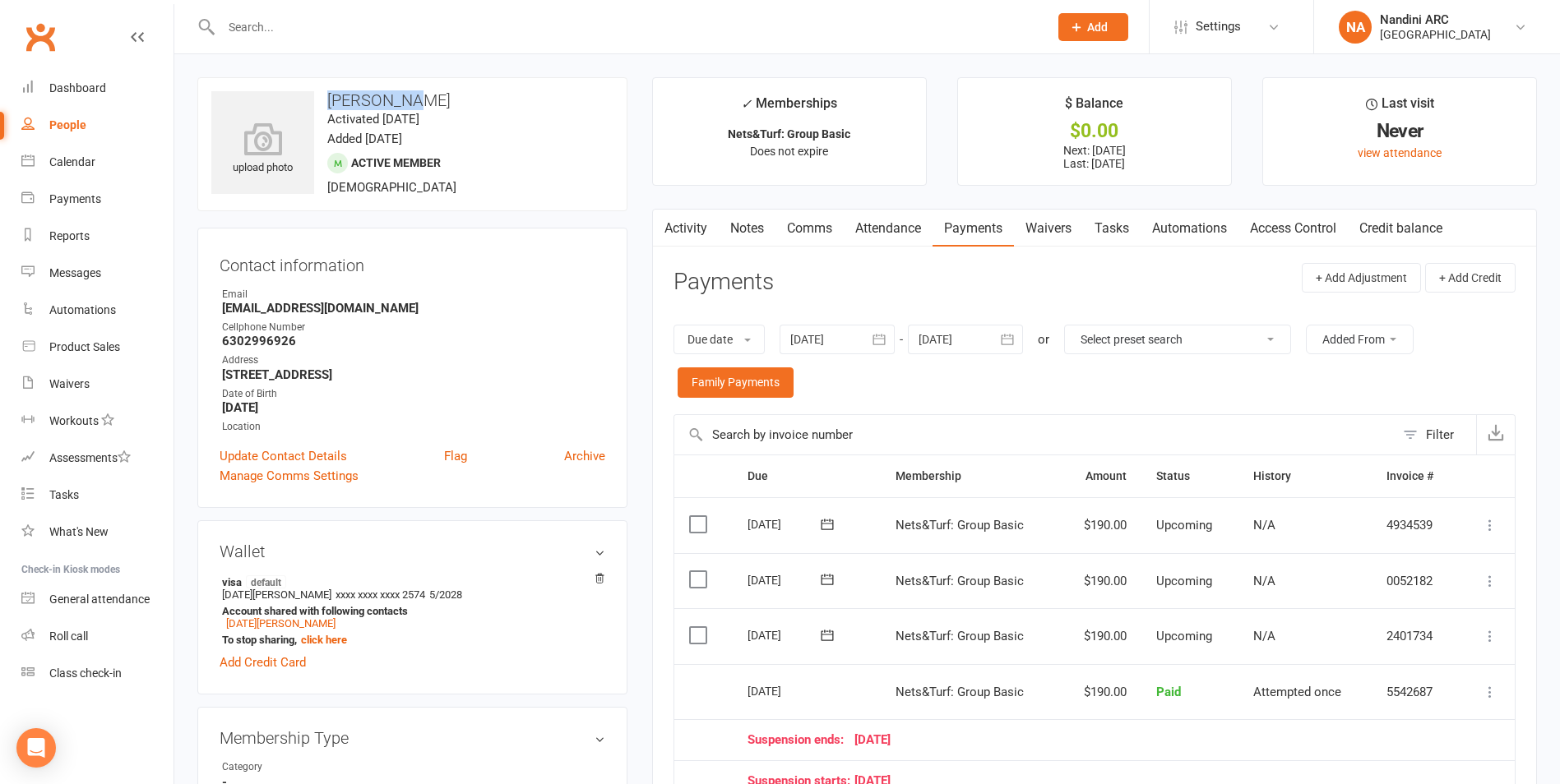
drag, startPoint x: 327, startPoint y: 95, endPoint x: 404, endPoint y: 106, distance: 77.8
click at [404, 106] on h3 "[PERSON_NAME]" at bounding box center [412, 100] width 402 height 18
copy h3 "[PERSON_NAME]"
click at [449, 103] on h3 "[PERSON_NAME]" at bounding box center [412, 100] width 402 height 18
click at [334, 35] on input "text" at bounding box center [626, 27] width 820 height 23
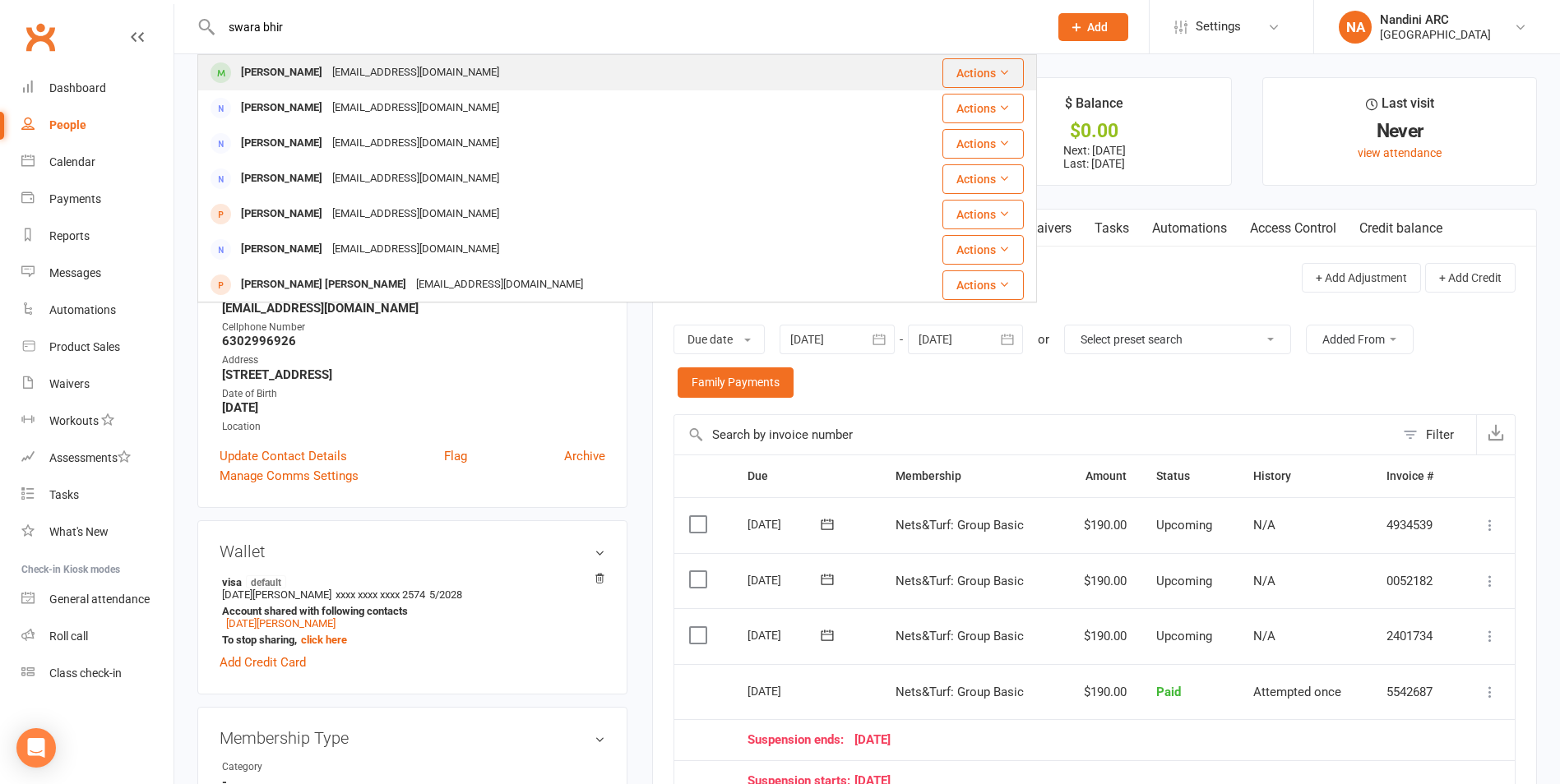
type input "swara bhir"
click at [342, 68] on div "[EMAIL_ADDRESS][DOMAIN_NAME]" at bounding box center [415, 72] width 177 height 24
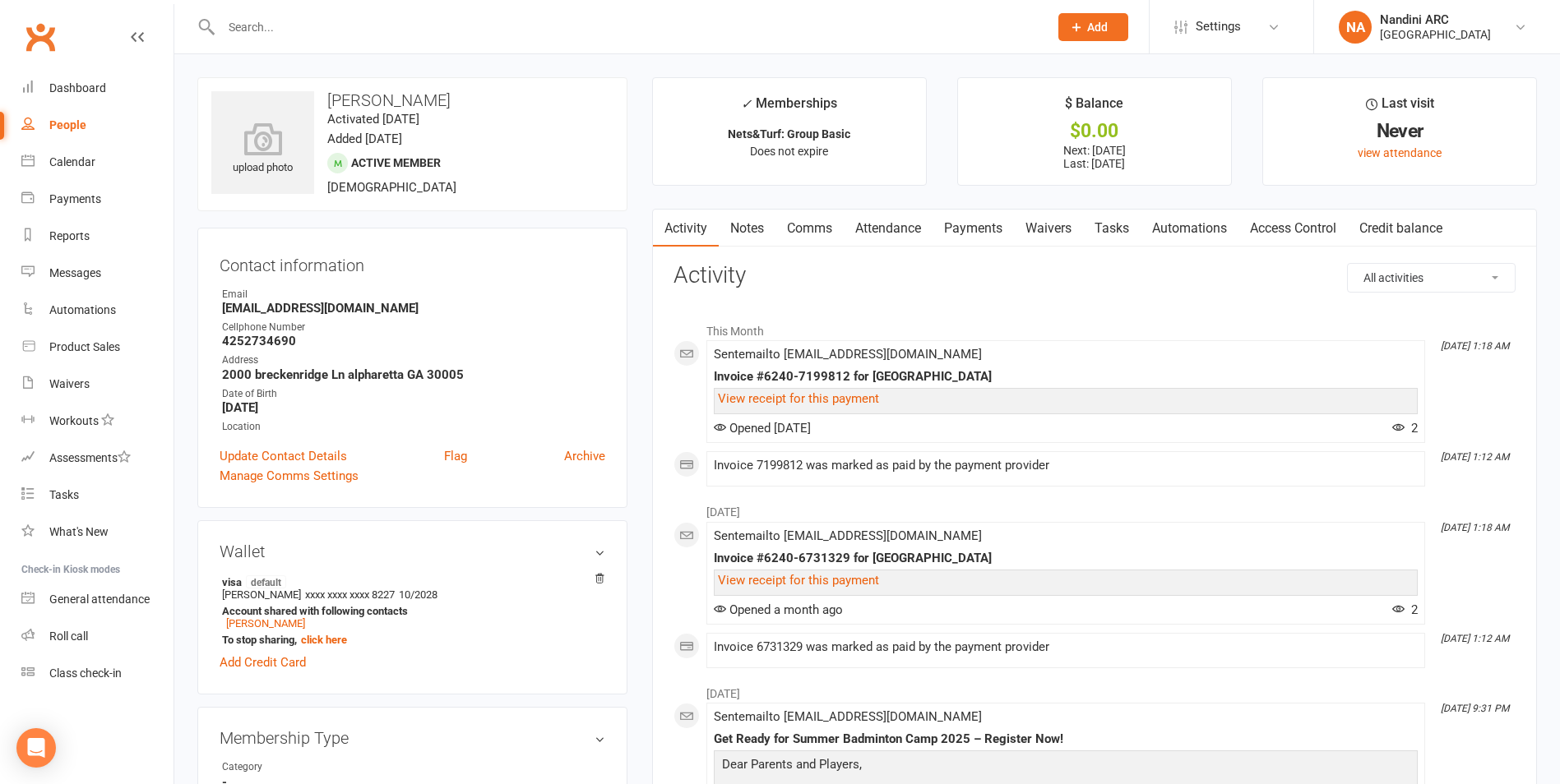
click at [386, 25] on input "text" at bounding box center [626, 27] width 820 height 23
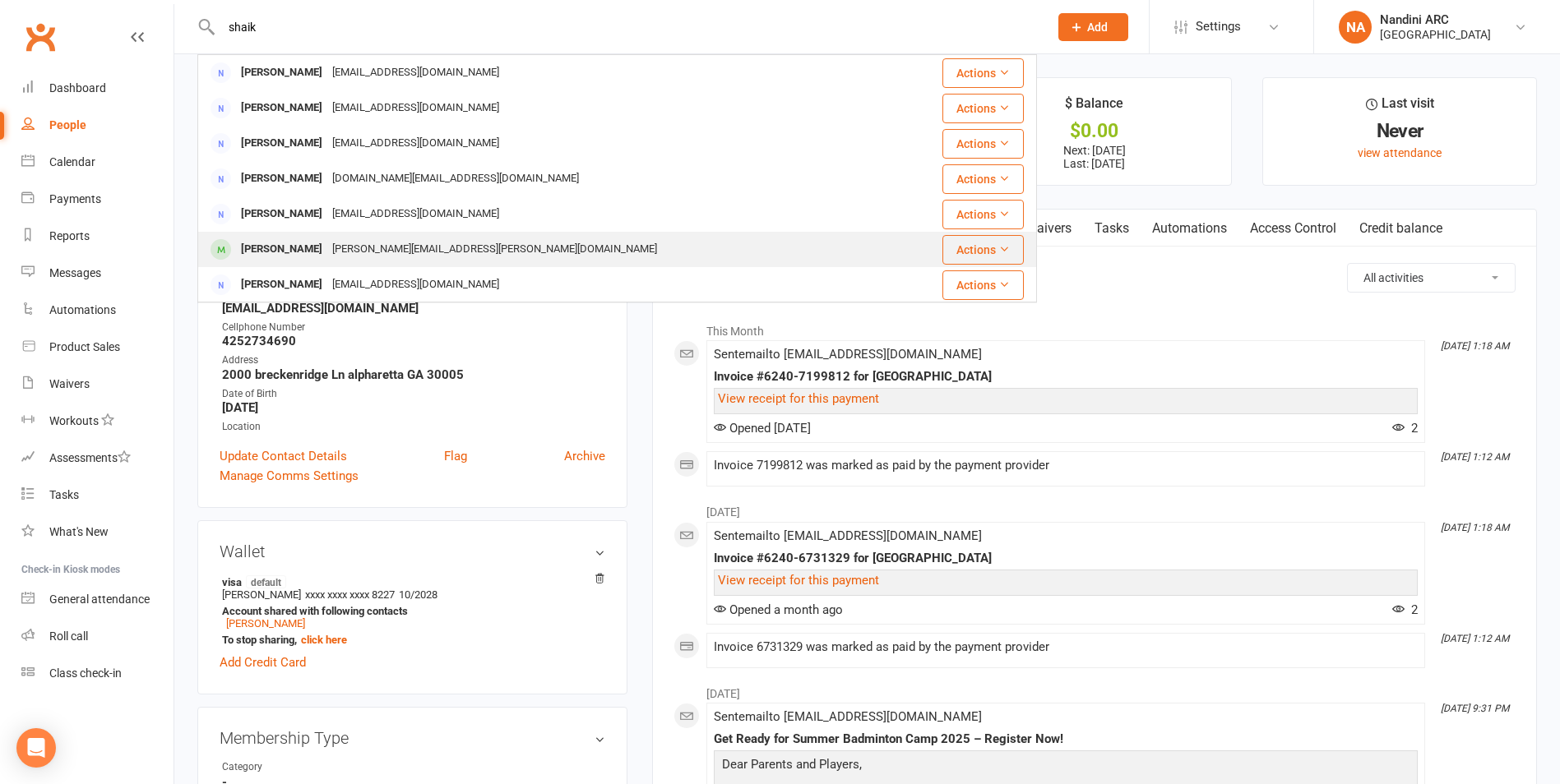
type input "shaik"
click at [402, 257] on div "[PERSON_NAME][EMAIL_ADDRESS][PERSON_NAME][DOMAIN_NAME]" at bounding box center [494, 249] width 335 height 24
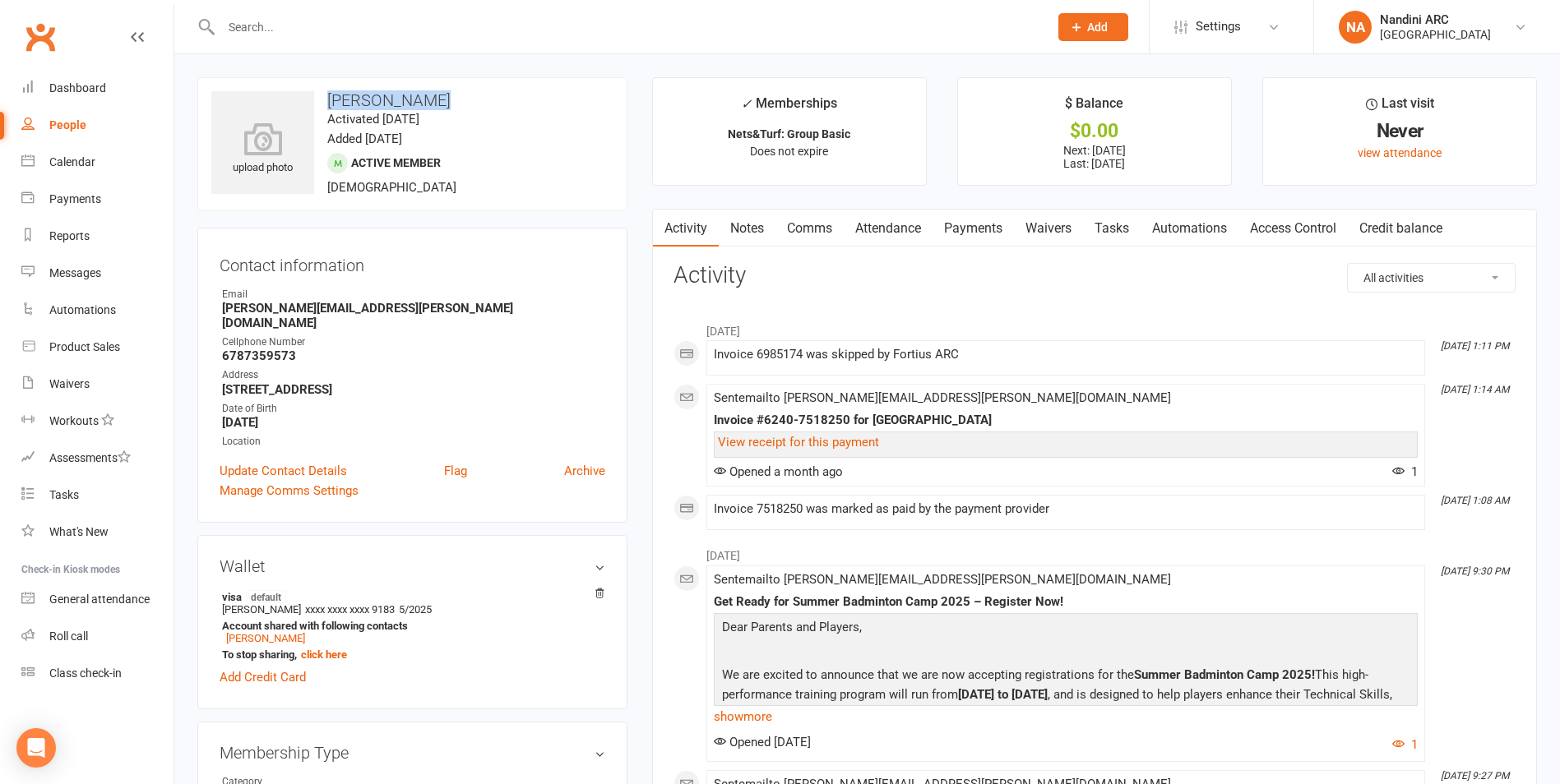
drag, startPoint x: 328, startPoint y: 98, endPoint x: 437, endPoint y: 92, distance: 109.2
click at [437, 92] on h3 "[PERSON_NAME]" at bounding box center [412, 100] width 402 height 18
copy h3 "[PERSON_NAME]"
click at [452, 91] on div "upload photo [PERSON_NAME] Activated [DATE] Added [DATE] Active member [DEMOGRA…" at bounding box center [413, 144] width 430 height 134
click at [973, 229] on link "Payments" at bounding box center [972, 228] width 81 height 38
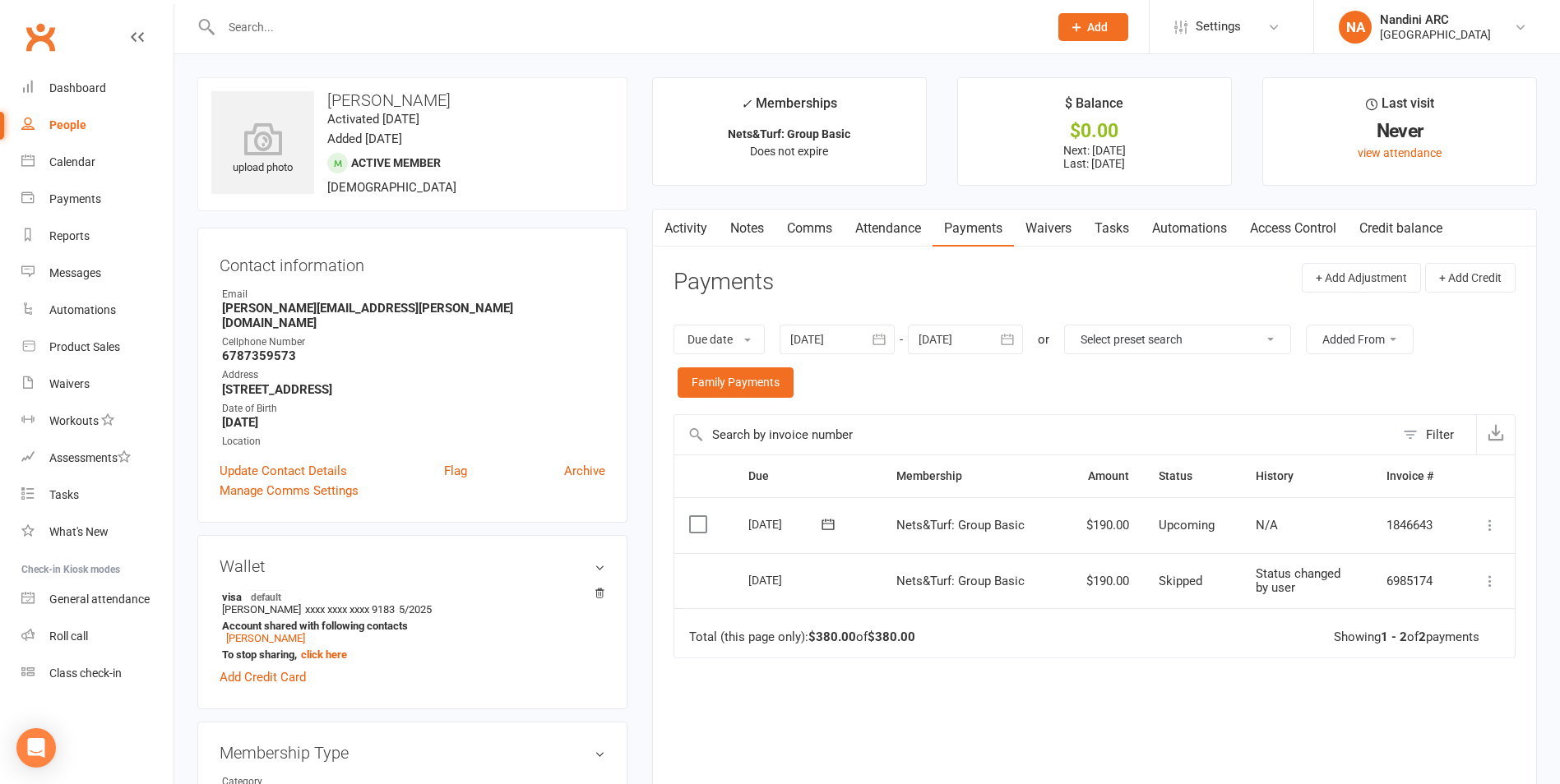
click at [1015, 342] on icon "button" at bounding box center [1006, 338] width 16 height 16
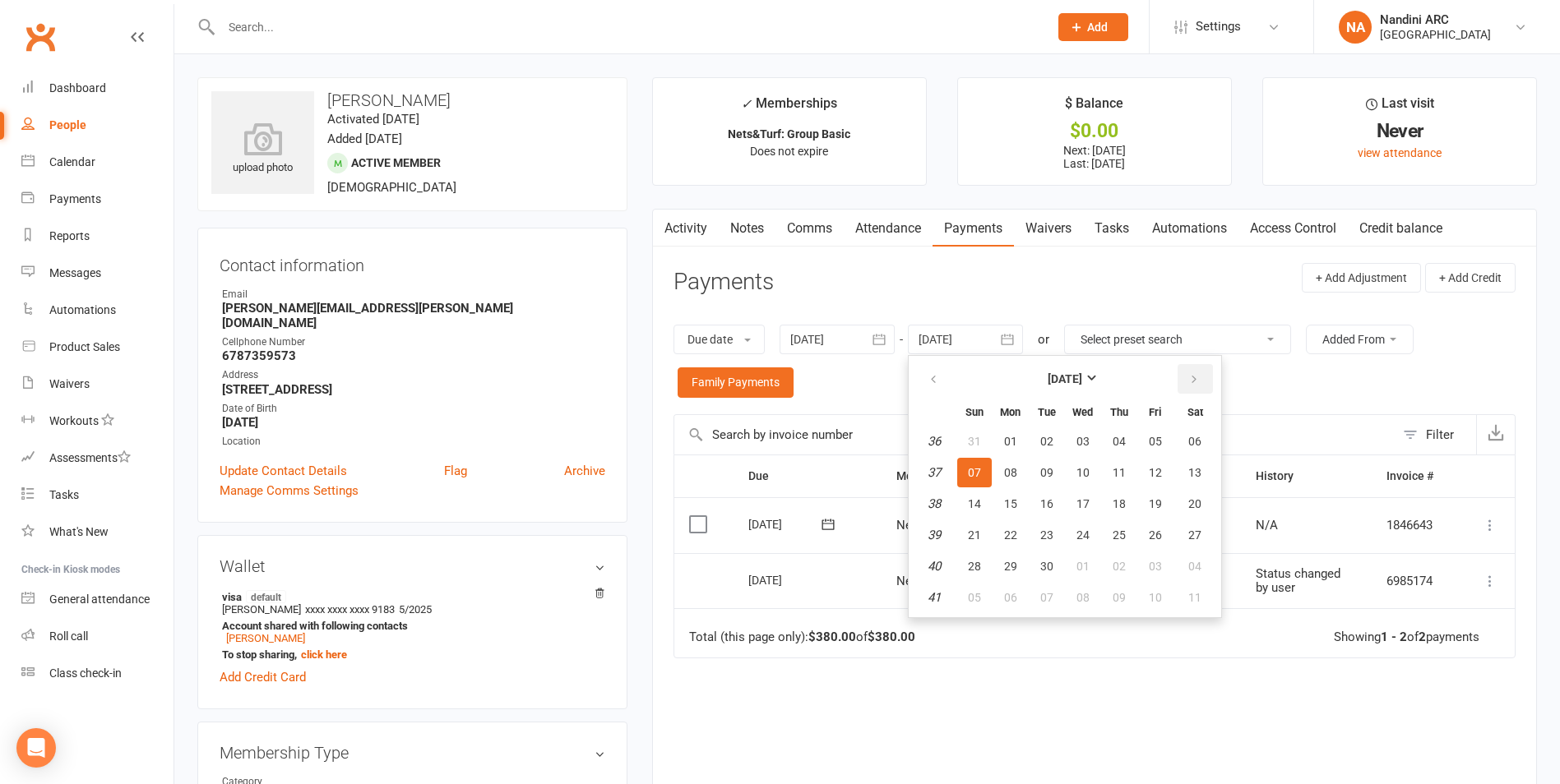
click at [1210, 379] on button "button" at bounding box center [1194, 379] width 36 height 30
click at [1192, 441] on span "01" at bounding box center [1194, 442] width 14 height 14
type input "[DATE]"
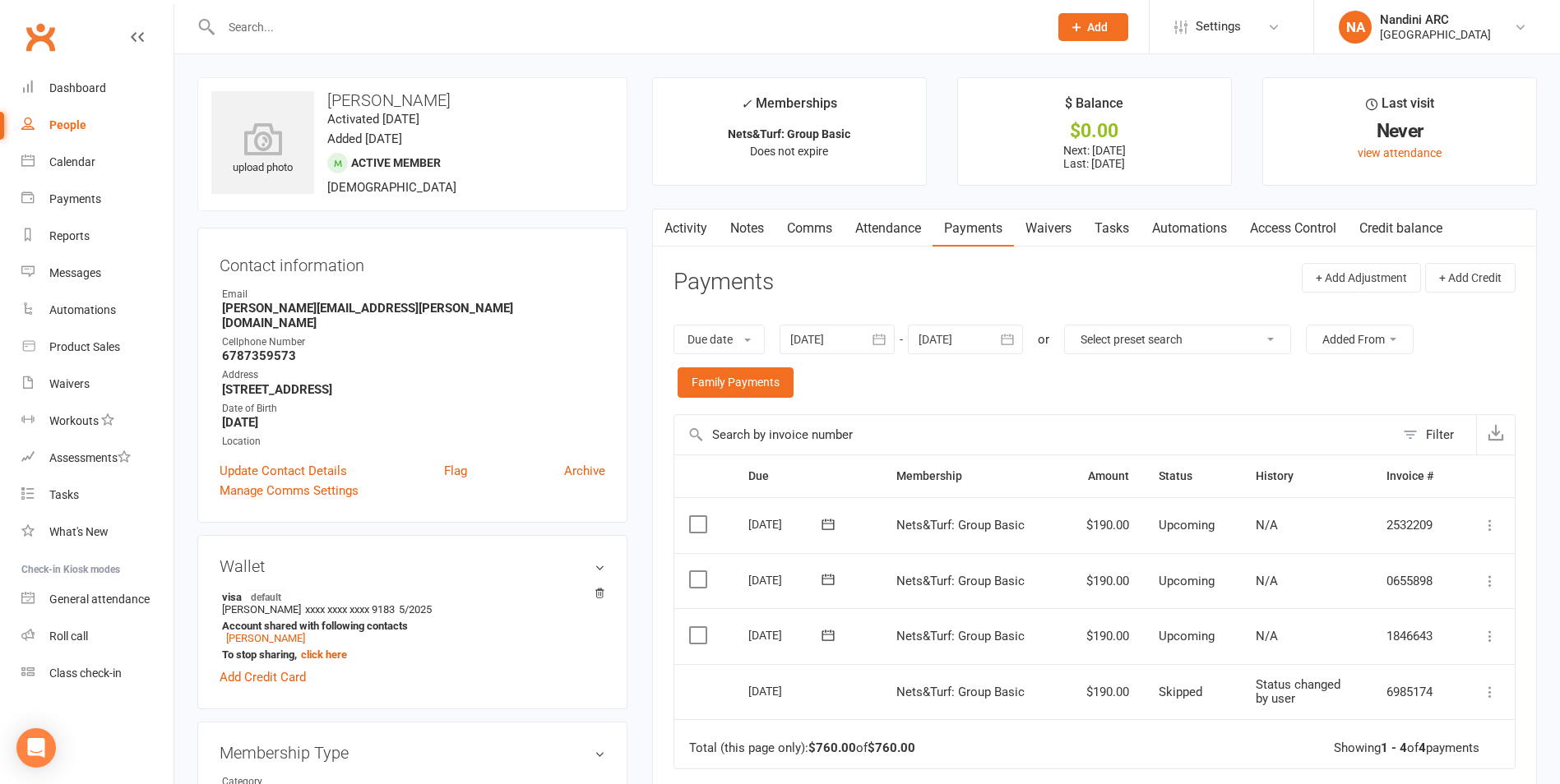
click at [887, 341] on icon "button" at bounding box center [878, 338] width 16 height 16
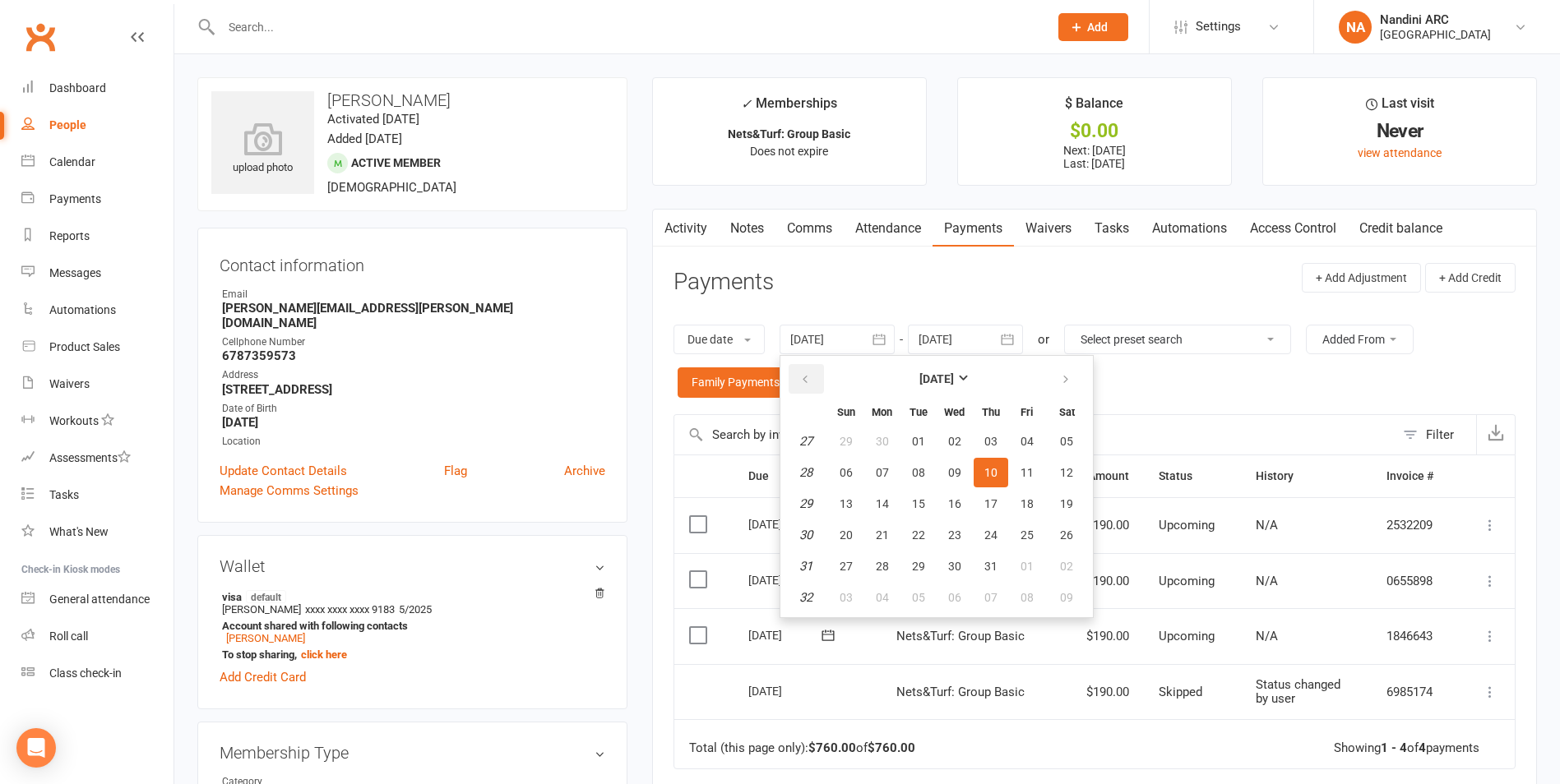
click at [815, 374] on button "button" at bounding box center [806, 379] width 36 height 30
click at [1001, 447] on button "01" at bounding box center [991, 441] width 35 height 30
type input "[DATE]"
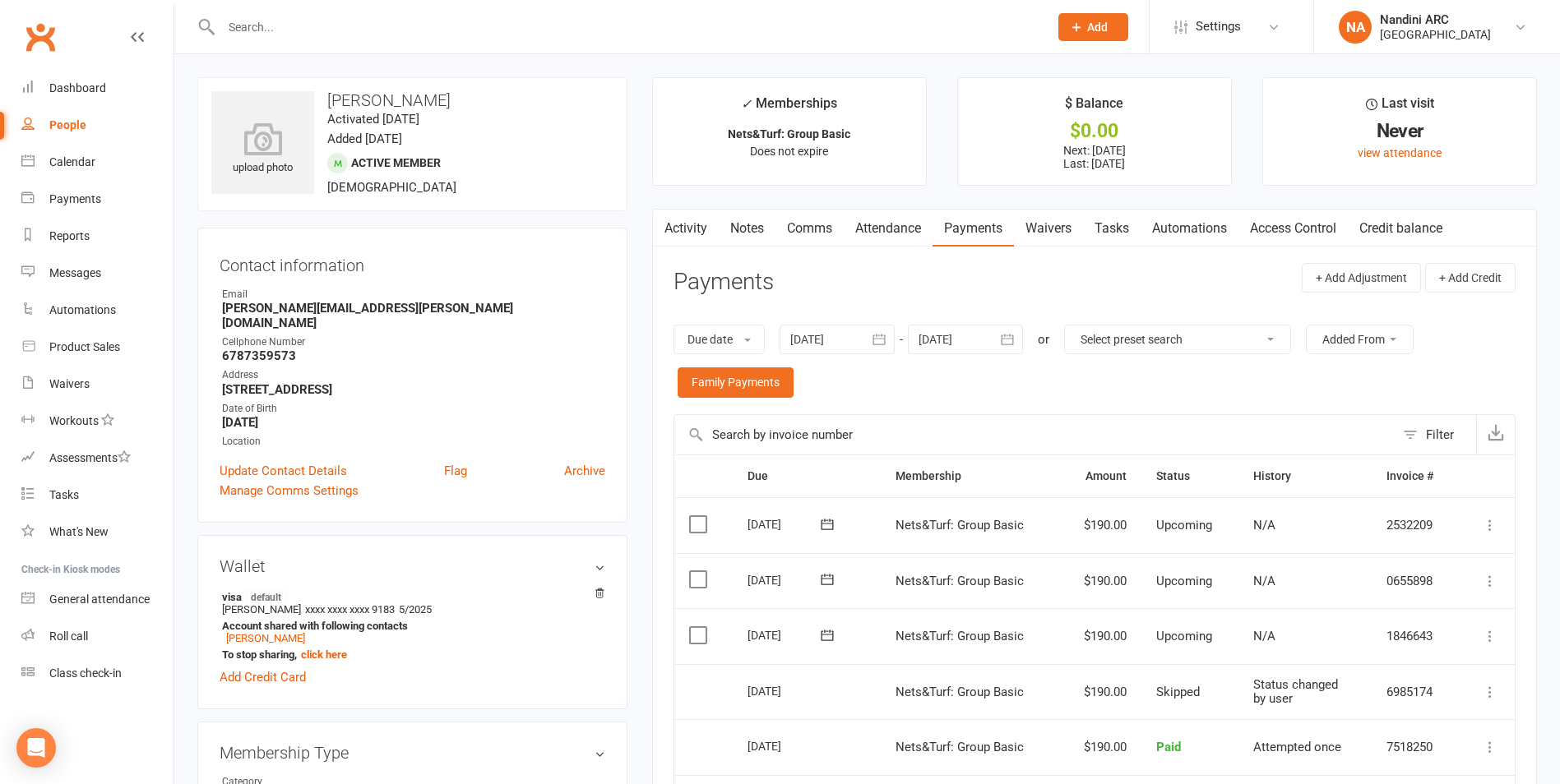
click at [391, 31] on input "text" at bounding box center [626, 27] width 820 height 23
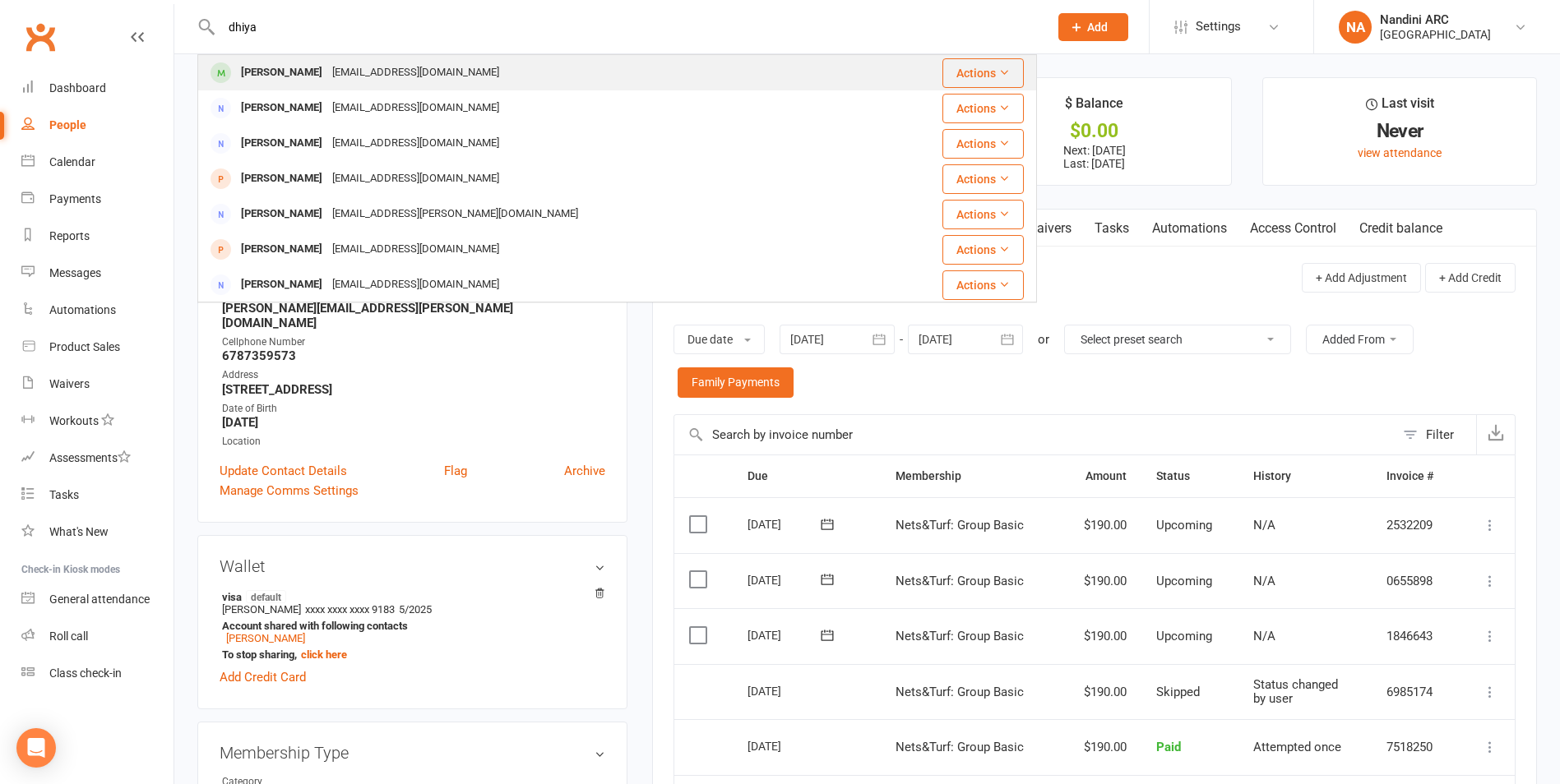
type input "dhiya"
click at [391, 64] on div "[EMAIL_ADDRESS][DOMAIN_NAME]" at bounding box center [415, 72] width 177 height 24
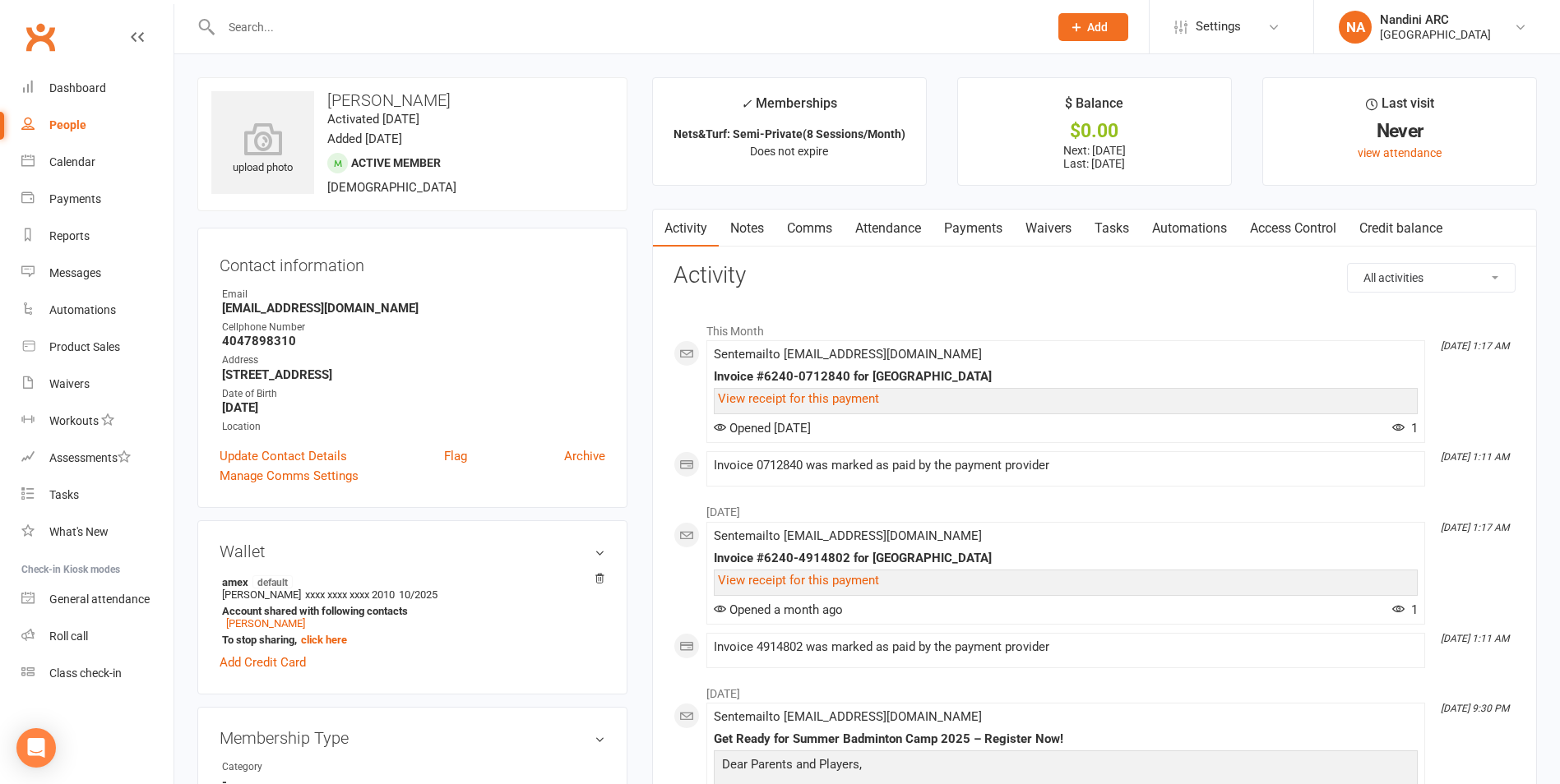
click at [982, 234] on link "Payments" at bounding box center [972, 228] width 81 height 38
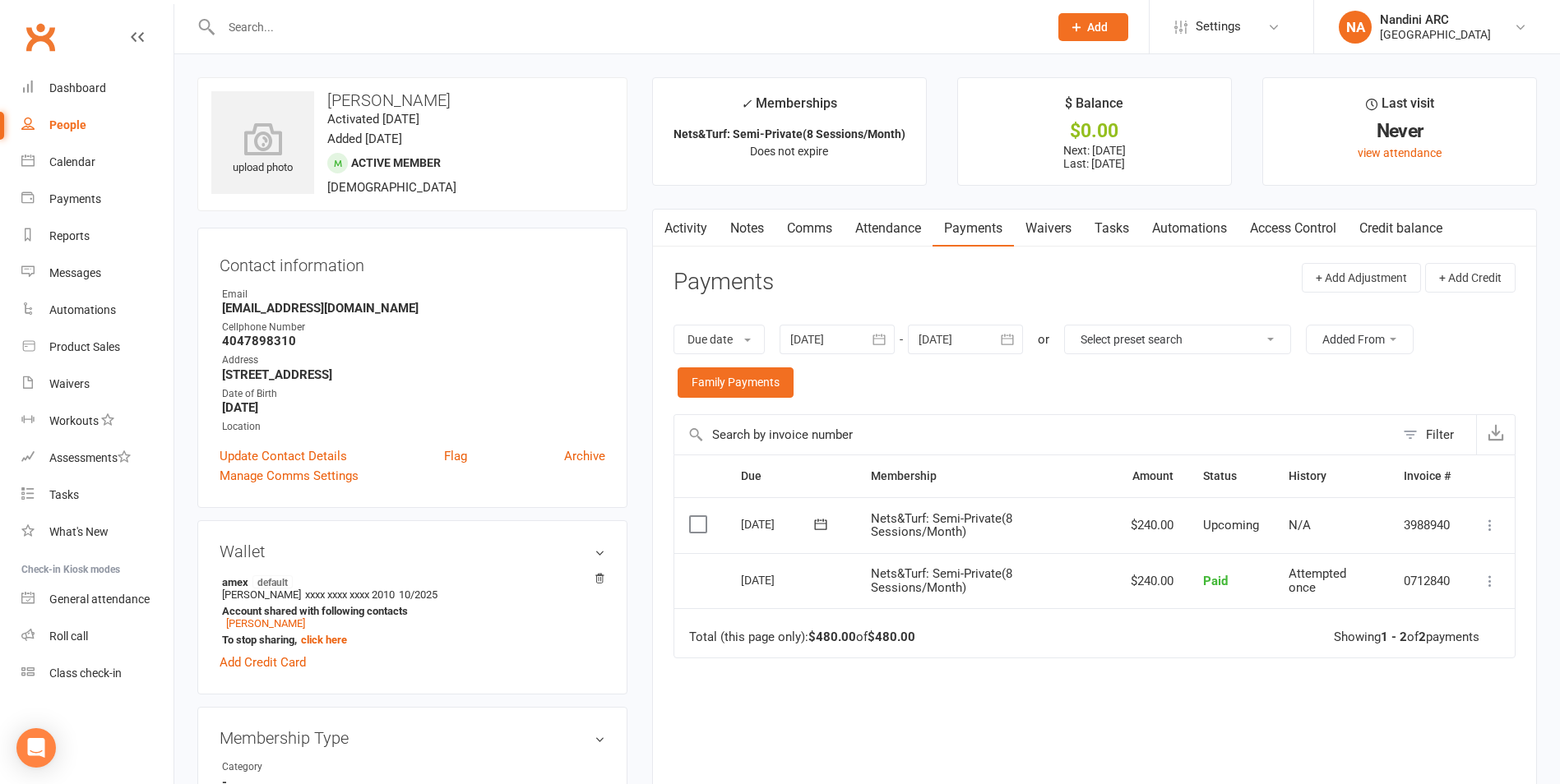
click at [1014, 342] on icon "button" at bounding box center [1006, 338] width 16 height 16
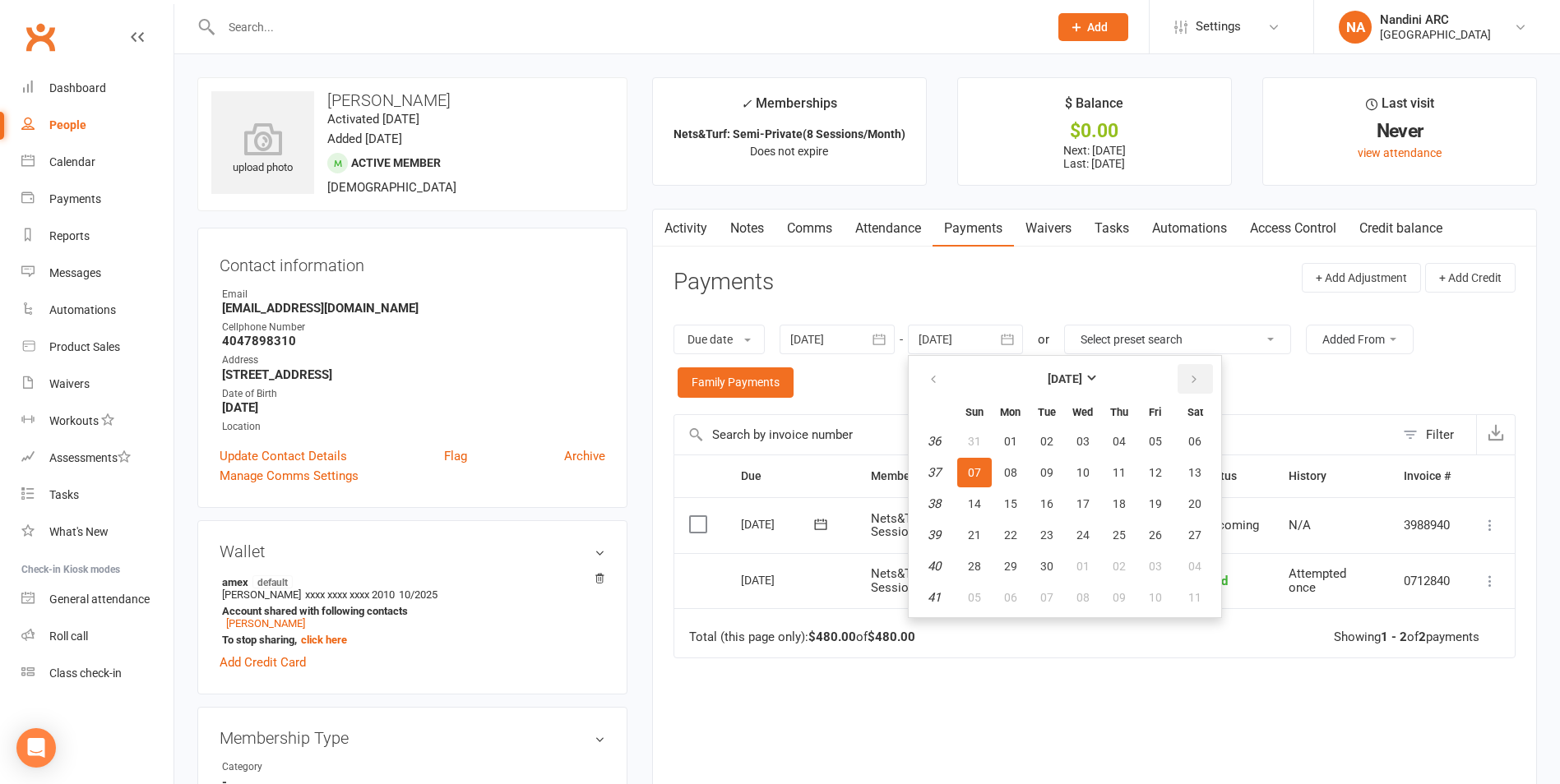
click at [1180, 376] on button "button" at bounding box center [1194, 379] width 36 height 30
click at [1181, 376] on button "button" at bounding box center [1194, 379] width 36 height 30
click at [1201, 440] on span "01" at bounding box center [1194, 442] width 14 height 14
type input "[DATE]"
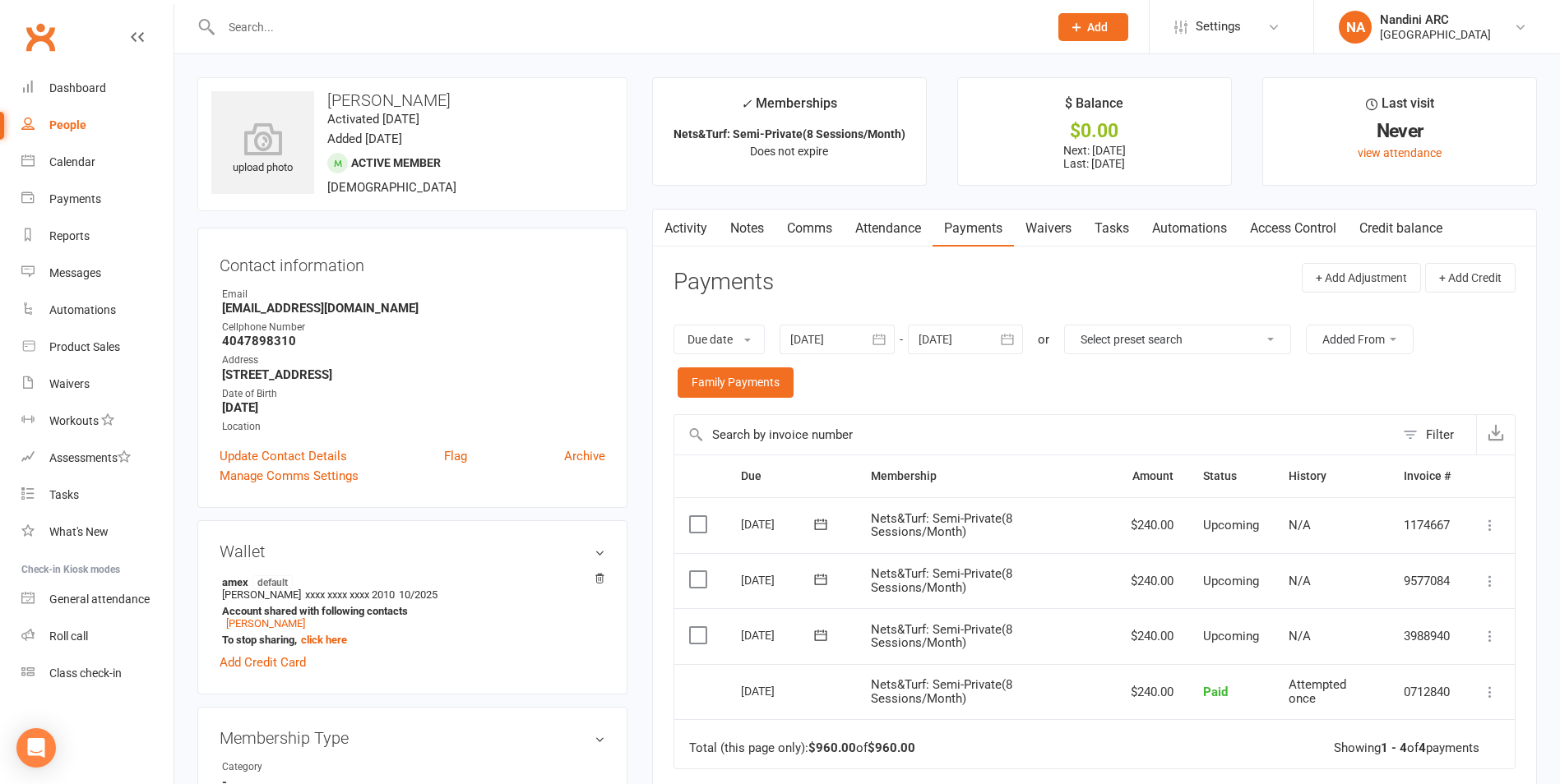
click at [258, 11] on div at bounding box center [617, 26] width 839 height 53
click at [253, 25] on input "text" at bounding box center [626, 27] width 820 height 23
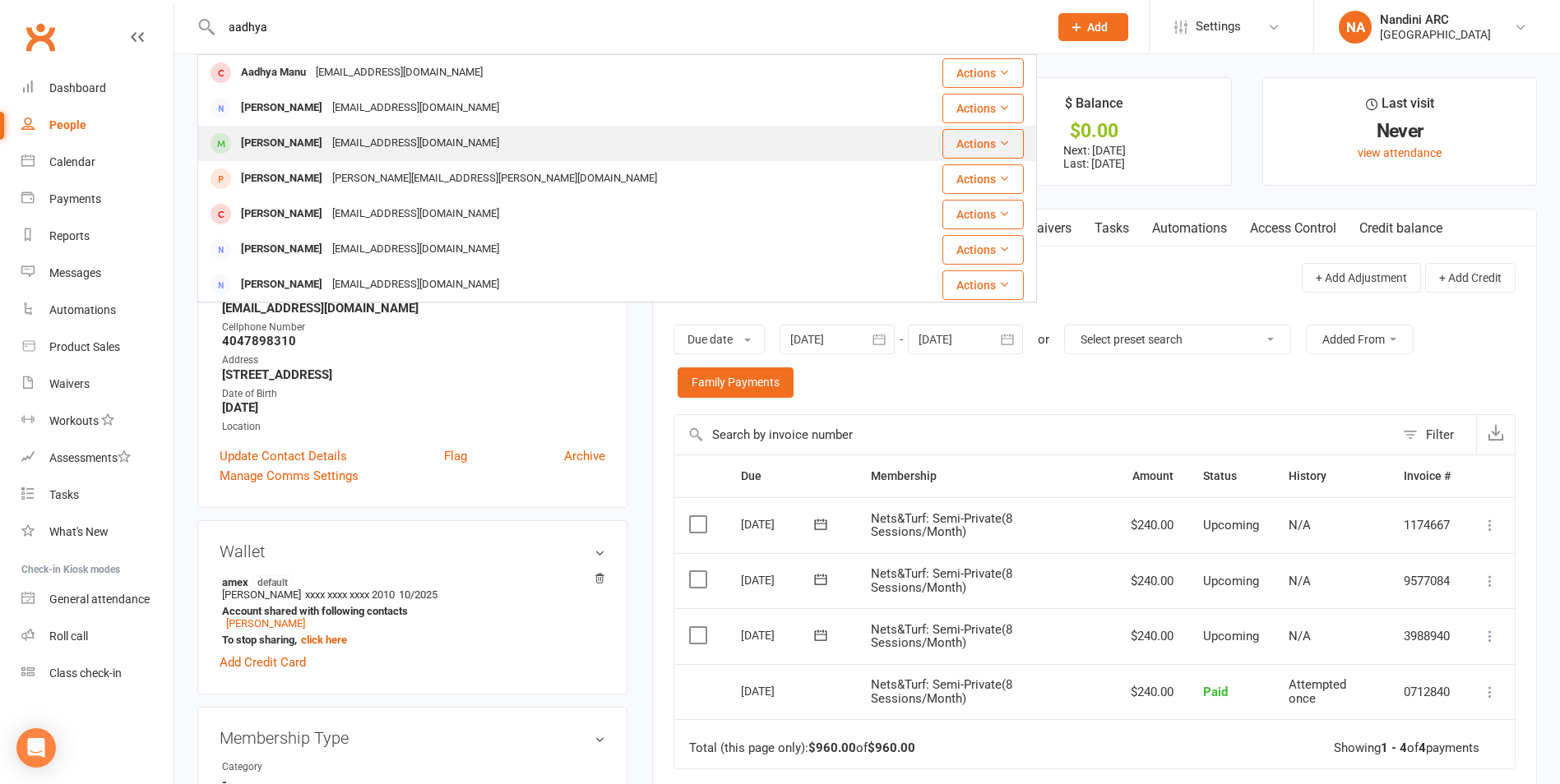
type input "aadhya"
click at [327, 136] on div "[EMAIL_ADDRESS][DOMAIN_NAME]" at bounding box center [415, 143] width 177 height 24
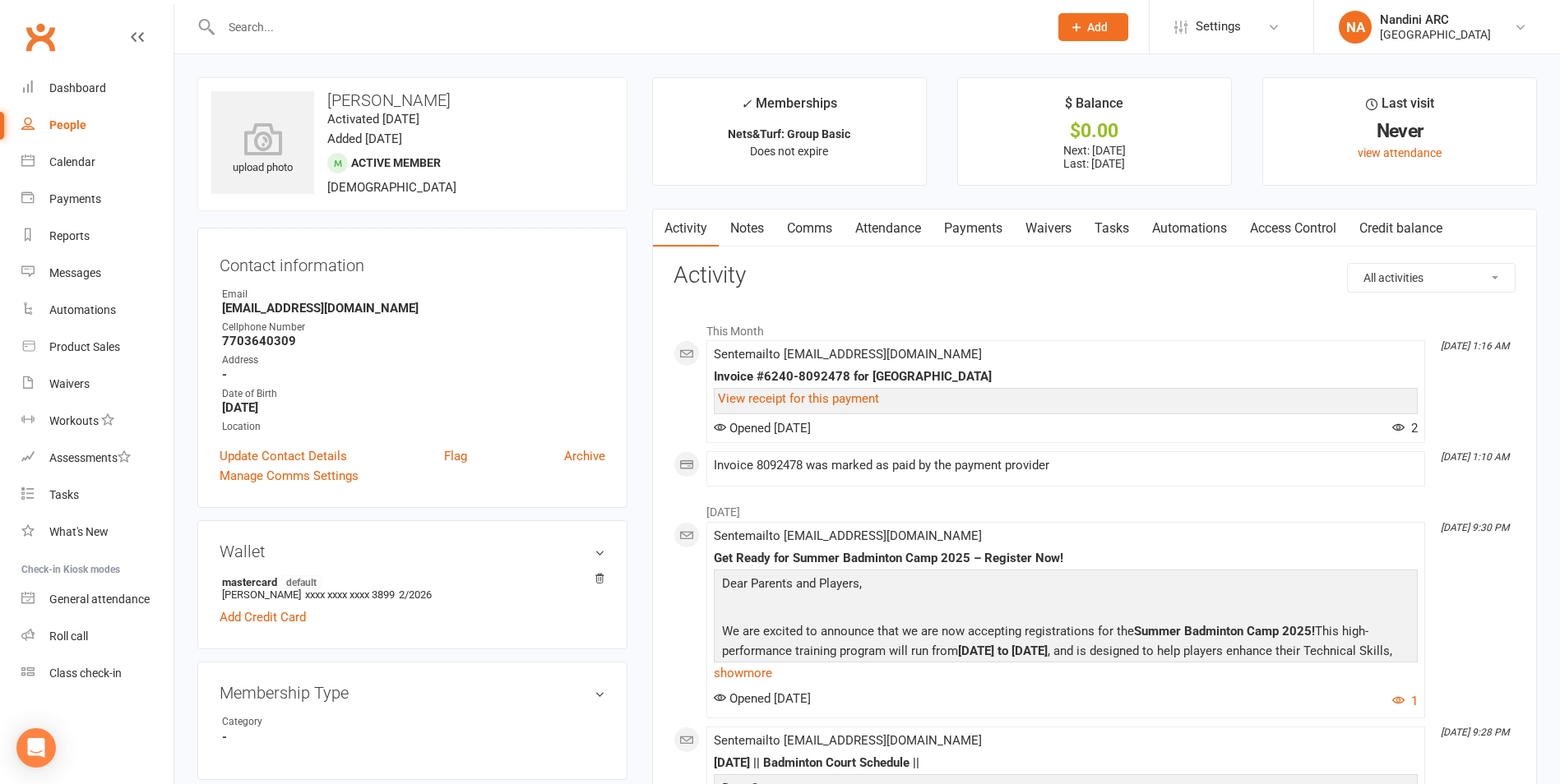
click at [339, 25] on input "text" at bounding box center [626, 27] width 820 height 23
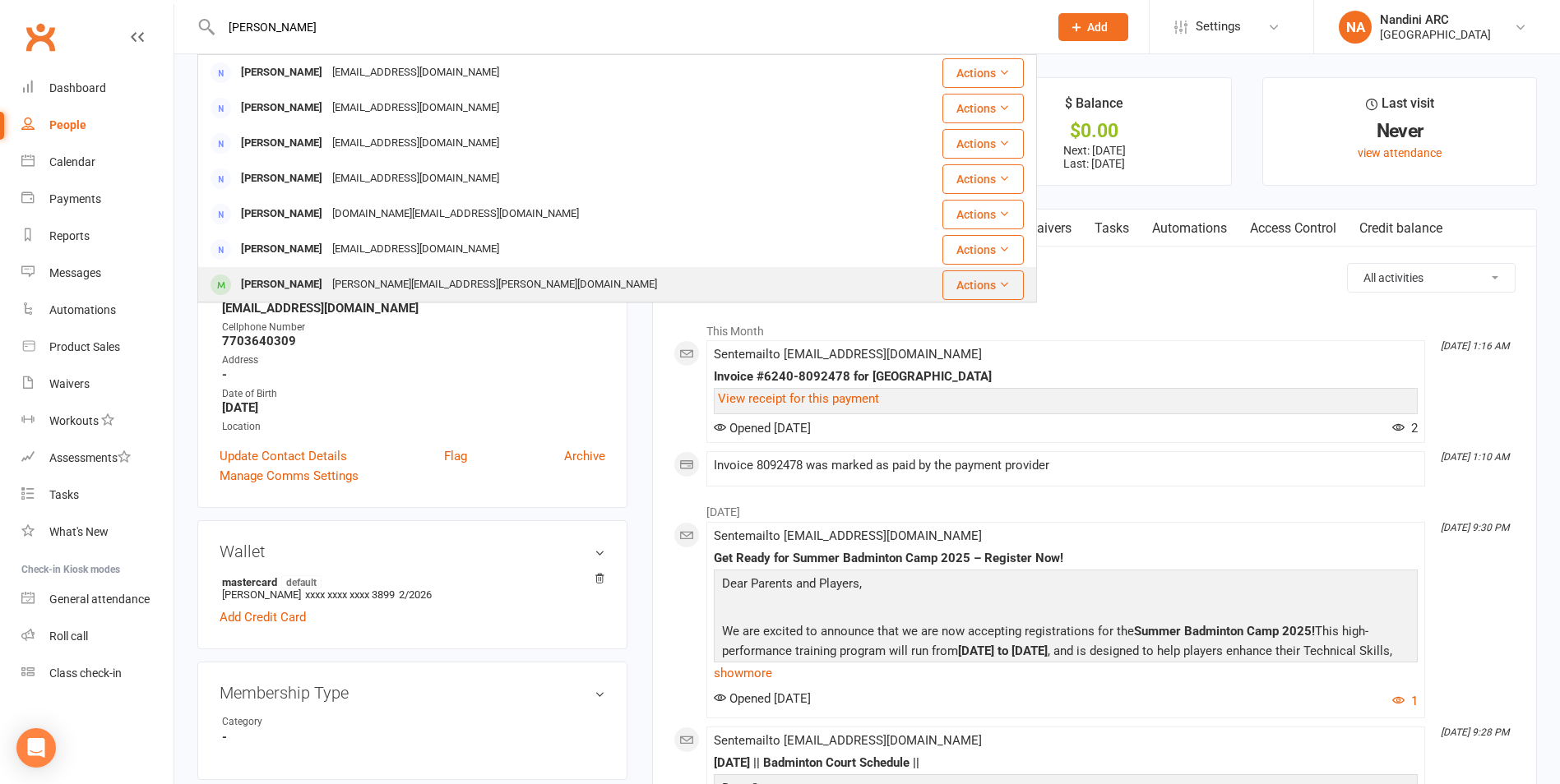
type input "[PERSON_NAME]"
click at [359, 286] on div "[PERSON_NAME][EMAIL_ADDRESS][PERSON_NAME][DOMAIN_NAME]" at bounding box center [494, 284] width 335 height 24
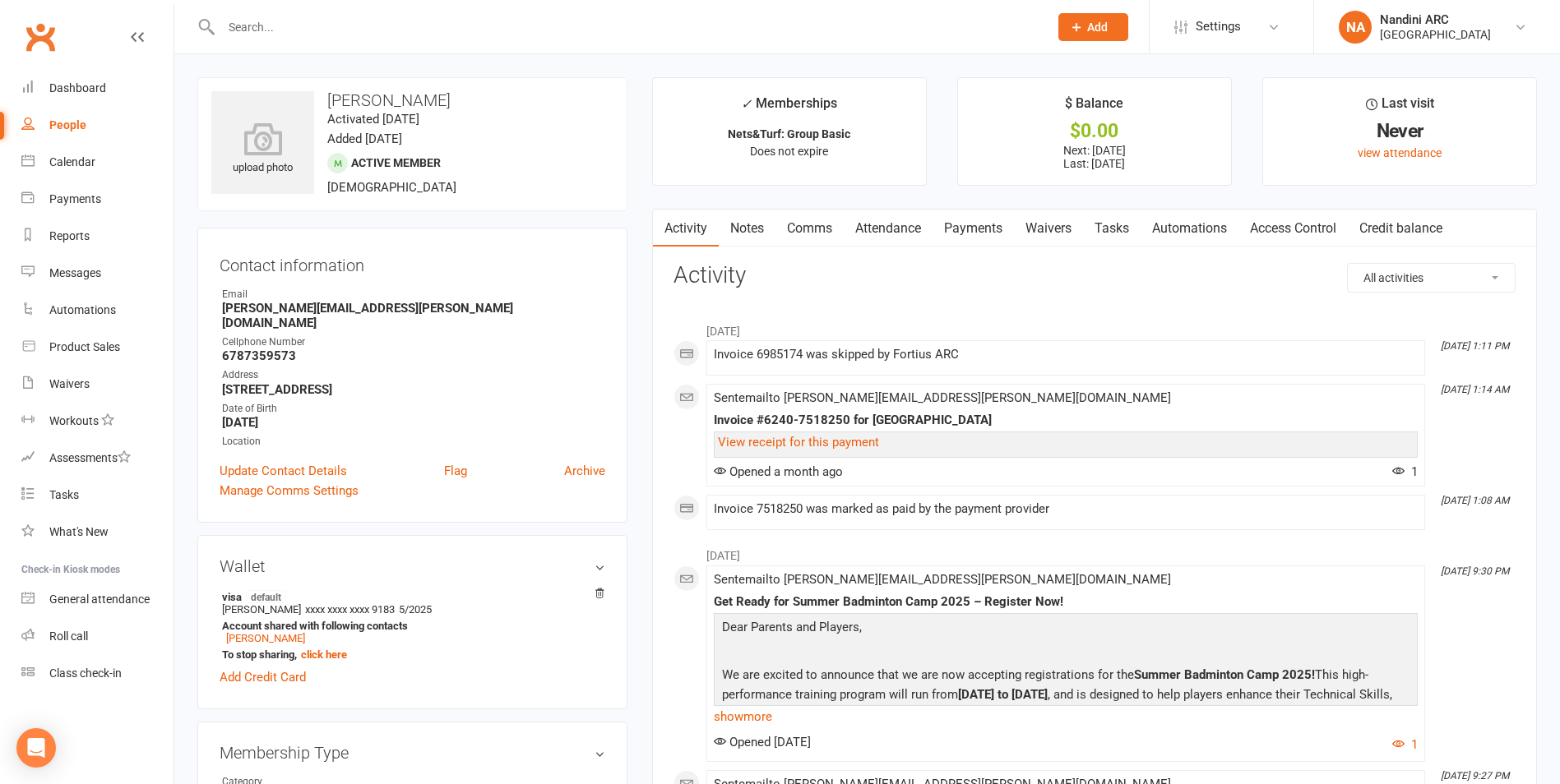
click at [982, 220] on link "Payments" at bounding box center [972, 228] width 81 height 38
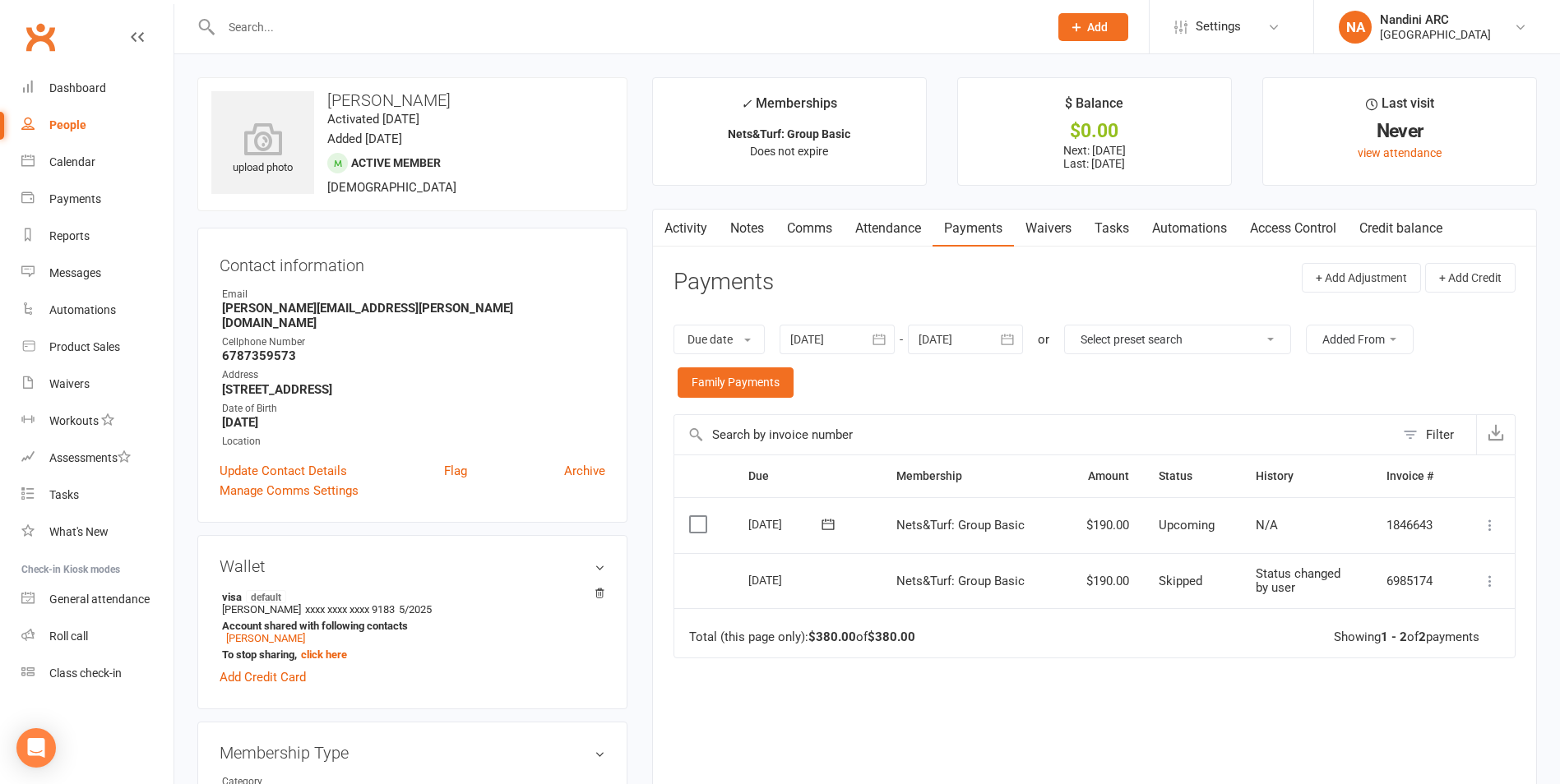
click at [887, 329] on button "button" at bounding box center [879, 339] width 30 height 30
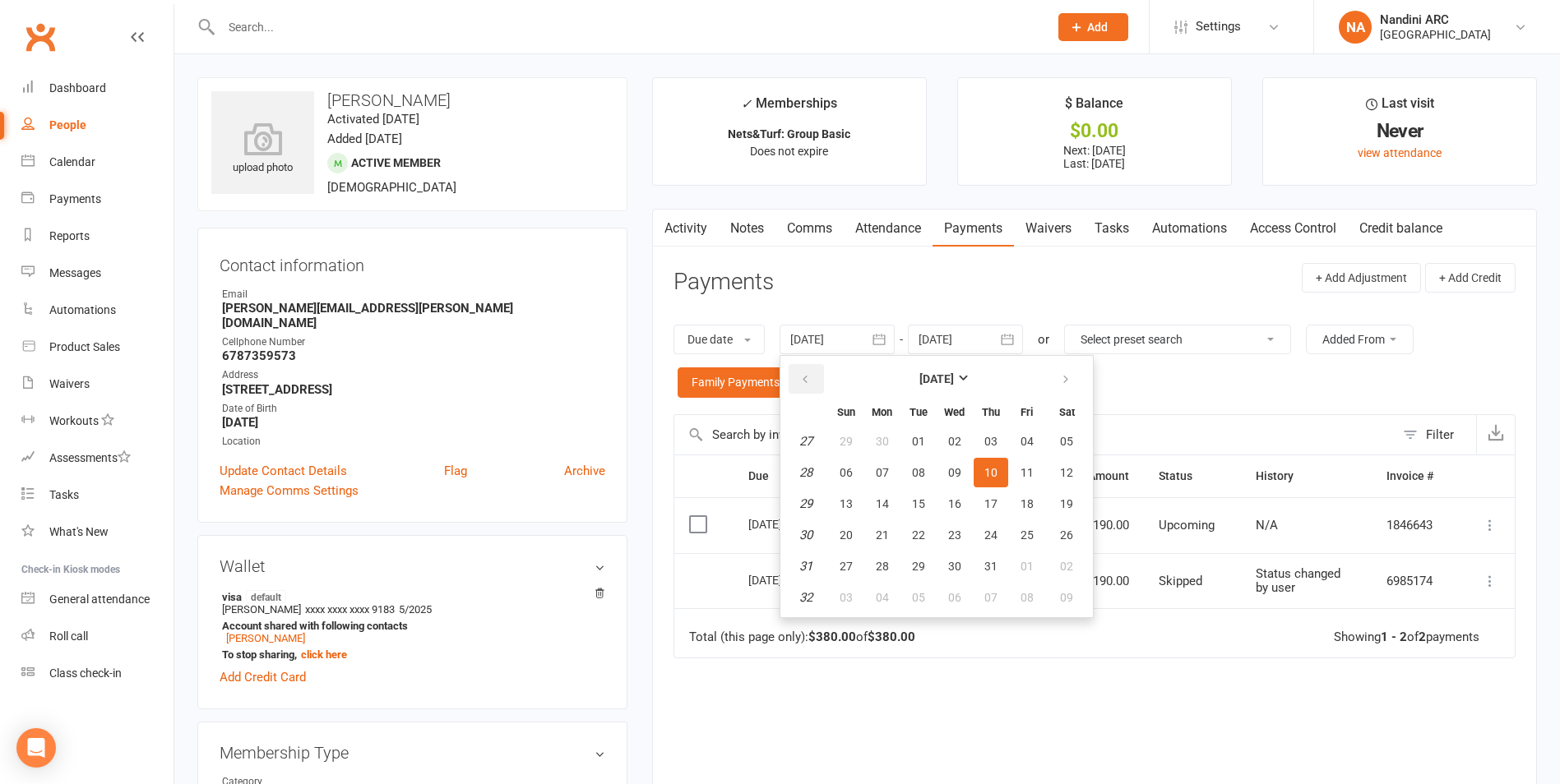
click at [806, 387] on button "button" at bounding box center [806, 379] width 36 height 30
click at [1011, 440] on button "04" at bounding box center [1026, 441] width 35 height 30
type input "[DATE]"
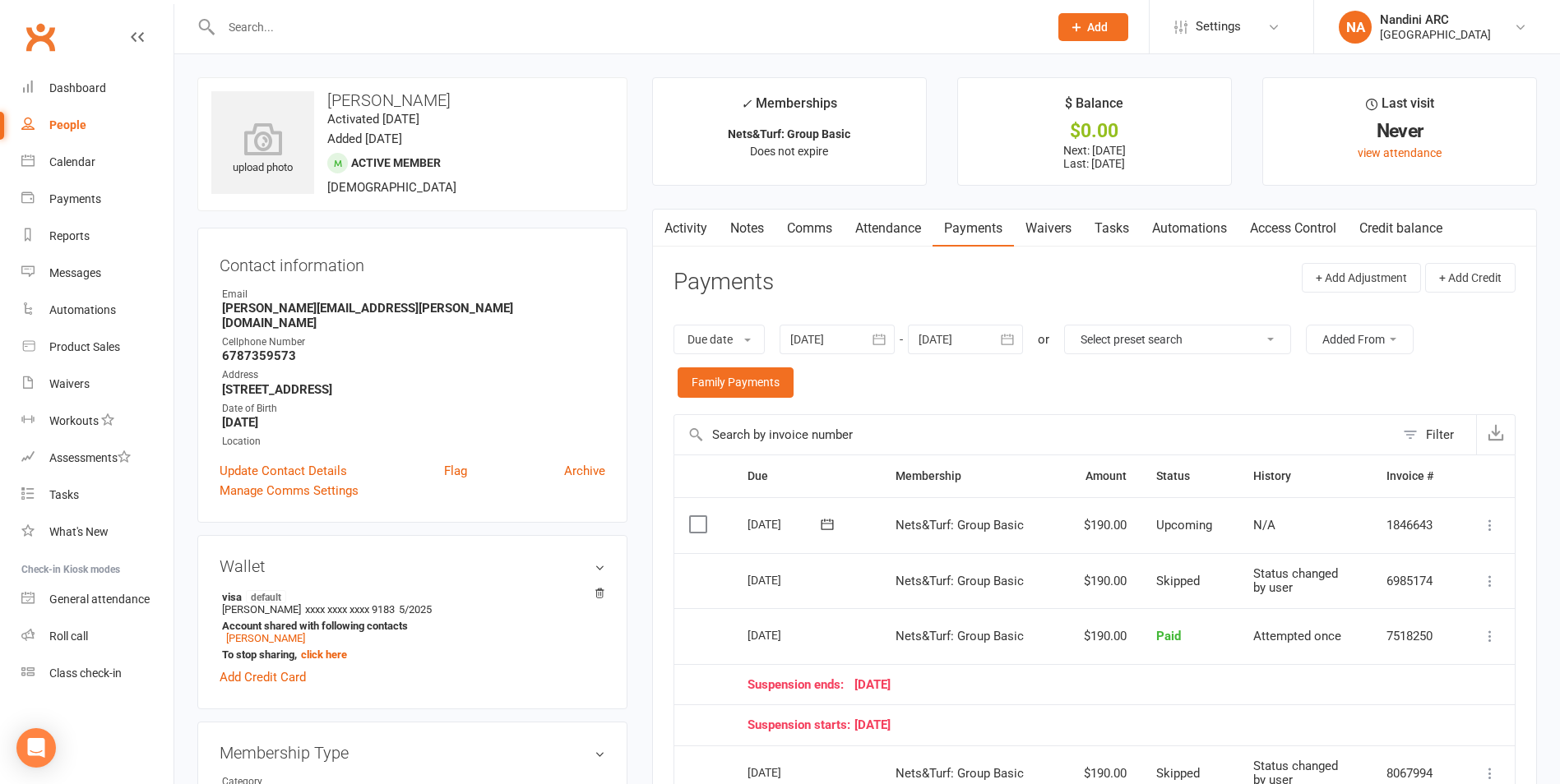
click at [1152, 405] on div "Due date Due date Date paid Date failed [DATE] [DATE] Sun Mon Tue Wed Thu Fri S…" at bounding box center [1094, 362] width 842 height 106
click at [272, 36] on input "text" at bounding box center [626, 27] width 820 height 23
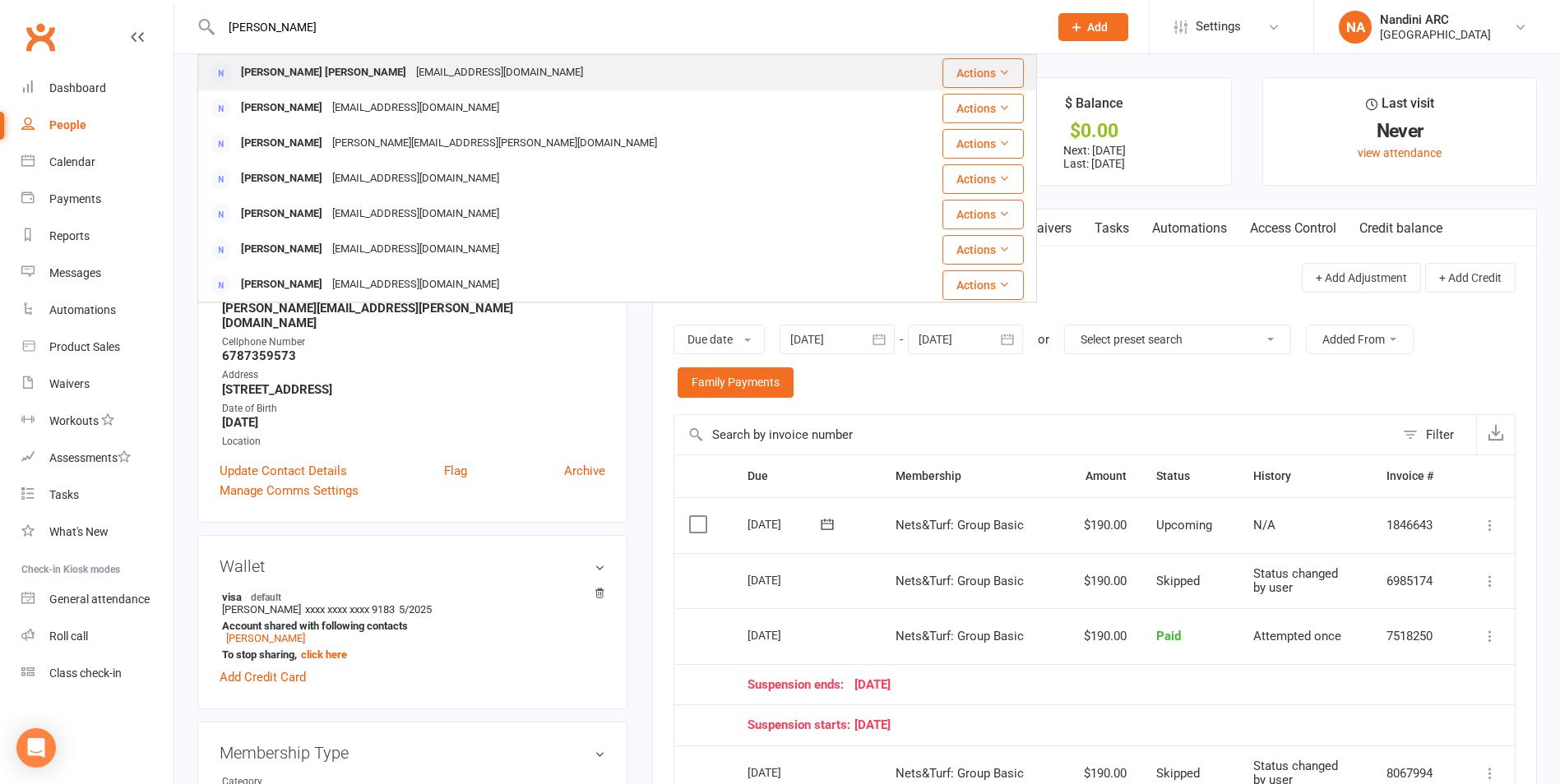
type input "[PERSON_NAME]"
click at [379, 70] on div "[PERSON_NAME] [PERSON_NAME]" at bounding box center [324, 72] width 176 height 24
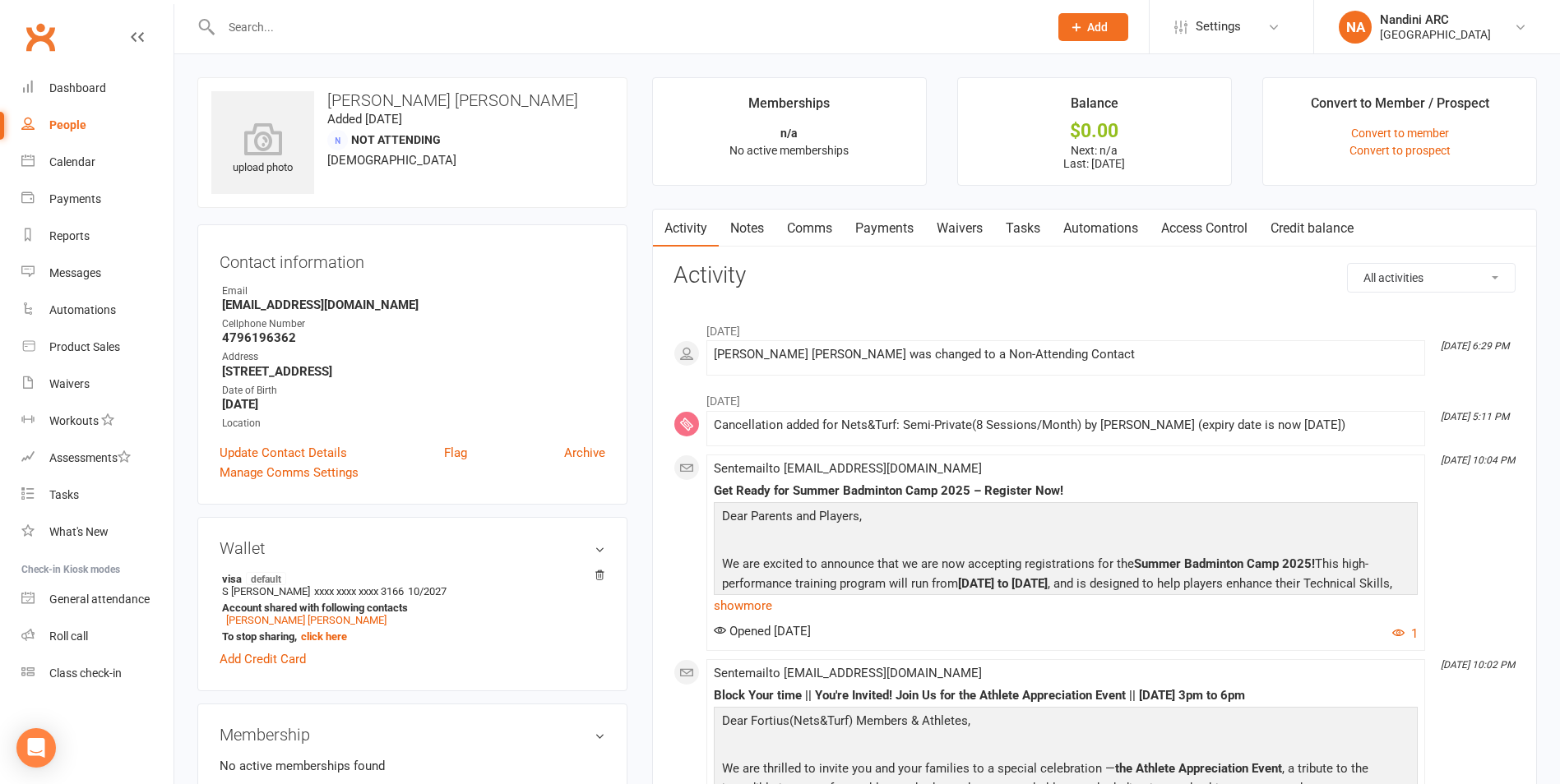
click at [971, 230] on link "Waivers" at bounding box center [960, 228] width 69 height 38
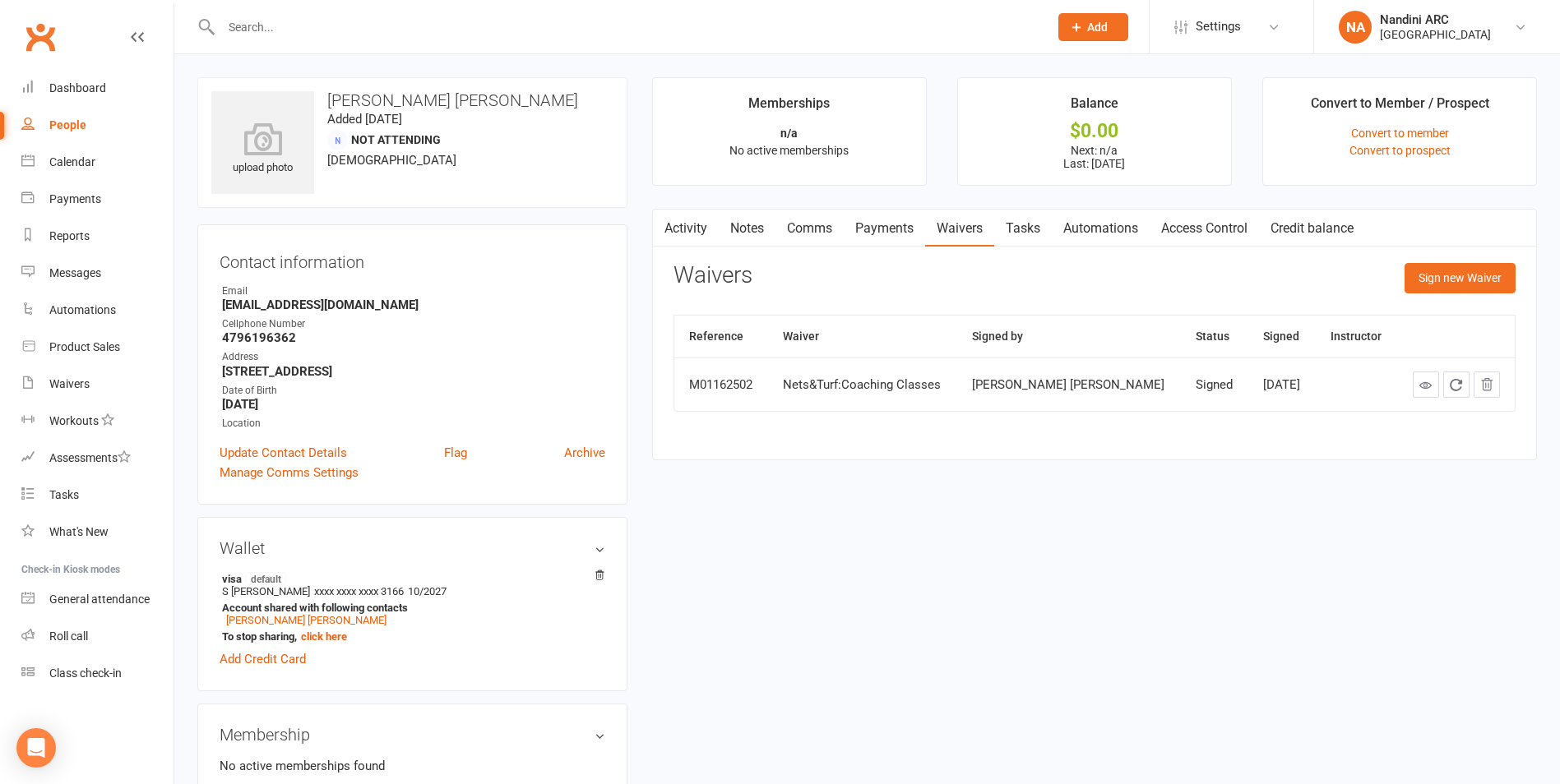
click at [892, 224] on link "Payments" at bounding box center [884, 228] width 81 height 38
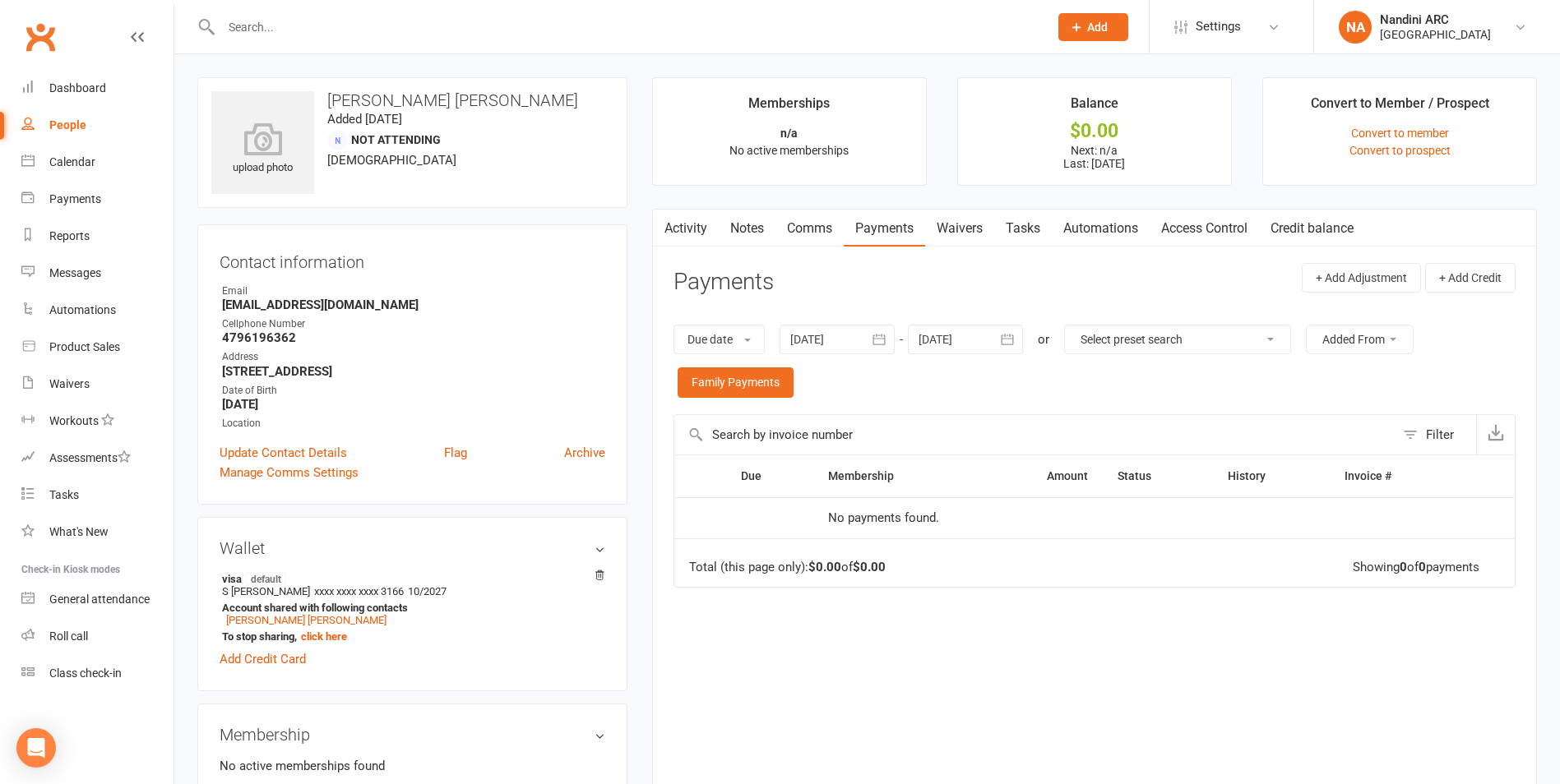
click at [892, 331] on button "button" at bounding box center [879, 339] width 30 height 30
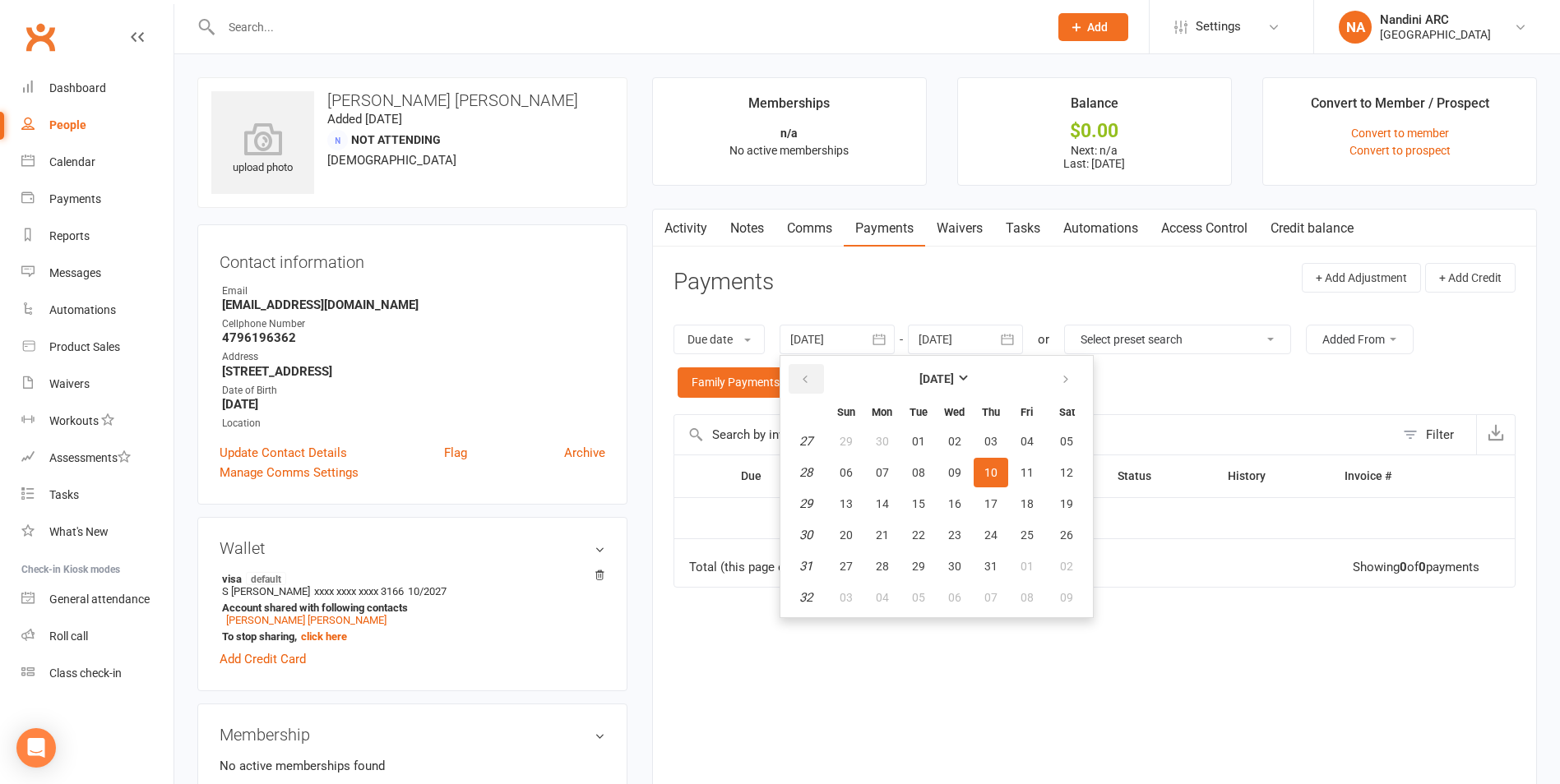
click at [799, 384] on button "button" at bounding box center [806, 379] width 36 height 30
click at [975, 431] on button "03" at bounding box center [991, 441] width 35 height 30
type input "[DATE]"
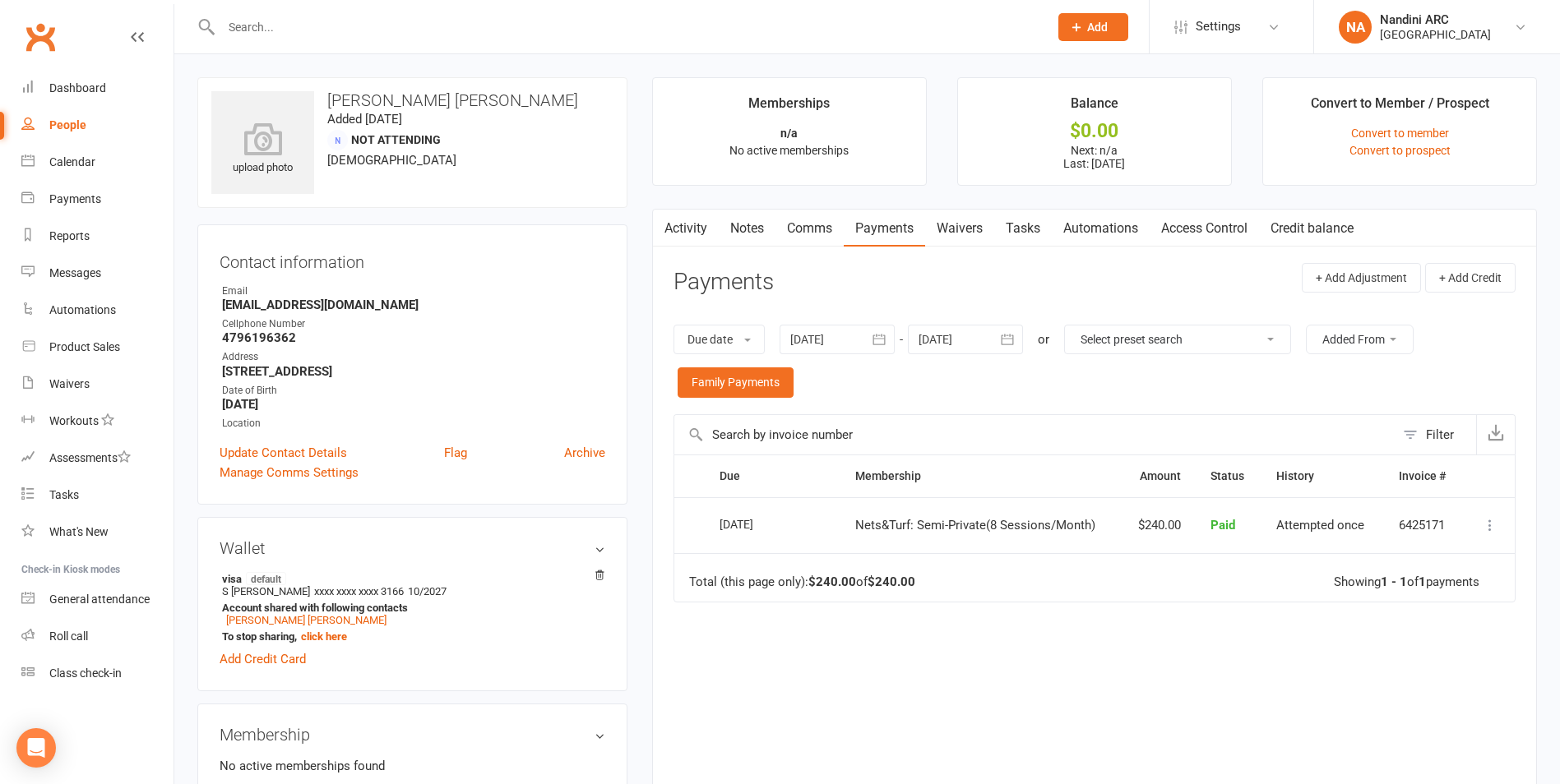
click at [409, 42] on div at bounding box center [617, 26] width 839 height 53
click at [405, 38] on input "text" at bounding box center [626, 27] width 820 height 23
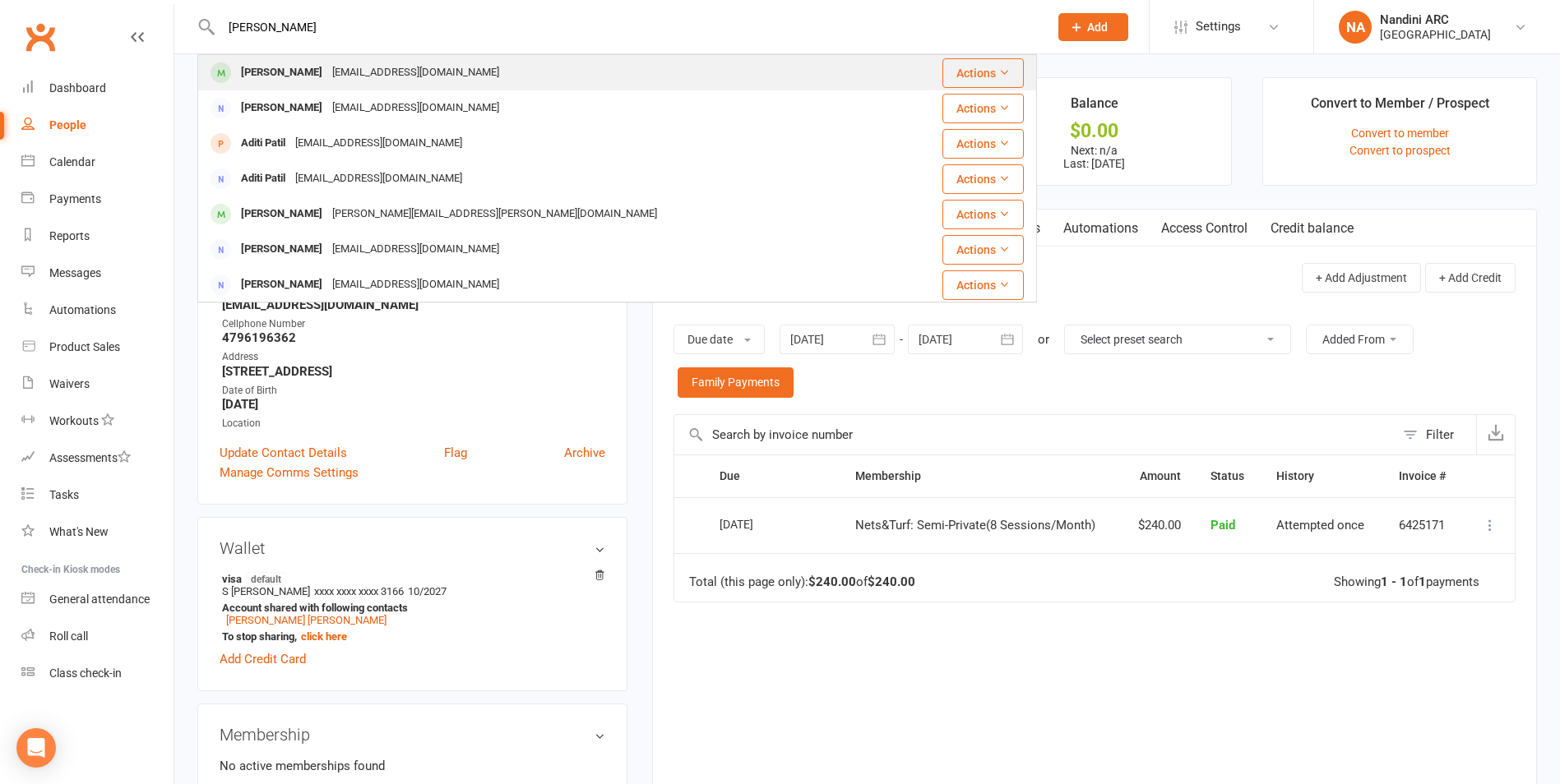
type input "[PERSON_NAME]"
click at [393, 66] on div "[EMAIL_ADDRESS][DOMAIN_NAME]" at bounding box center [415, 72] width 177 height 24
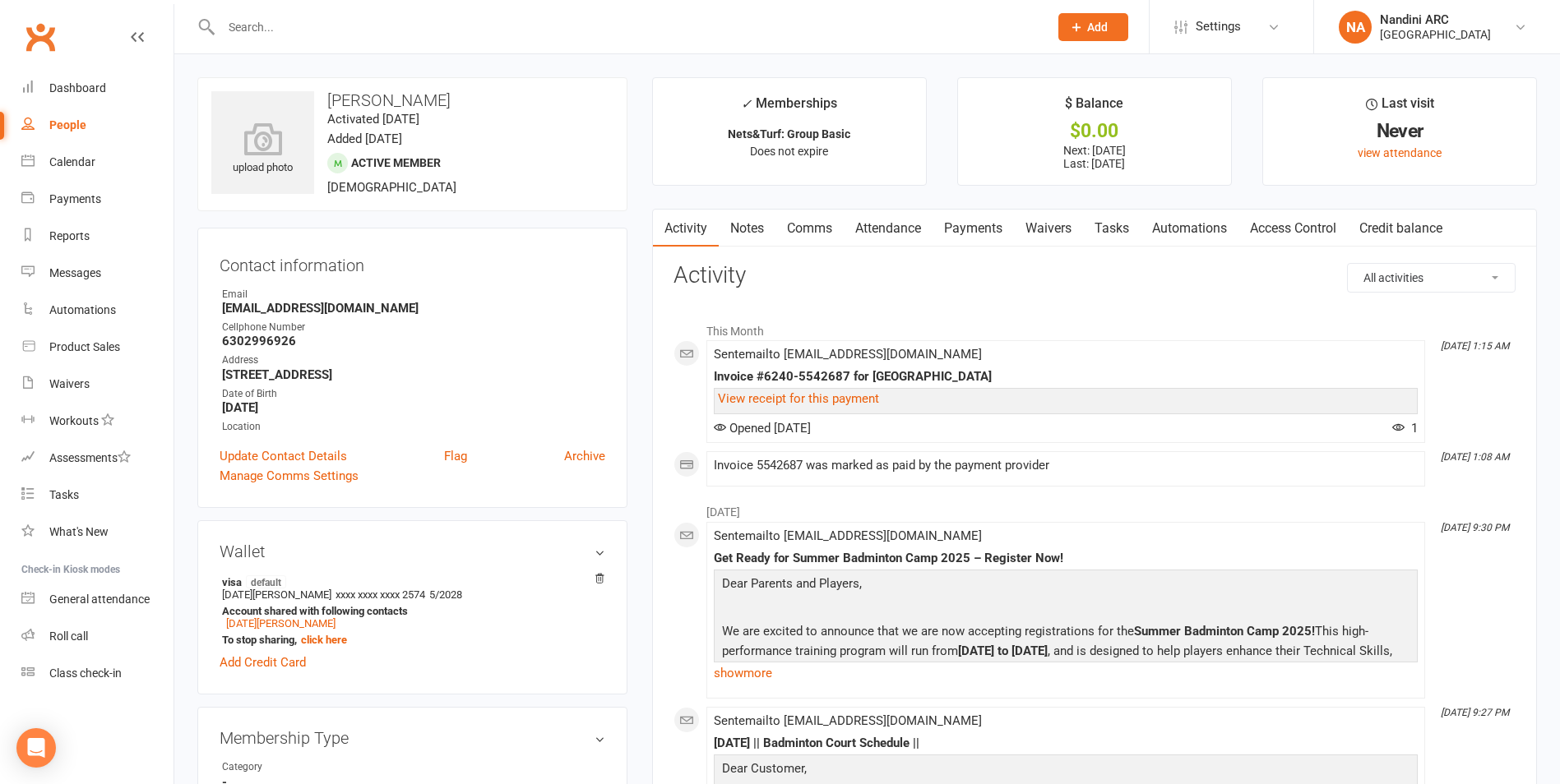
click at [967, 225] on link "Payments" at bounding box center [972, 228] width 81 height 38
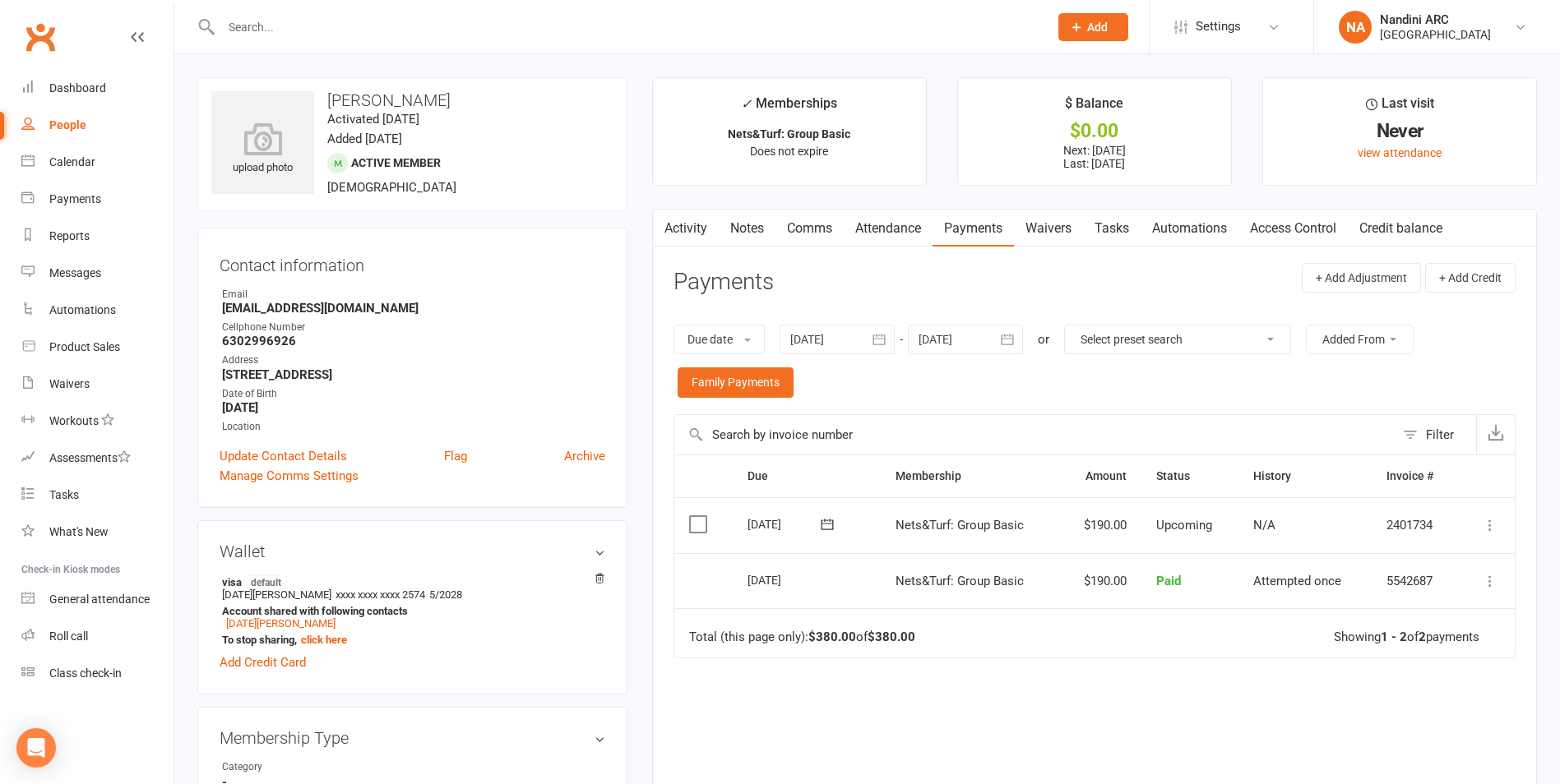
click at [875, 338] on icon "button" at bounding box center [878, 338] width 16 height 16
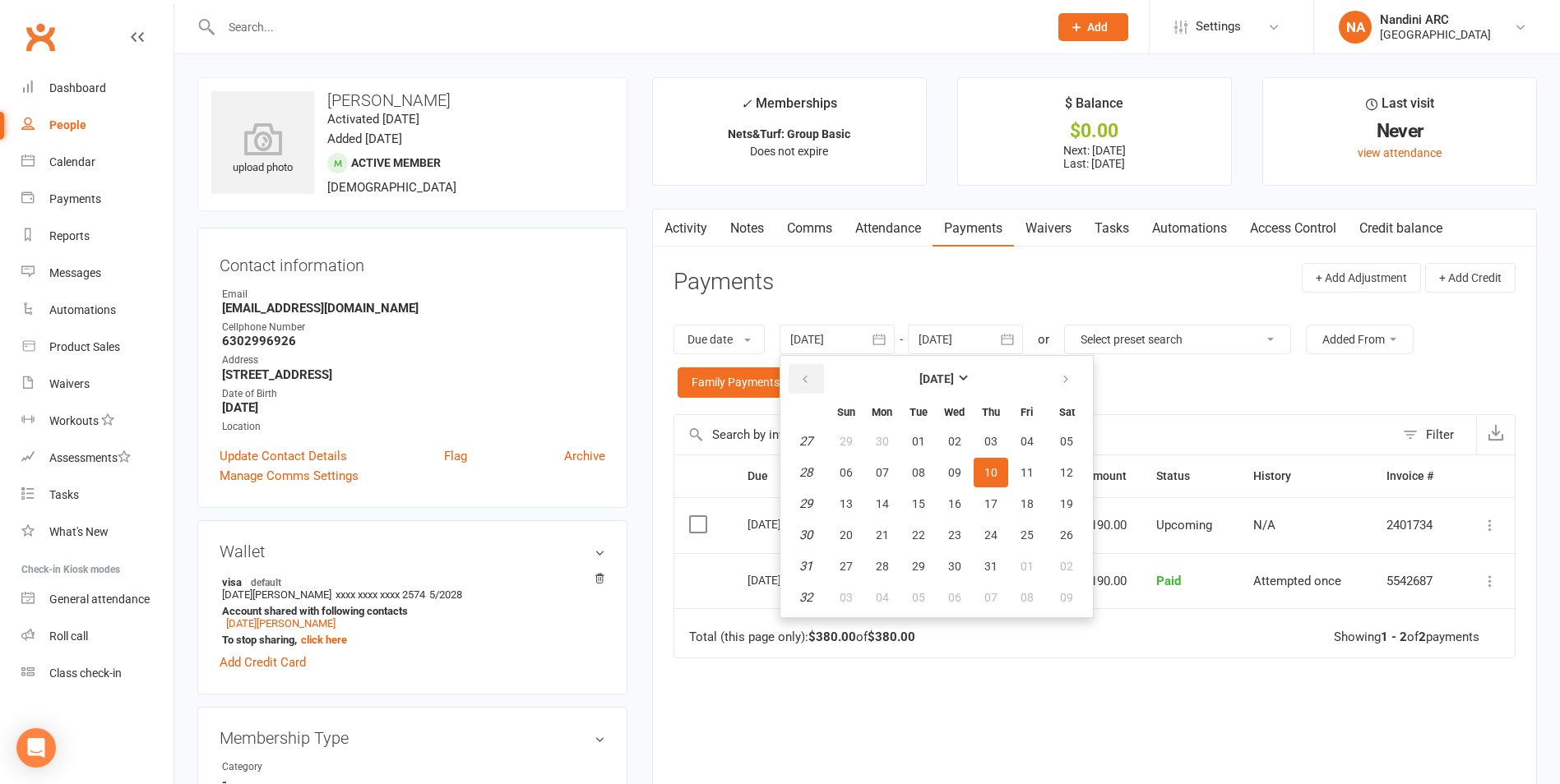
click at [810, 376] on icon "button" at bounding box center [805, 380] width 12 height 14
click at [1067, 439] on span "01" at bounding box center [1066, 442] width 14 height 14
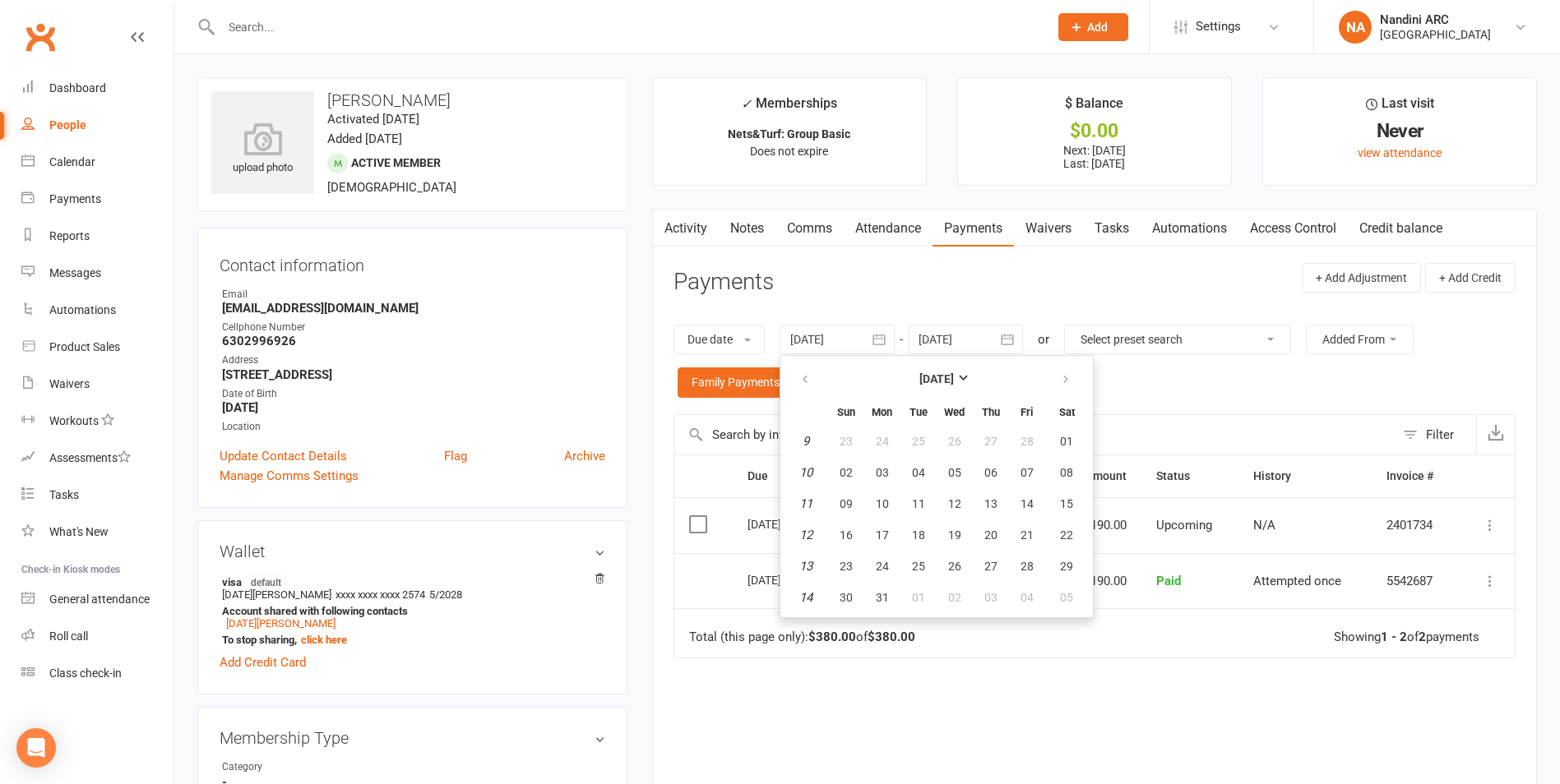
type input "[DATE]"
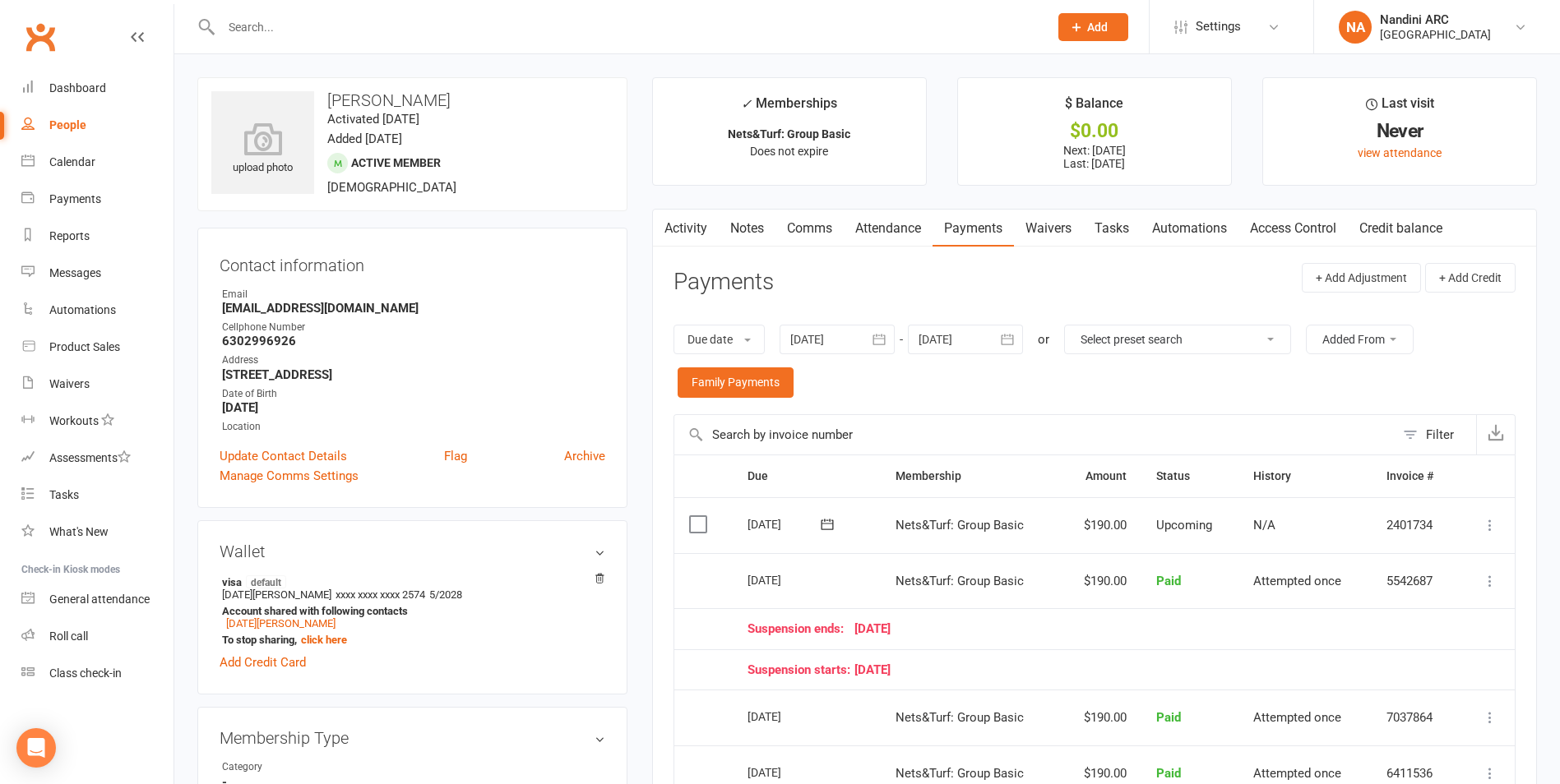
click at [307, 26] on input "text" at bounding box center [626, 27] width 820 height 23
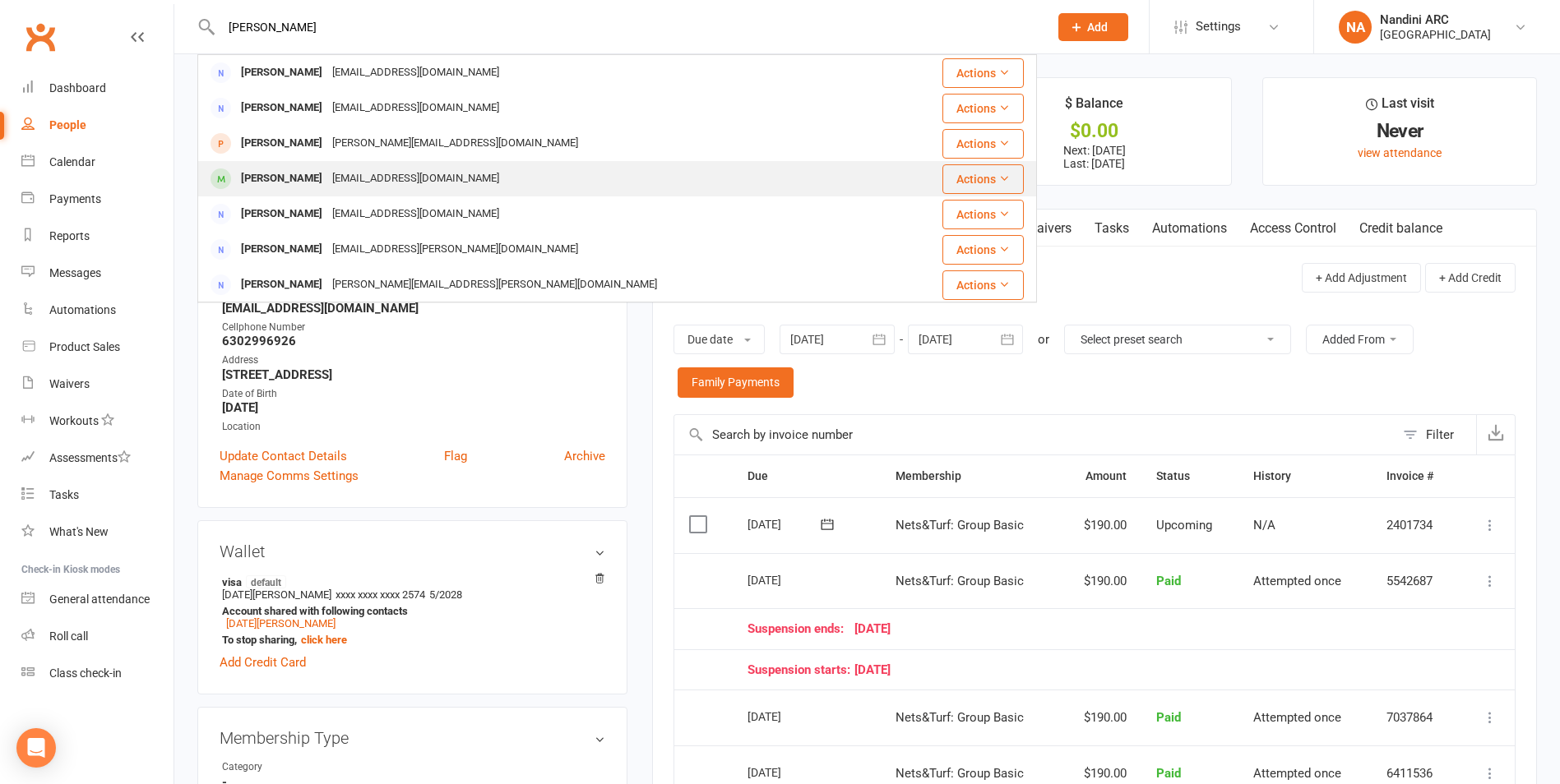
type input "[PERSON_NAME]"
click at [375, 165] on div "[PERSON_NAME] Kuttemmel [EMAIL_ADDRESS][DOMAIN_NAME]" at bounding box center [547, 178] width 697 height 34
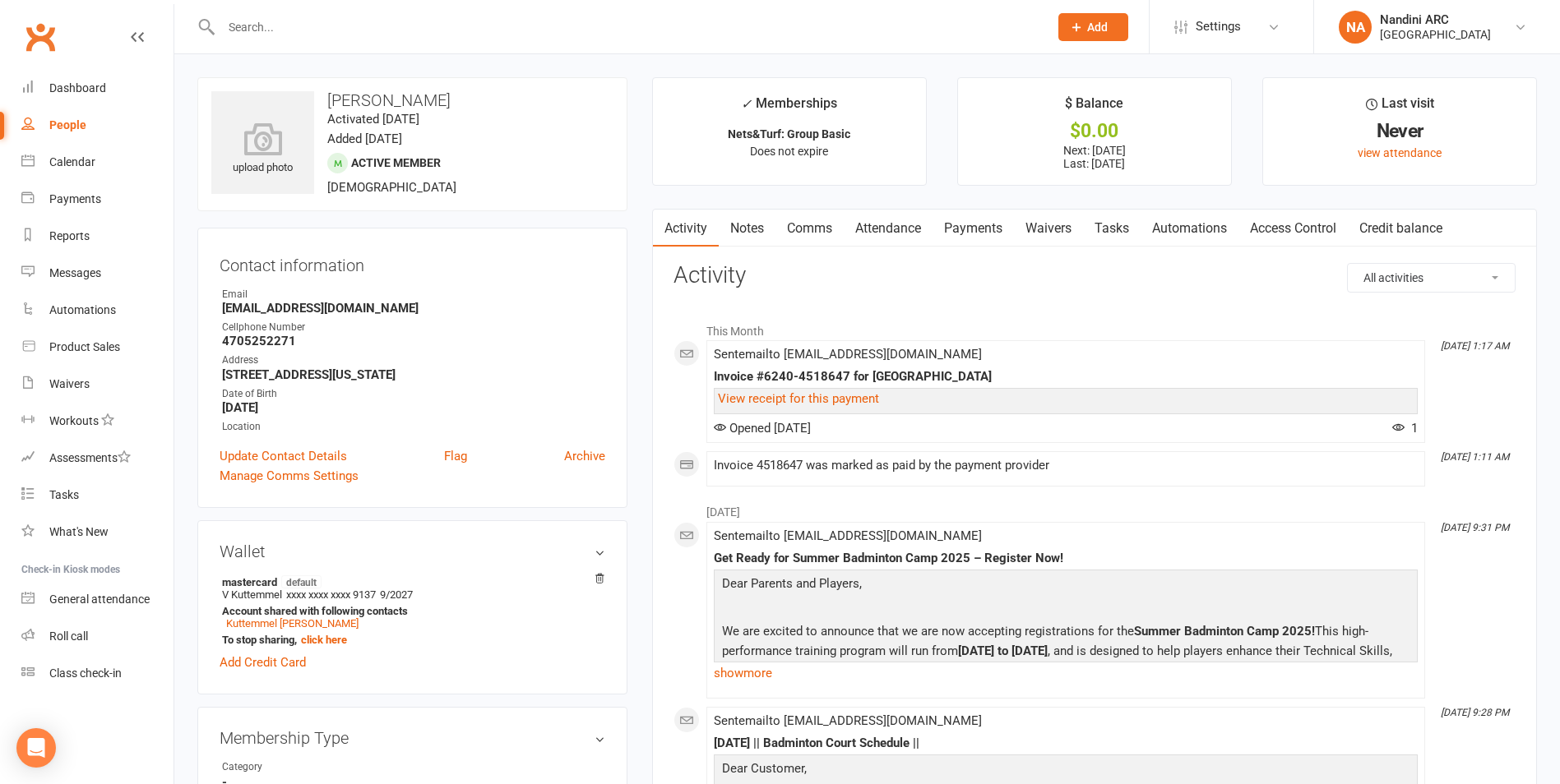
click at [976, 236] on link "Payments" at bounding box center [972, 228] width 81 height 38
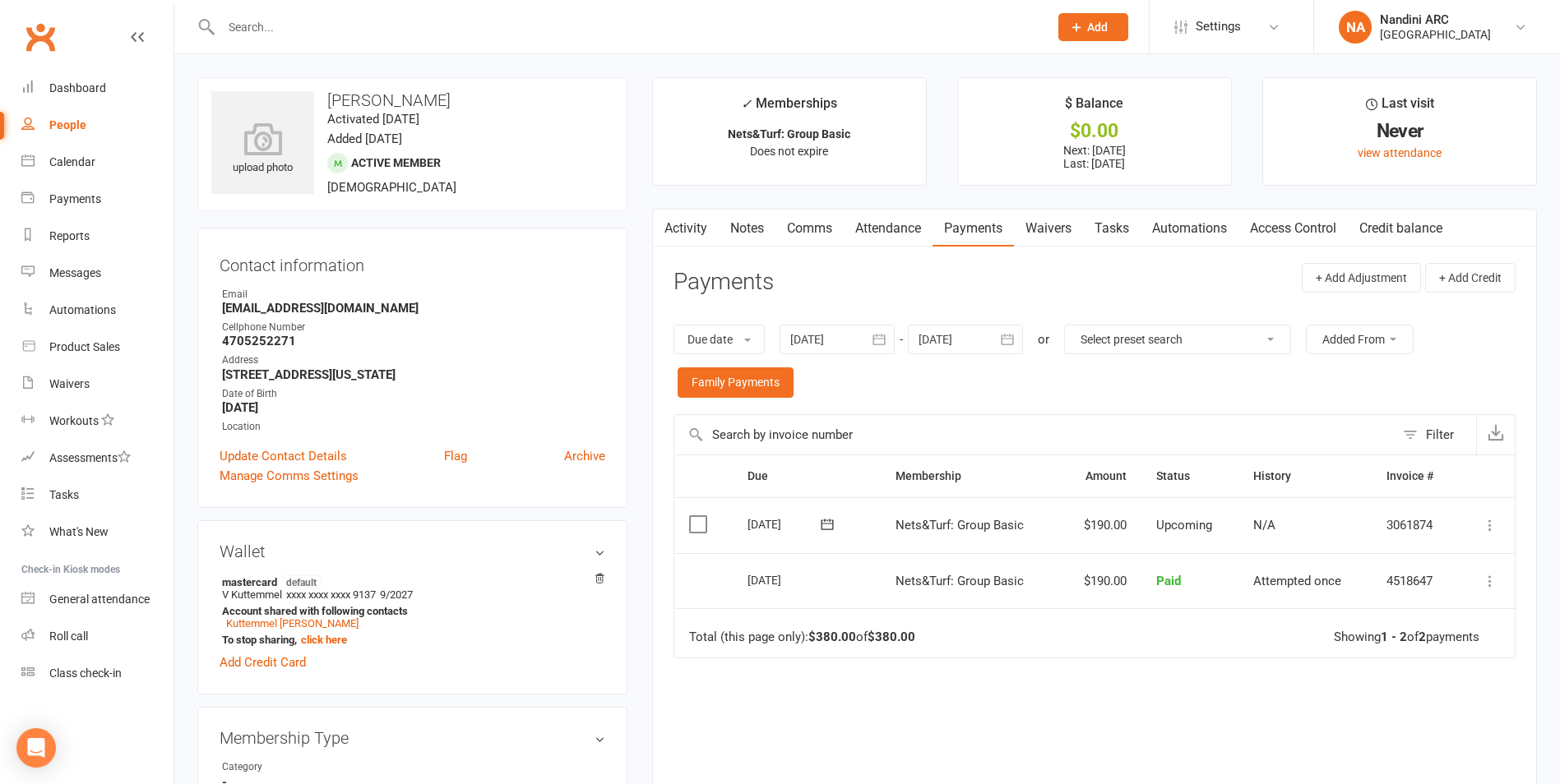
click at [891, 336] on button "button" at bounding box center [879, 339] width 30 height 30
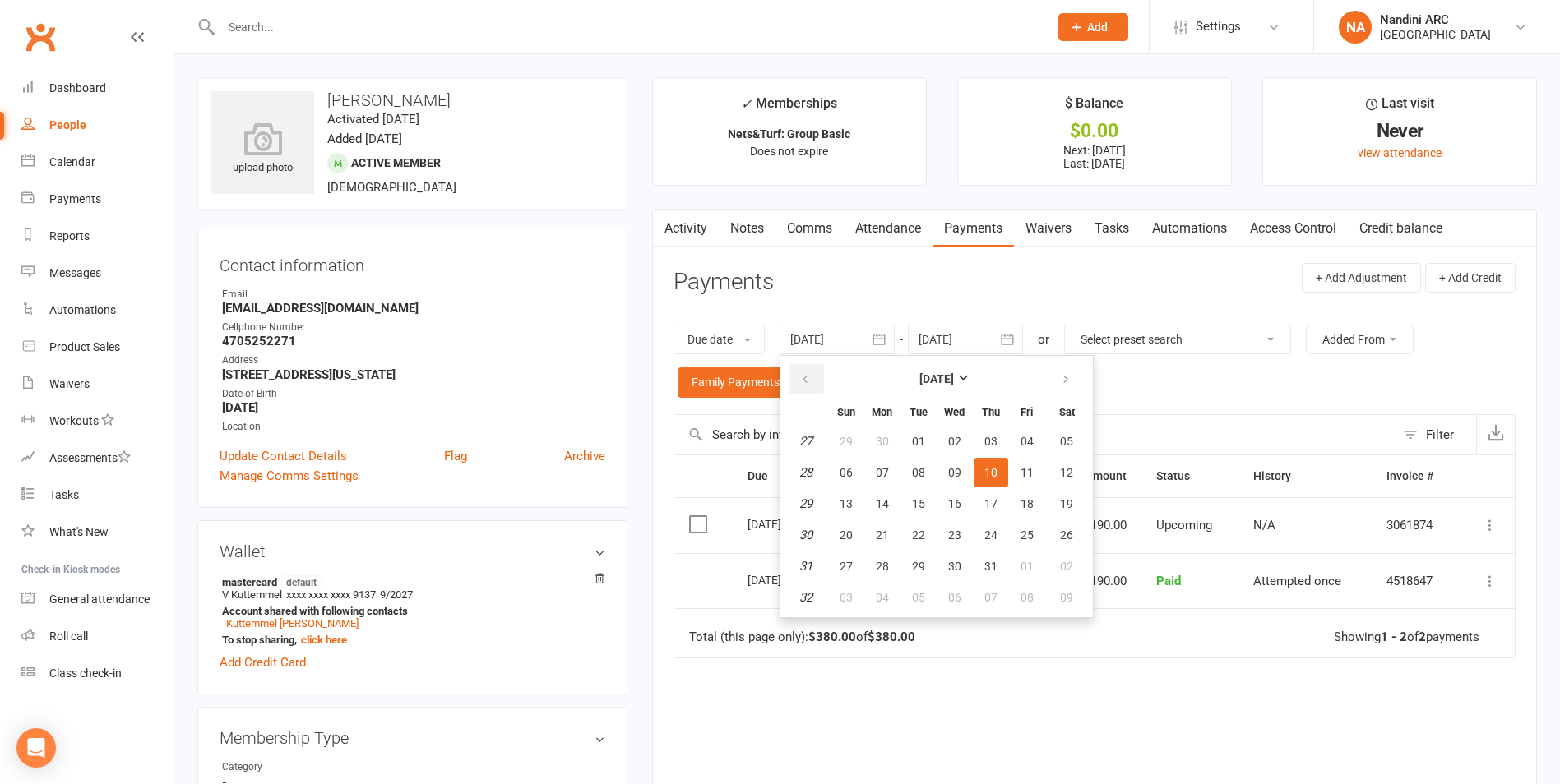
click at [802, 374] on button "button" at bounding box center [806, 379] width 36 height 30
click at [998, 439] on span "01" at bounding box center [991, 442] width 14 height 14
type input "[DATE]"
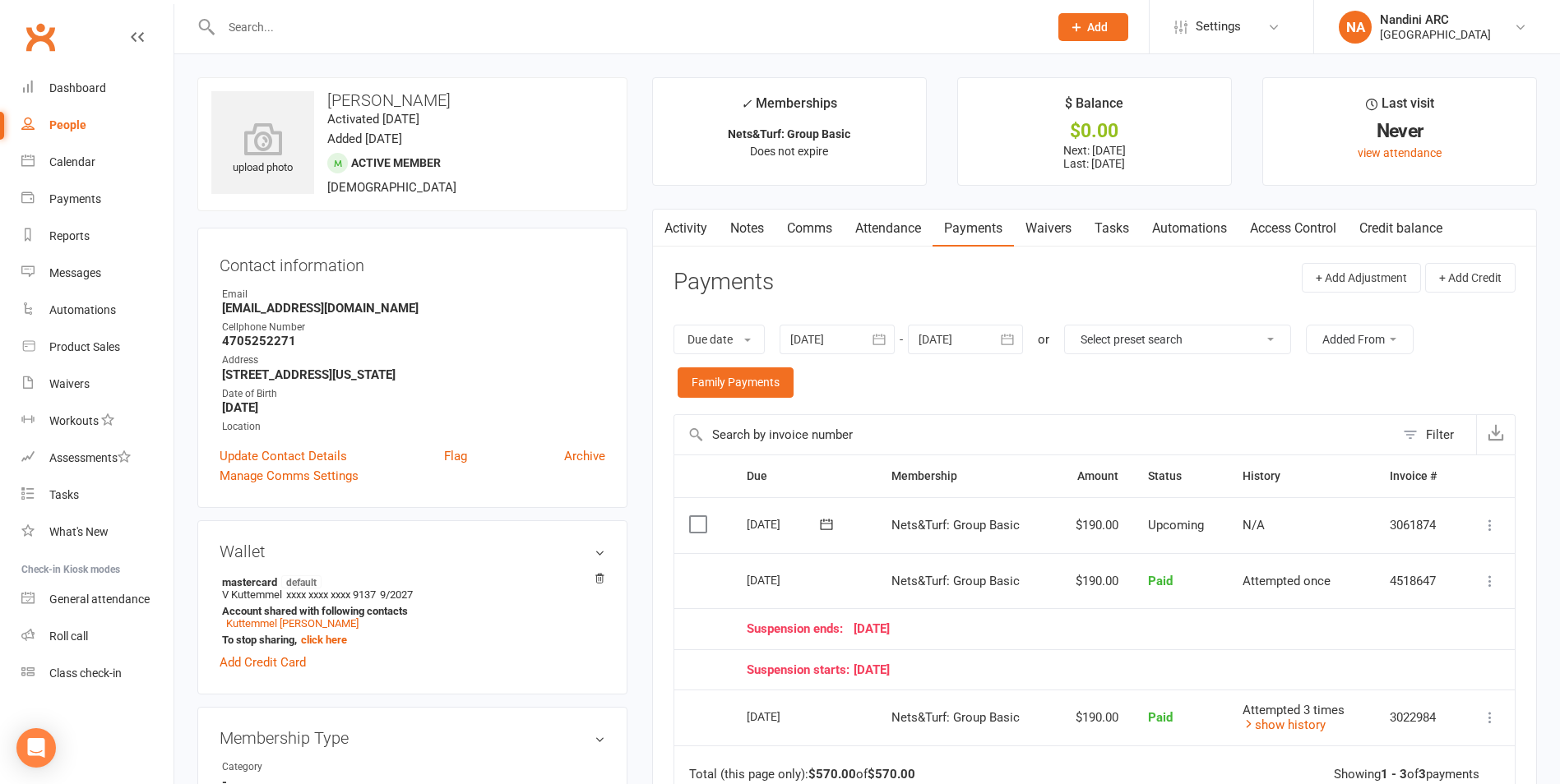
click at [259, 25] on input "text" at bounding box center [626, 27] width 820 height 23
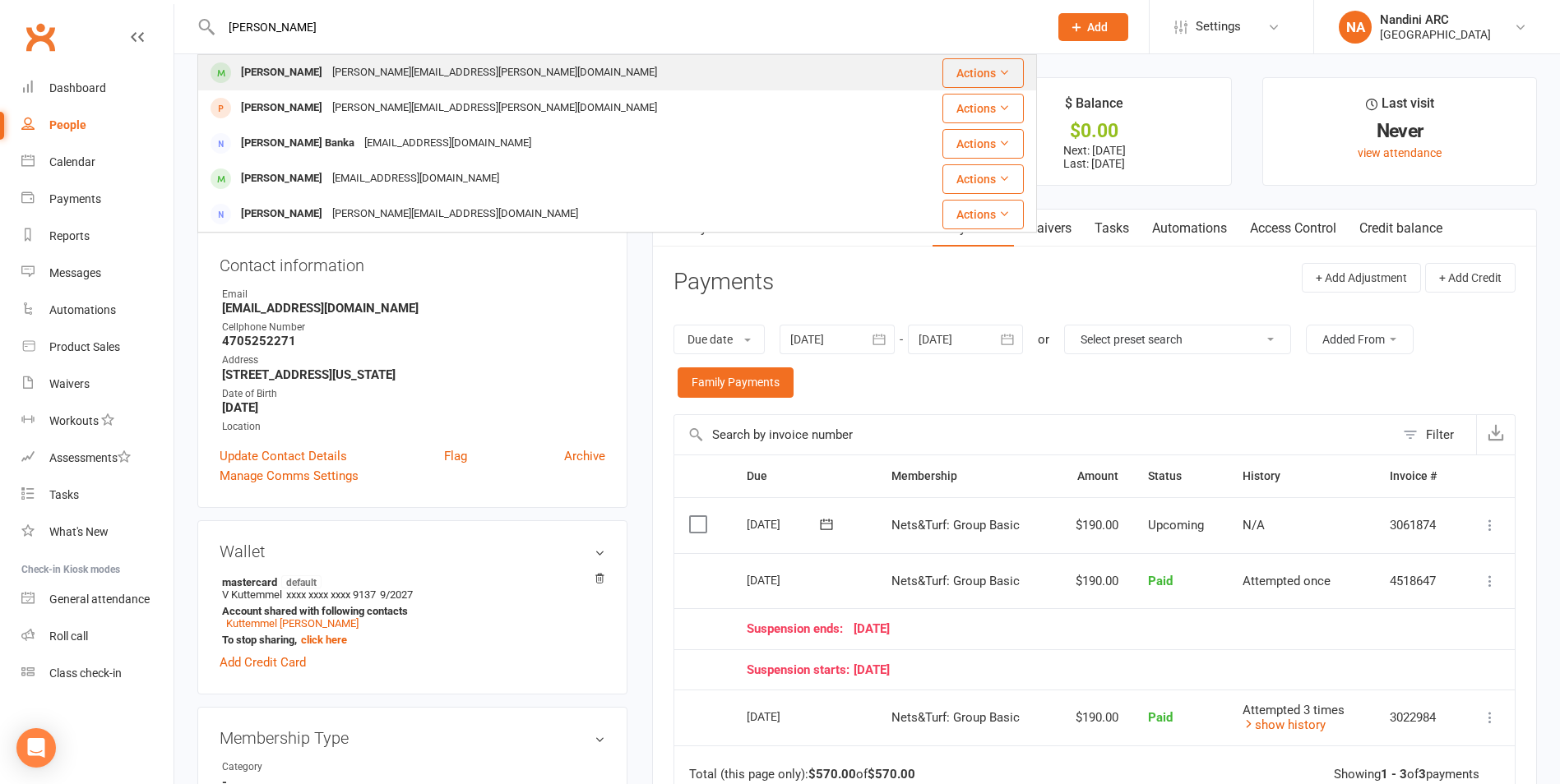
type input "[PERSON_NAME]"
click at [354, 64] on div "[PERSON_NAME][EMAIL_ADDRESS][PERSON_NAME][DOMAIN_NAME]" at bounding box center [494, 72] width 335 height 24
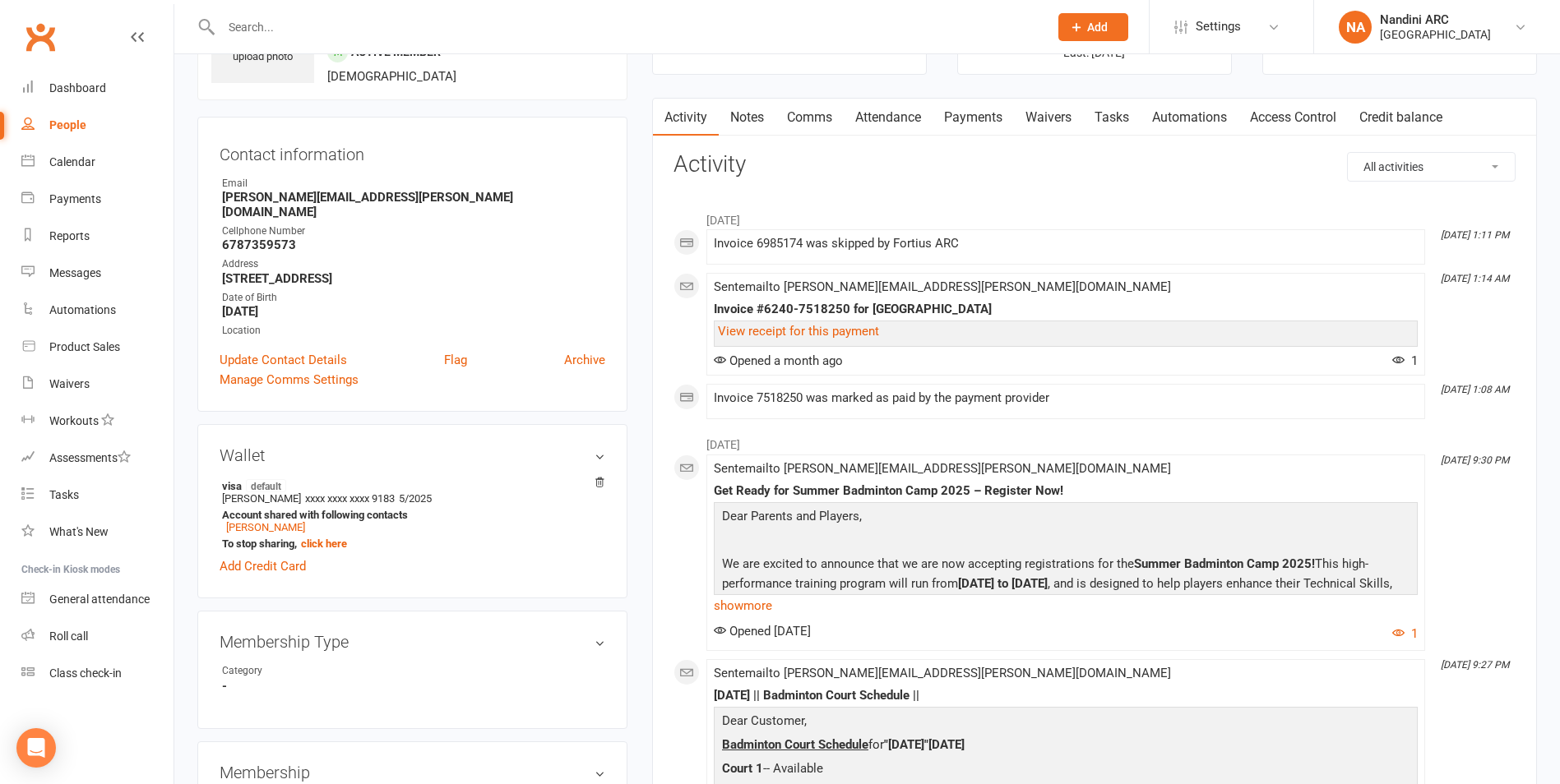
scroll to position [82, 0]
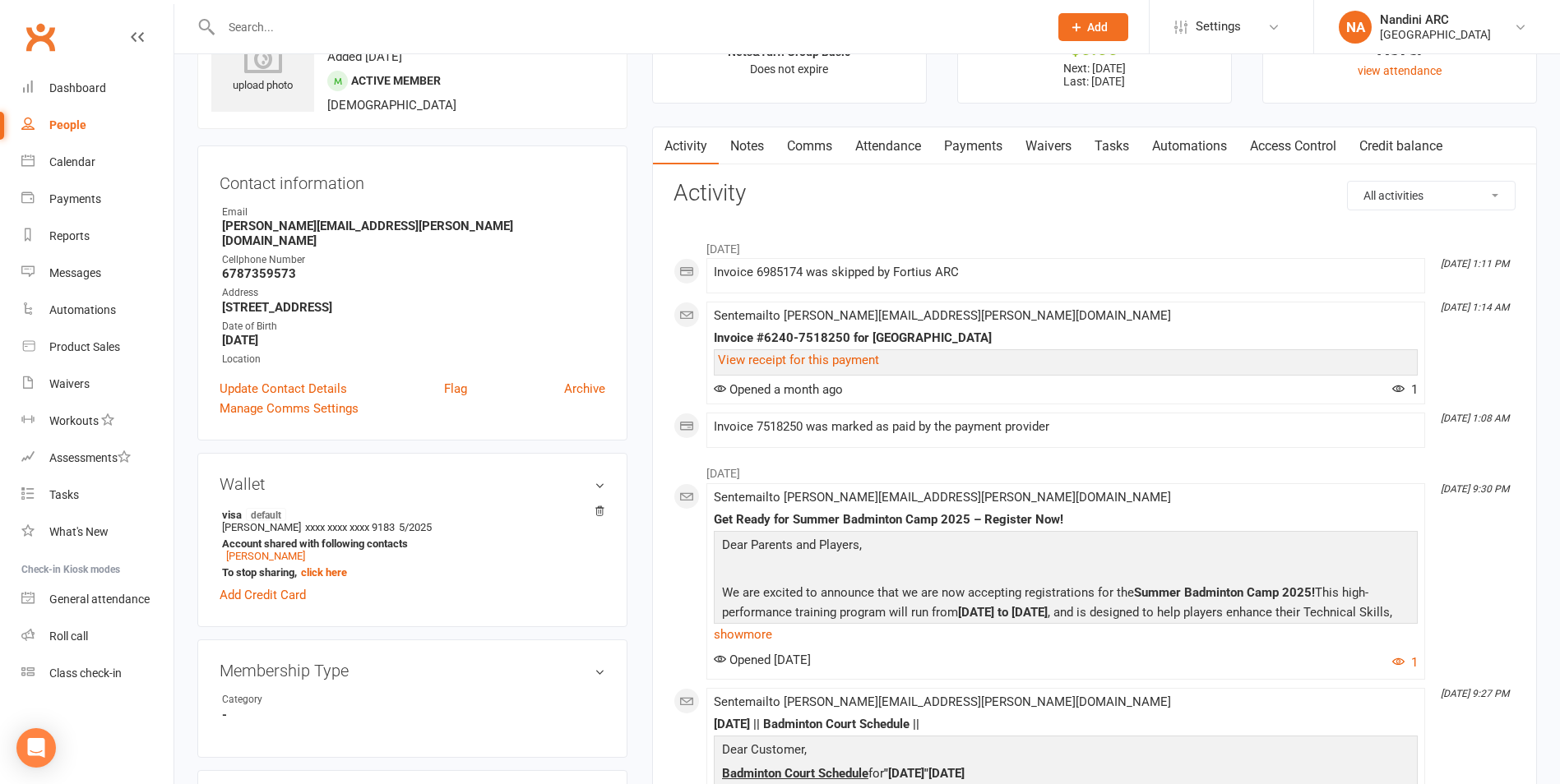
click at [971, 142] on link "Payments" at bounding box center [972, 146] width 81 height 38
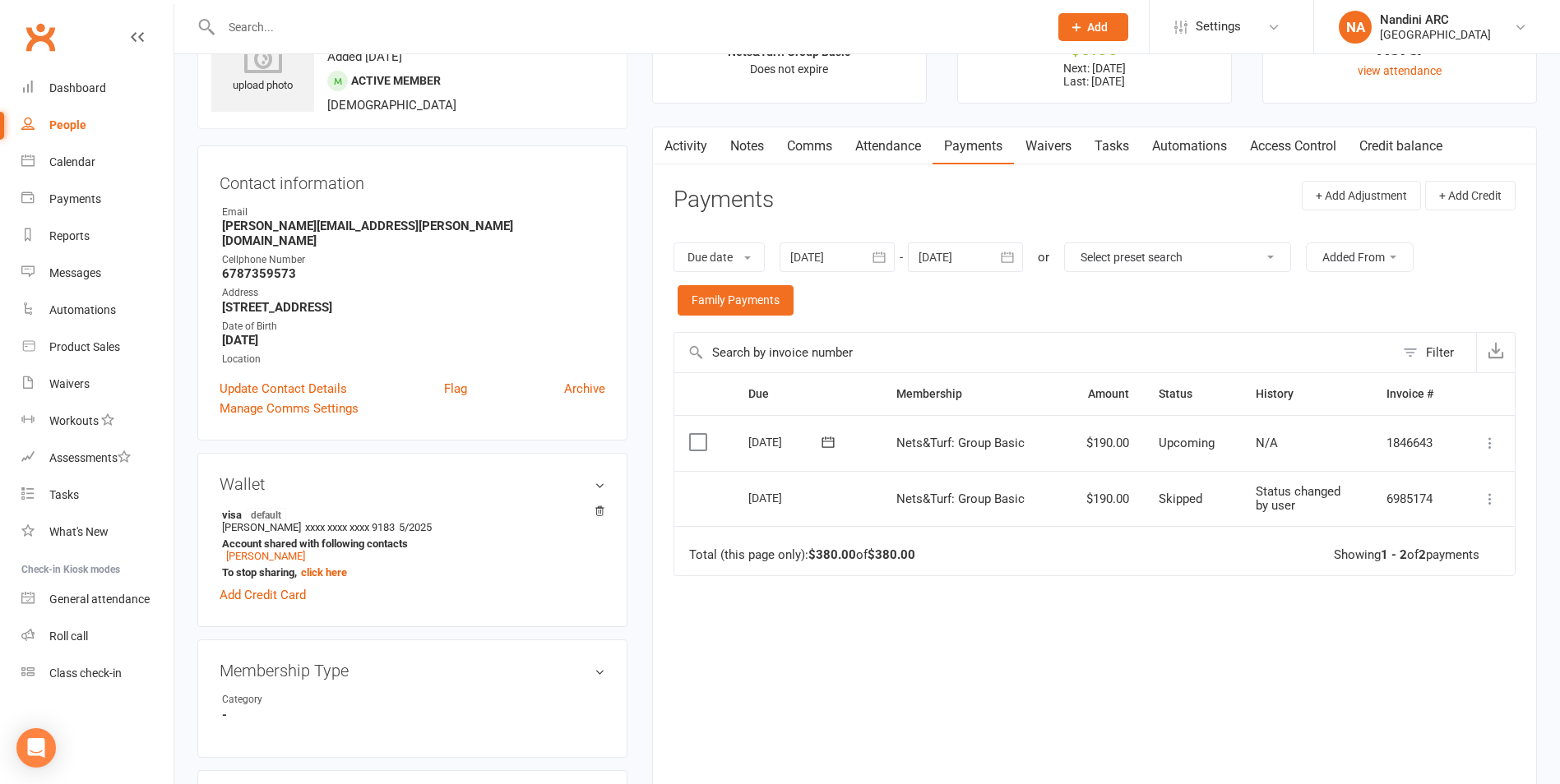
click at [887, 253] on icon "button" at bounding box center [878, 257] width 16 height 16
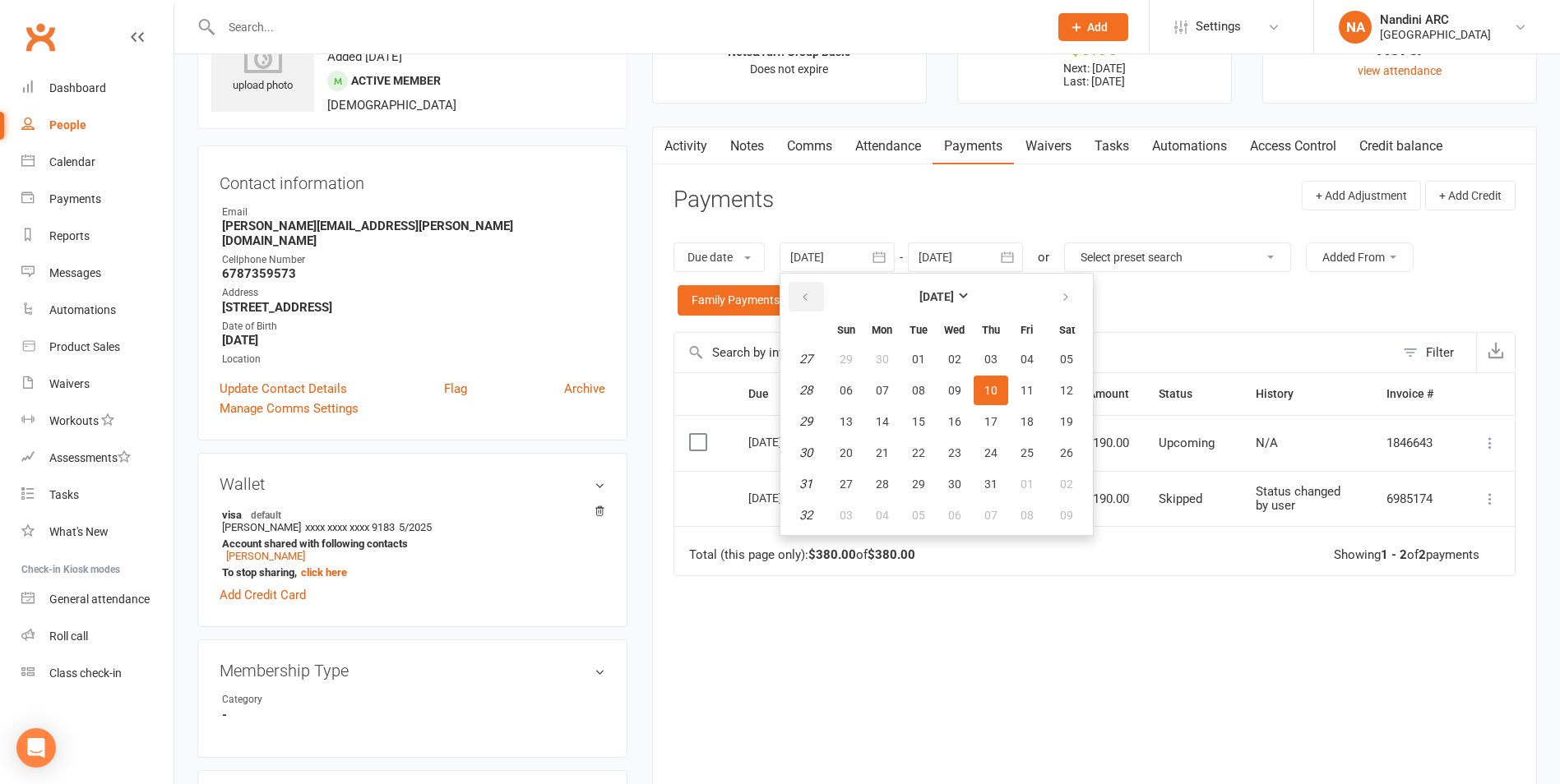
click at [807, 291] on icon "button" at bounding box center [805, 298] width 12 height 14
click at [1021, 360] on button "04" at bounding box center [1026, 359] width 35 height 30
type input "[DATE]"
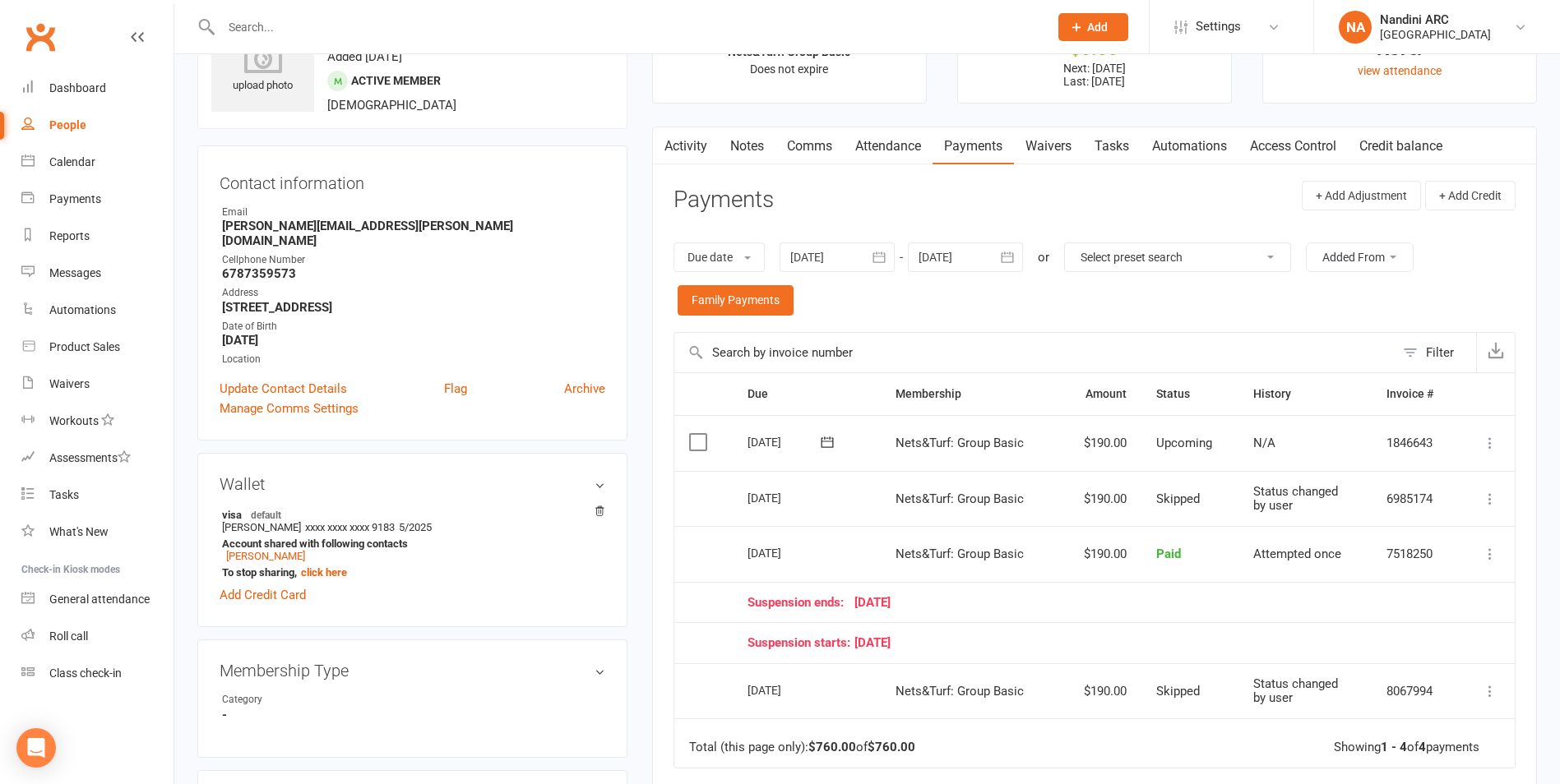
scroll to position [164, 0]
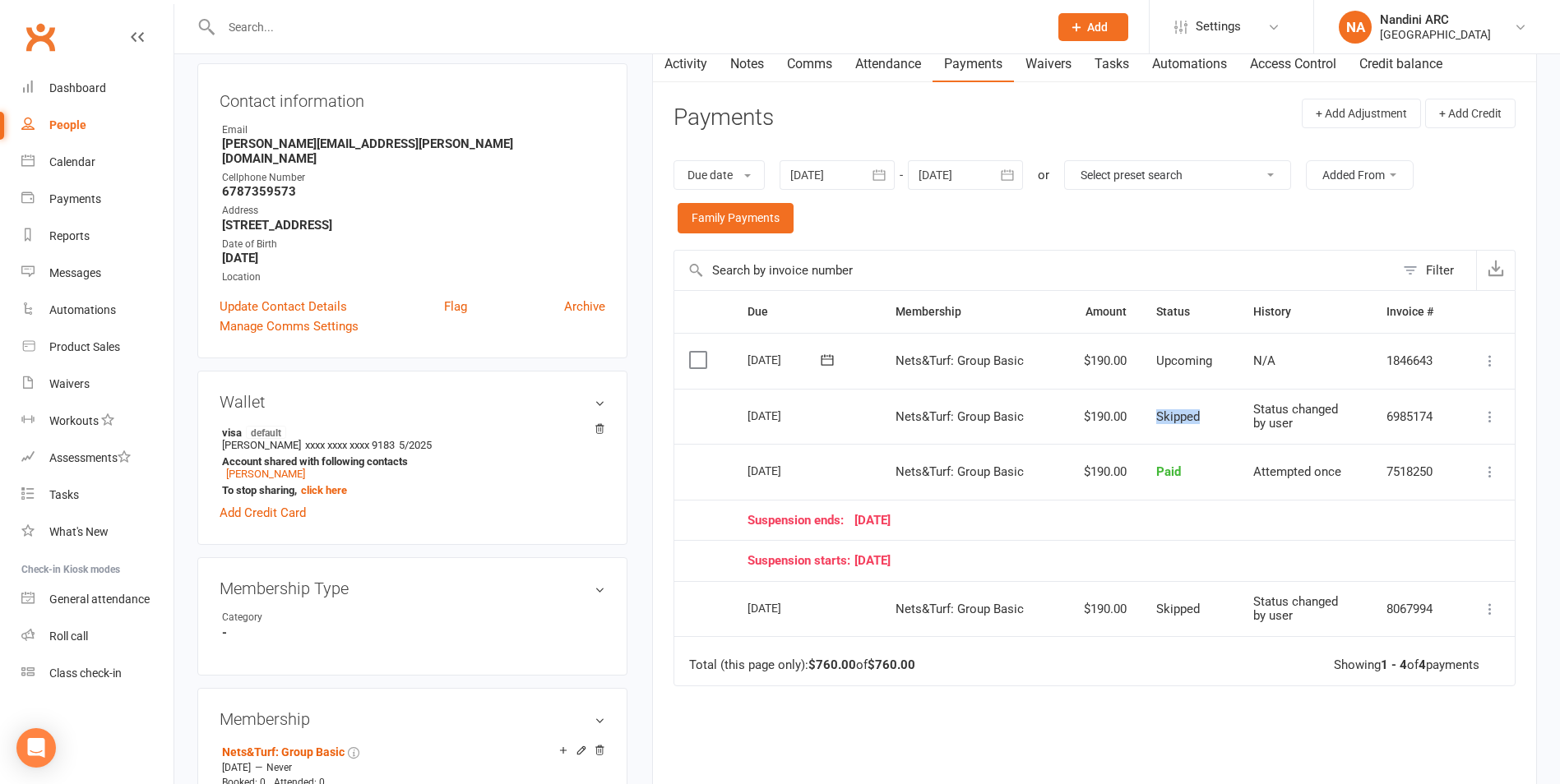
drag, startPoint x: 1148, startPoint y: 420, endPoint x: 1220, endPoint y: 420, distance: 72.0
click at [1220, 420] on td "Skipped" at bounding box center [1190, 417] width 97 height 56
drag, startPoint x: 1220, startPoint y: 420, endPoint x: 1210, endPoint y: 422, distance: 10.2
click at [1210, 422] on td "Skipped" at bounding box center [1190, 417] width 97 height 56
drag, startPoint x: 1084, startPoint y: 468, endPoint x: 1128, endPoint y: 479, distance: 45.4
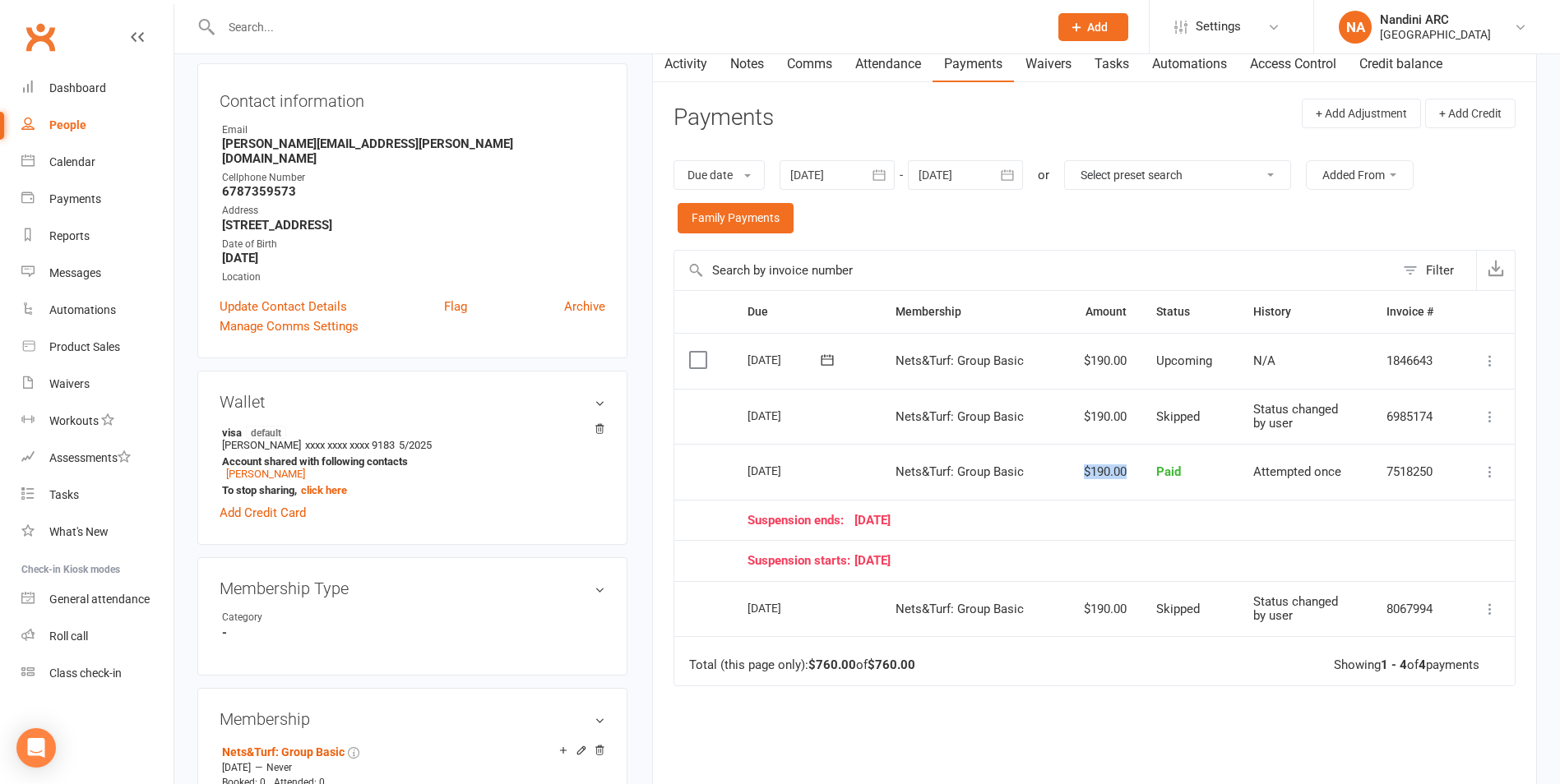
click at [1128, 479] on td "$190.00" at bounding box center [1100, 472] width 82 height 56
drag, startPoint x: 1128, startPoint y: 479, endPoint x: 1124, endPoint y: 502, distance: 23.3
click at [1124, 502] on td "Suspension ends: [DATE]" at bounding box center [1095, 520] width 725 height 41
click at [1229, 675] on td "Total (this page only): $760.00 of $760.00 Showing 1 - 4 of 4 payments" at bounding box center [1094, 661] width 840 height 49
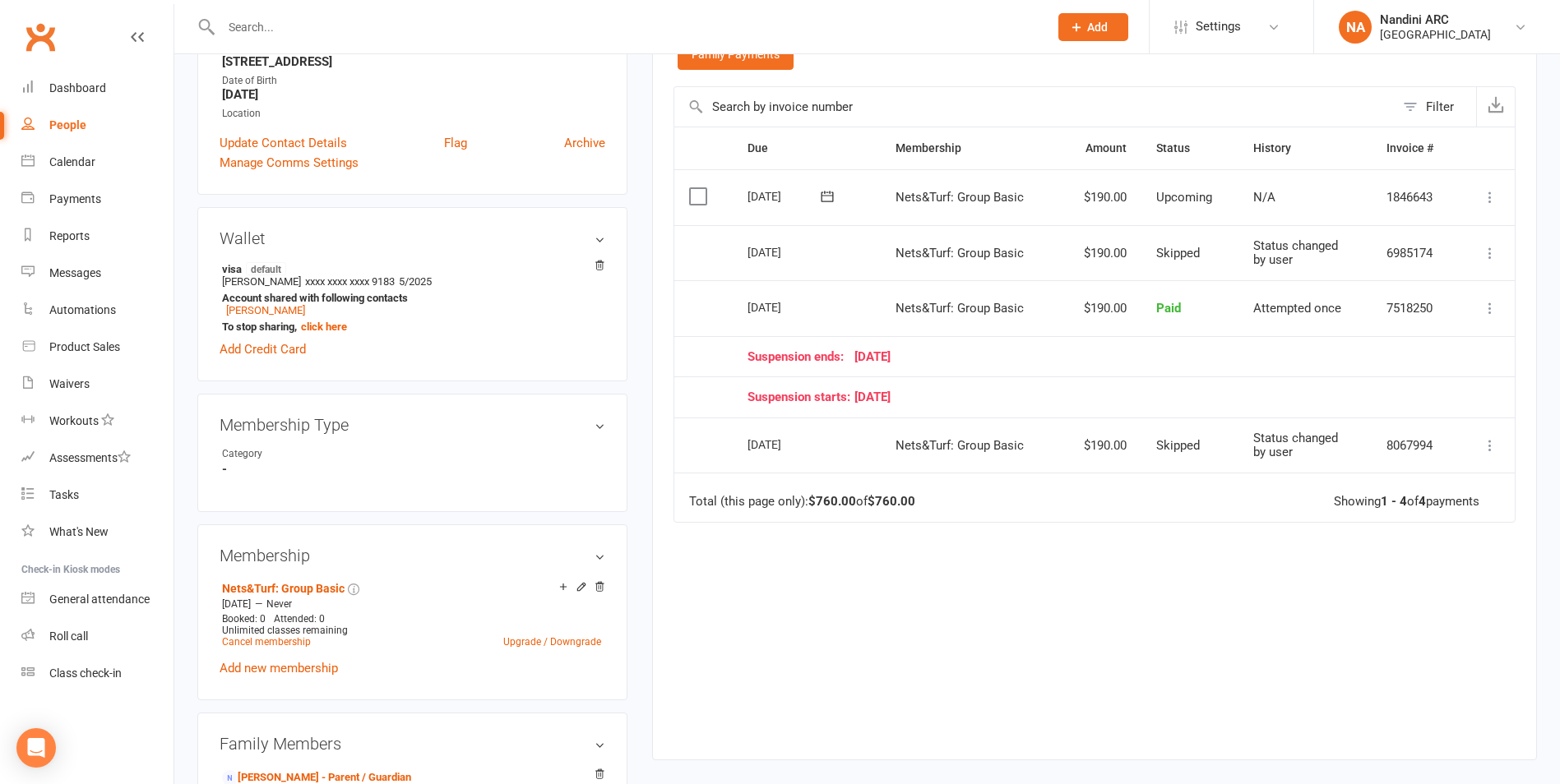
scroll to position [329, 0]
click at [297, 635] on link "Cancel membership" at bounding box center [266, 641] width 89 height 12
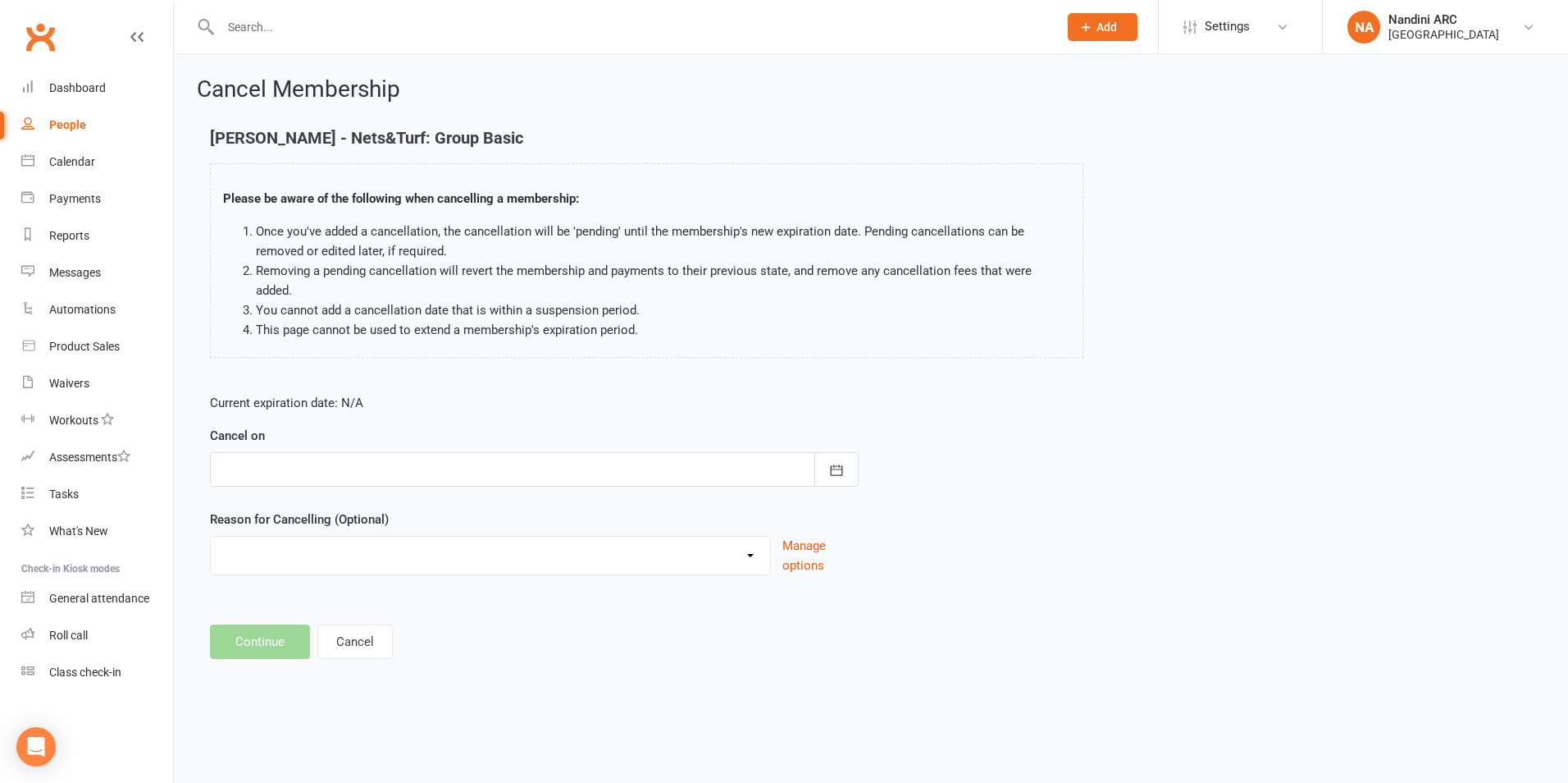
click at [644, 457] on div at bounding box center [534, 470] width 649 height 35
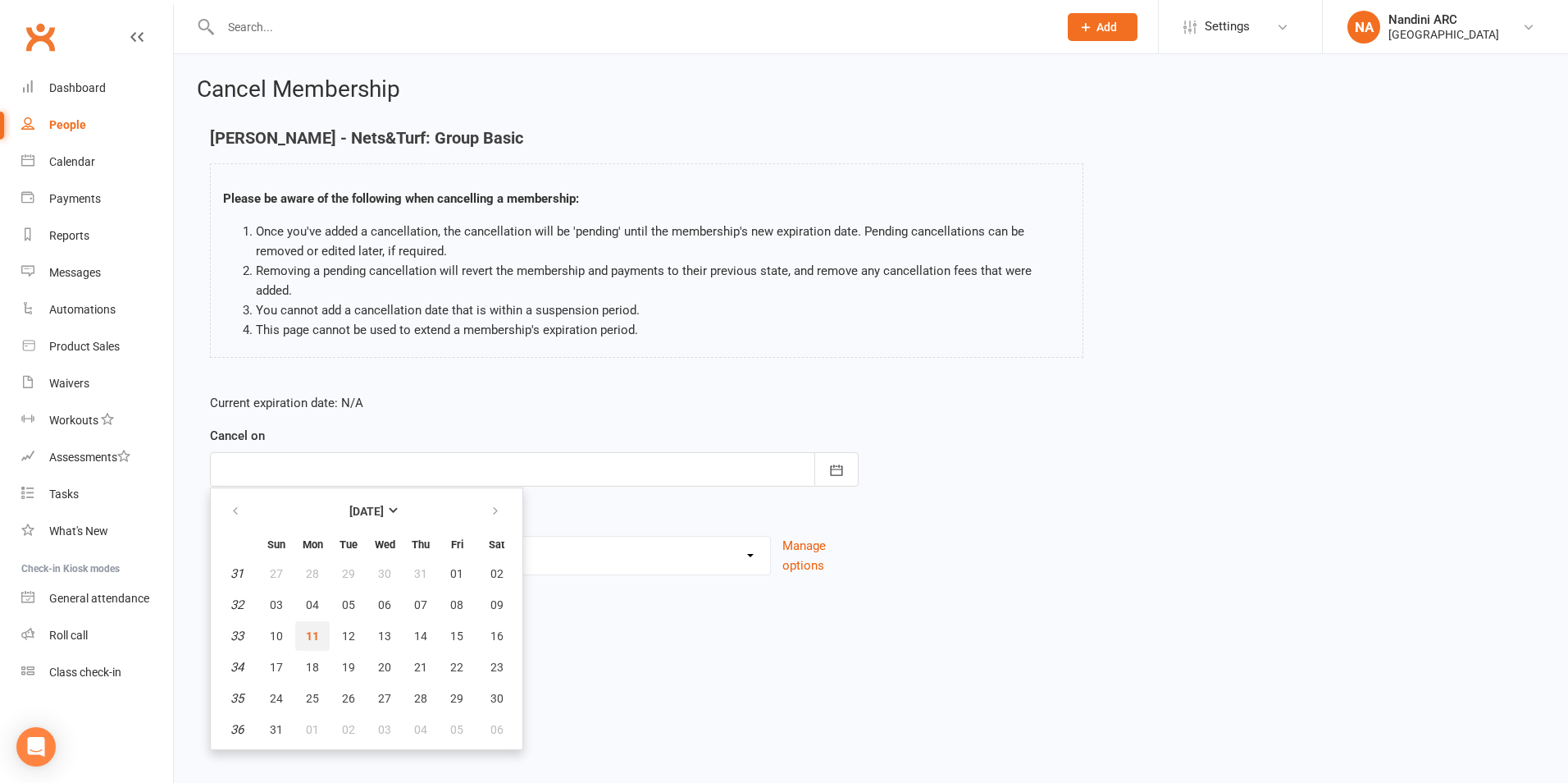
click at [309, 625] on button "11" at bounding box center [313, 636] width 35 height 30
type input "[DATE]"
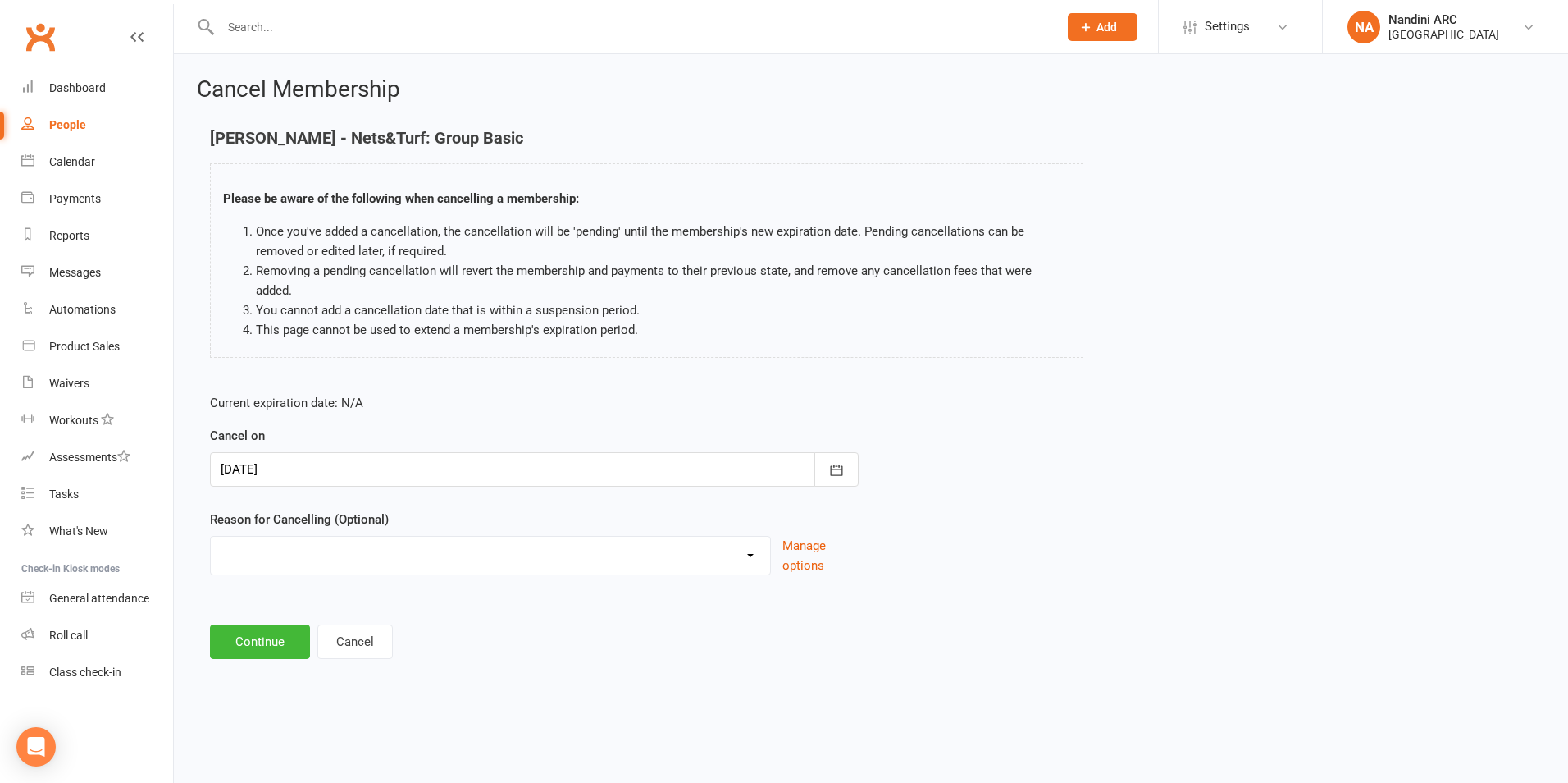
click at [312, 542] on select "Annual Membership - No longer available after [DATE] Coach Requested to cancel …" at bounding box center [490, 553] width 559 height 33
select select "6"
click at [211, 536] on select "Annual Membership - No longer available after [DATE] Coach Requested to cancel …" at bounding box center [490, 553] width 559 height 33
click at [270, 634] on button "Continue" at bounding box center [260, 642] width 100 height 35
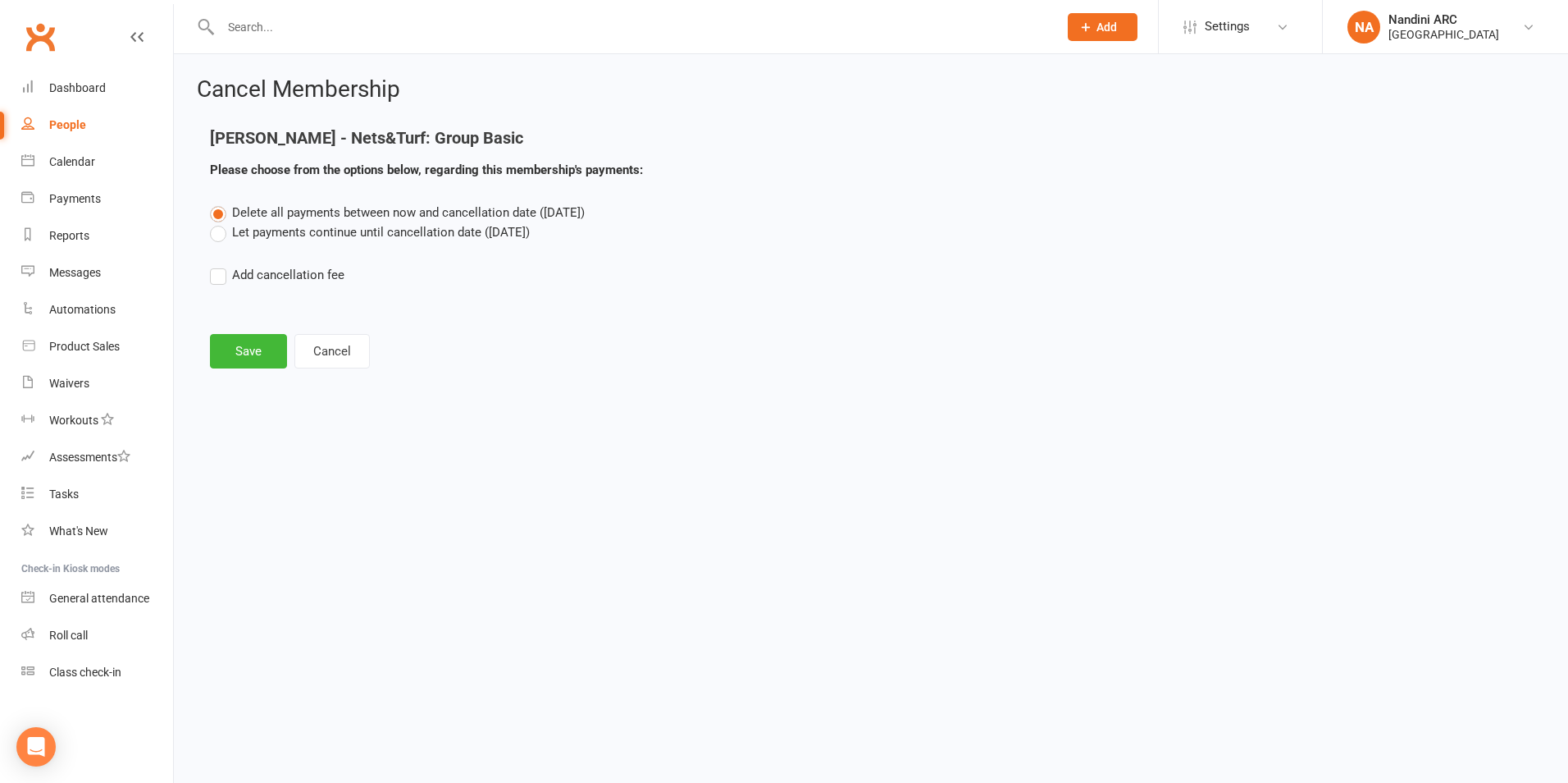
click at [270, 230] on label "Let payments continue until cancellation date ([DATE])" at bounding box center [370, 232] width 320 height 19
click at [220, 222] on input "Let payments continue until cancellation date ([DATE])" at bounding box center [215, 222] width 11 height 0
click at [251, 354] on button "Save" at bounding box center [248, 352] width 77 height 35
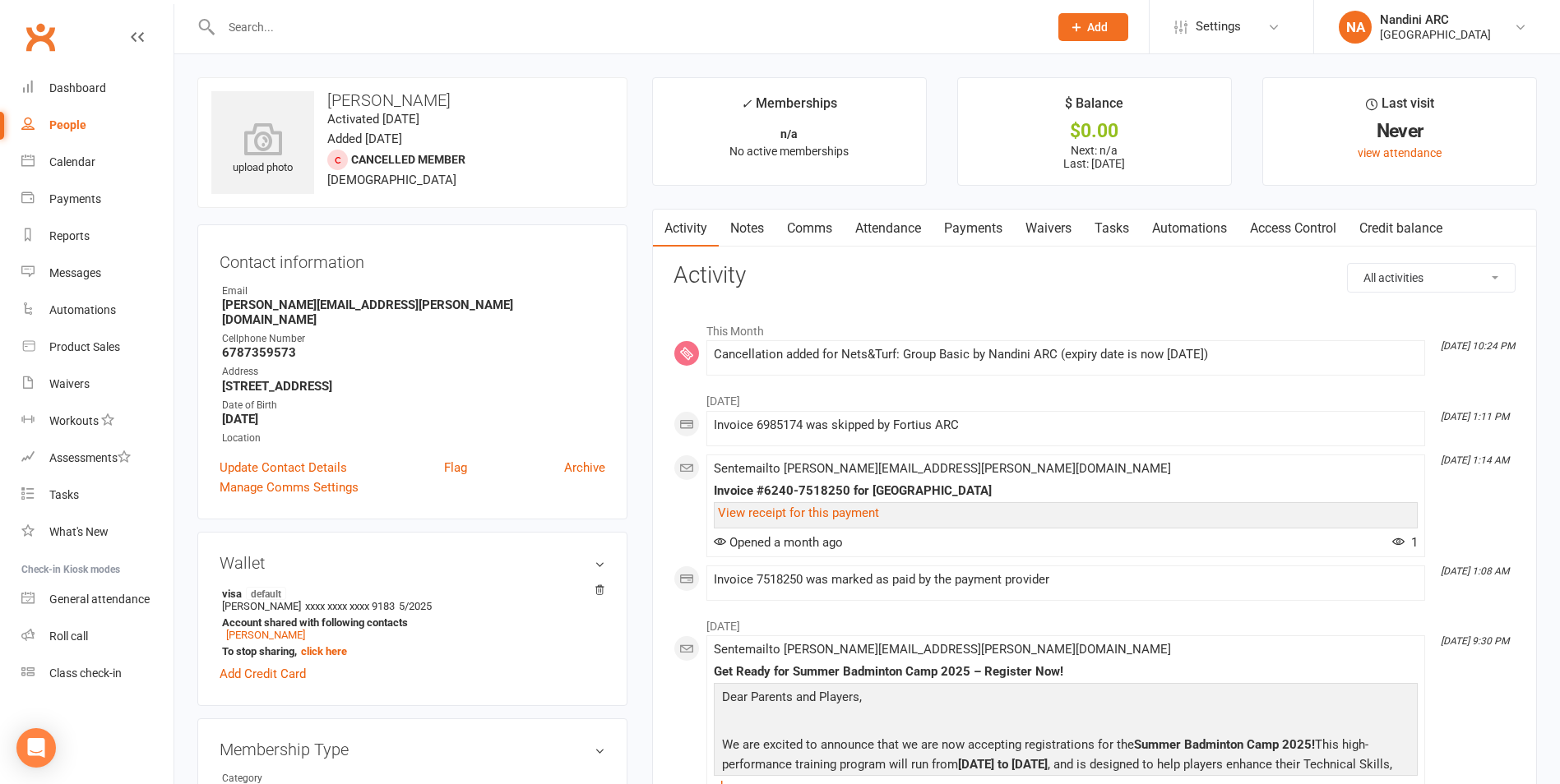
click at [380, 39] on div at bounding box center [617, 26] width 839 height 53
click at [373, 31] on input "text" at bounding box center [626, 27] width 820 height 23
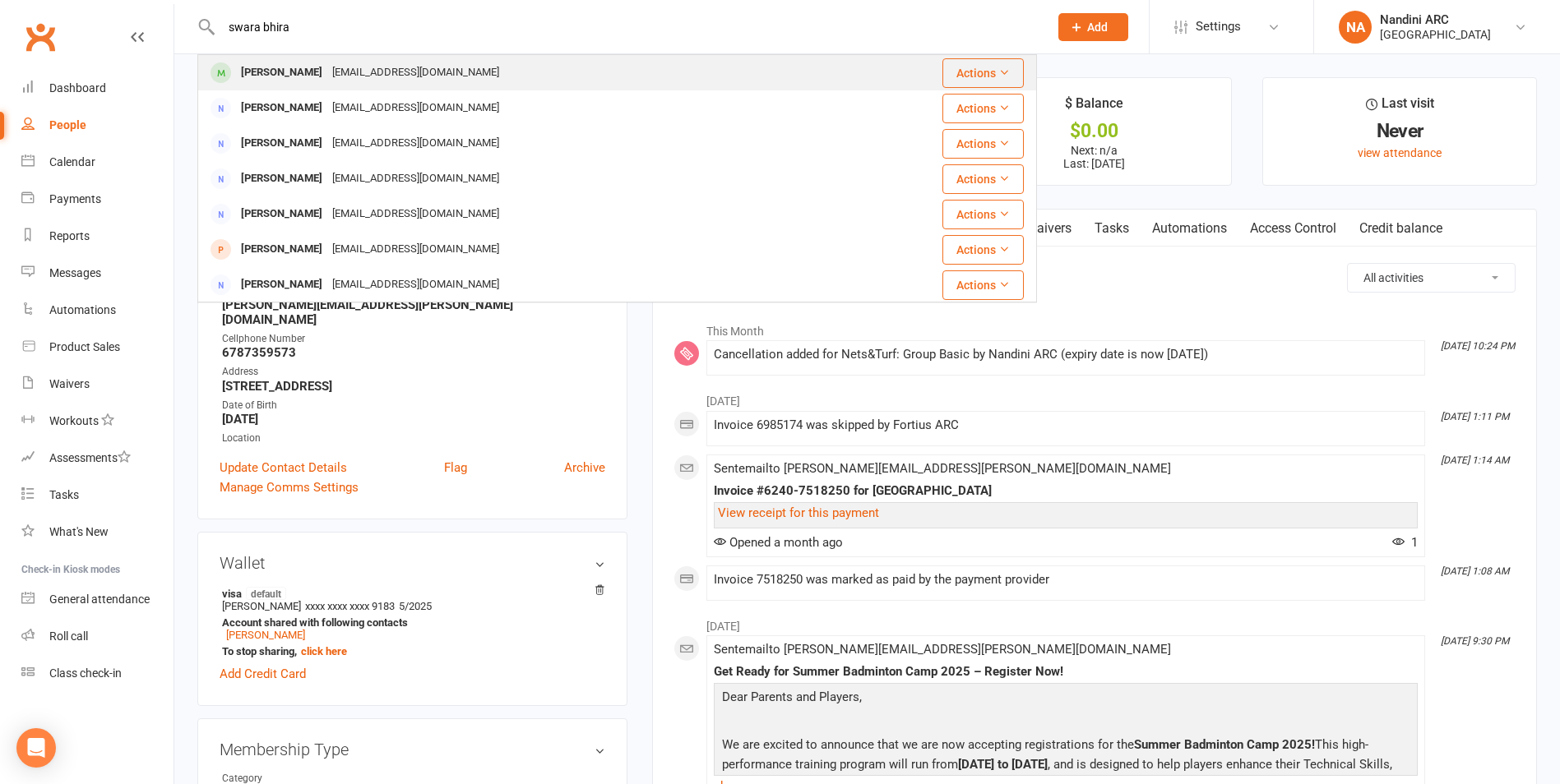
type input "swara bhira"
click at [356, 64] on div "[EMAIL_ADDRESS][DOMAIN_NAME]" at bounding box center [415, 72] width 177 height 24
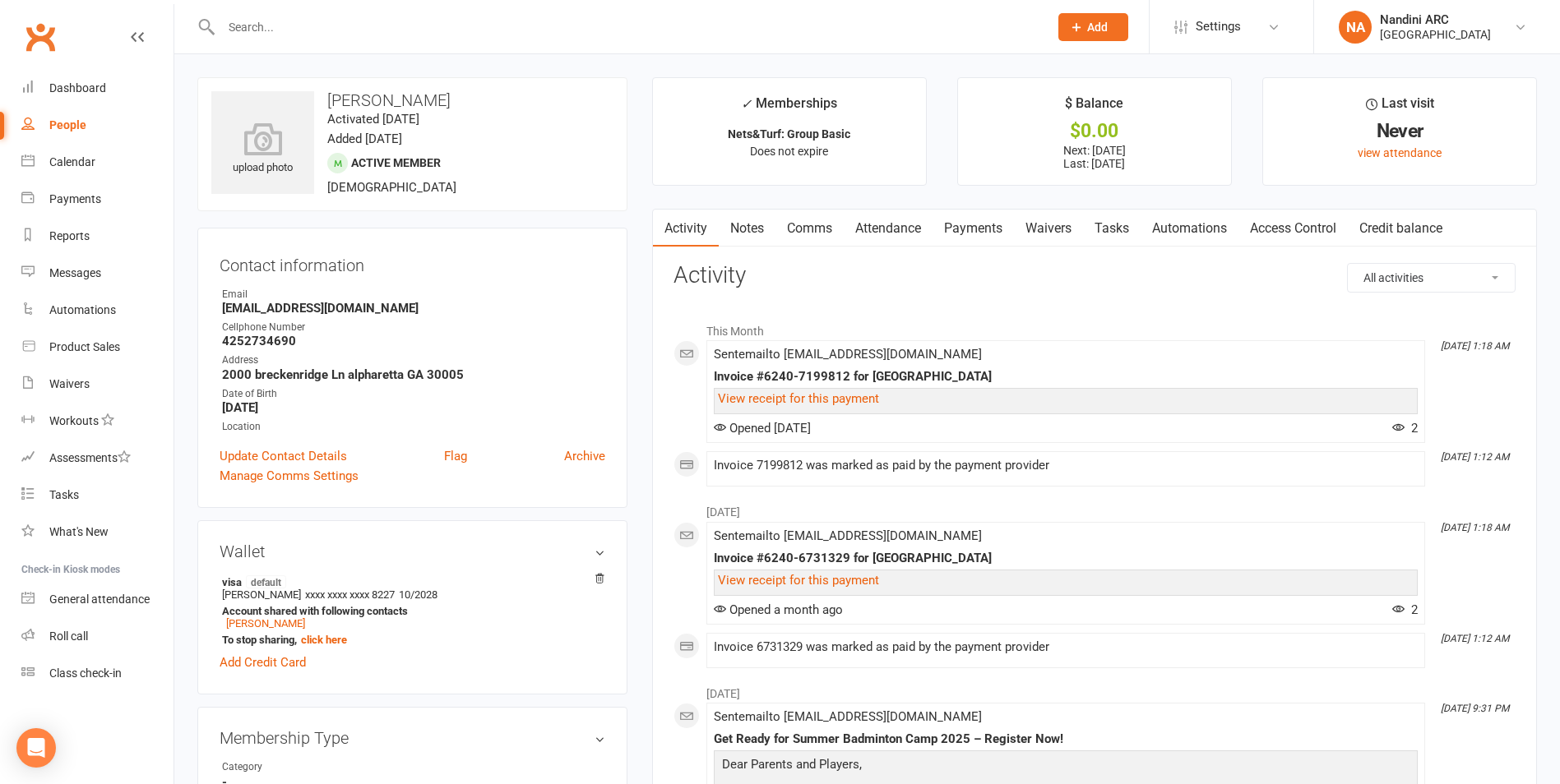
click at [992, 231] on link "Payments" at bounding box center [972, 228] width 81 height 38
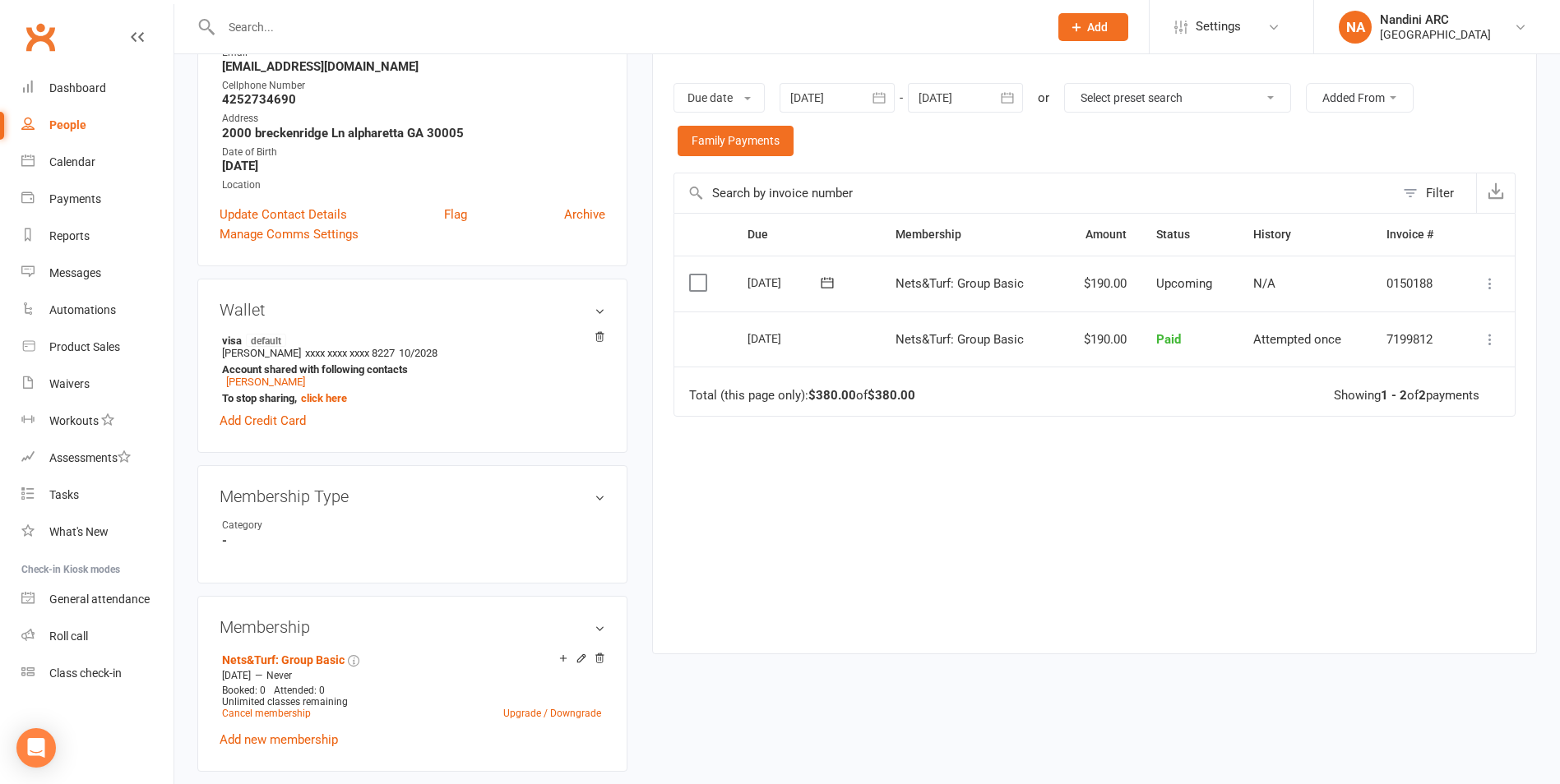
scroll to position [329, 0]
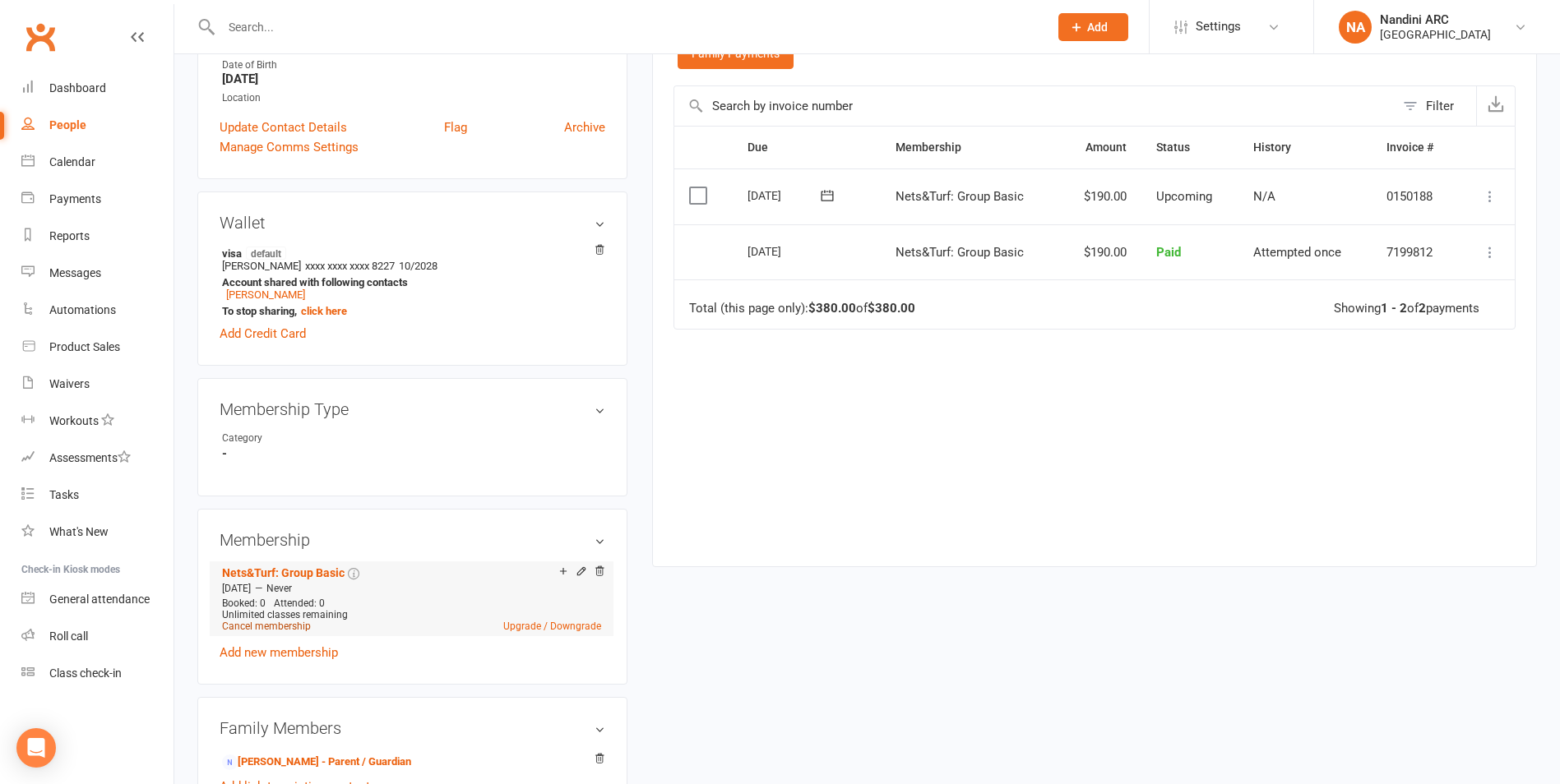
click at [286, 628] on link "Cancel membership" at bounding box center [266, 626] width 89 height 12
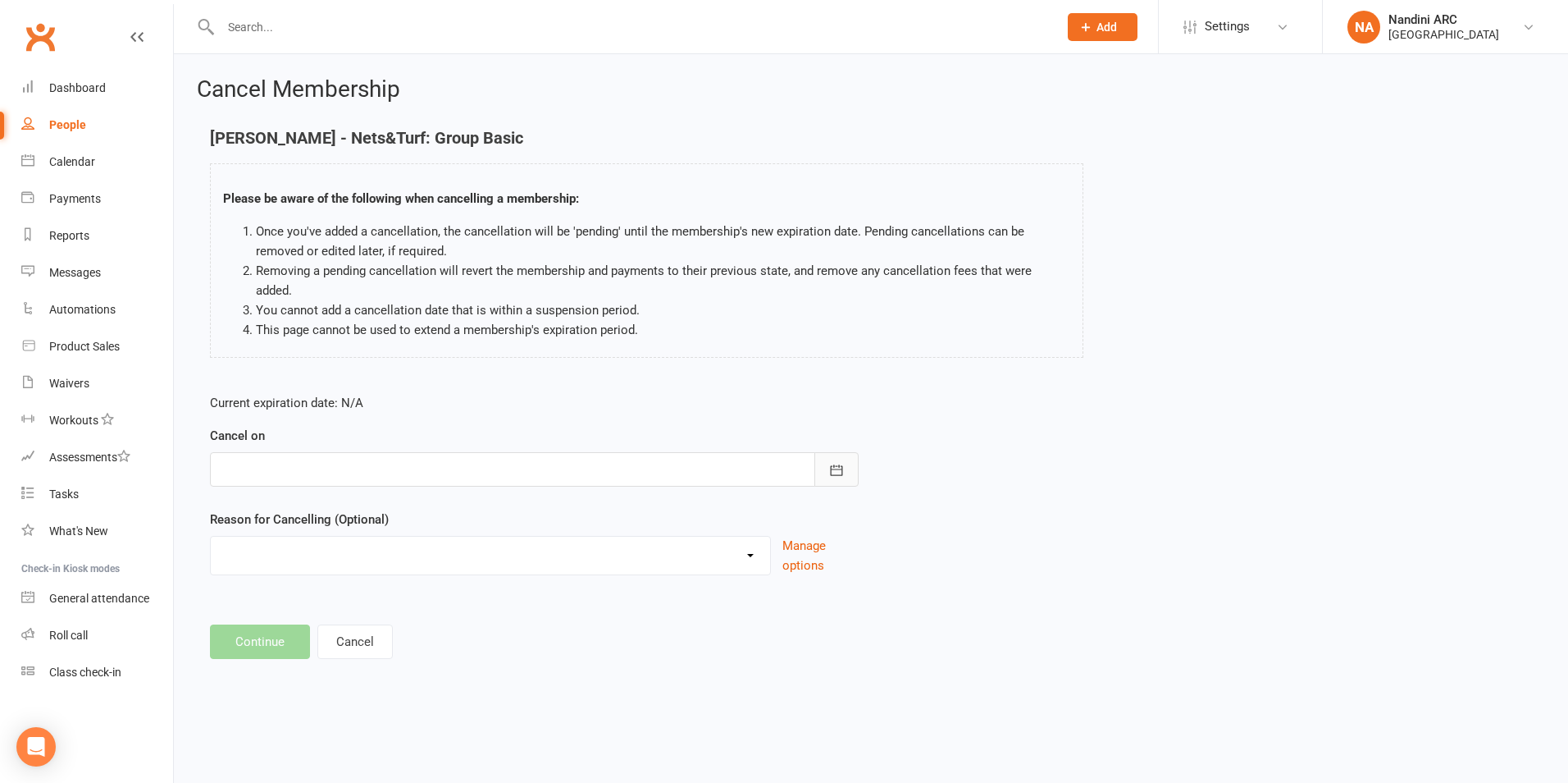
click at [823, 454] on button "button" at bounding box center [836, 470] width 44 height 35
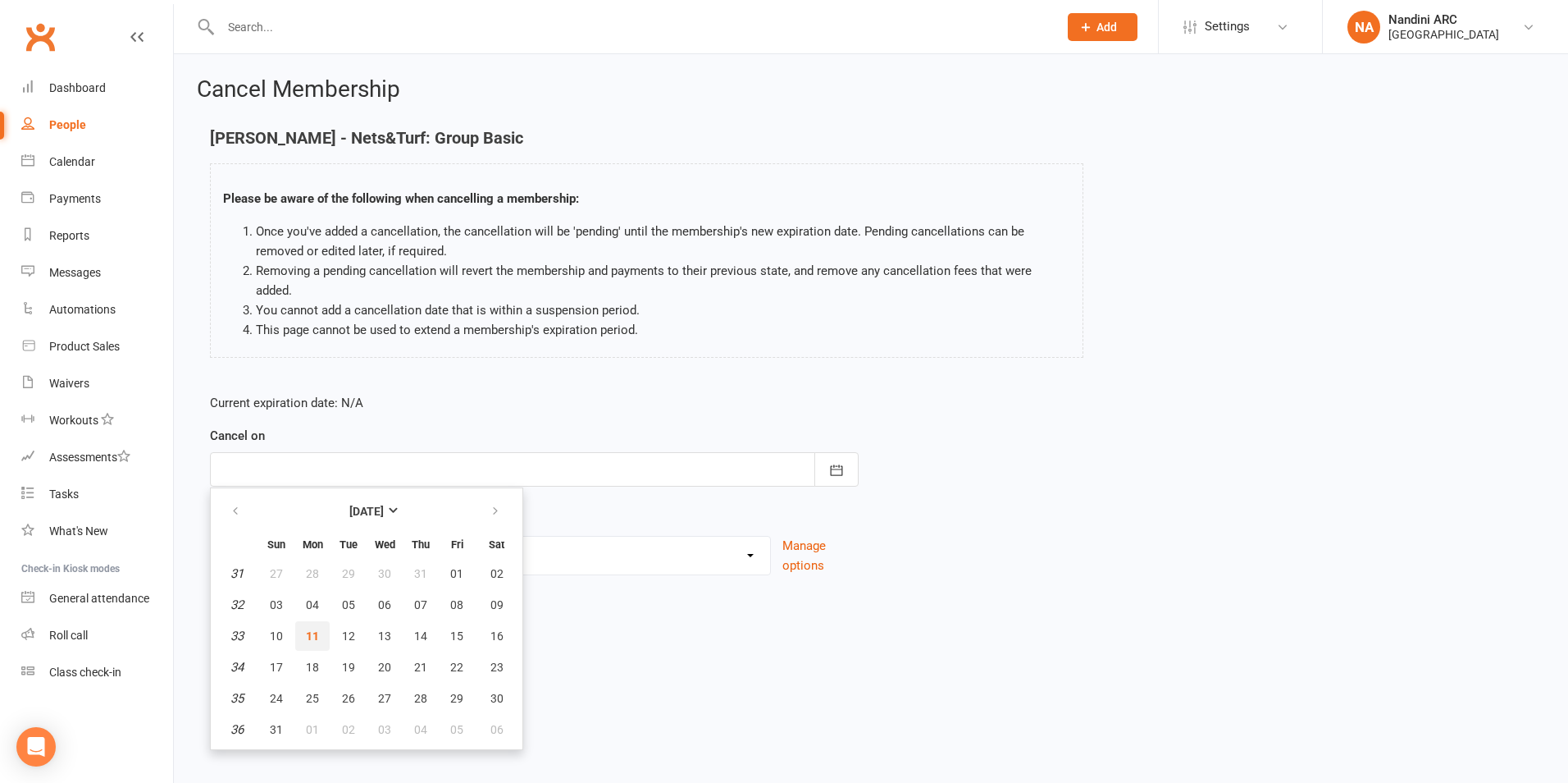
click at [306, 630] on span "11" at bounding box center [313, 637] width 13 height 13
type input "[DATE]"
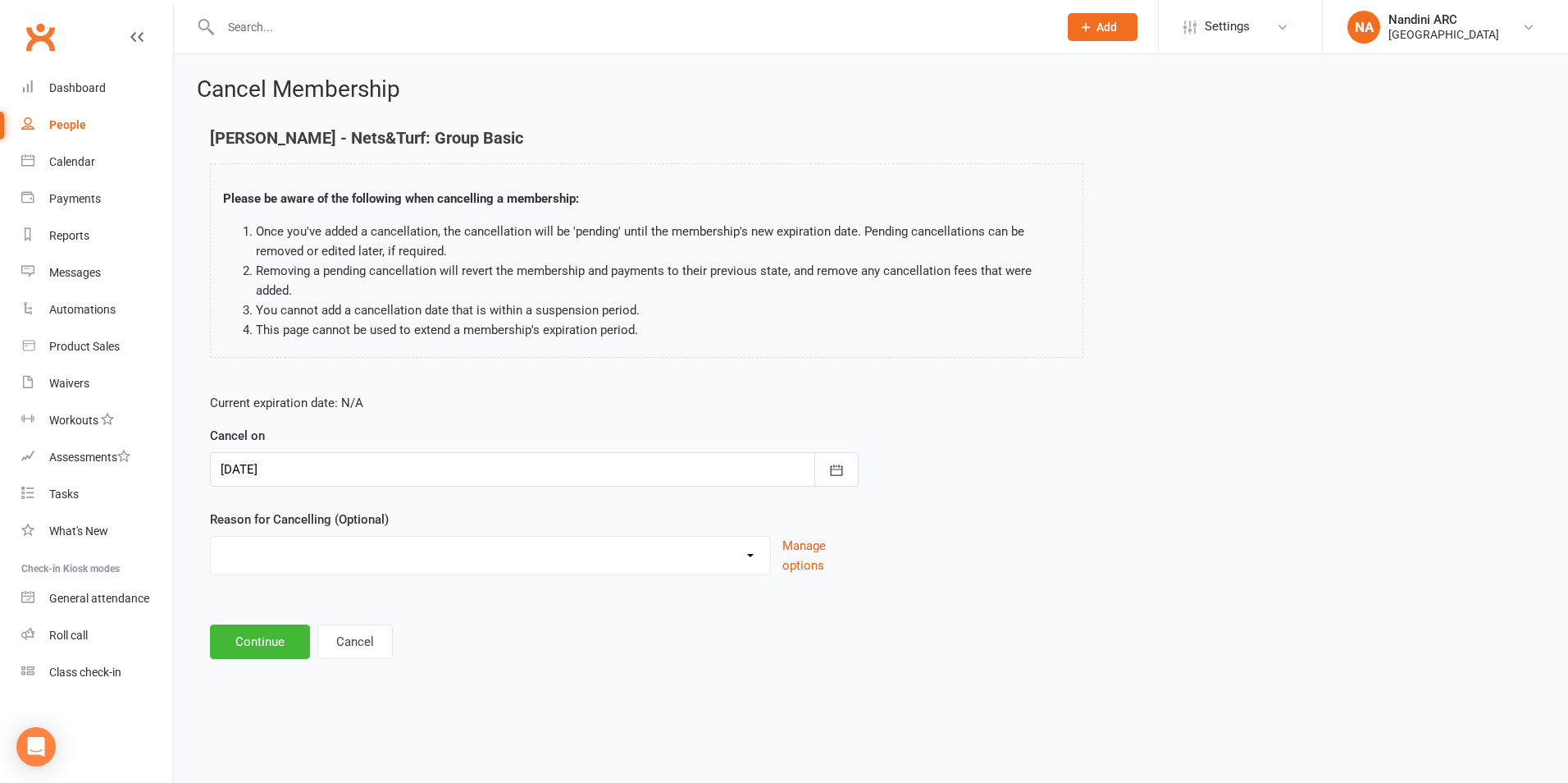
click at [749, 537] on select "Annual Membership - No longer available after [DATE] Coach Requested to cancel …" at bounding box center [490, 553] width 559 height 33
select select "6"
click at [211, 536] on select "Annual Membership - No longer available after [DATE] Coach Requested to cancel …" at bounding box center [490, 553] width 559 height 33
click at [257, 625] on button "Continue" at bounding box center [260, 642] width 100 height 35
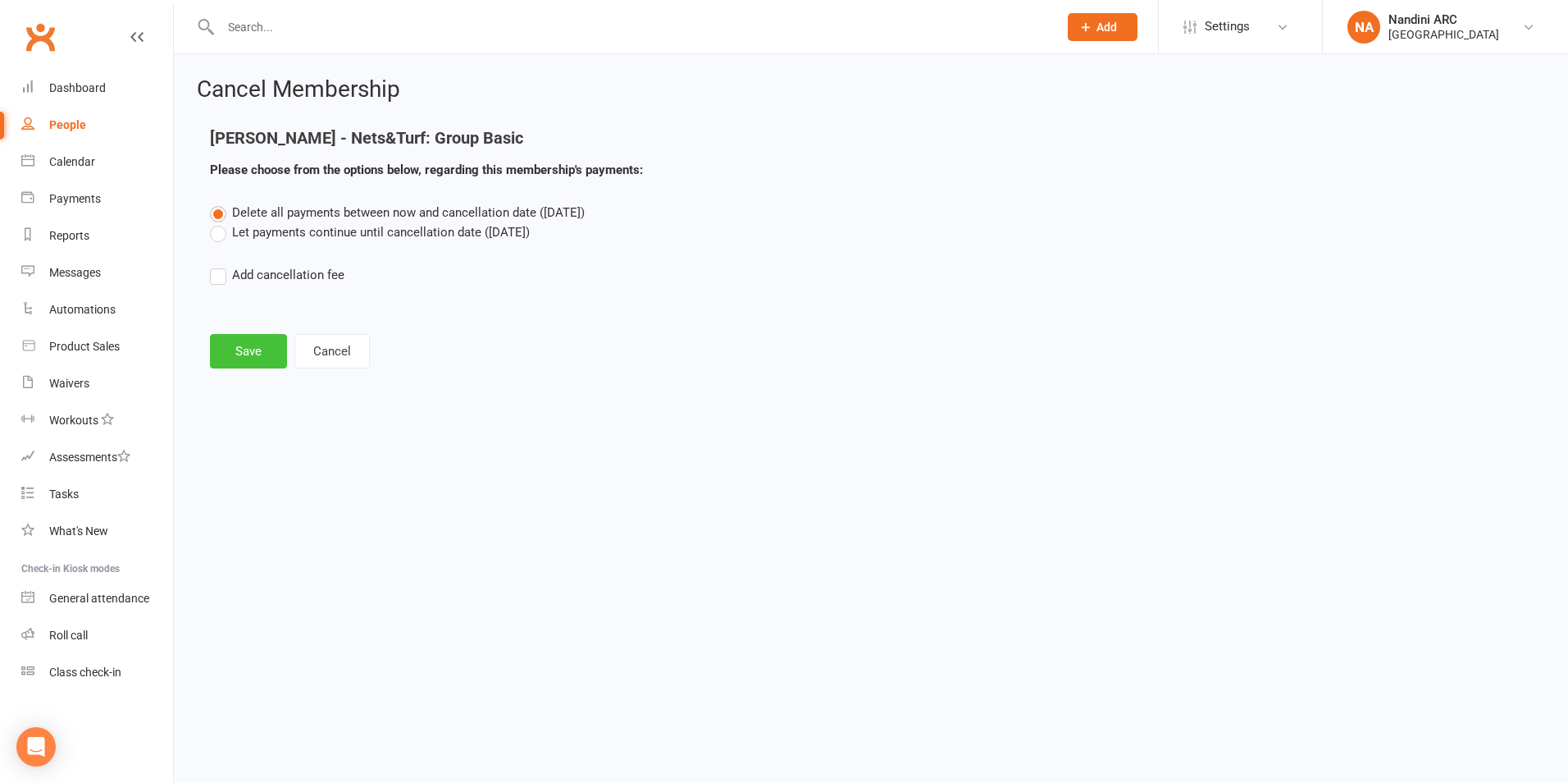
click at [270, 352] on button "Save" at bounding box center [248, 352] width 77 height 35
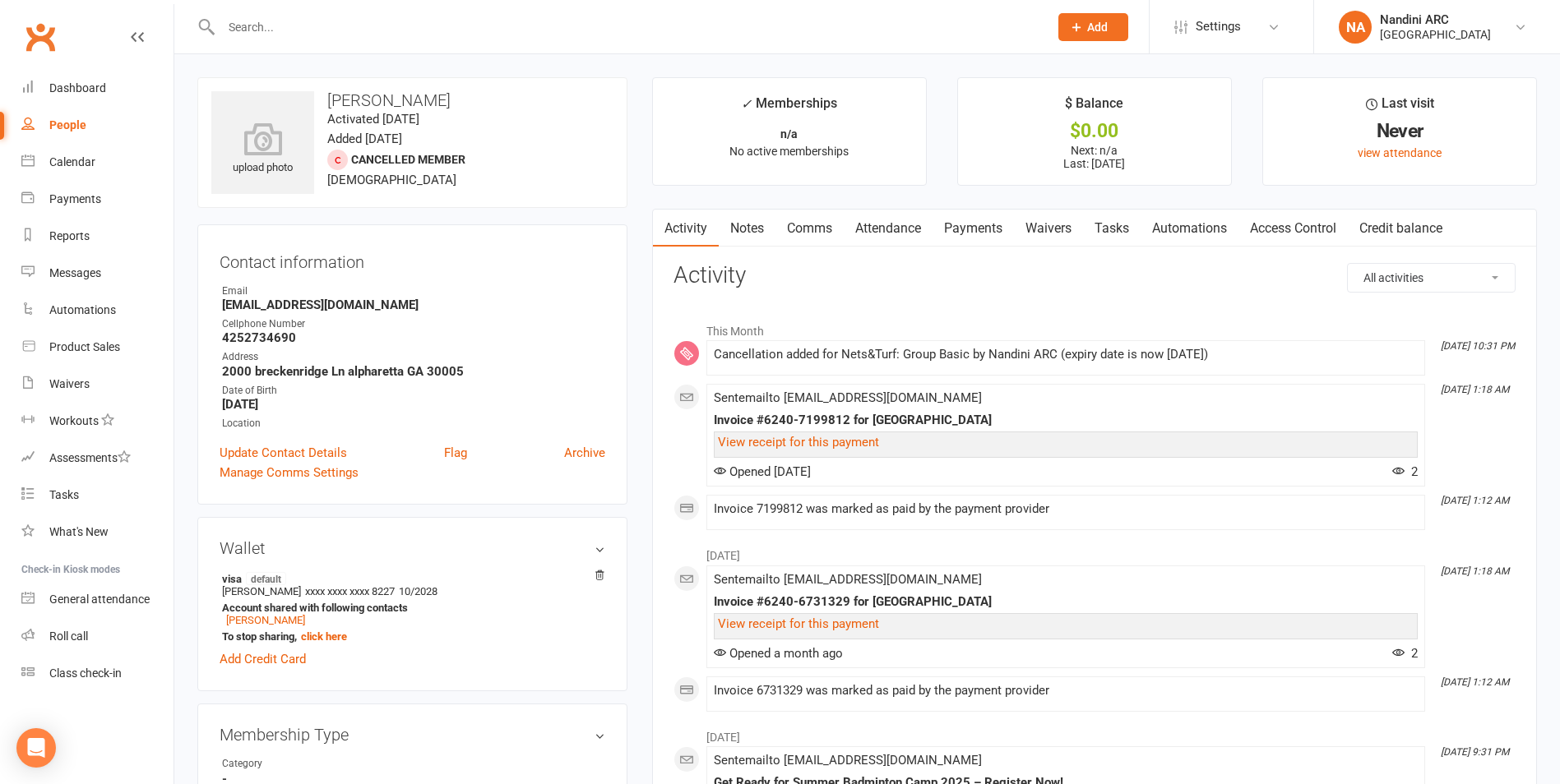
click at [69, 124] on div "People" at bounding box center [68, 125] width 37 height 14
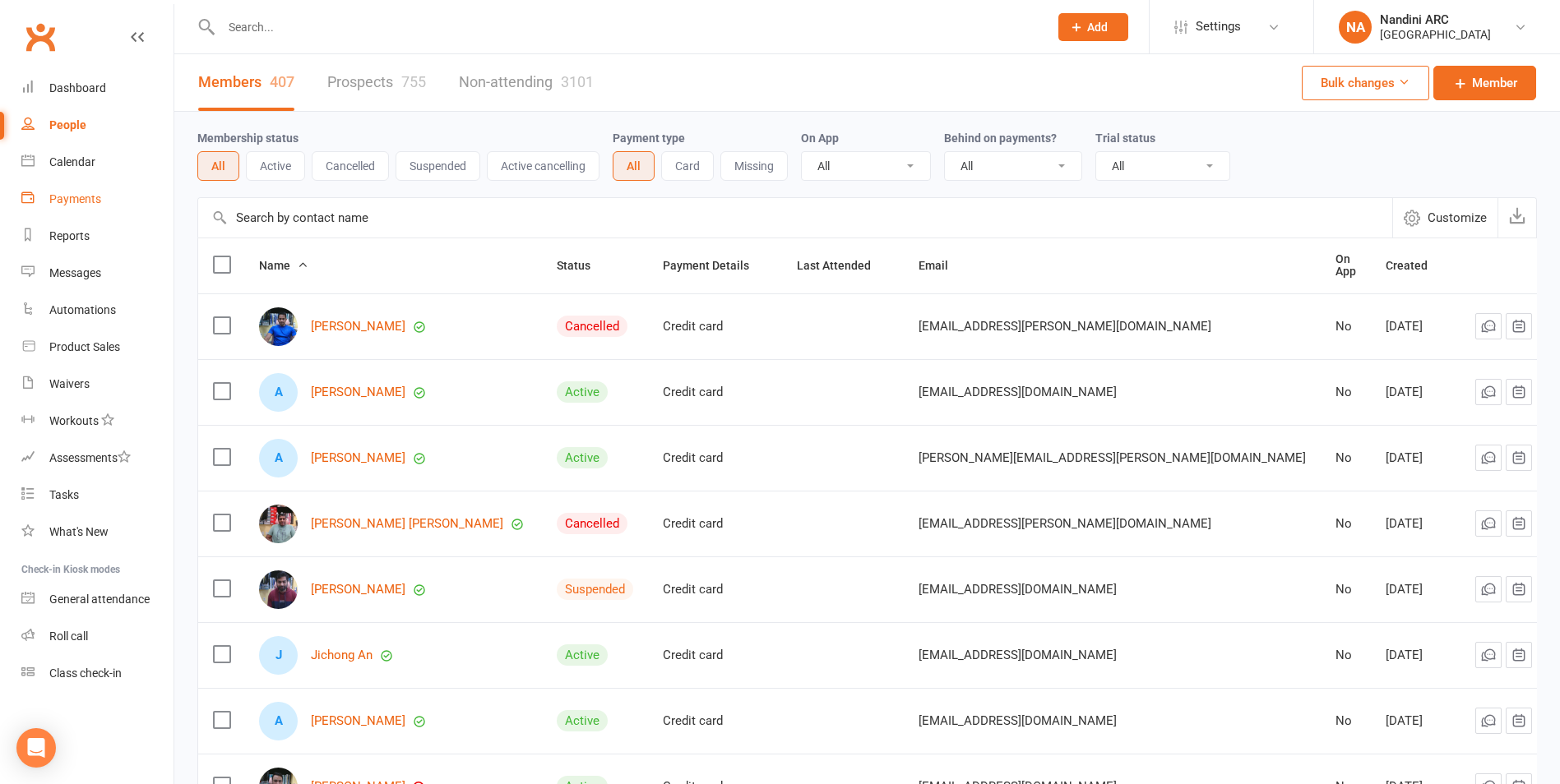
click at [96, 200] on div "Payments" at bounding box center [75, 199] width 52 height 14
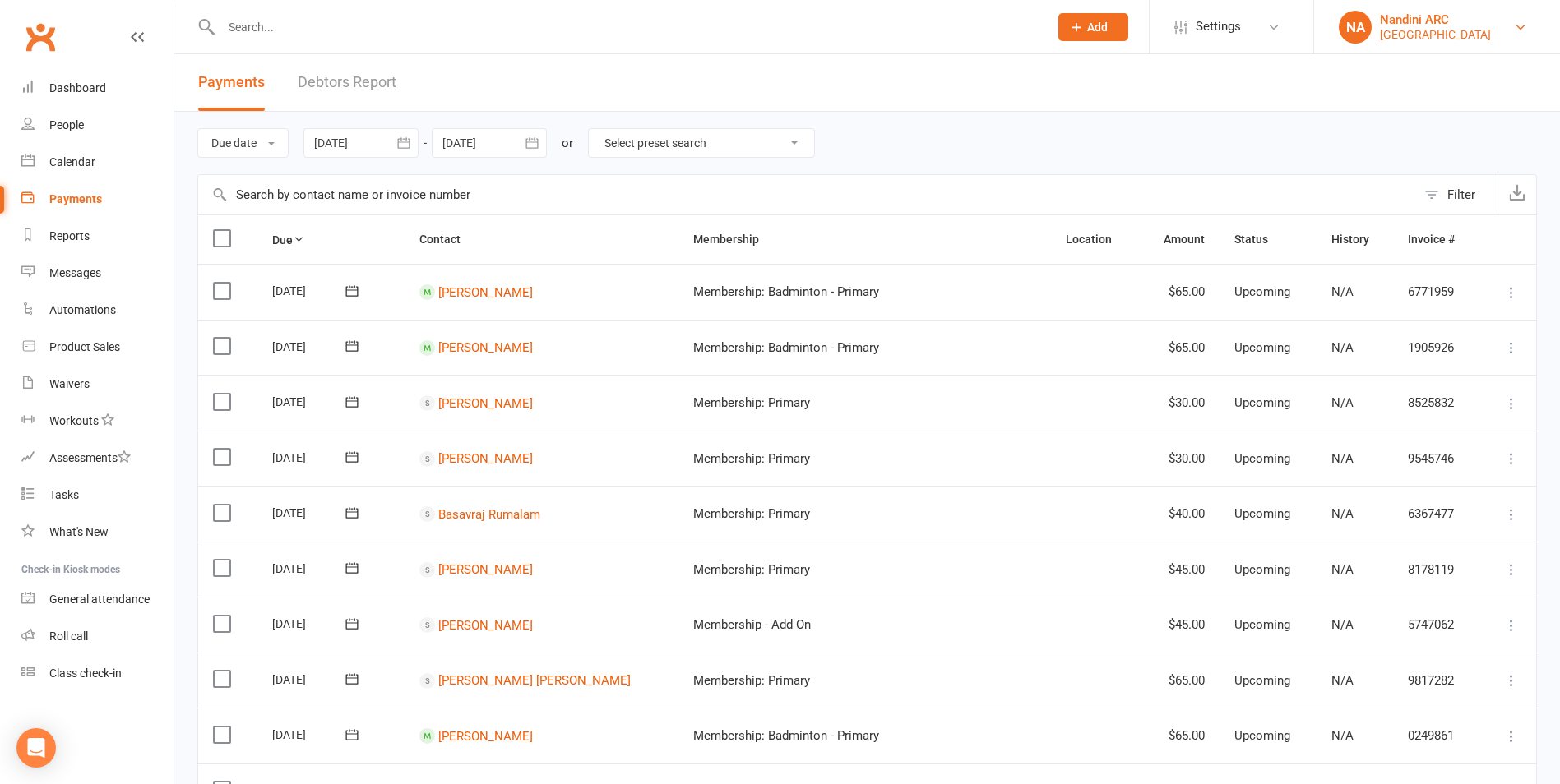
click at [1401, 22] on div "Nandini ARC" at bounding box center [1435, 19] width 111 height 14
click at [1382, 223] on link "Sign out" at bounding box center [1437, 227] width 246 height 38
